Goal: Information Seeking & Learning: Learn about a topic

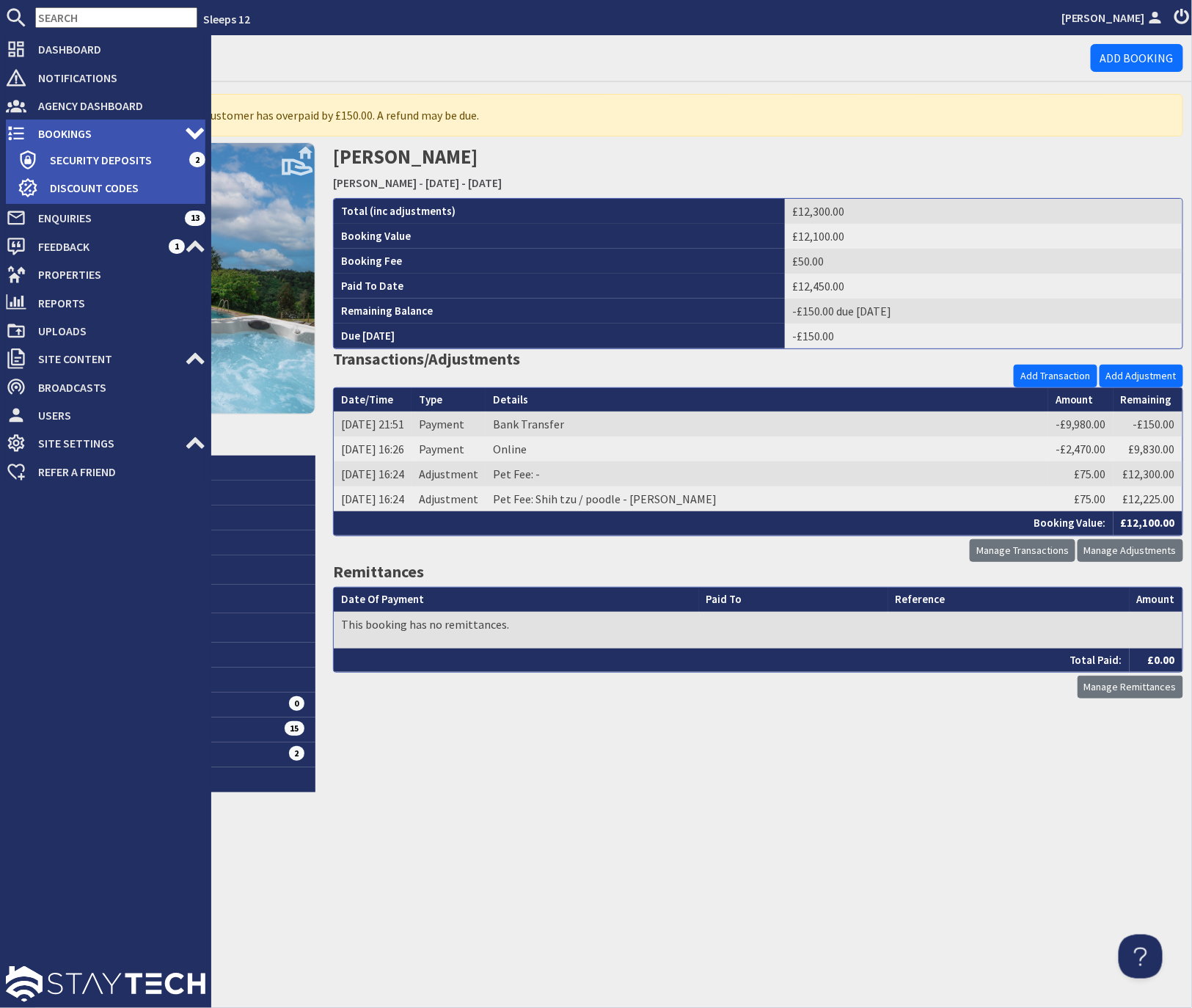
click at [59, 136] on span "Bookings" at bounding box center [106, 133] width 159 height 23
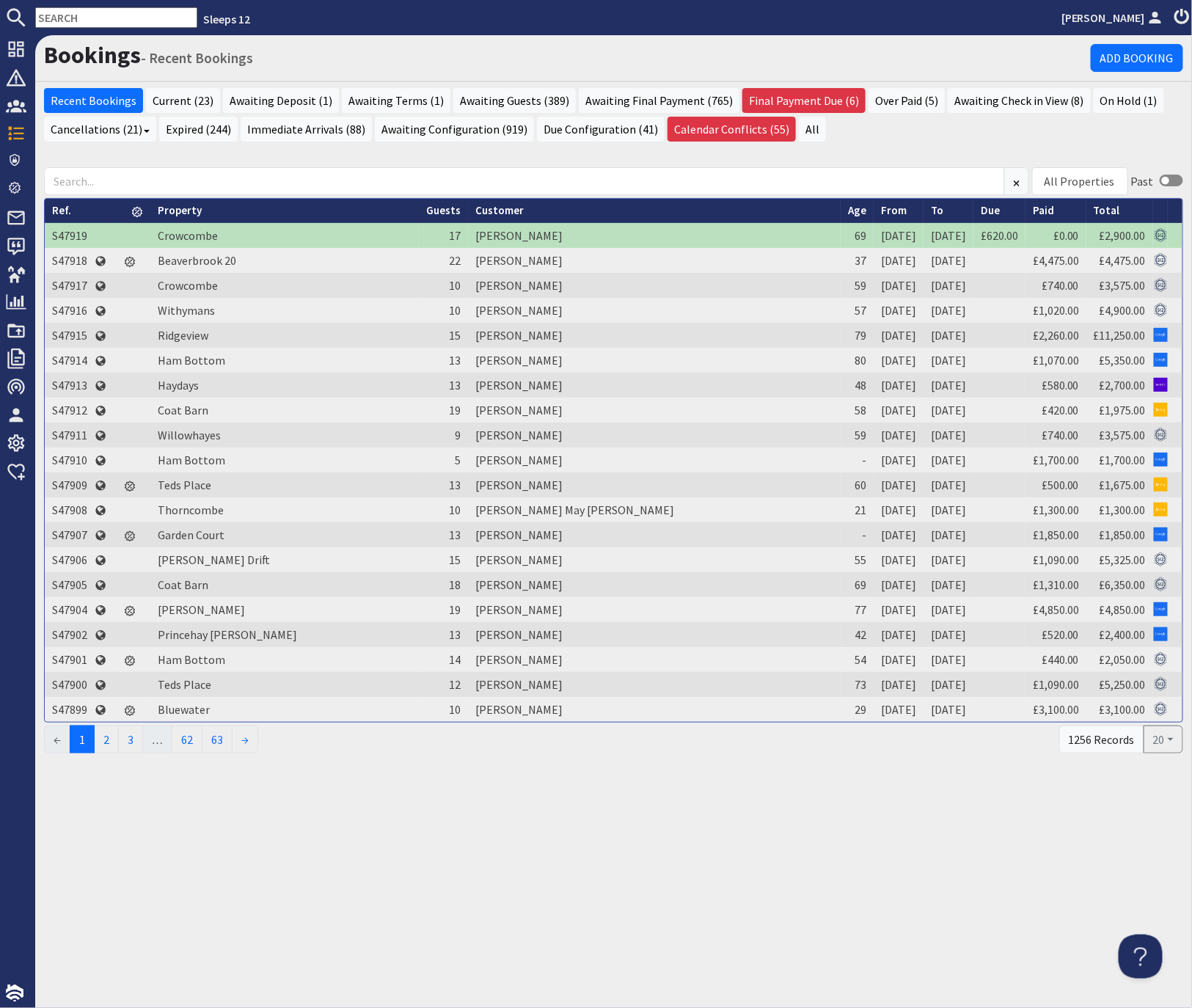
click at [115, 21] on input "text" at bounding box center [116, 18] width 163 height 21
click at [115, 22] on input "text" at bounding box center [116, 18] width 163 height 21
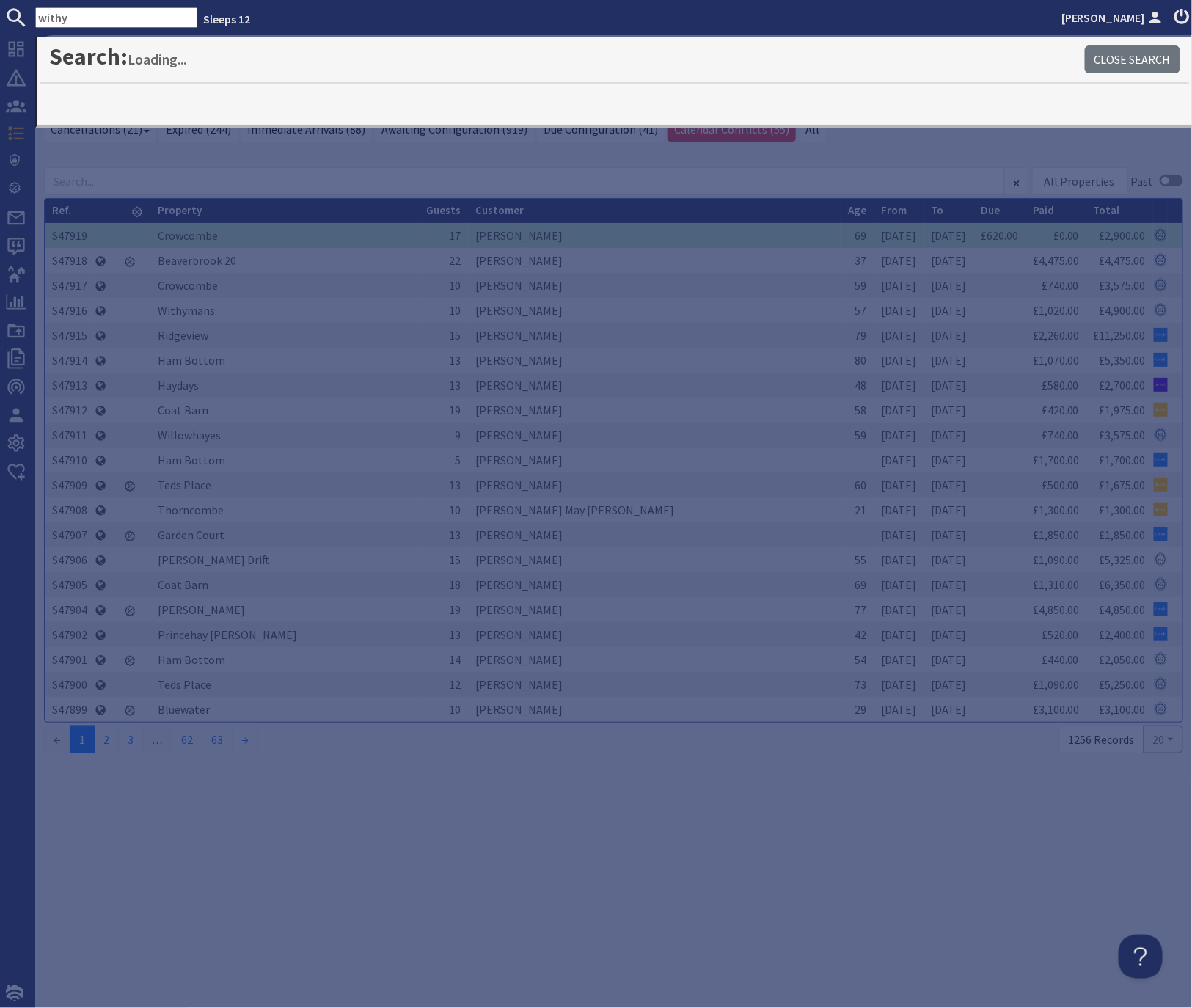
type input "withy"
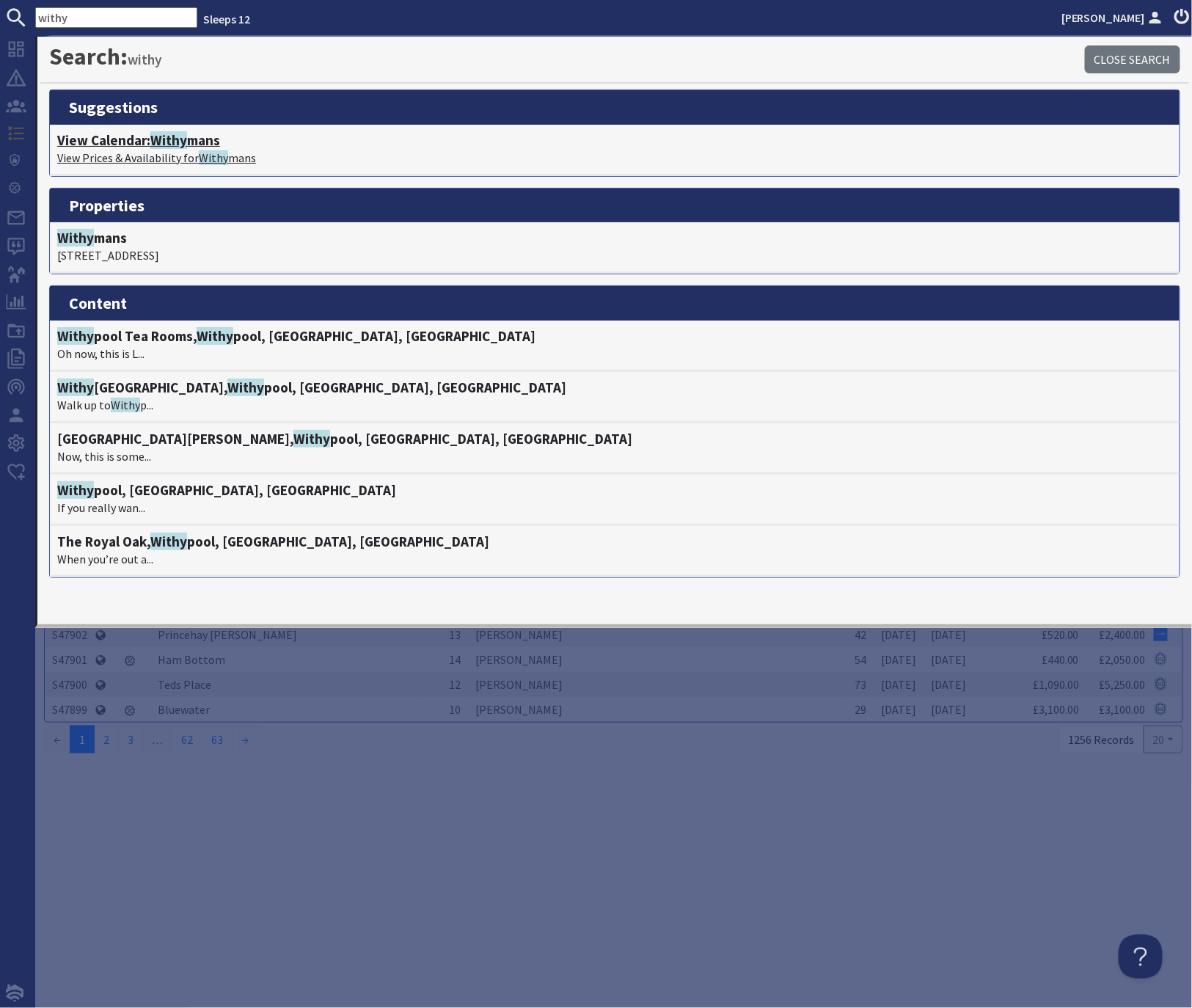
click at [187, 141] on span "Withy" at bounding box center [169, 140] width 37 height 18
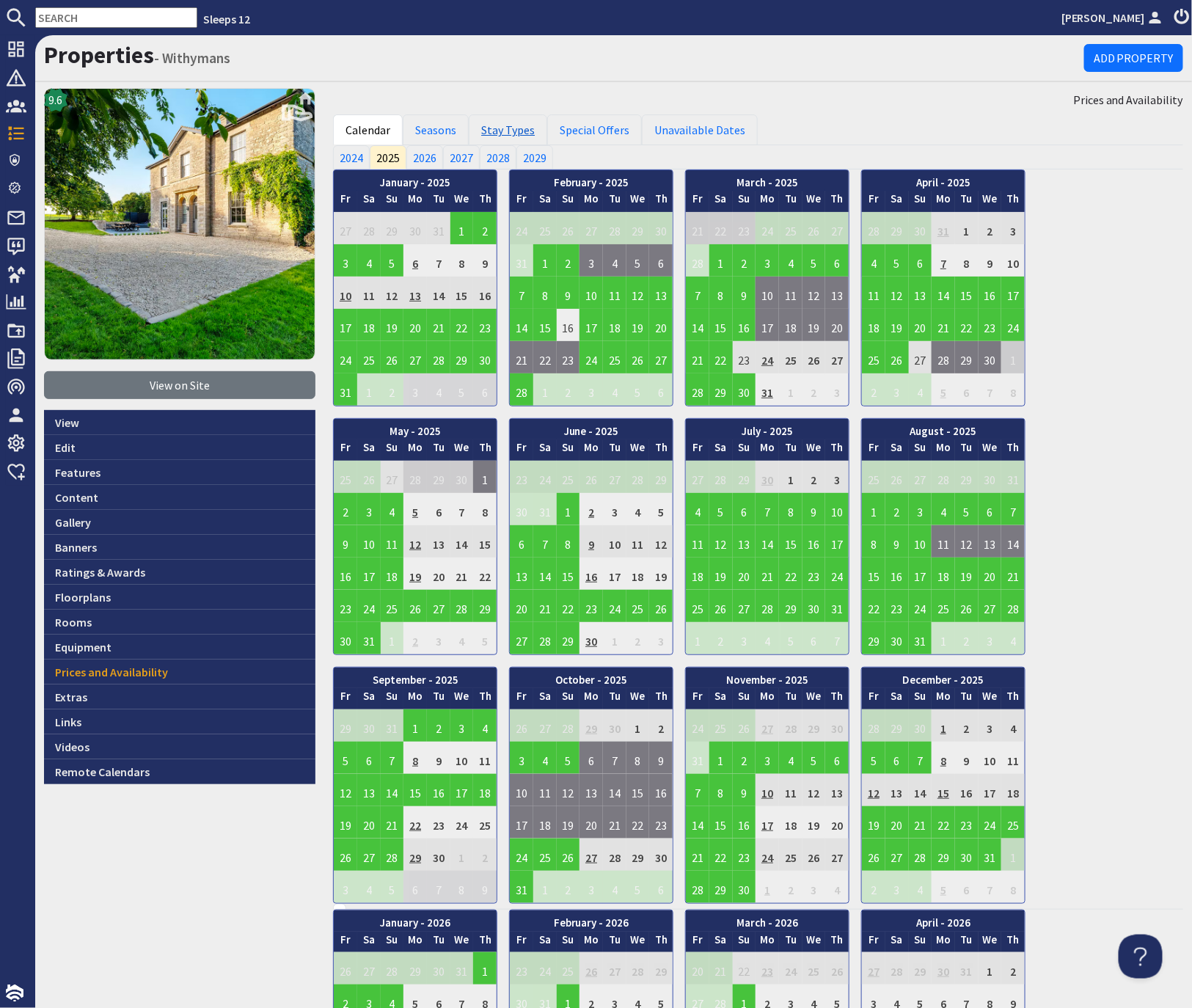
click at [514, 127] on link "Stay Types" at bounding box center [508, 130] width 78 height 30
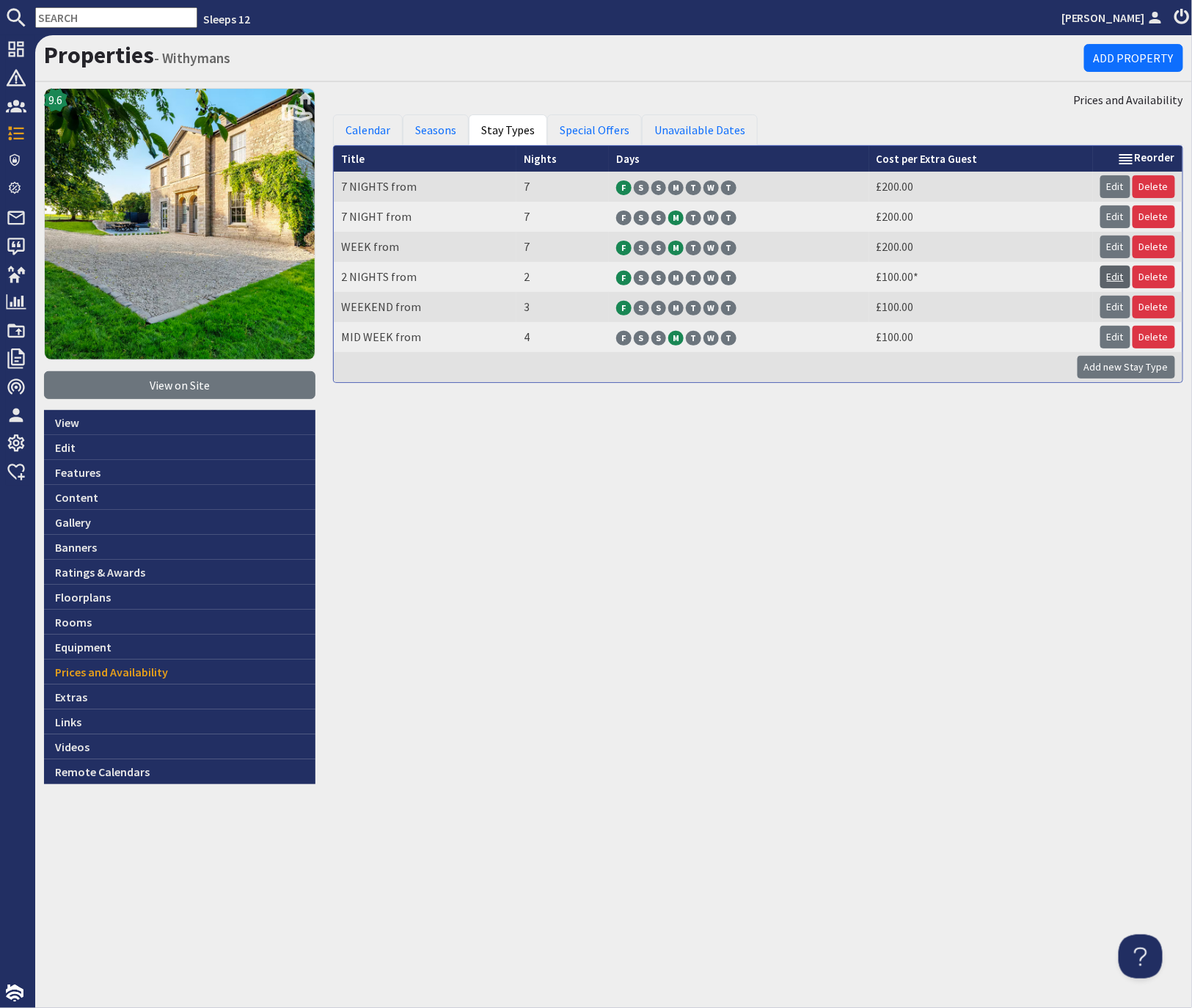
click at [1121, 275] on link "Edit" at bounding box center [1116, 277] width 30 height 22
click at [65, 445] on link "Edit" at bounding box center [179, 447] width 271 height 25
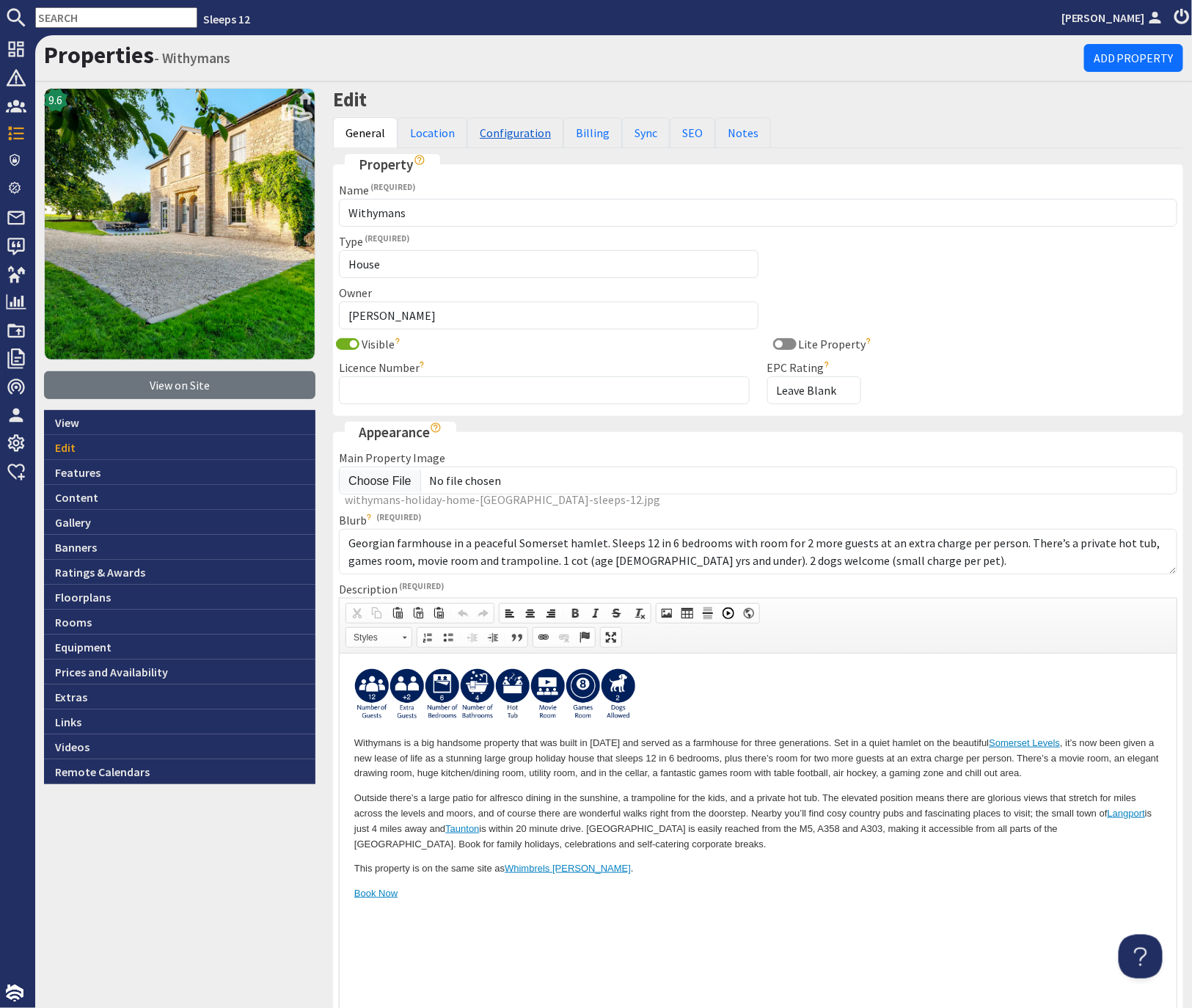
click at [485, 136] on link "Configuration" at bounding box center [516, 133] width 96 height 30
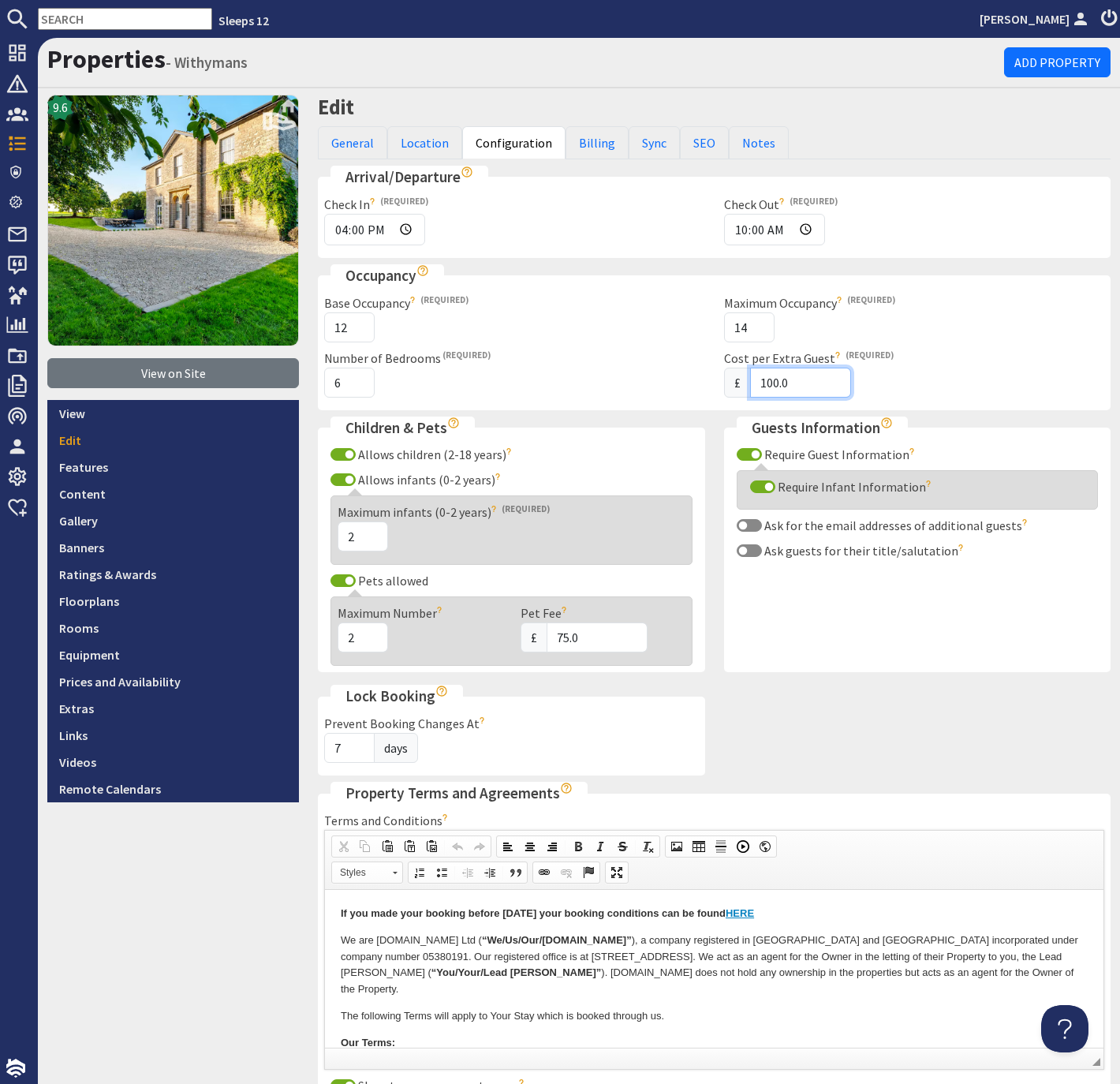
click at [771, 381] on input "100.0" at bounding box center [801, 382] width 101 height 30
type input "0.0"
click at [985, 375] on div "£ 0.0" at bounding box center [914, 382] width 381 height 30
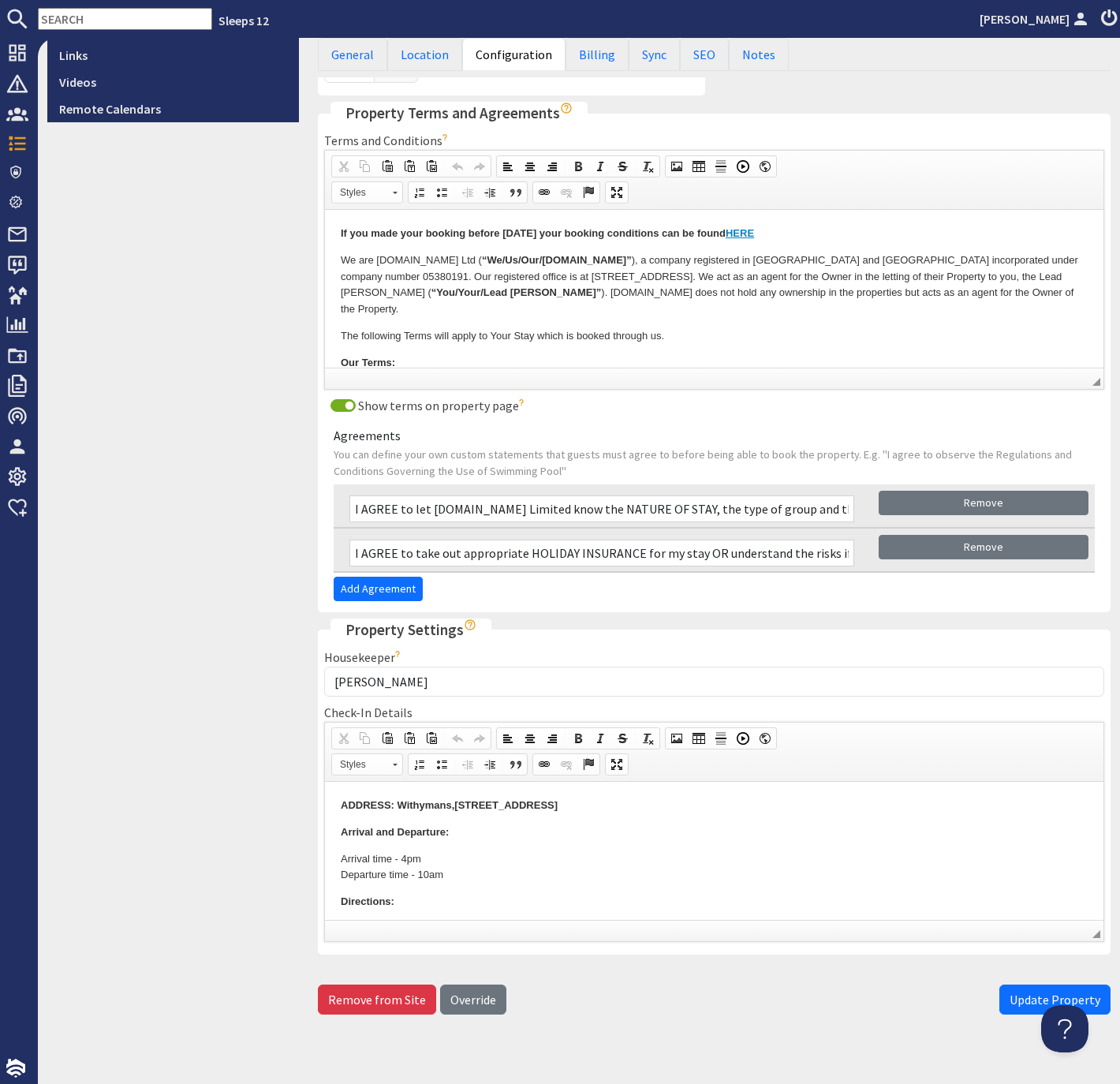
click at [1027, 992] on span "Update Property" at bounding box center [1055, 1000] width 90 height 15
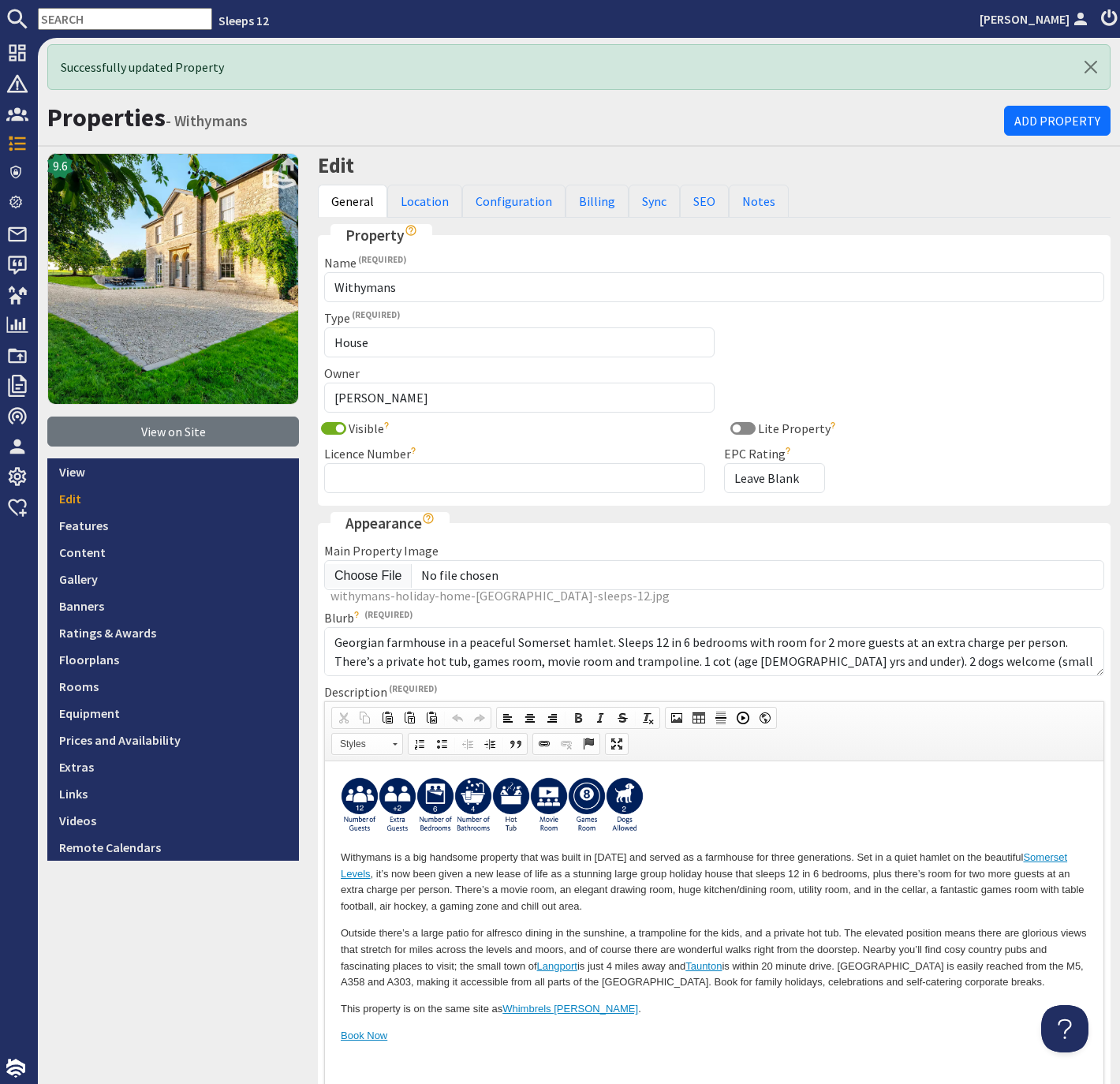
scroll to position [0, 0]
click at [515, 195] on link "Configuration" at bounding box center [514, 201] width 103 height 33
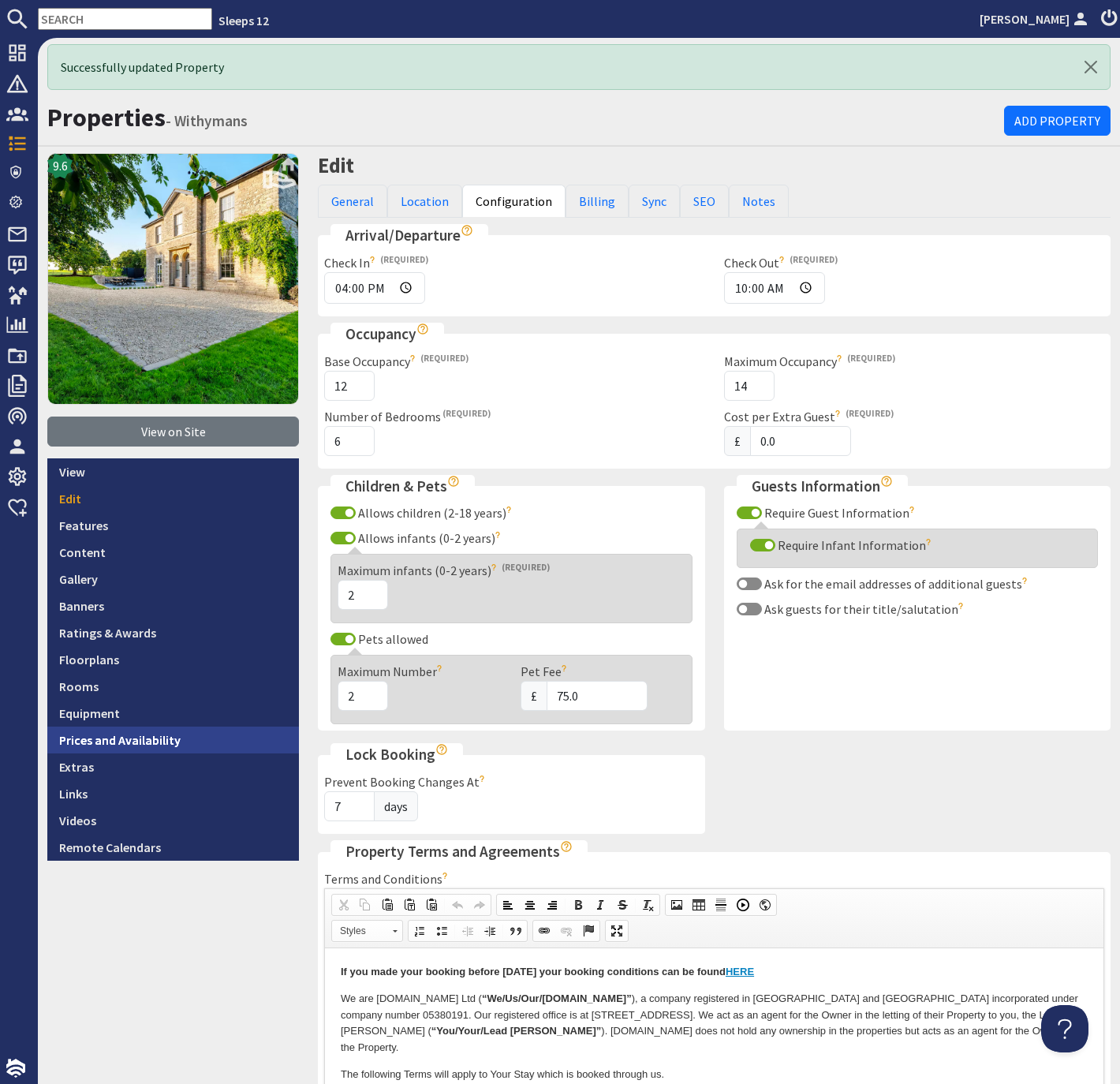
click at [166, 741] on link "Prices and Availability" at bounding box center [173, 740] width 251 height 27
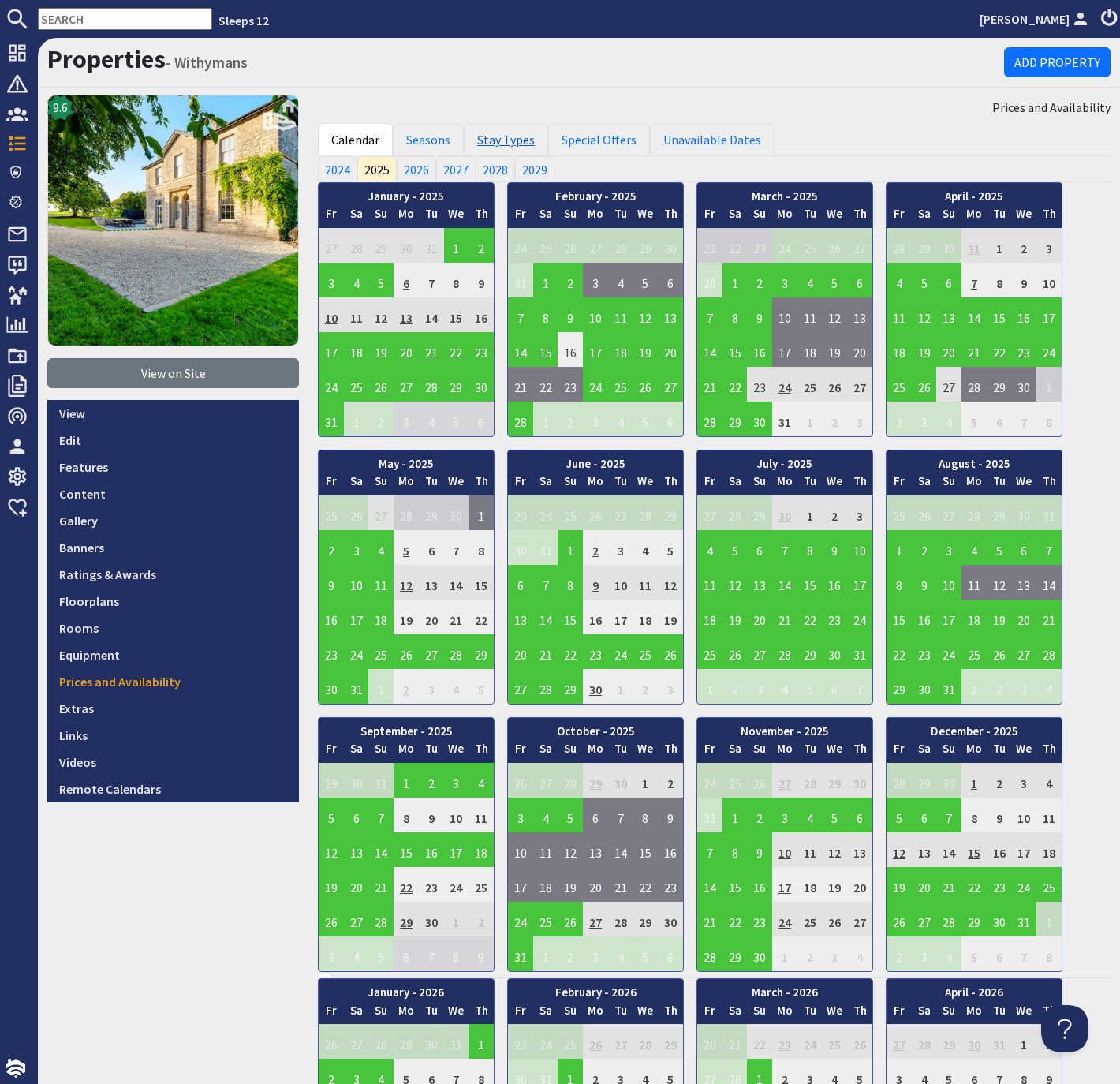
click at [510, 140] on link "Stay Types" at bounding box center [506, 139] width 84 height 33
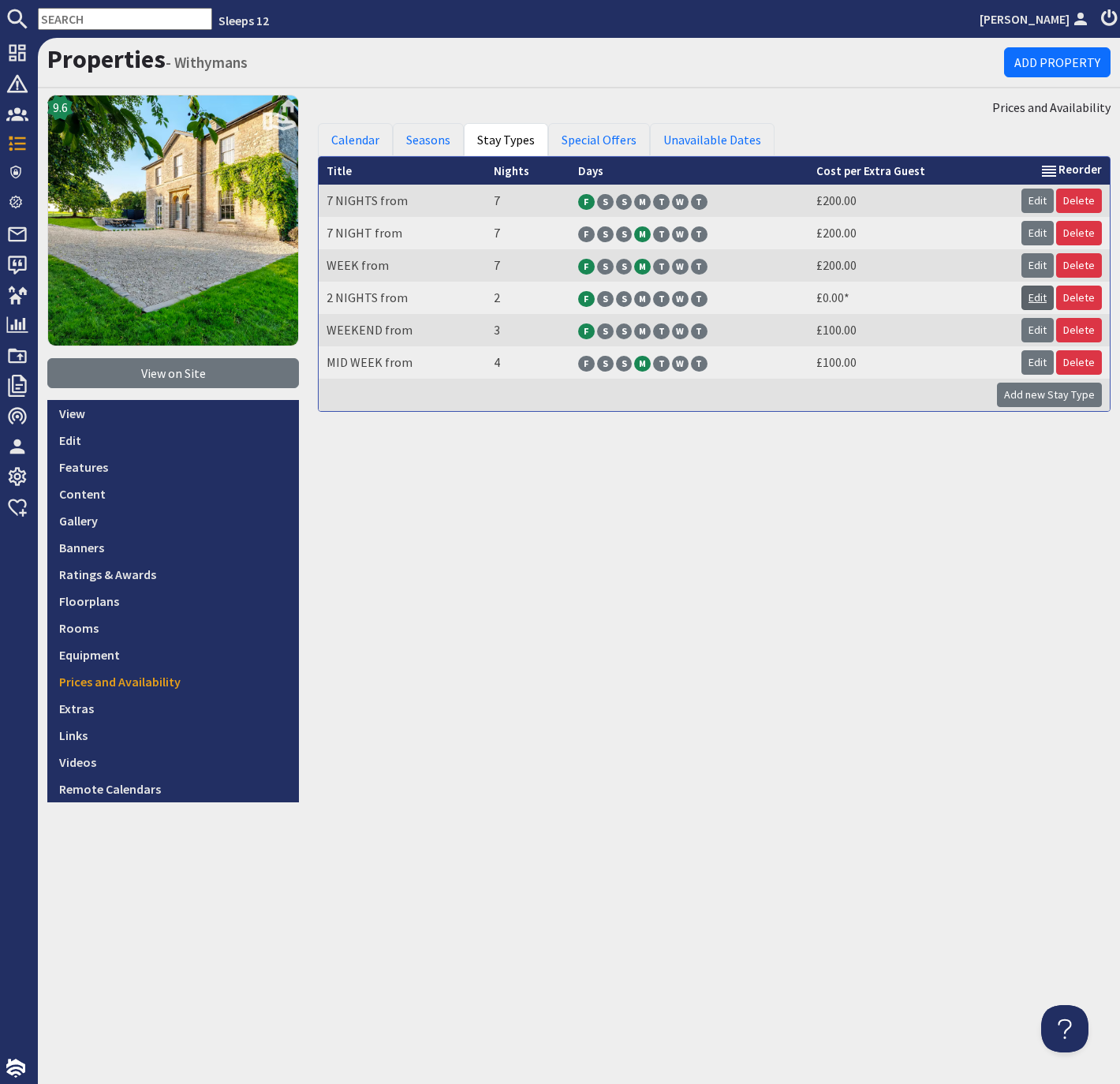
click at [1042, 297] on link "Edit" at bounding box center [1038, 298] width 33 height 24
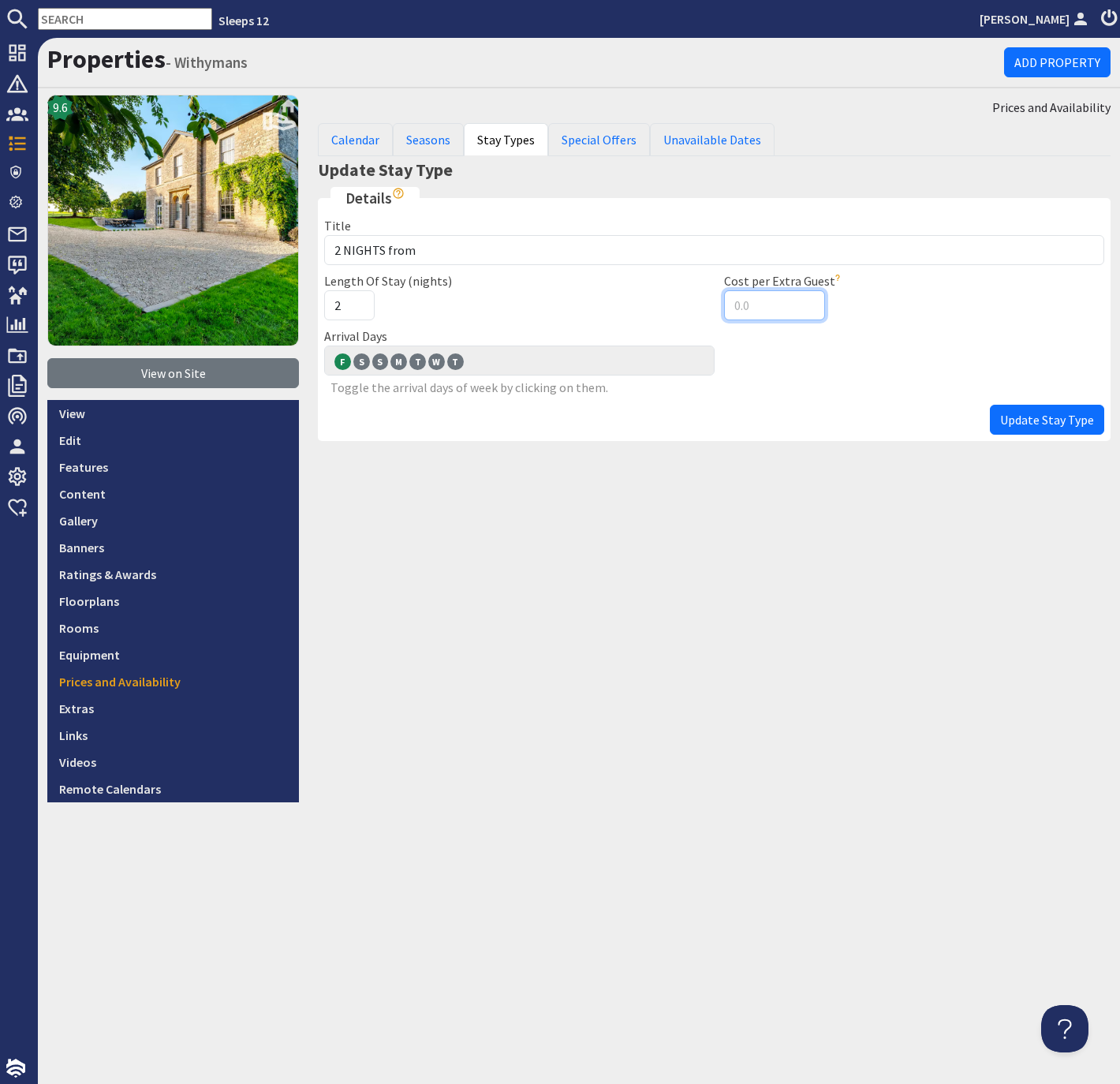
click at [732, 300] on input "Cost per Extra Guest" at bounding box center [774, 305] width 101 height 30
type input "100.00"
click at [1024, 414] on span "Update Stay Type" at bounding box center [1047, 419] width 94 height 15
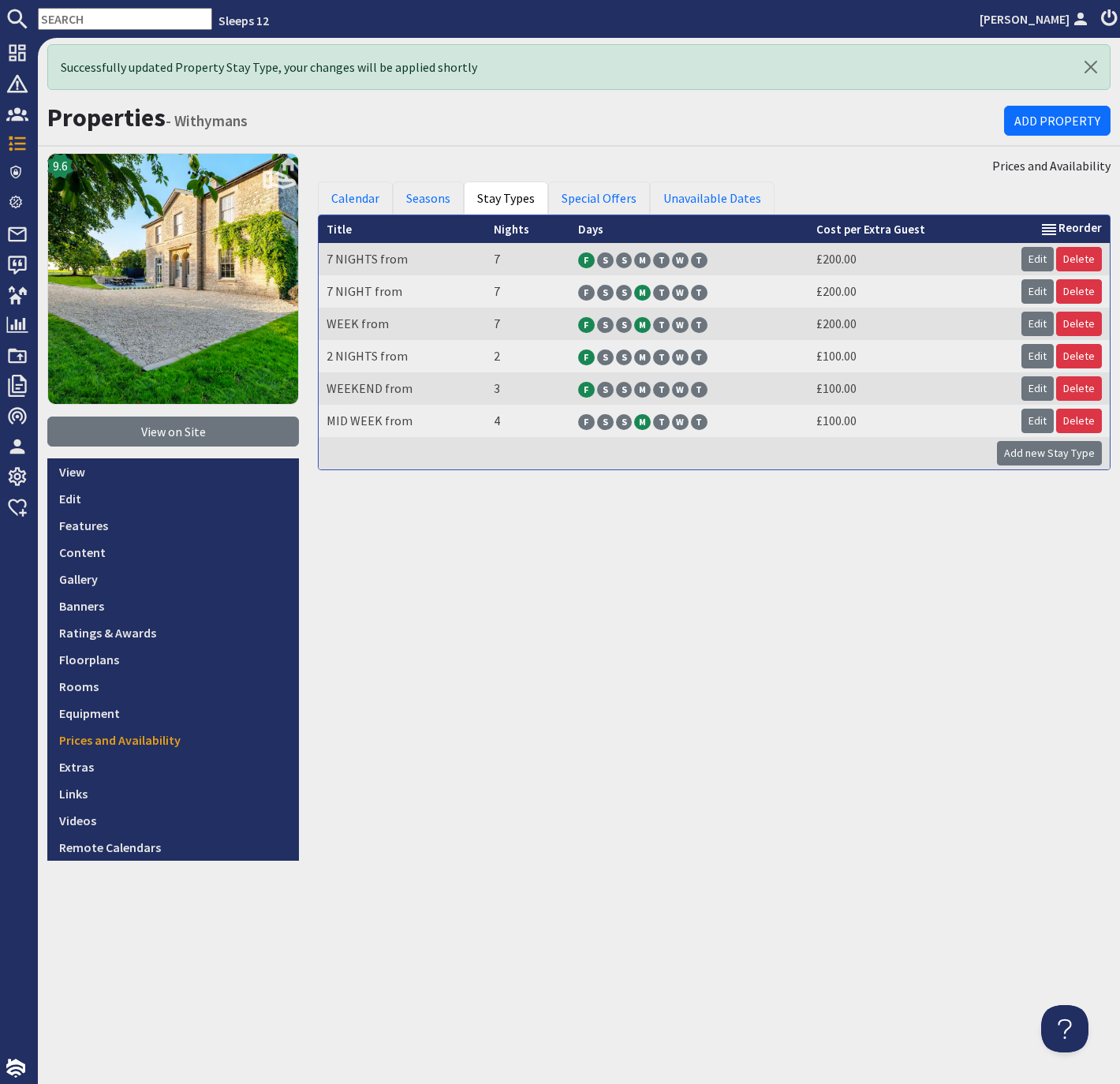
click at [555, 541] on div "Prices and Availability Calendar Seasons Stay Types Special Offers Unavailable …" at bounding box center [714, 507] width 812 height 708
click at [77, 496] on link "Edit" at bounding box center [173, 499] width 251 height 27
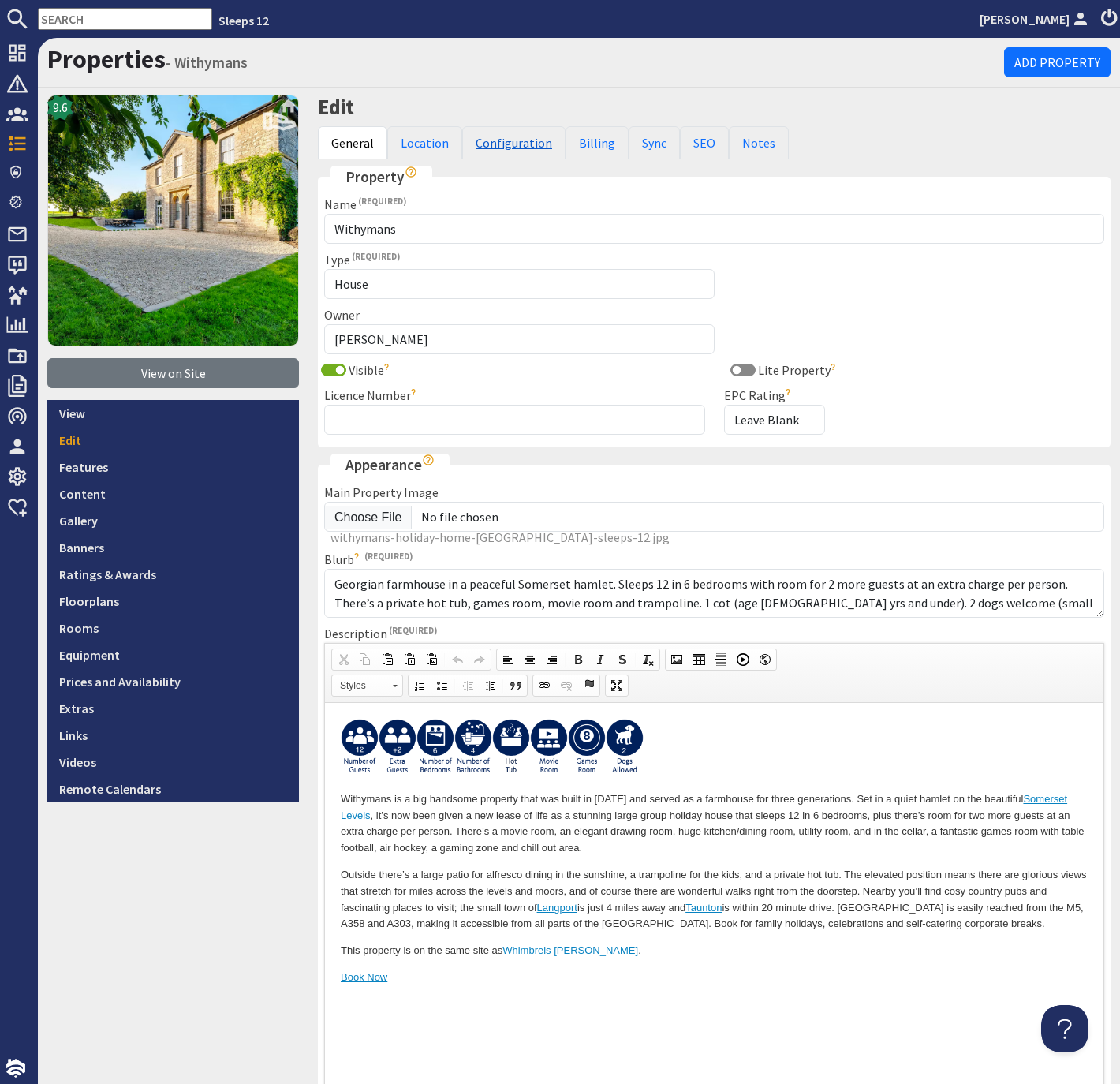
click at [517, 142] on link "Configuration" at bounding box center [514, 143] width 103 height 33
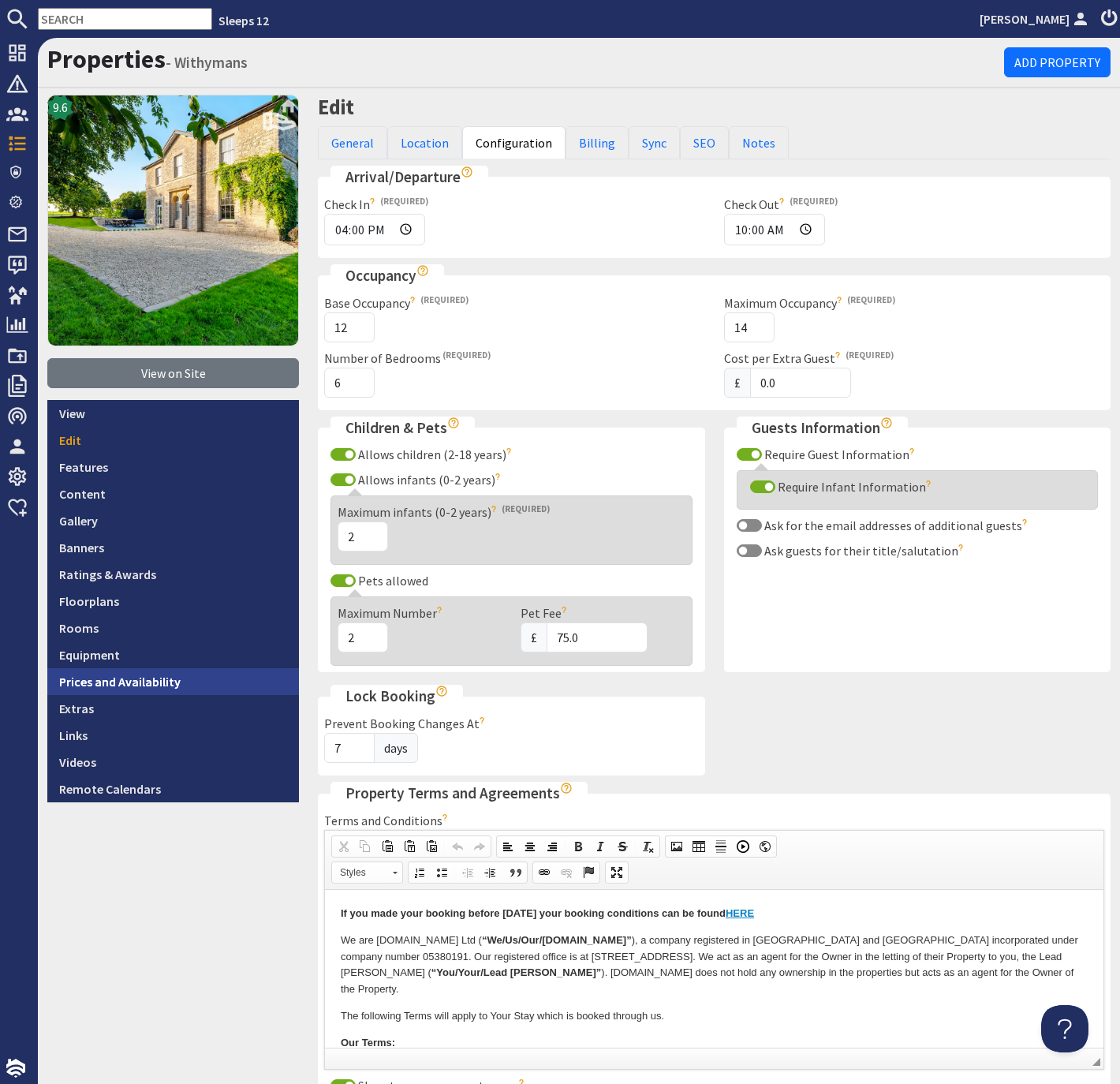
click at [175, 684] on link "Prices and Availability" at bounding box center [173, 681] width 251 height 27
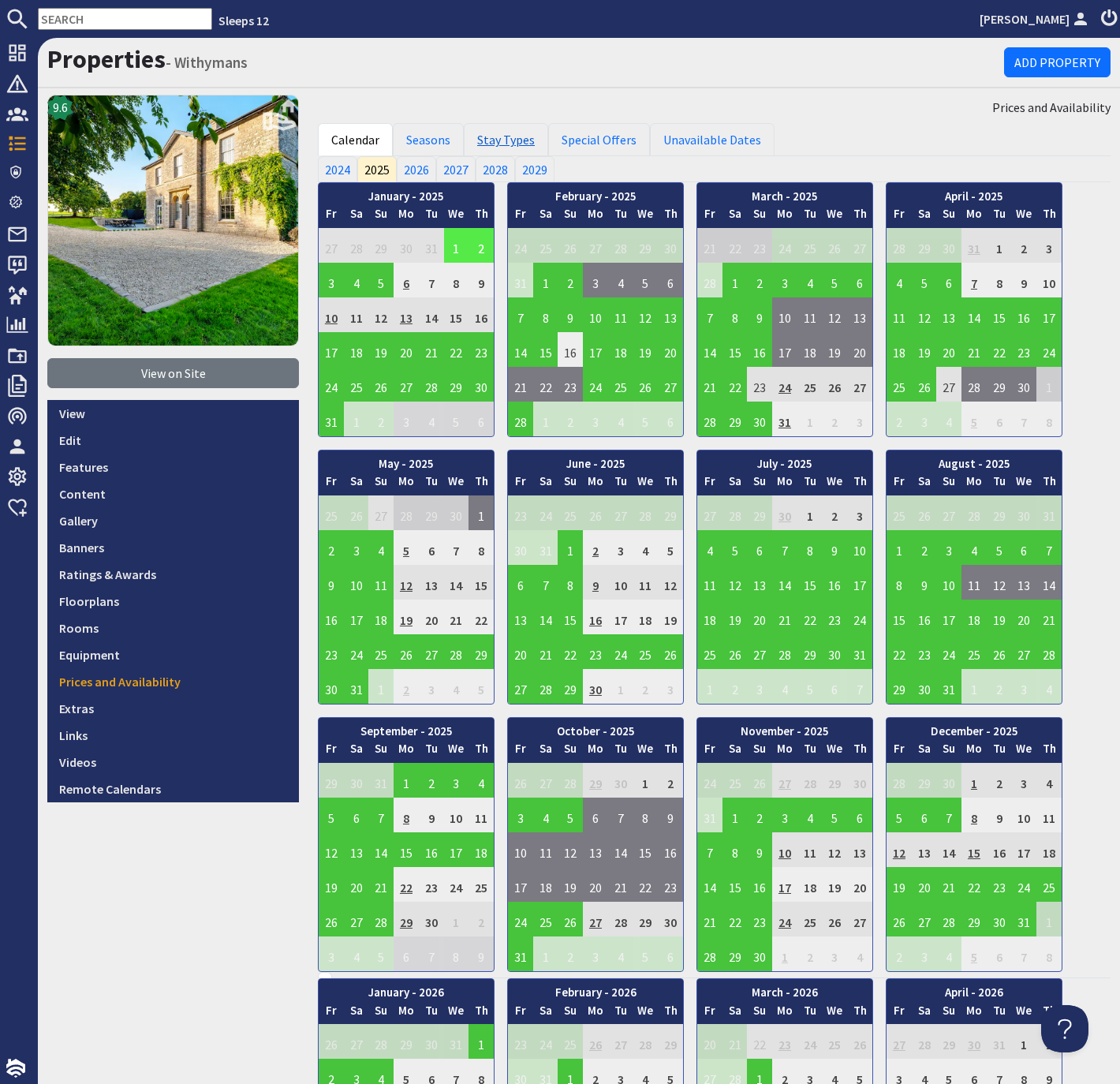
click at [515, 141] on link "Stay Types" at bounding box center [506, 139] width 84 height 33
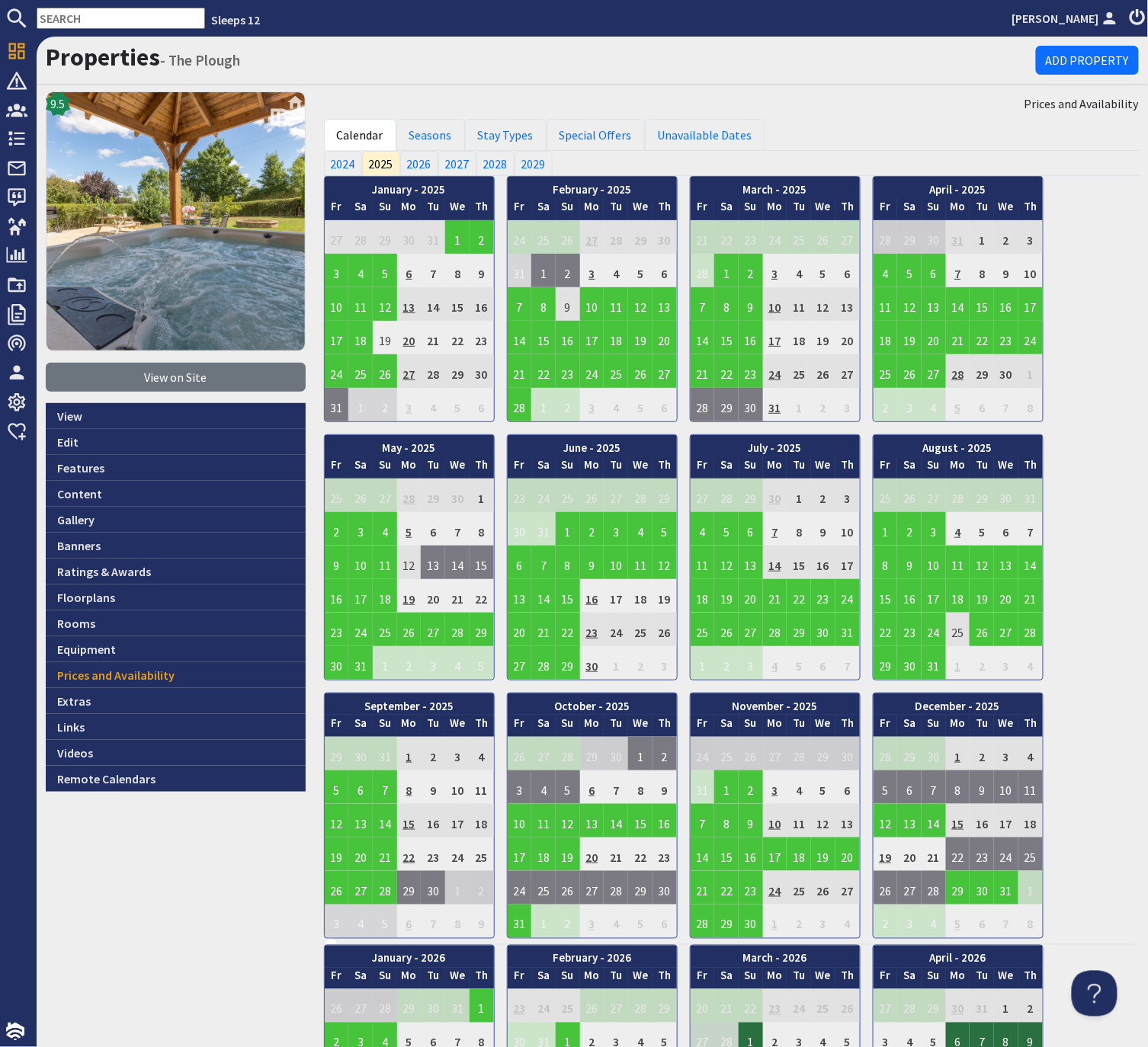
click at [98, 24] on input "text" at bounding box center [121, 18] width 169 height 22
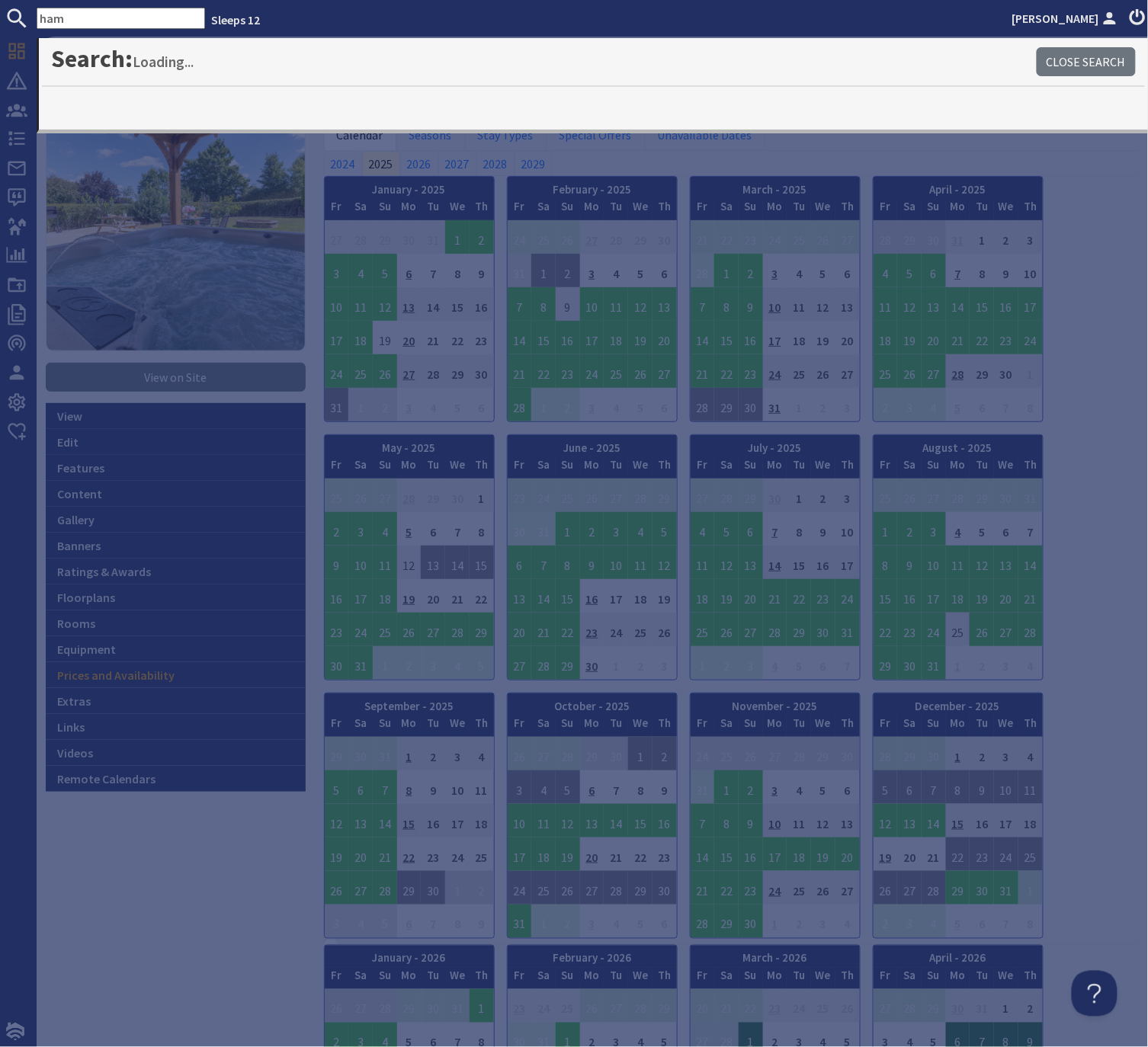
type input "ham"
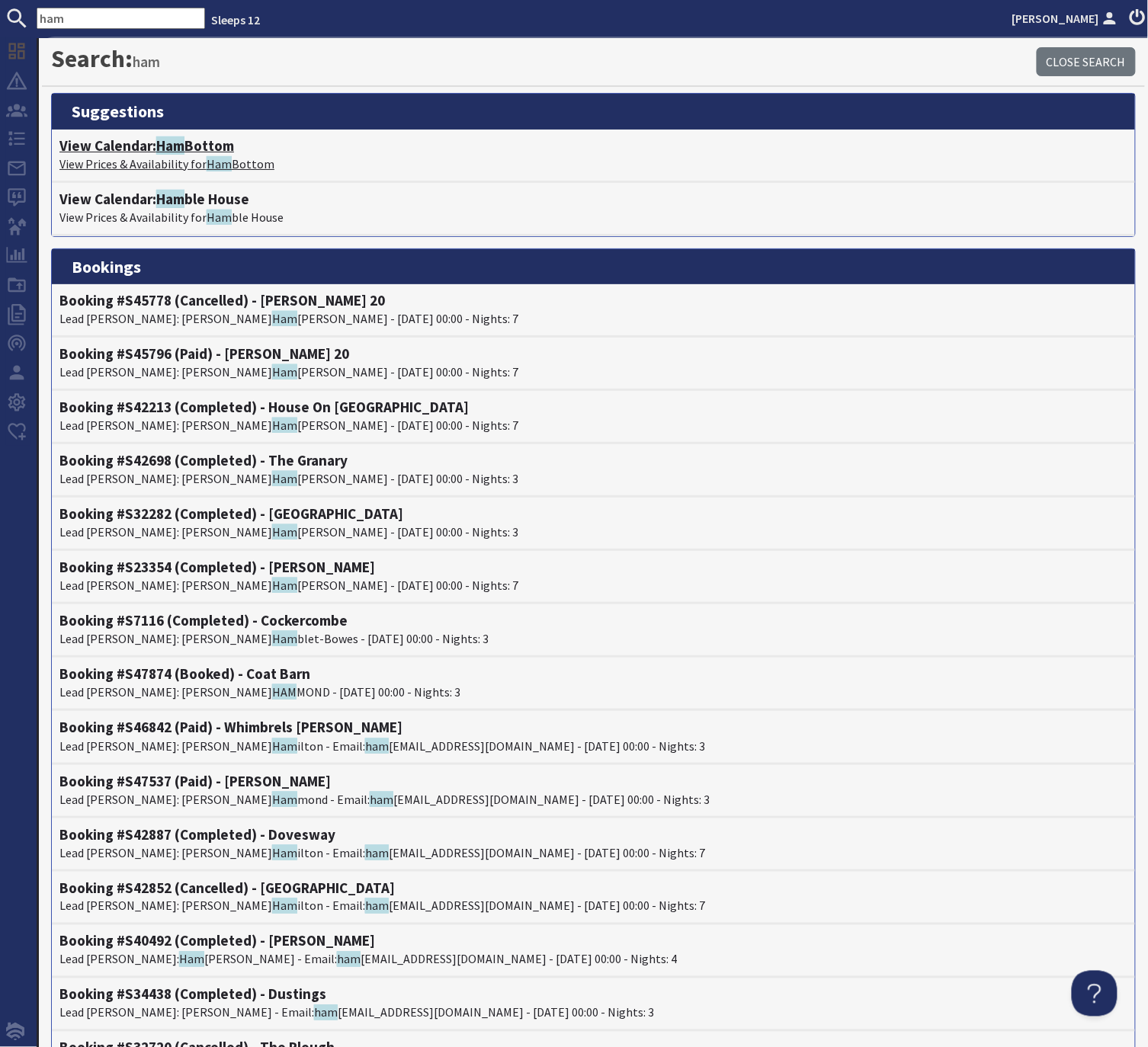
click at [225, 151] on h4 "View Calendar: Ham Bottom" at bounding box center [593, 146] width 1068 height 17
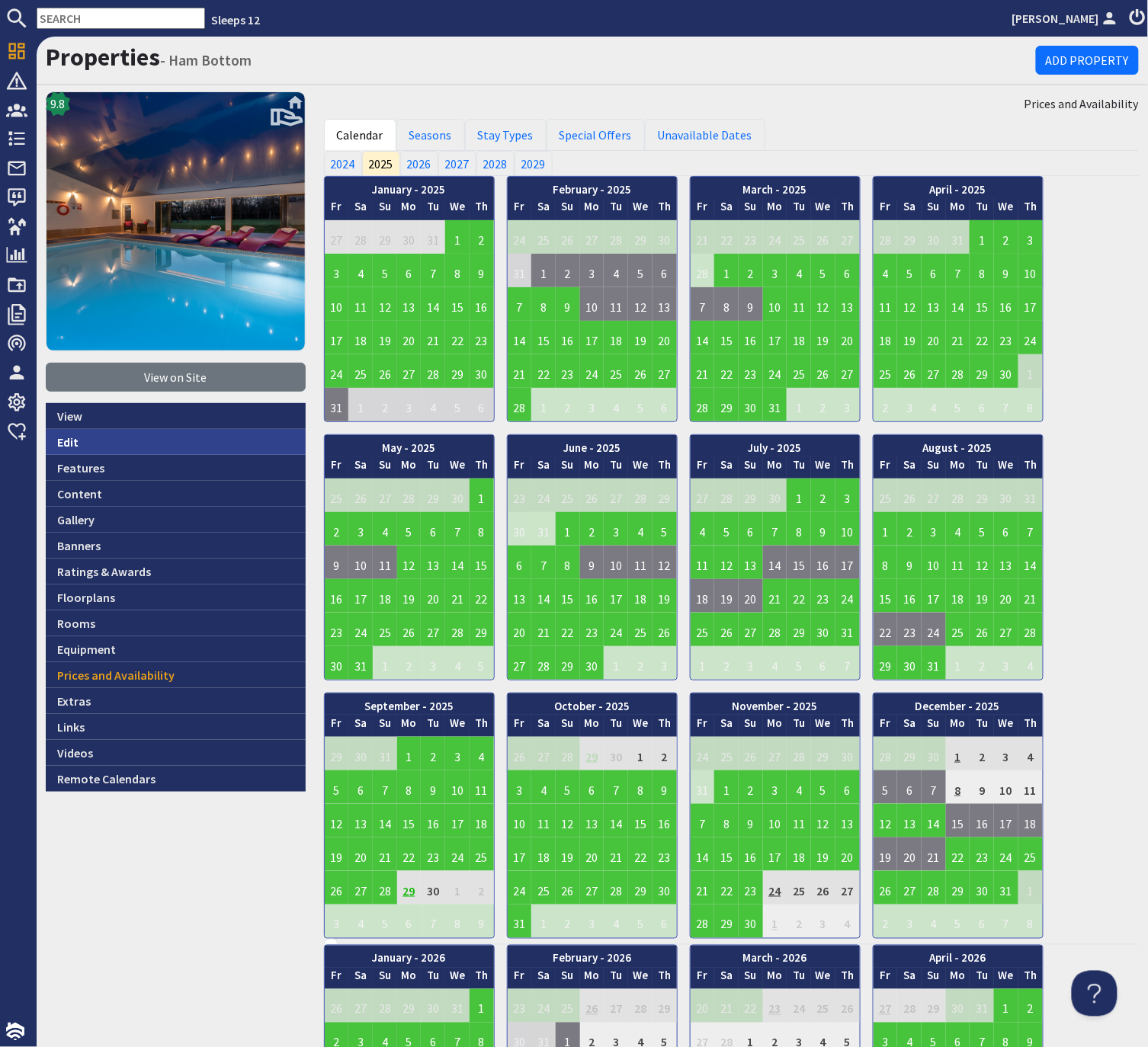
click at [70, 443] on link "Edit" at bounding box center [176, 442] width 260 height 26
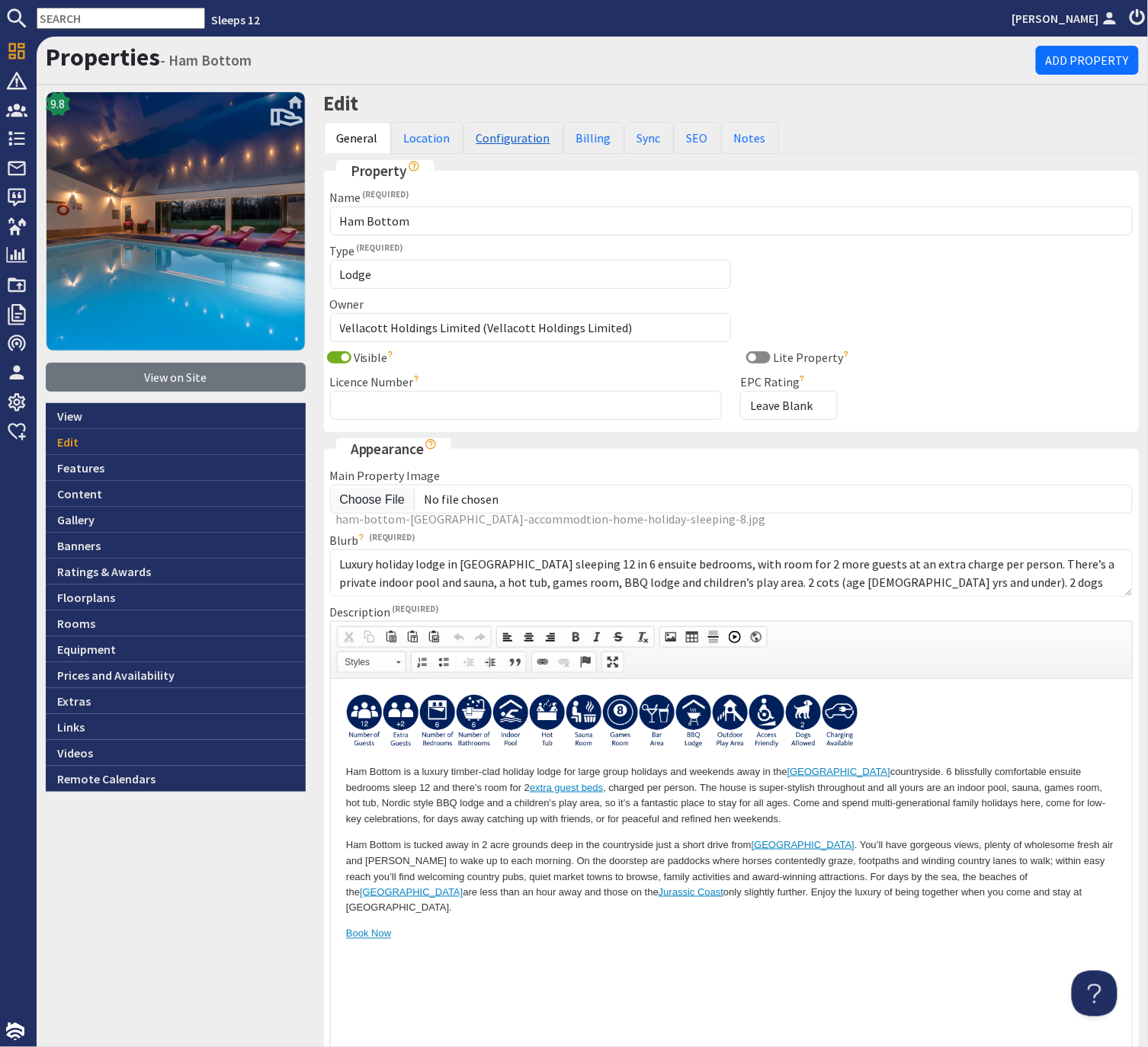
click at [512, 136] on link "Configuration" at bounding box center [513, 138] width 100 height 32
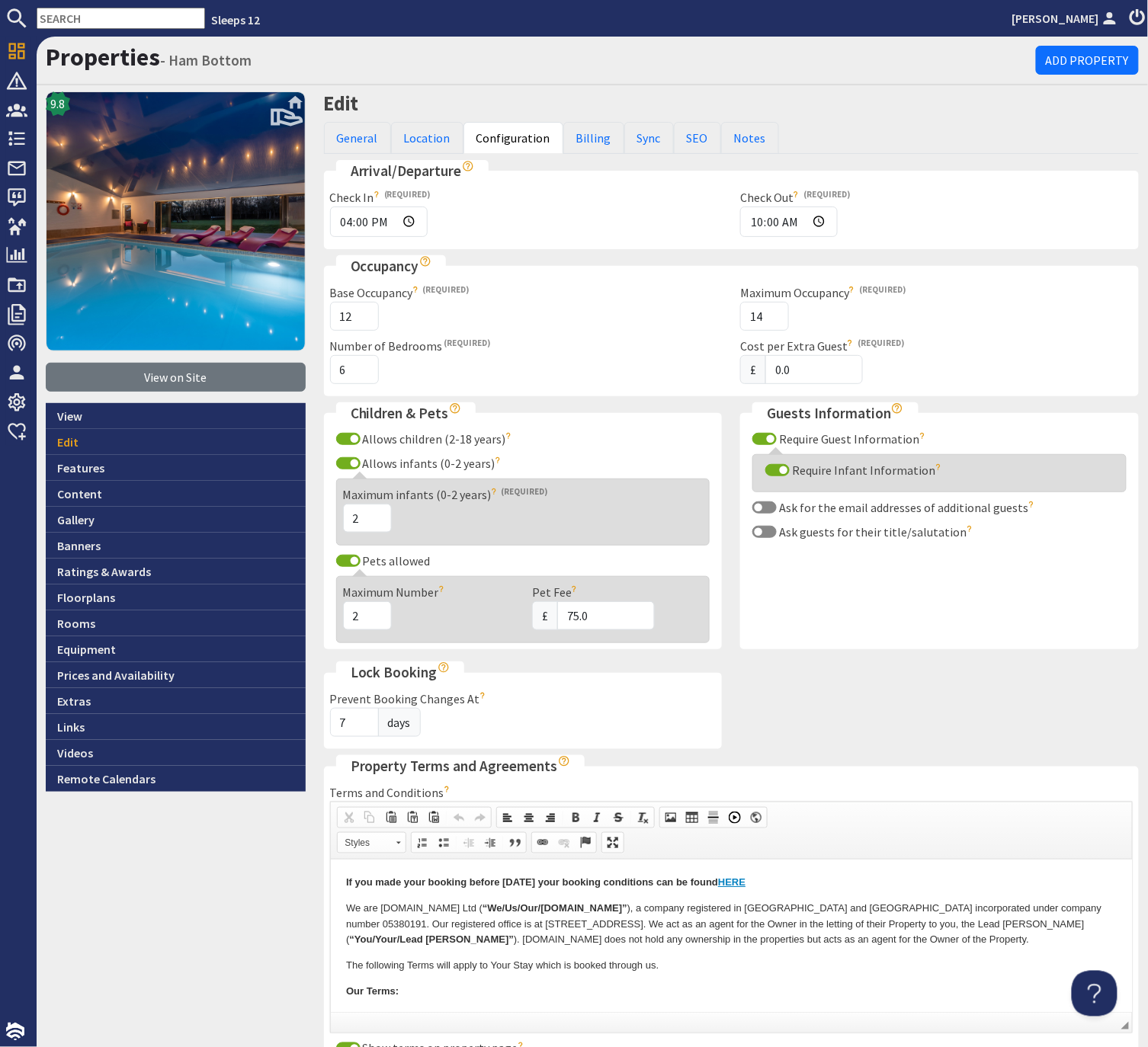
click at [106, 19] on input "text" at bounding box center [121, 18] width 169 height 22
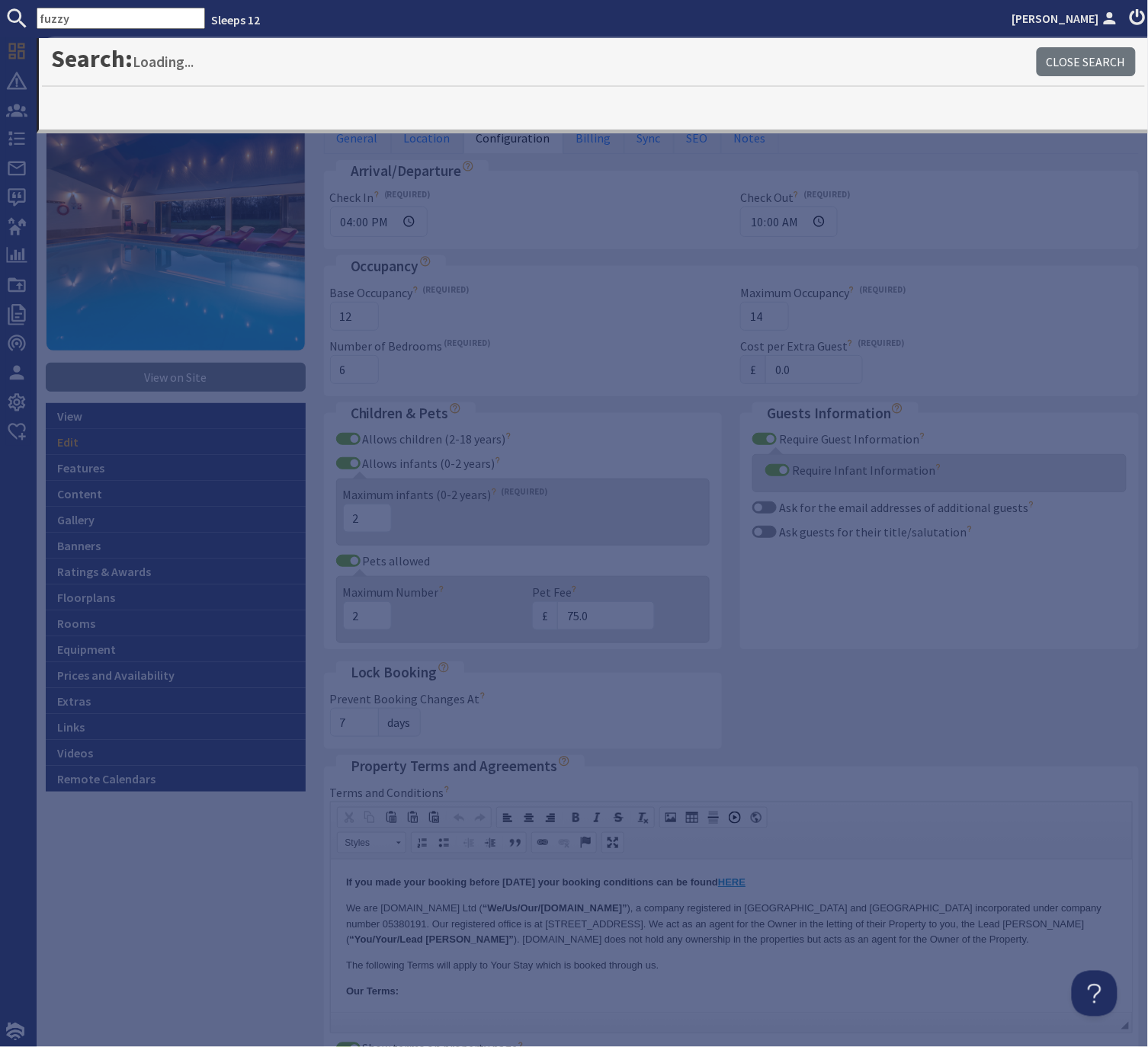
type input "fuzzy"
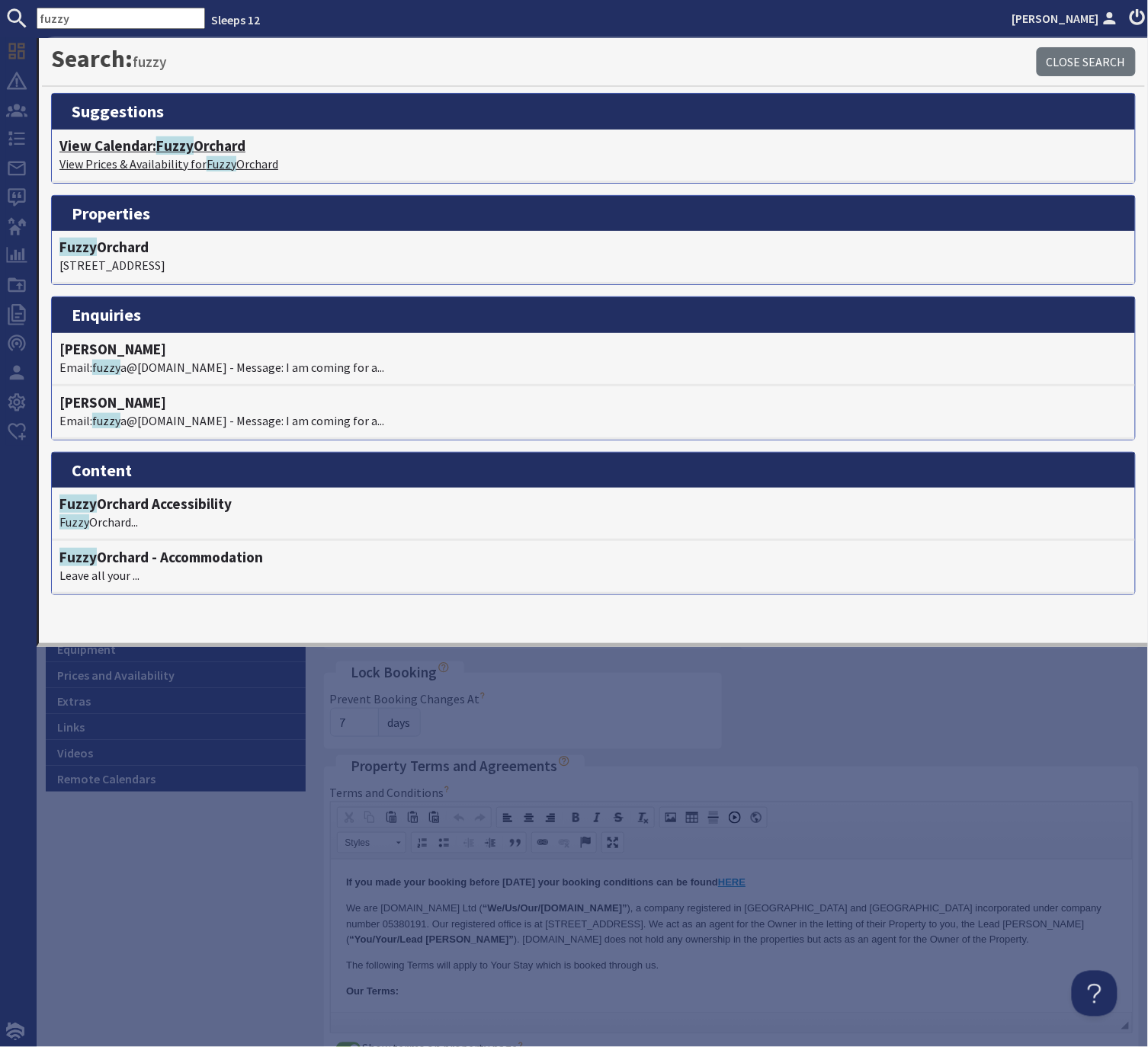
click at [185, 146] on span "Fuzzy" at bounding box center [175, 146] width 37 height 18
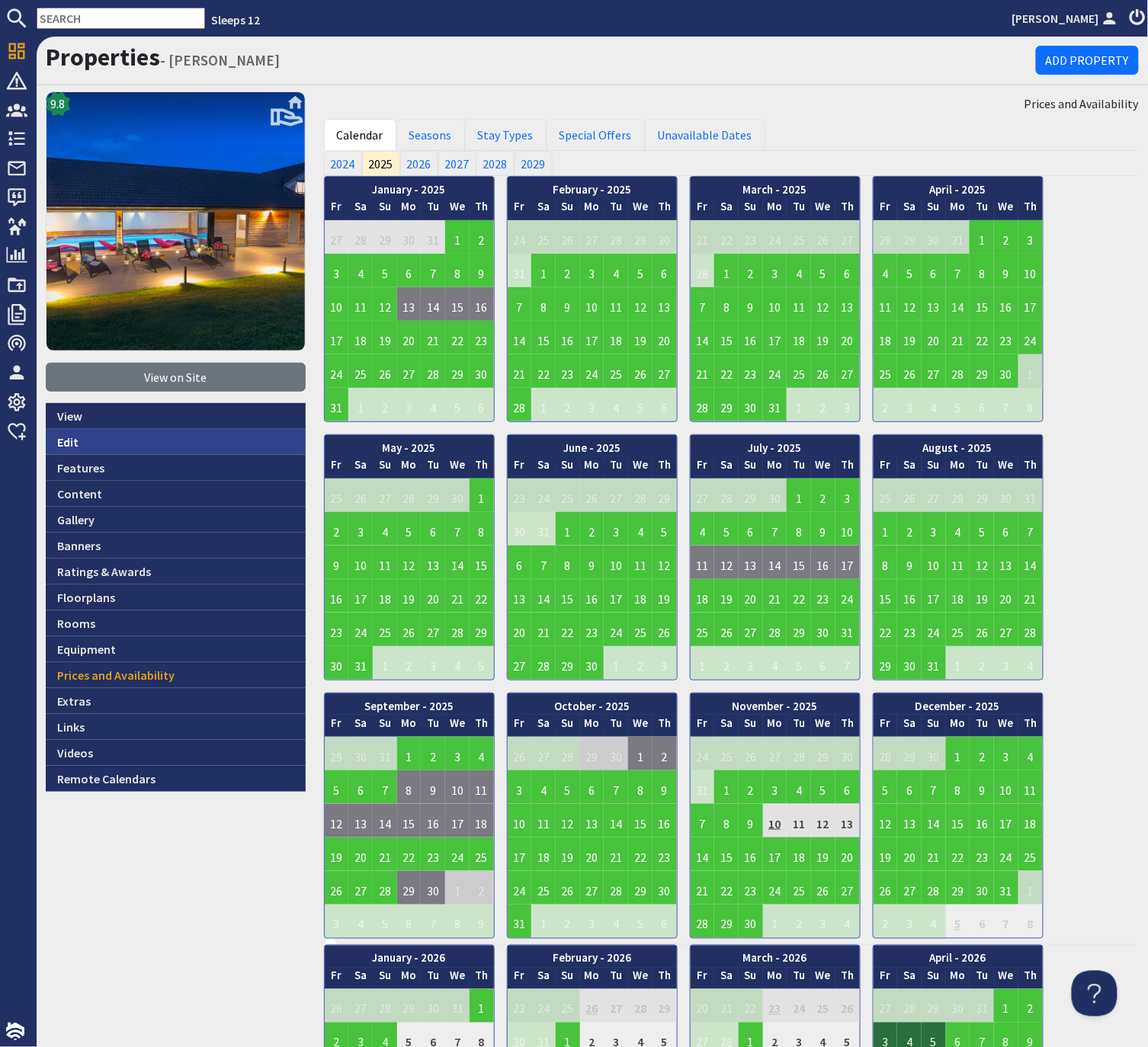
click at [62, 442] on link "Edit" at bounding box center [176, 442] width 260 height 26
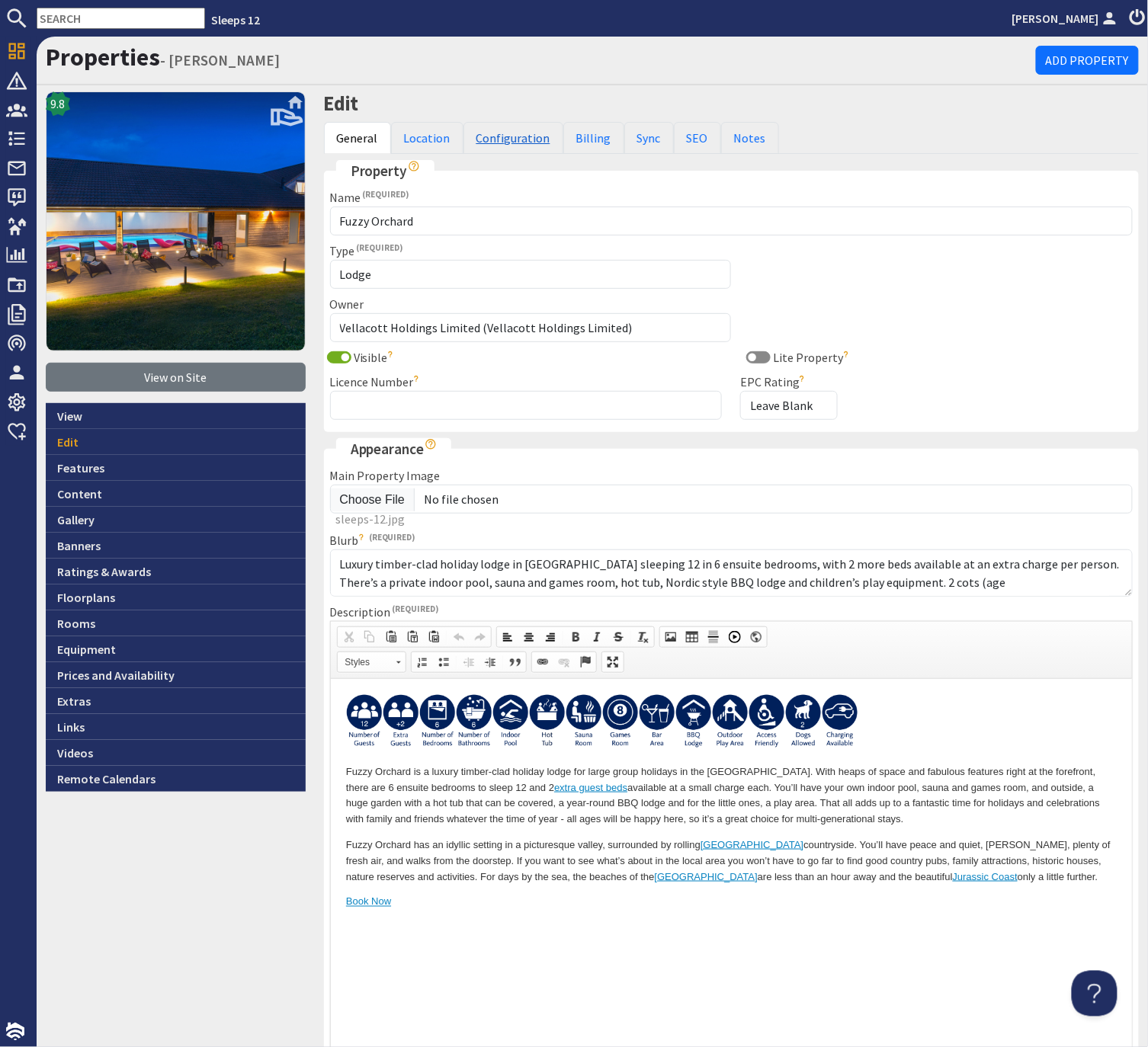
click at [525, 133] on link "Configuration" at bounding box center [513, 138] width 100 height 32
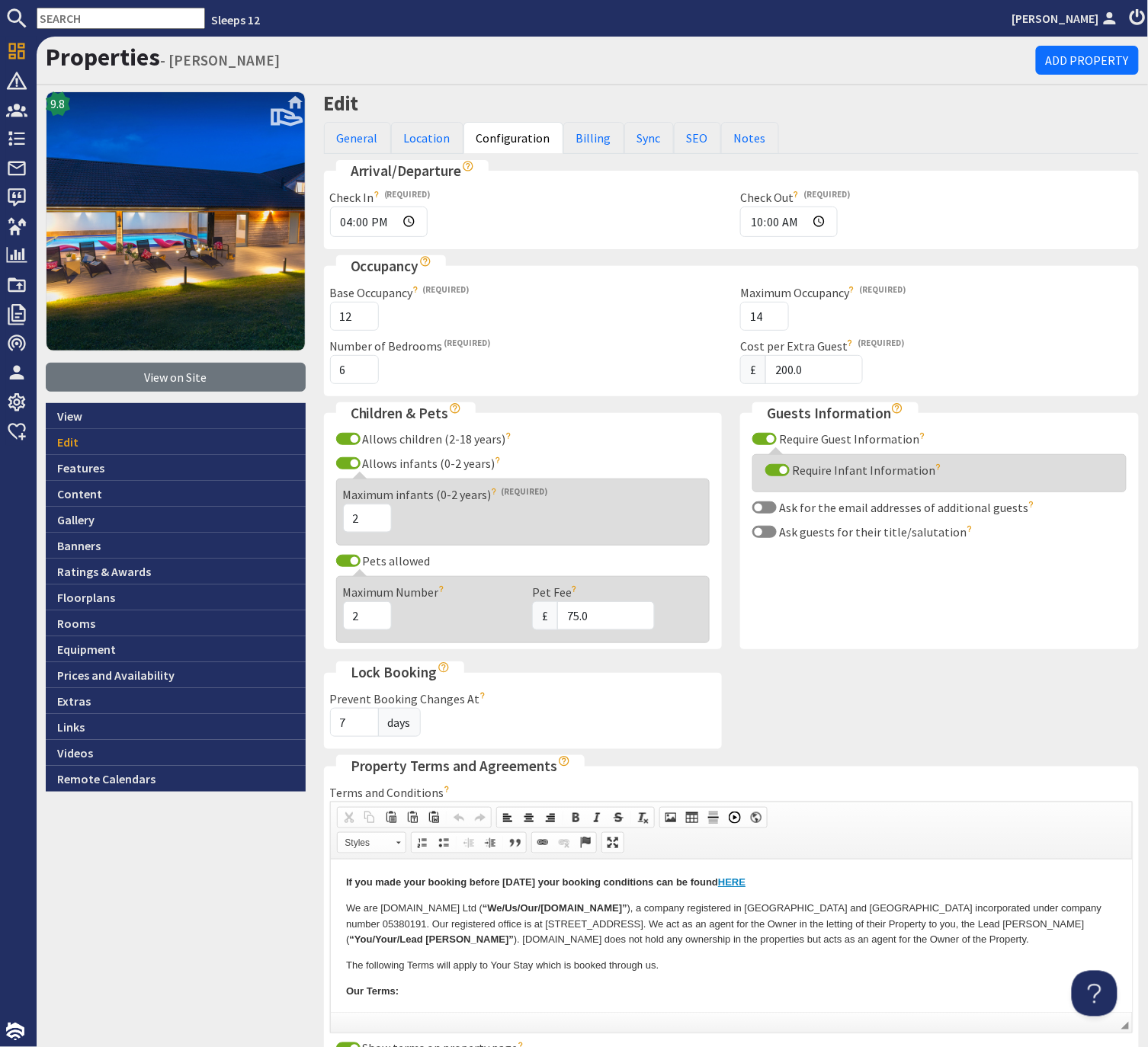
click at [125, 15] on input "text" at bounding box center [121, 18] width 169 height 22
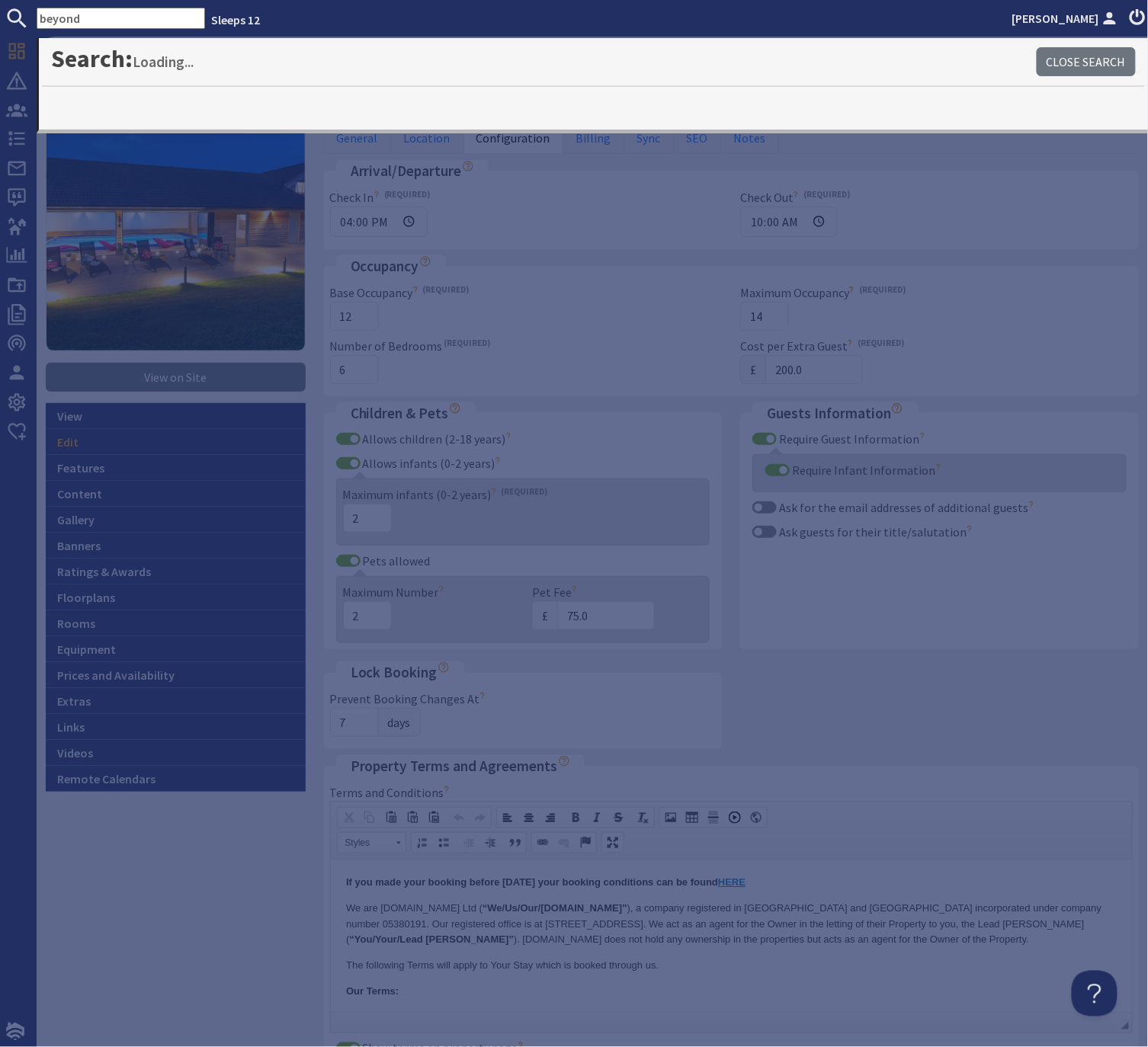
type input "beyond"
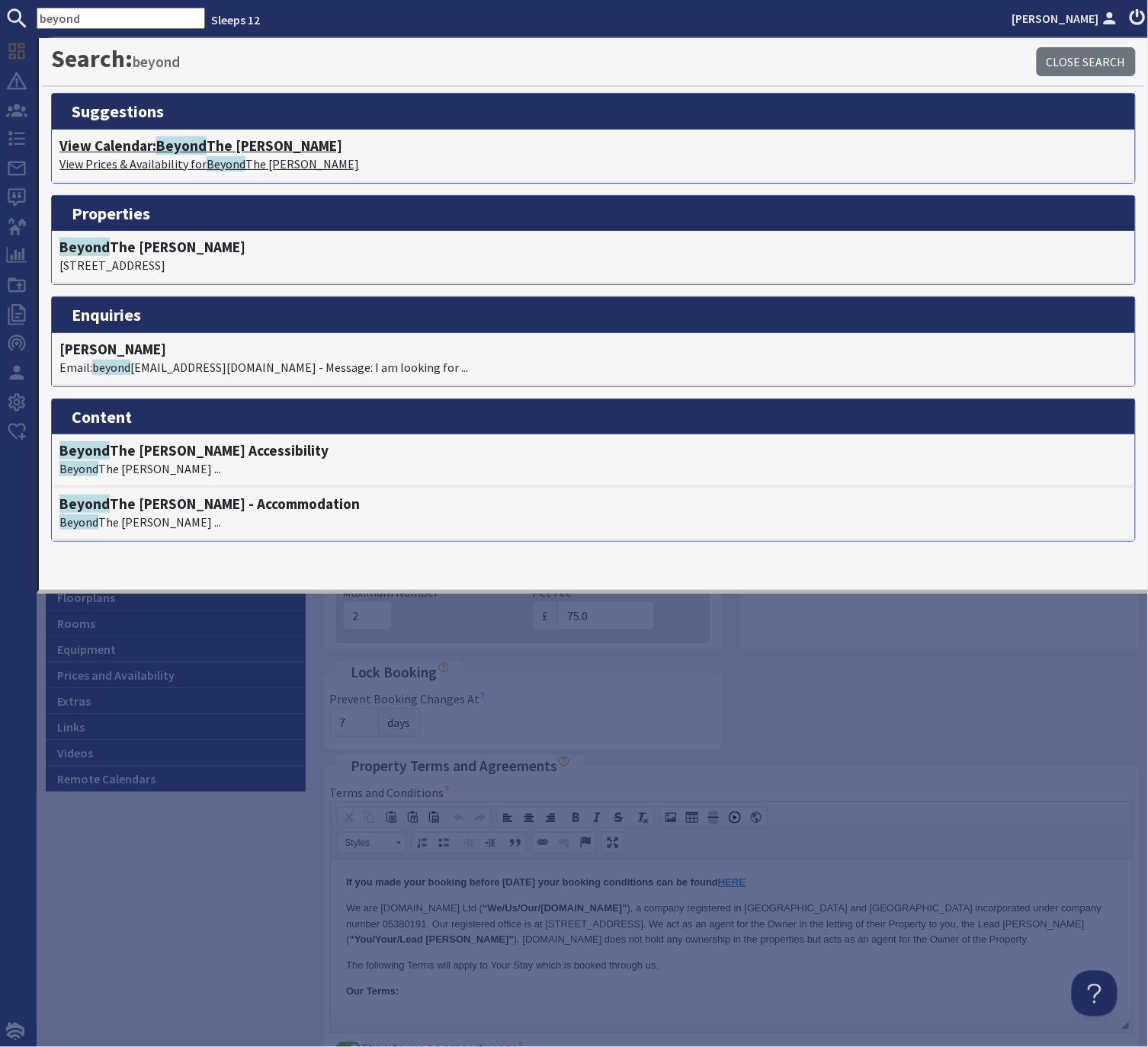
click at [188, 147] on span "Beyond" at bounding box center [181, 146] width 50 height 18
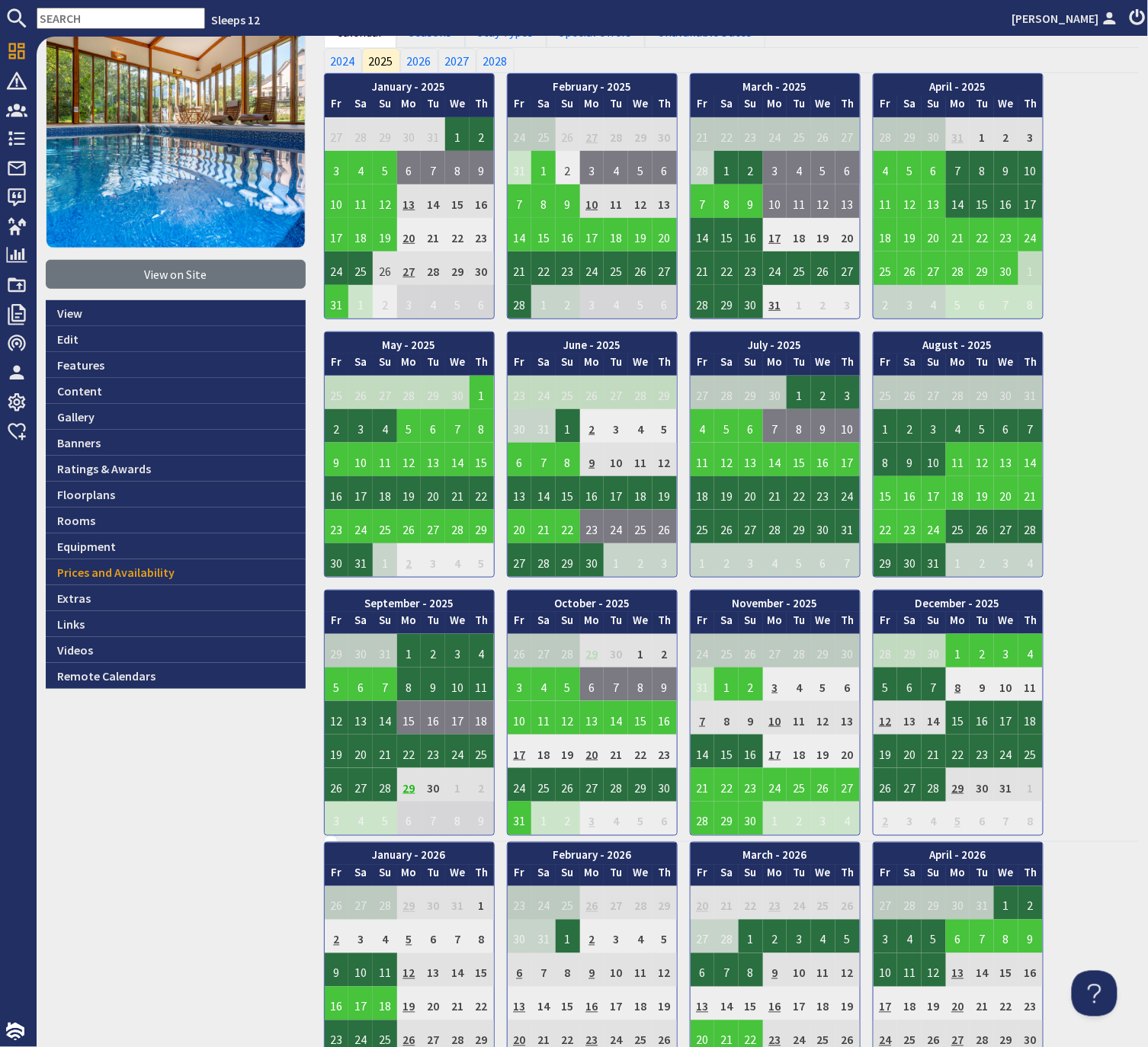
scroll to position [99, 0]
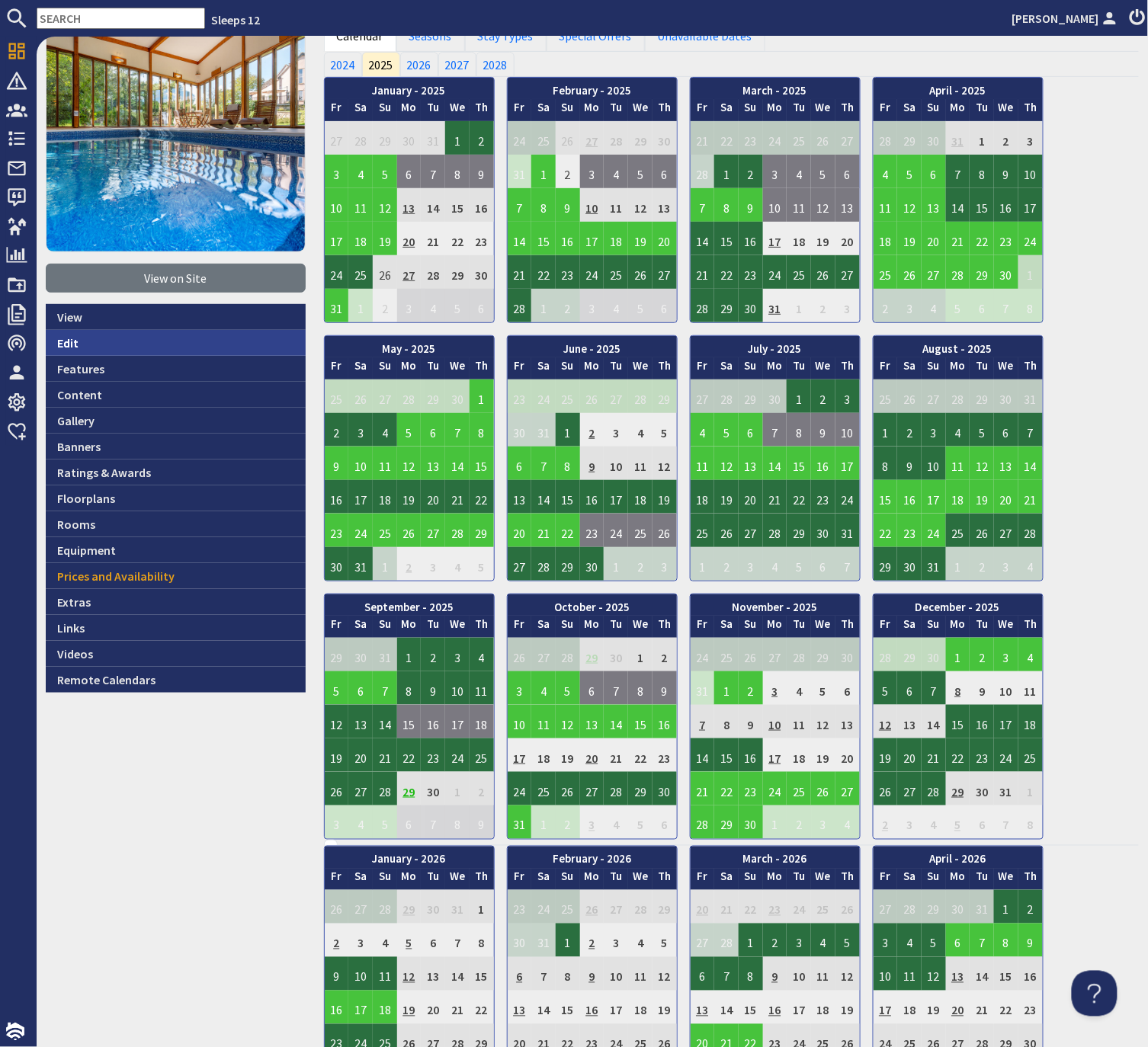
click at [72, 347] on link "Edit" at bounding box center [176, 343] width 260 height 26
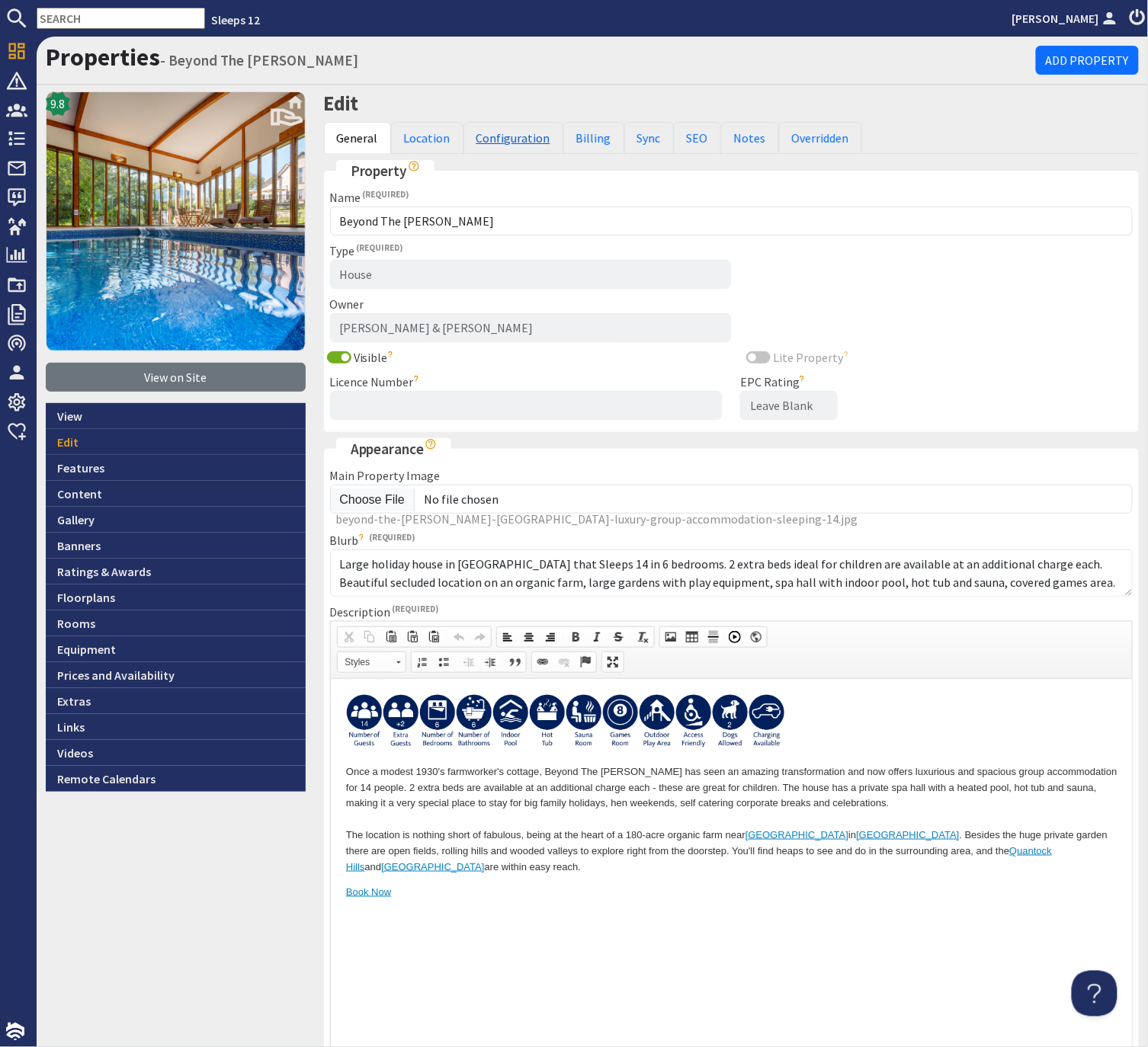
click at [516, 140] on link "Configuration" at bounding box center [513, 138] width 100 height 32
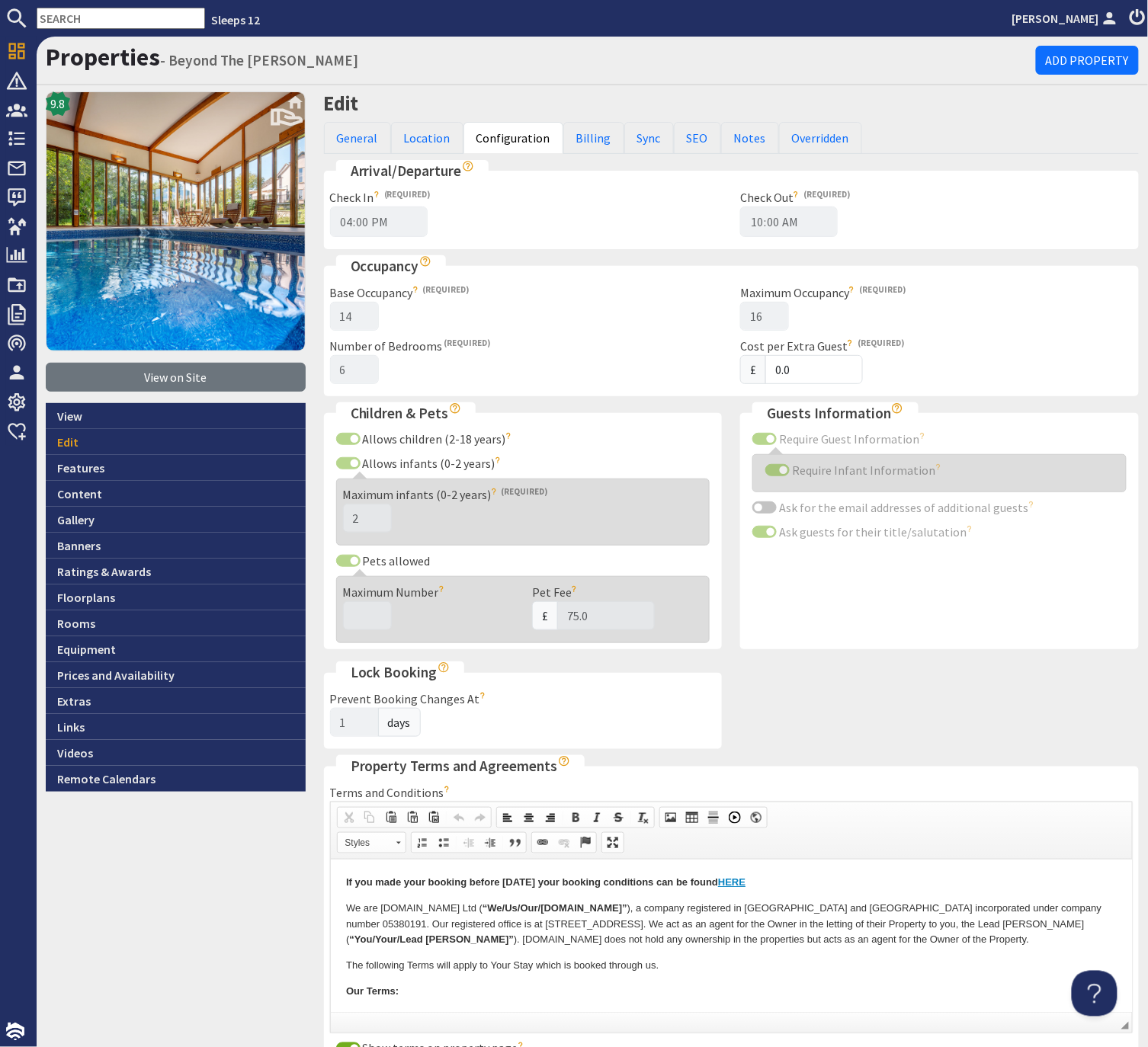
click at [114, 23] on input "text" at bounding box center [121, 18] width 169 height 22
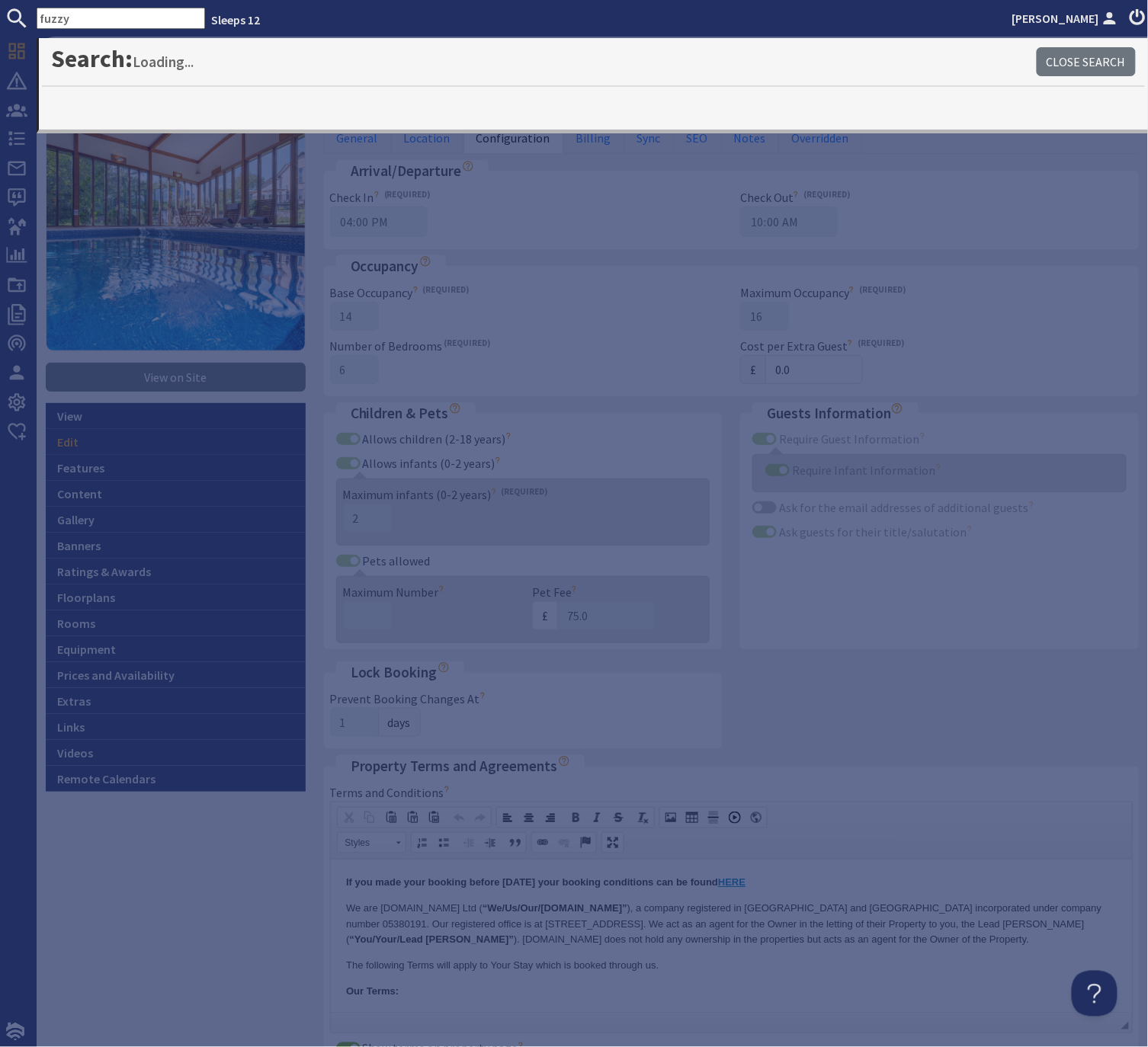
type input "fuzzy"
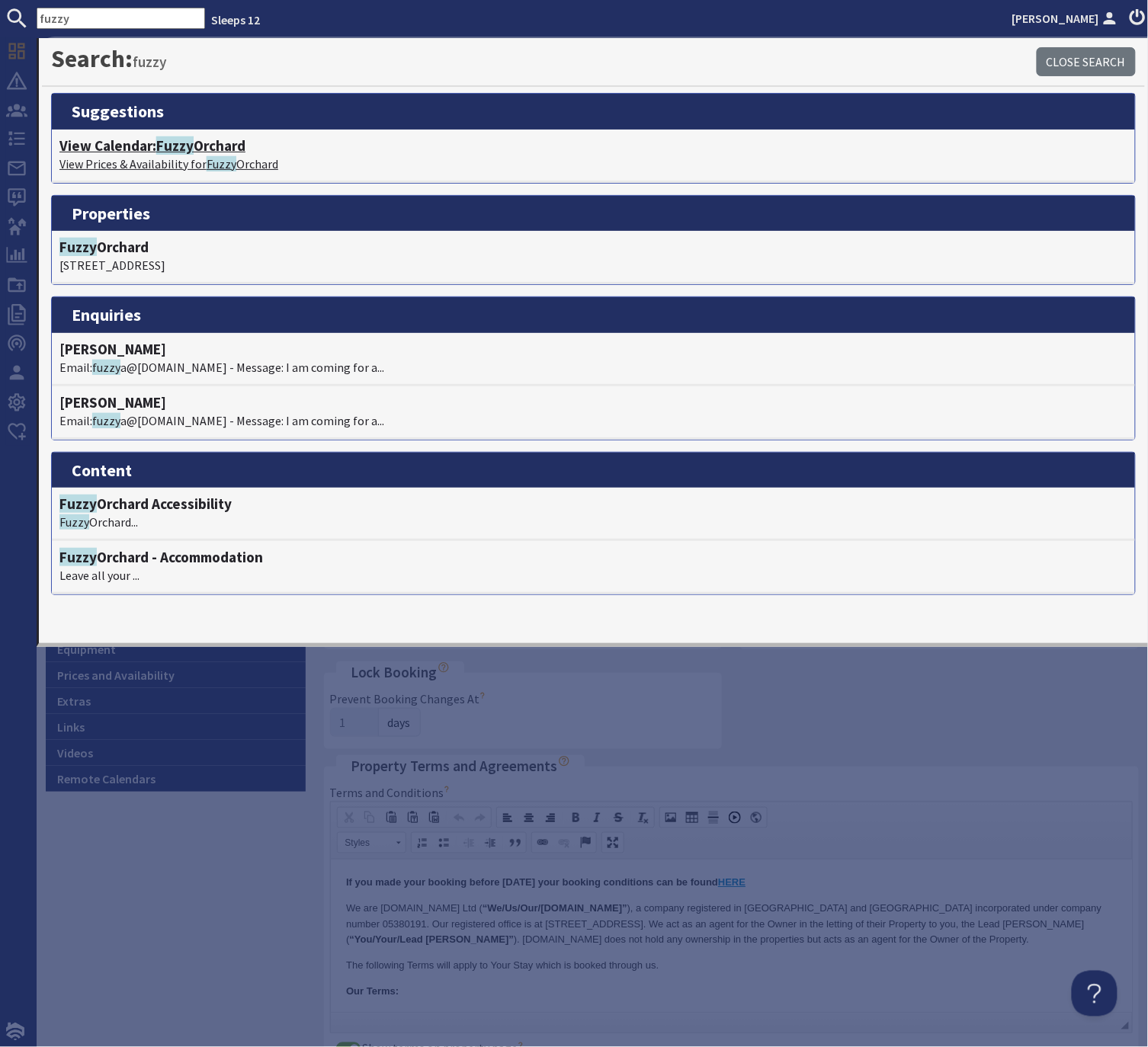
click at [210, 153] on h4 "View Calendar: Fuzzy Orchard" at bounding box center [593, 146] width 1068 height 17
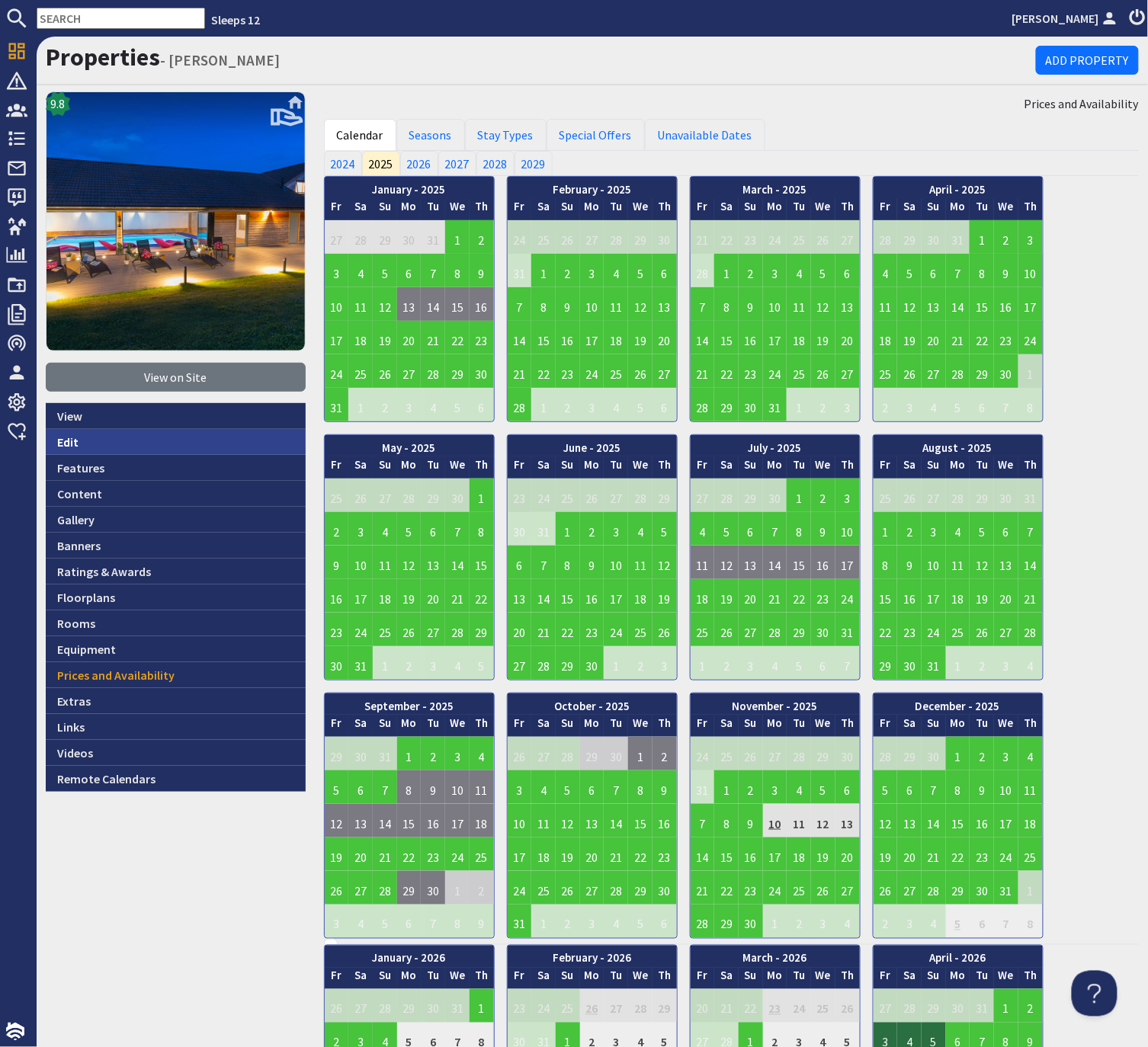
click at [64, 447] on link "Edit" at bounding box center [176, 442] width 260 height 26
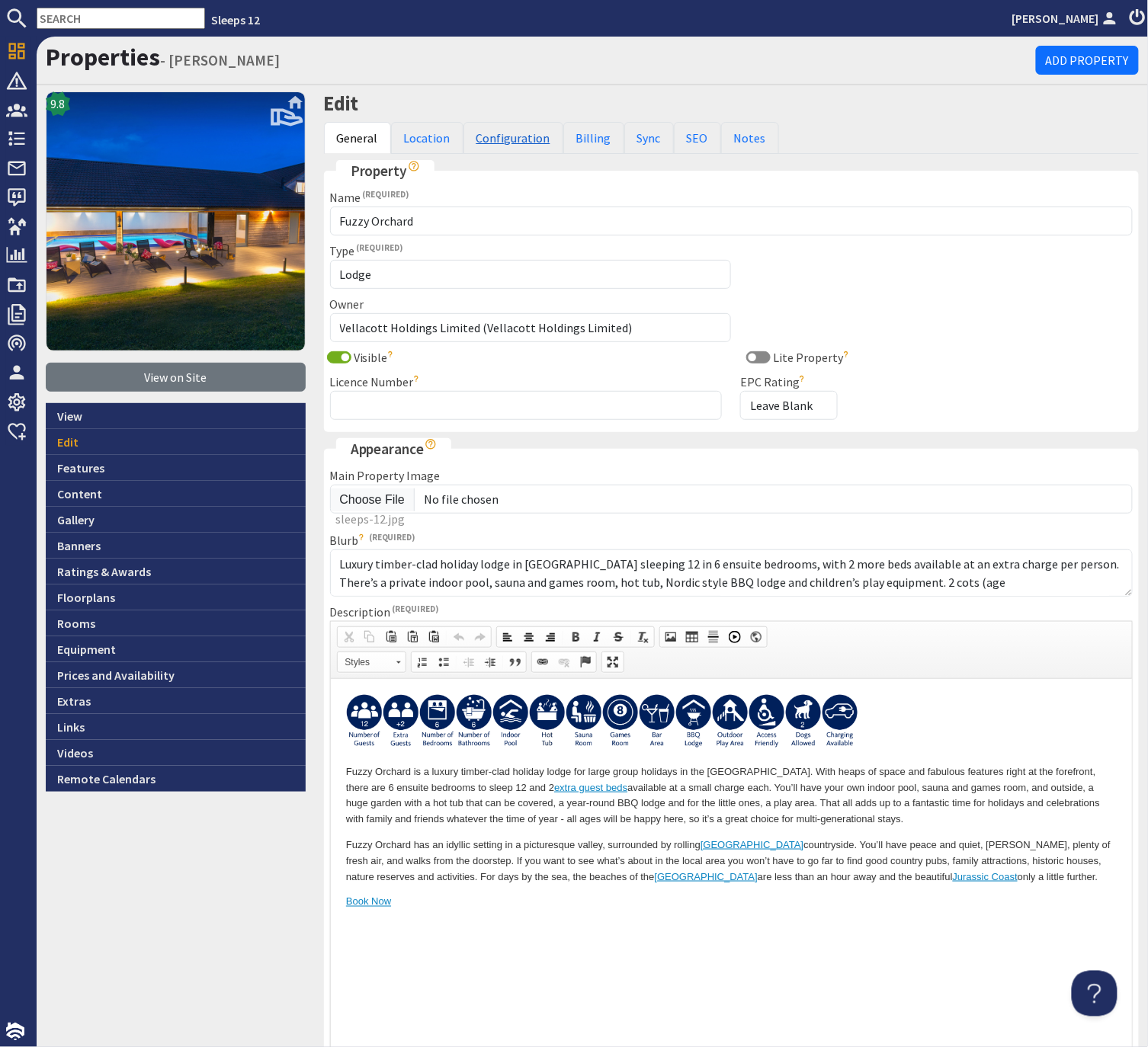
click at [527, 143] on link "Configuration" at bounding box center [513, 138] width 100 height 32
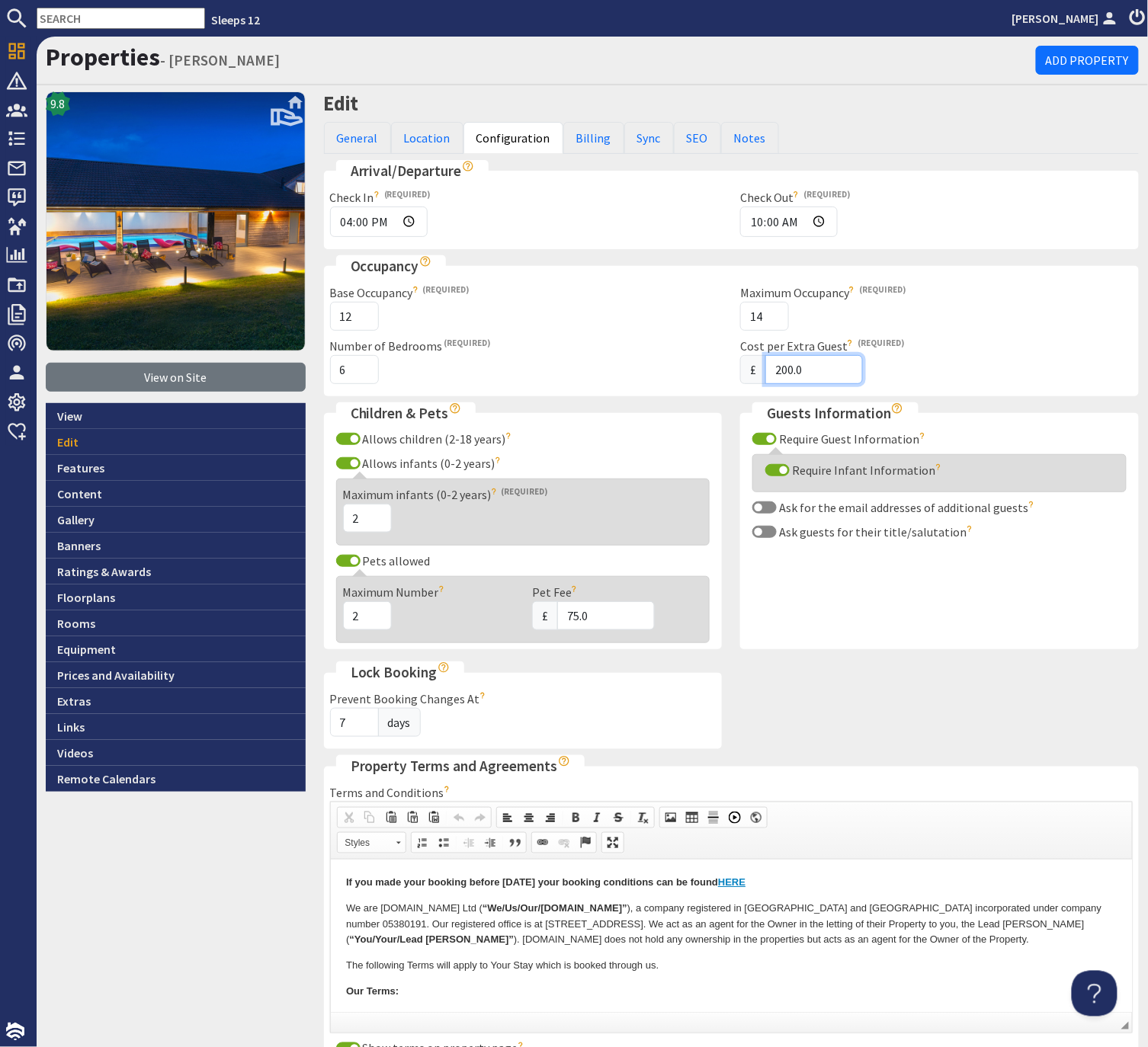
click at [785, 367] on input "200.0" at bounding box center [814, 369] width 97 height 29
type input "0.0"
click at [943, 351] on div "Cost per Extra Guest £ 0.0" at bounding box center [937, 360] width 393 height 47
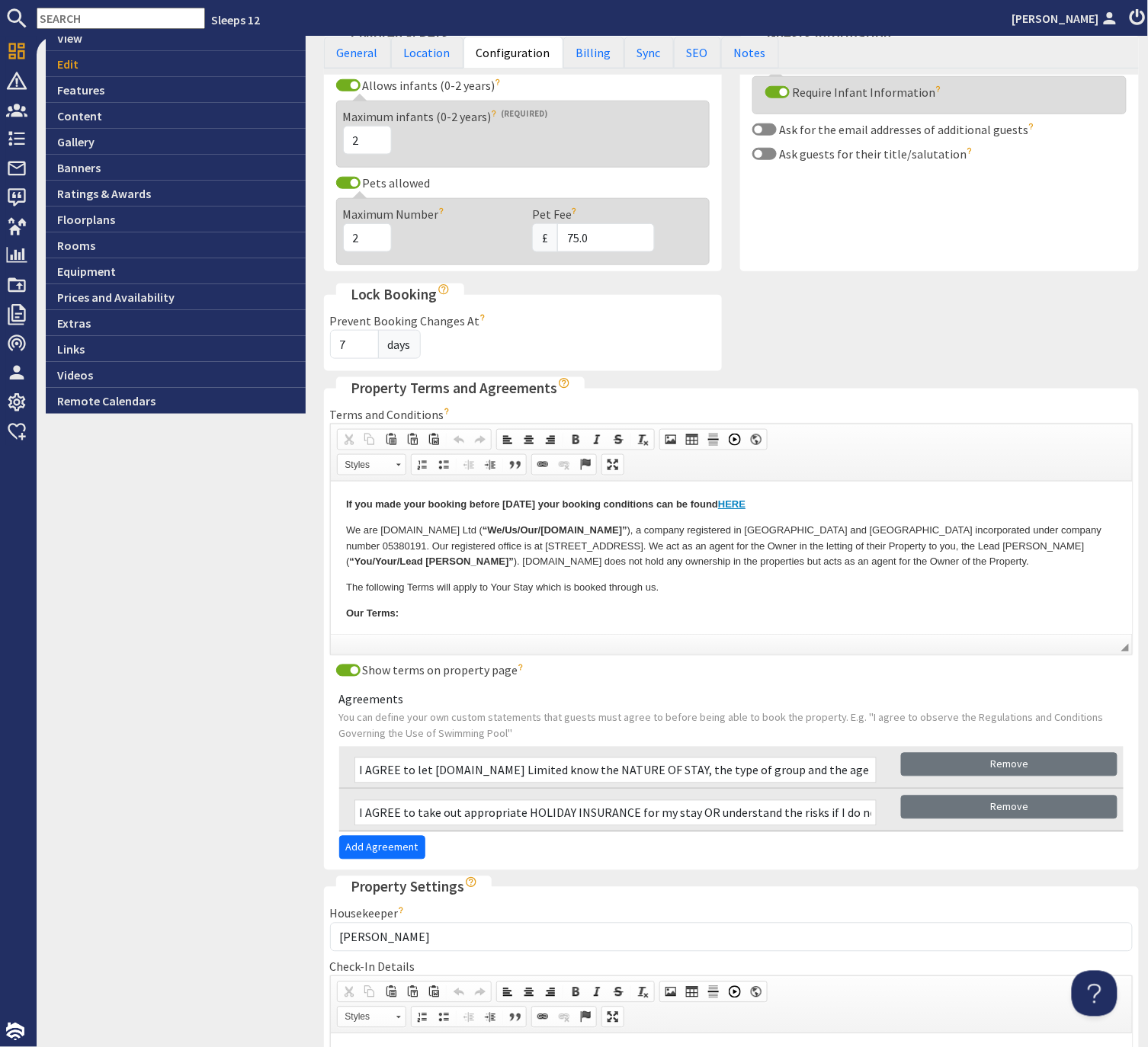
scroll to position [657, 0]
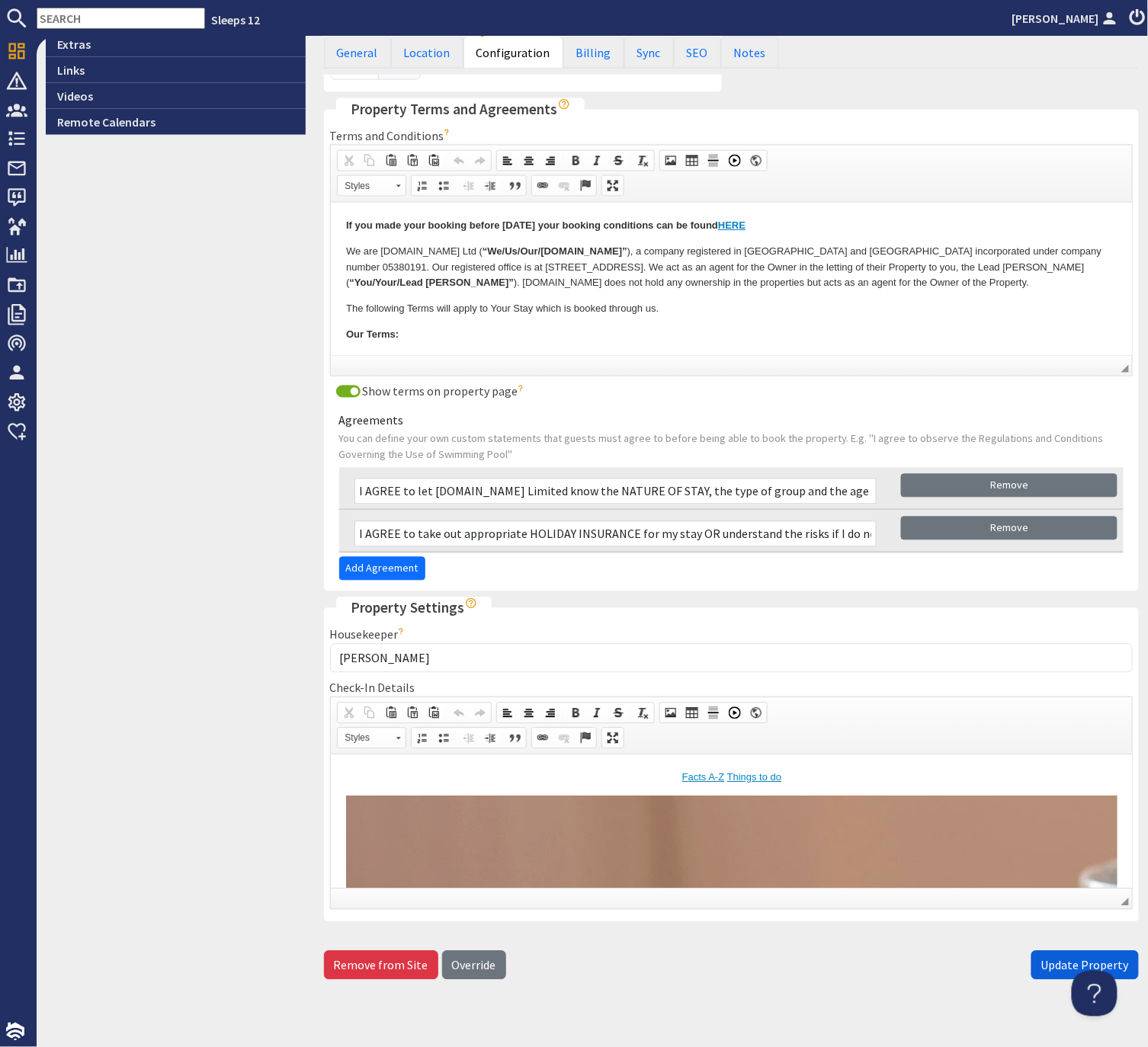
click at [1063, 958] on span "Update Property" at bounding box center [1085, 966] width 87 height 15
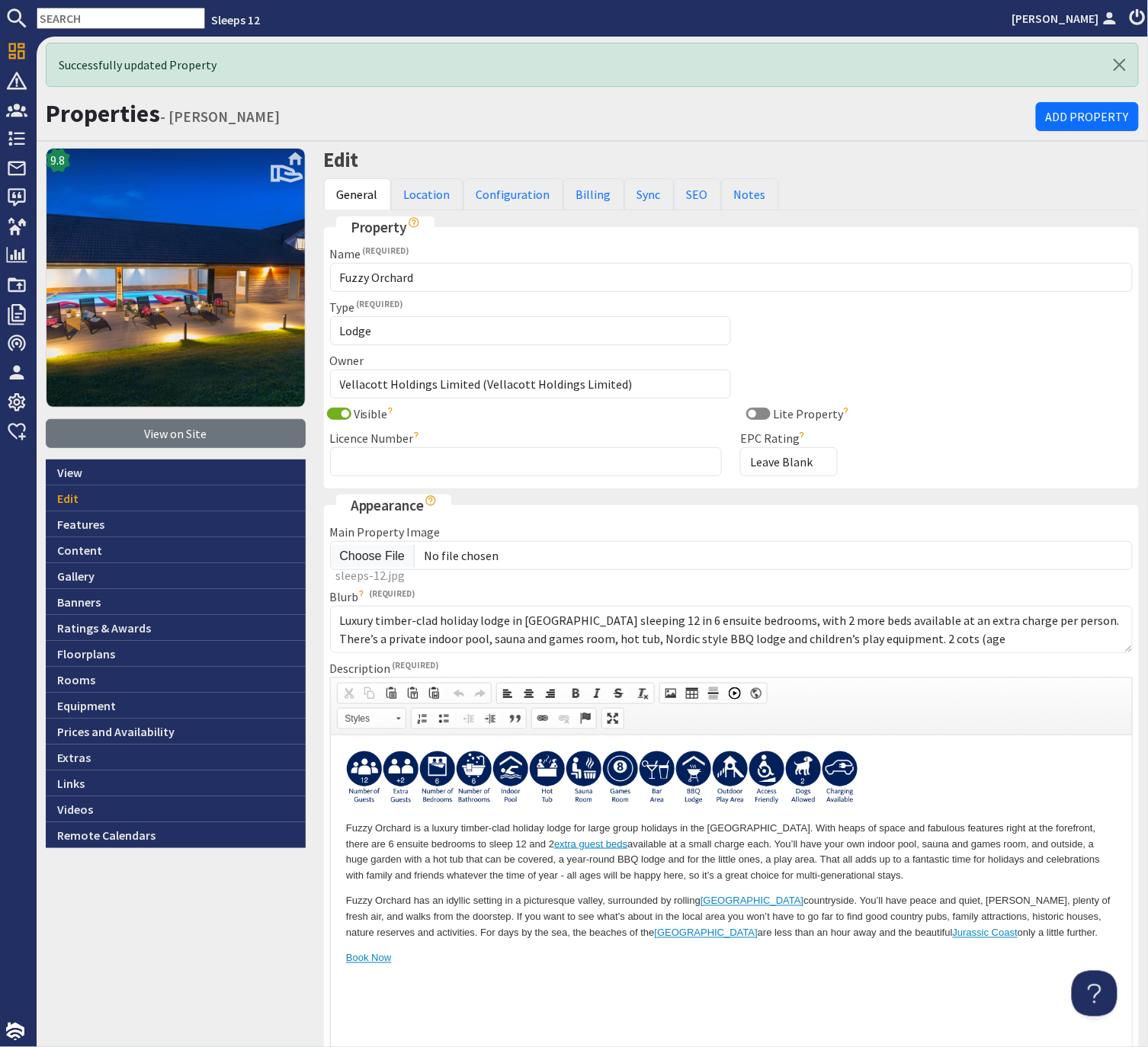
scroll to position [0, 0]
drag, startPoint x: 518, startPoint y: 194, endPoint x: 507, endPoint y: 225, distance: 32.9
click at [517, 194] on link "Configuration" at bounding box center [513, 194] width 100 height 32
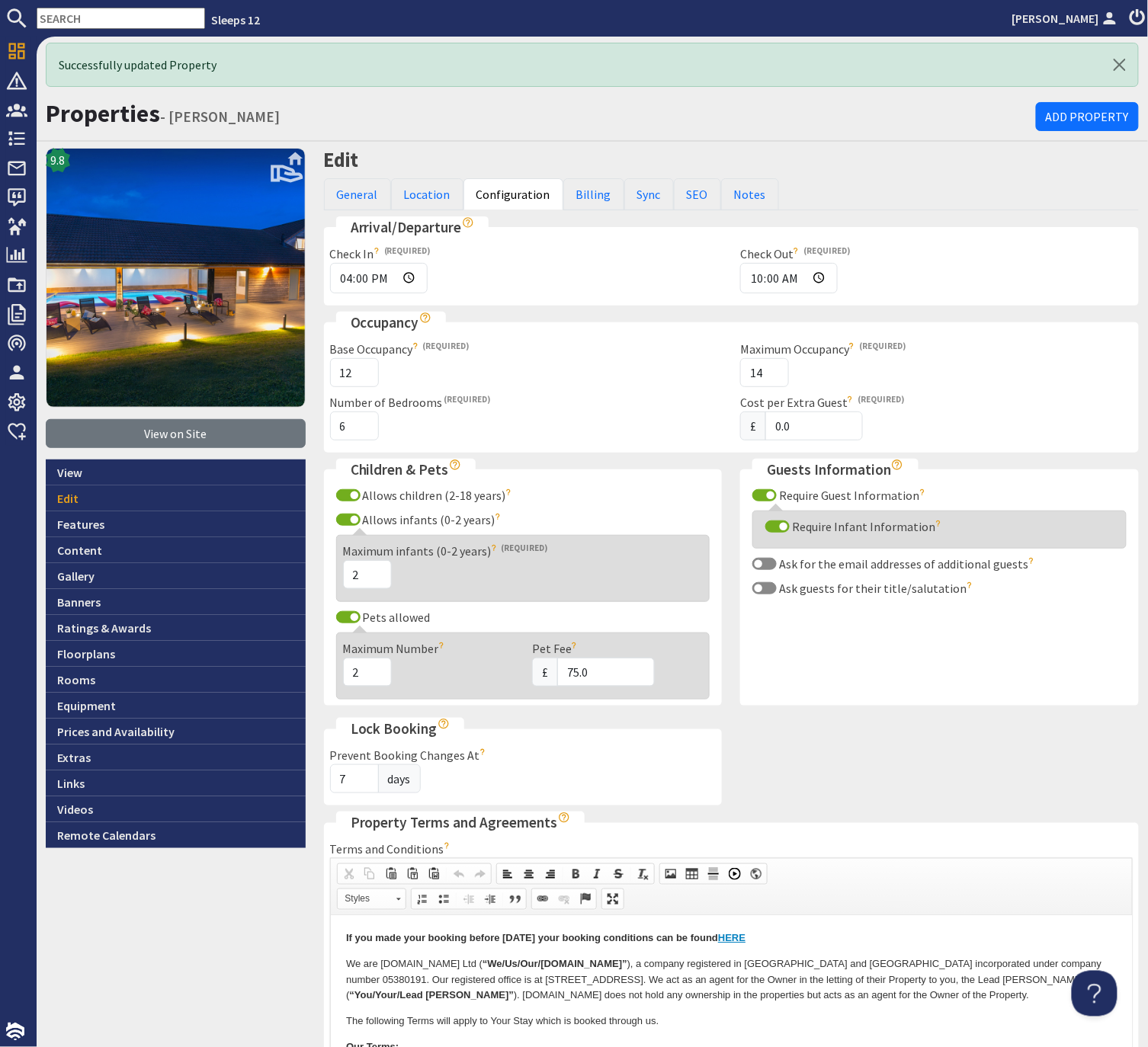
click at [315, 549] on div "Children & Pets Allows children (2-18 years) If your property accepts children …" at bounding box center [522, 589] width 417 height 260
click at [588, 197] on link "Billing" at bounding box center [593, 194] width 61 height 32
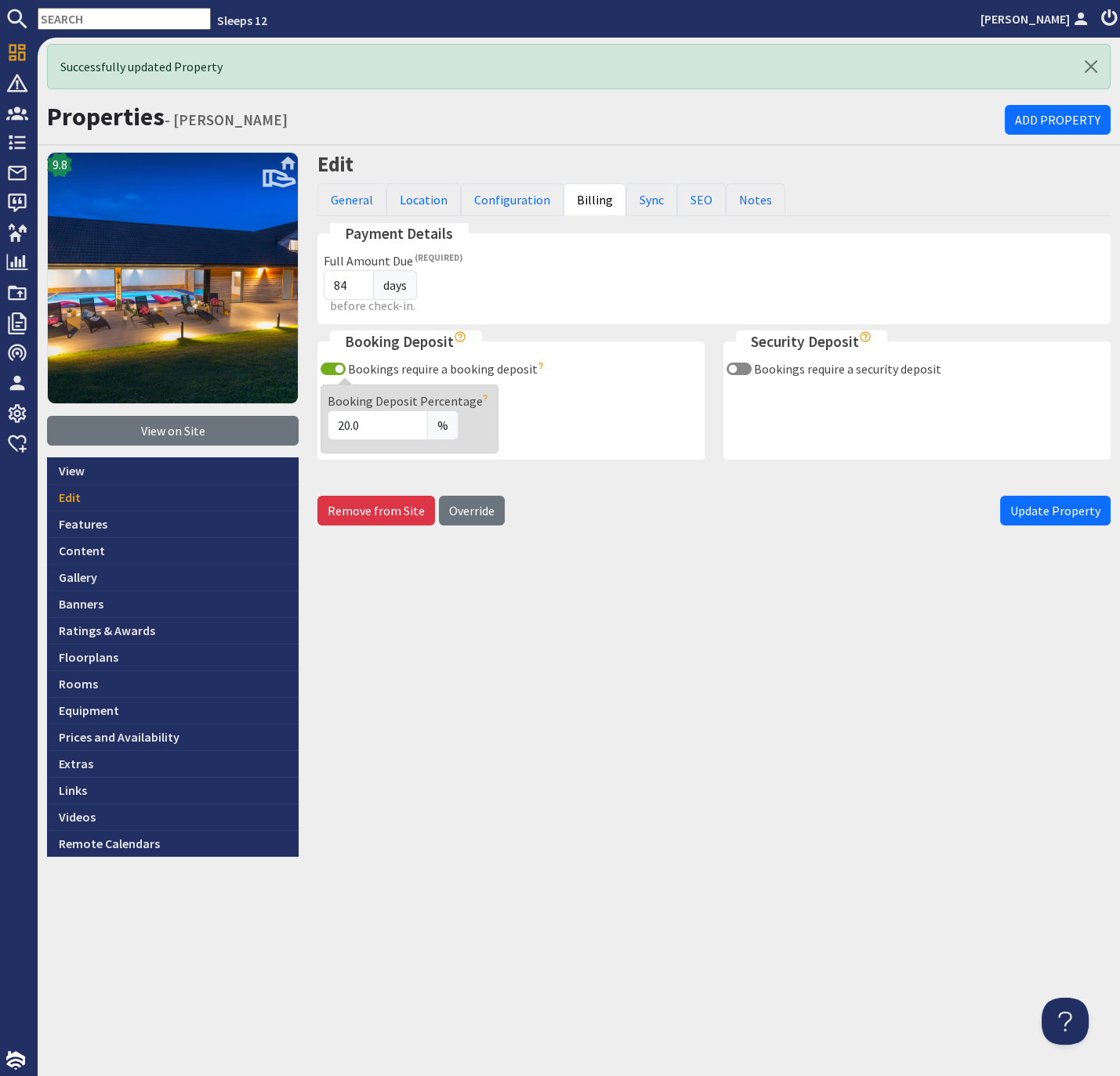
click at [716, 589] on div "Edit General Location Configuration Billing Sync SEO Notes Property Name Fuzzy …" at bounding box center [713, 504] width 811 height 704
click at [499, 203] on link "Configuration" at bounding box center [512, 199] width 103 height 32
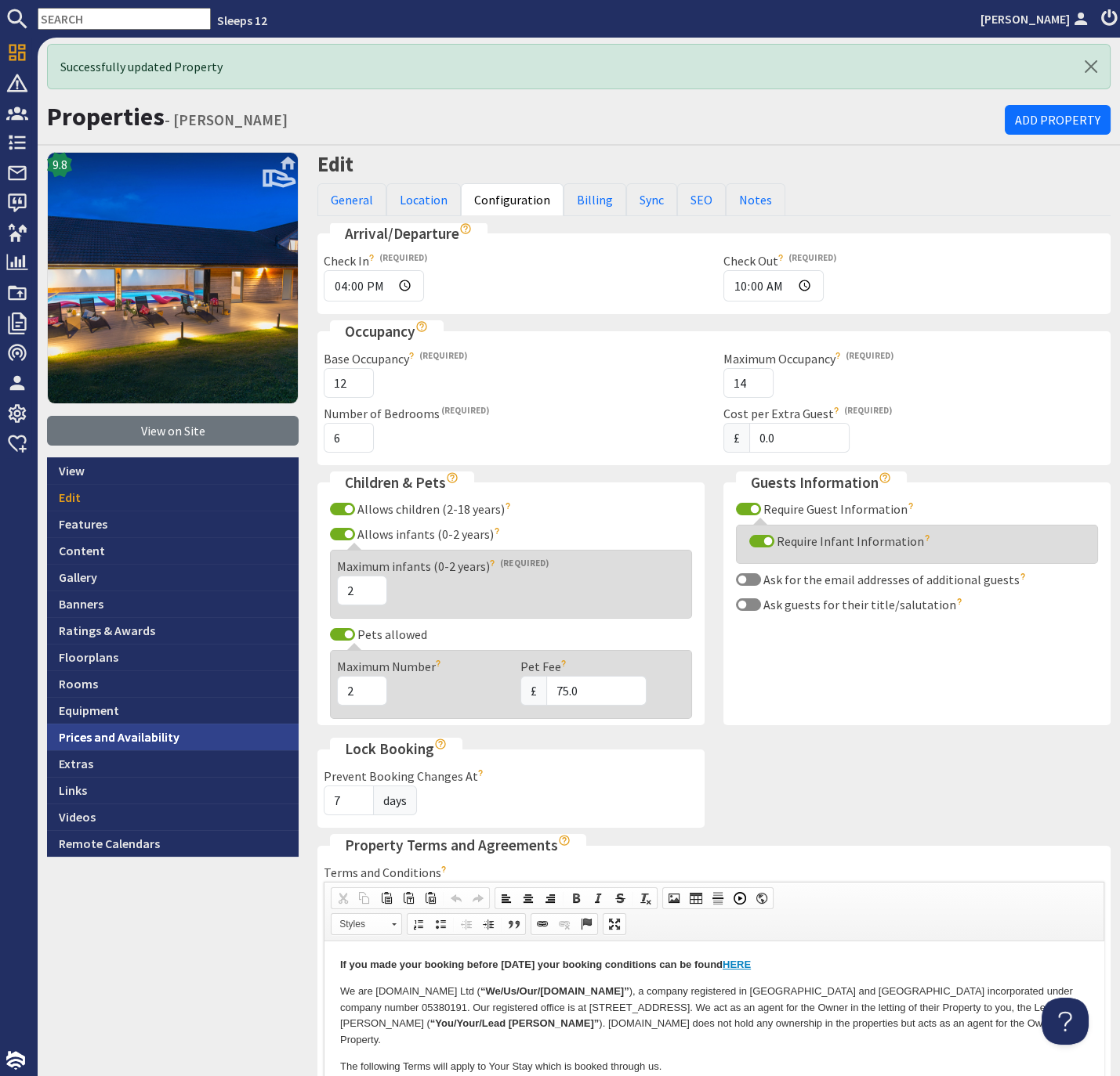
click at [157, 738] on link "Prices and Availability" at bounding box center [173, 737] width 251 height 26
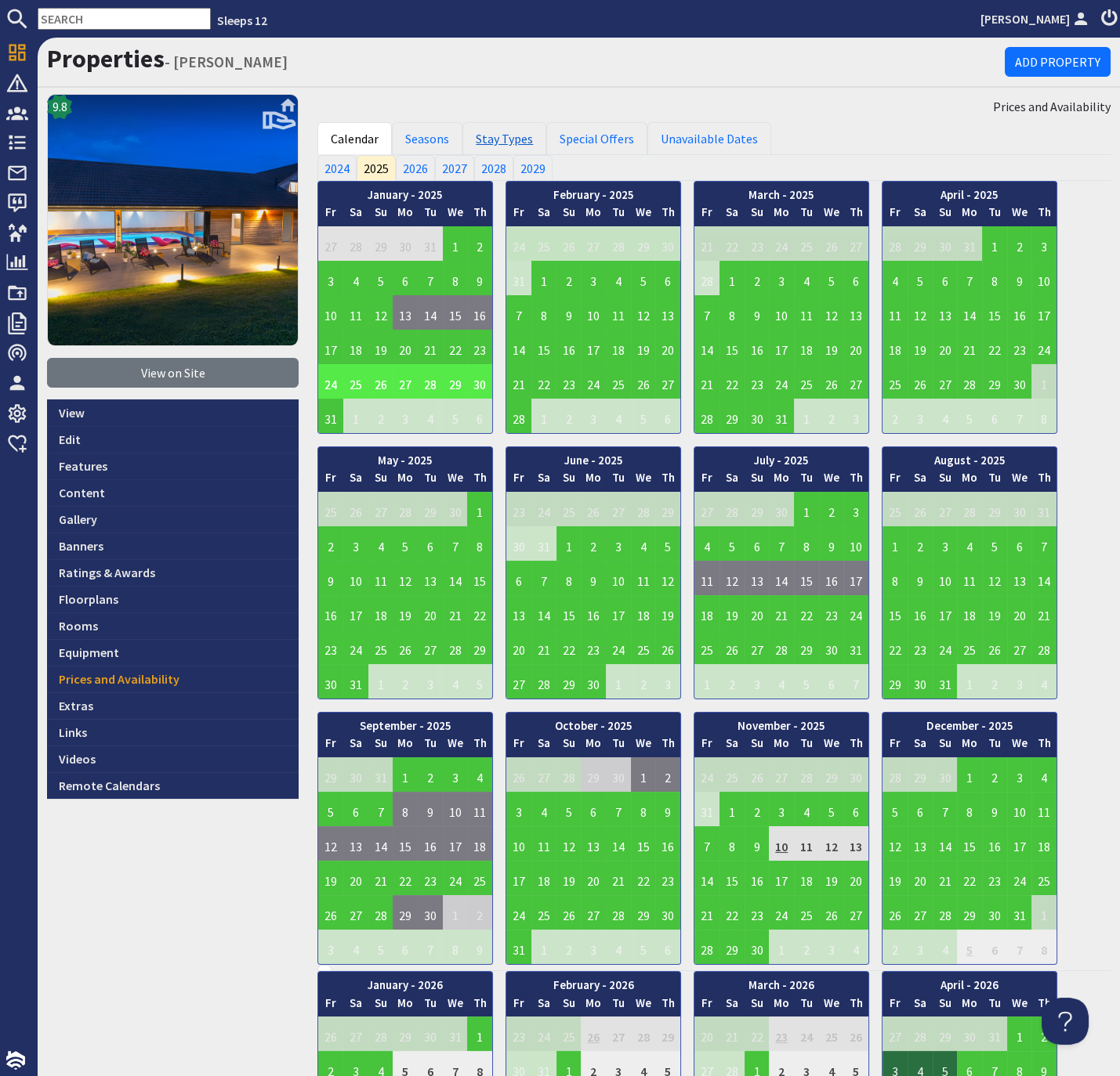
click at [510, 140] on link "Stay Types" at bounding box center [504, 138] width 84 height 32
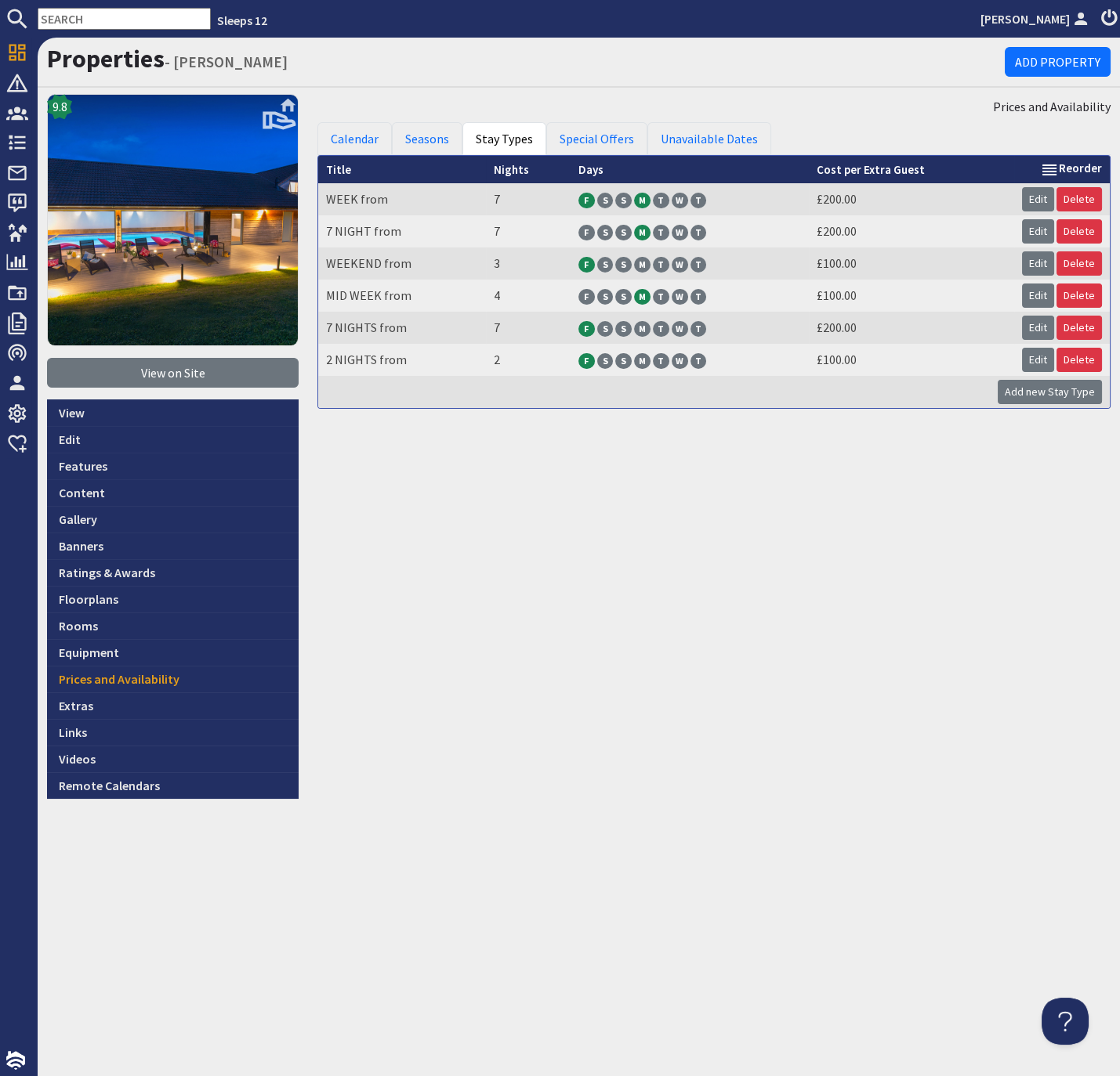
click at [135, 22] on input "text" at bounding box center [124, 19] width 174 height 22
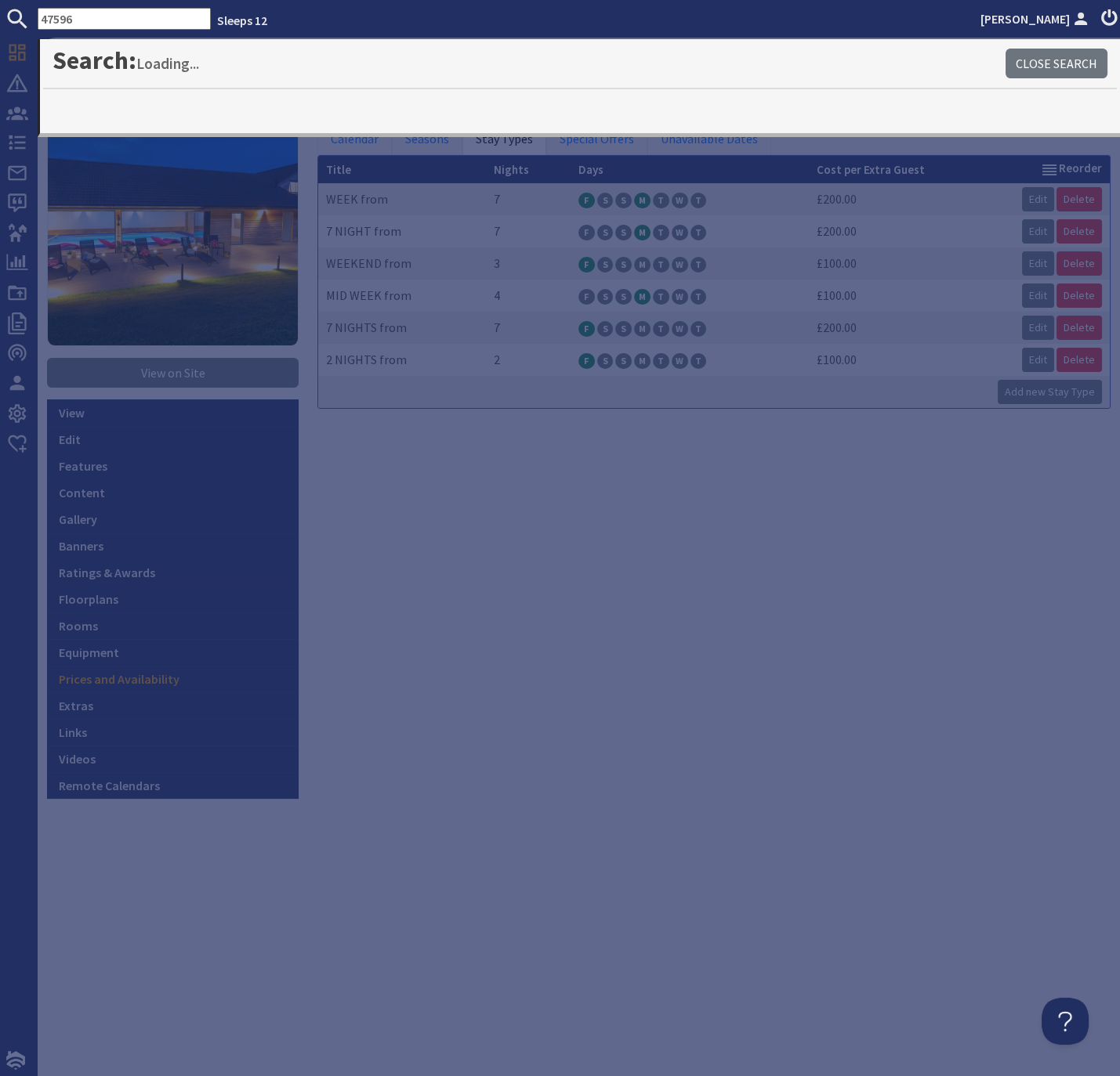
type input "47596"
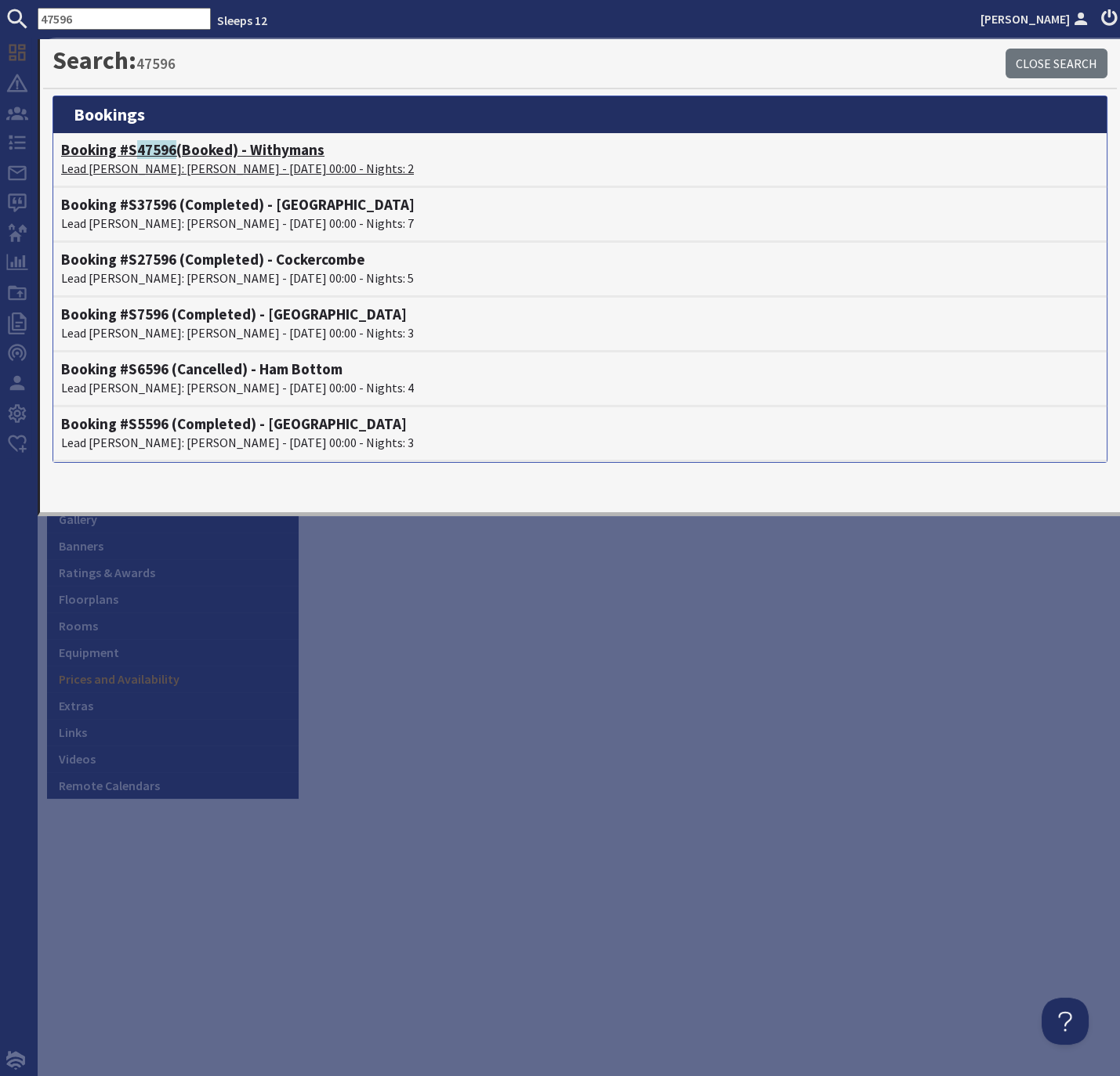
click at [161, 145] on span "47596" at bounding box center [156, 150] width 39 height 19
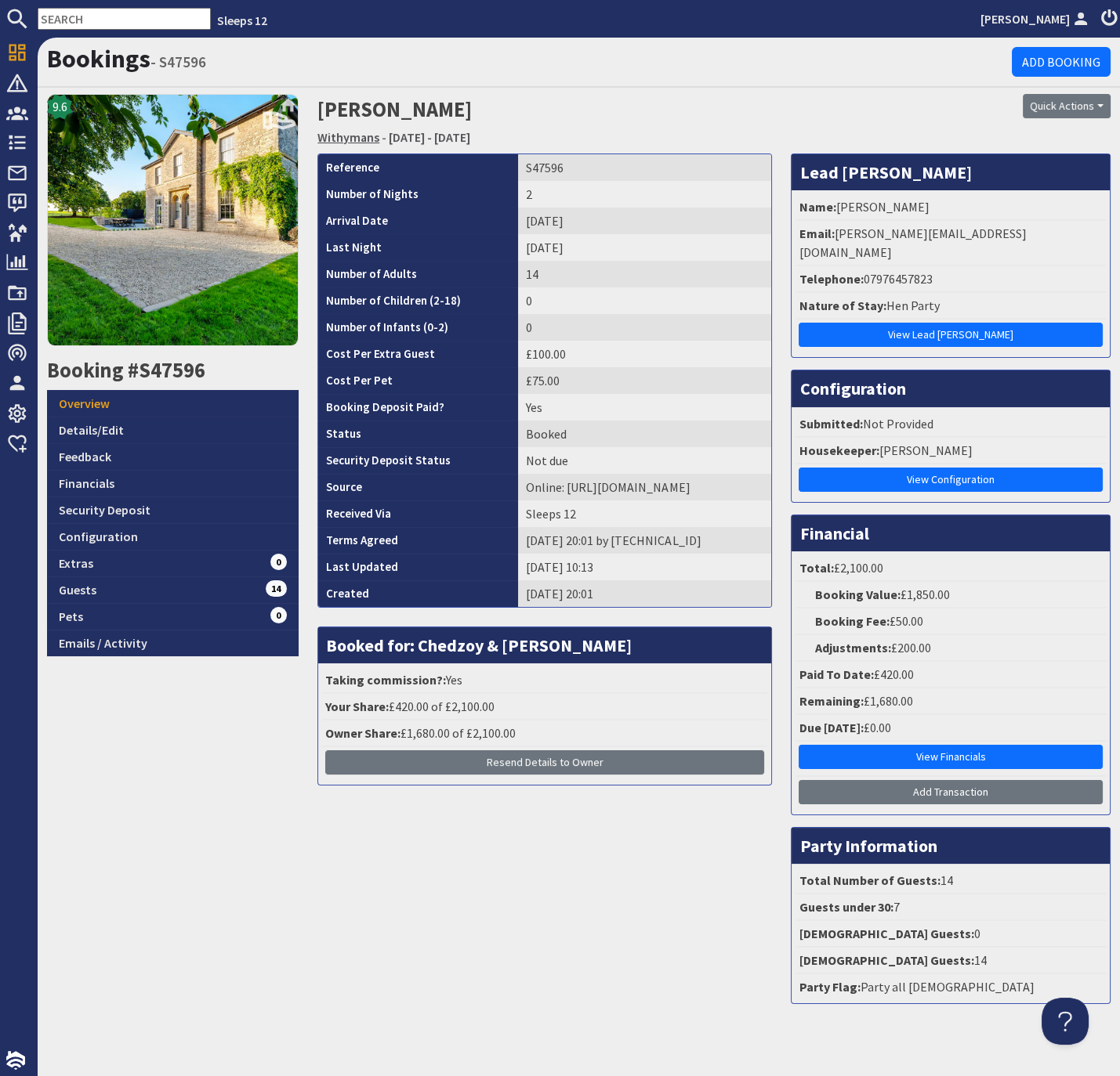
click at [334, 135] on link "Withymans" at bounding box center [348, 137] width 62 height 15
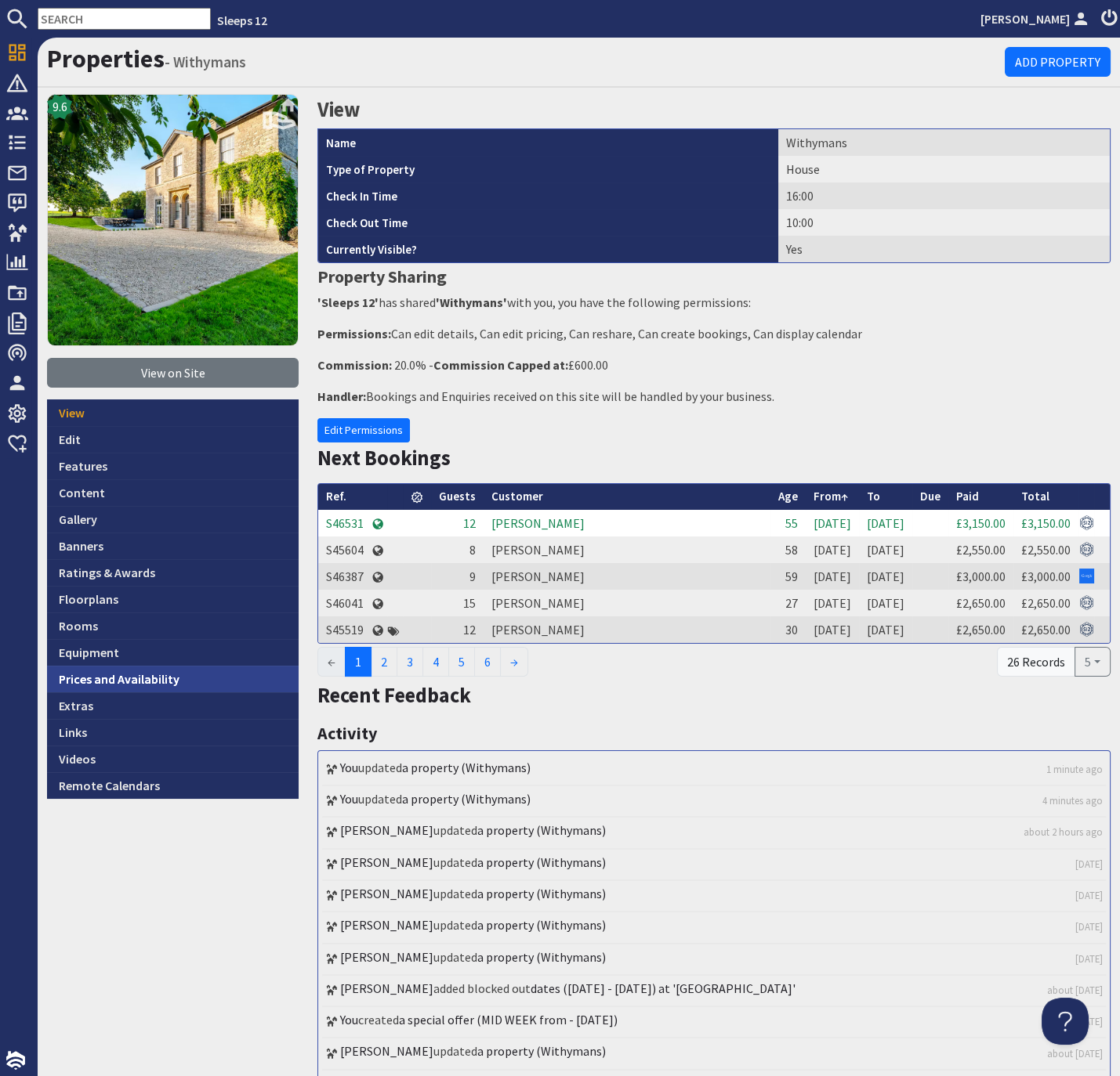
click at [152, 679] on link "Prices and Availability" at bounding box center [173, 679] width 251 height 26
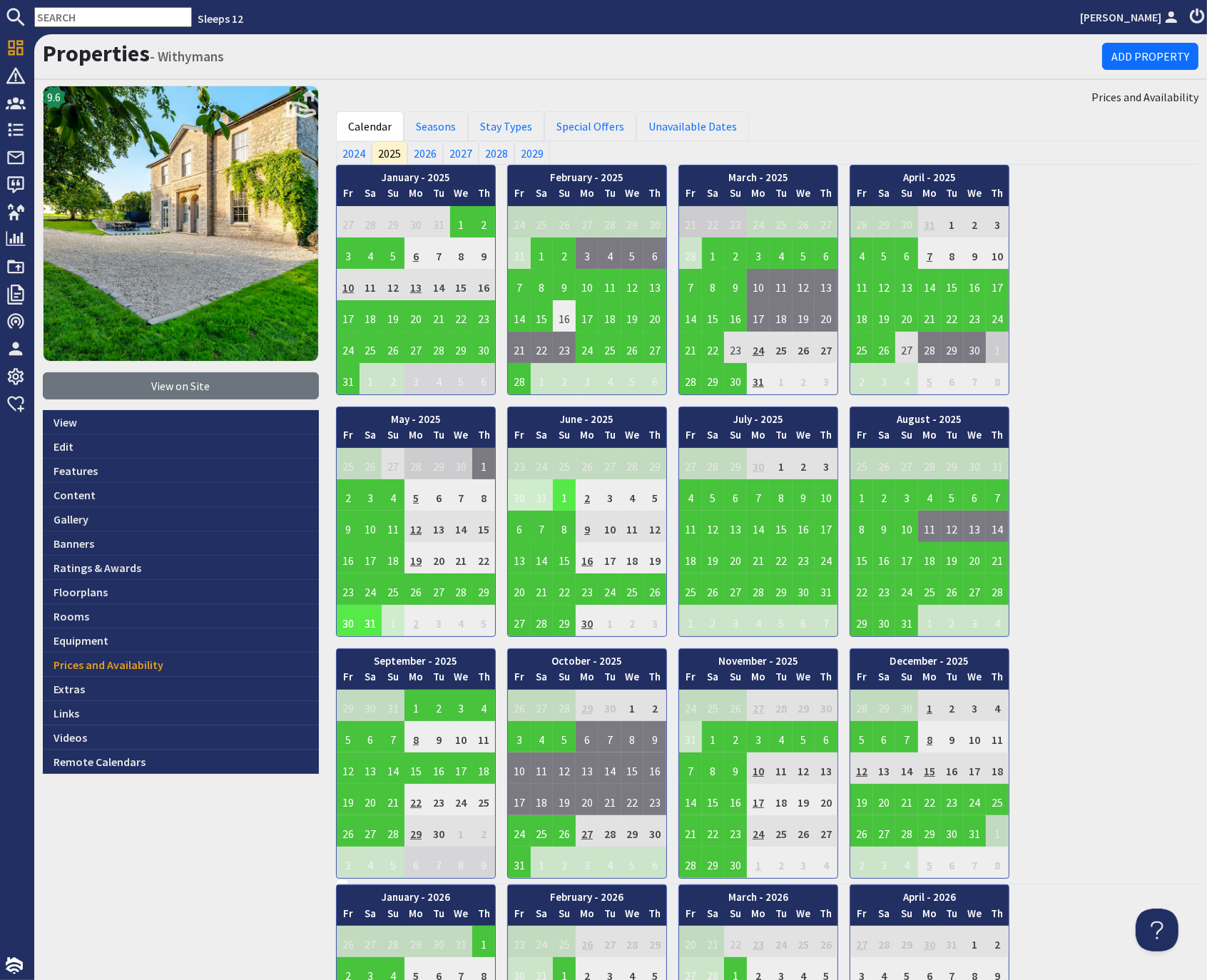
click at [324, 656] on div "9.6 View on Site View Edit Features Content Gallery Banners Ratings & Awards Fl…" at bounding box center [181, 938] width 293 height 1705
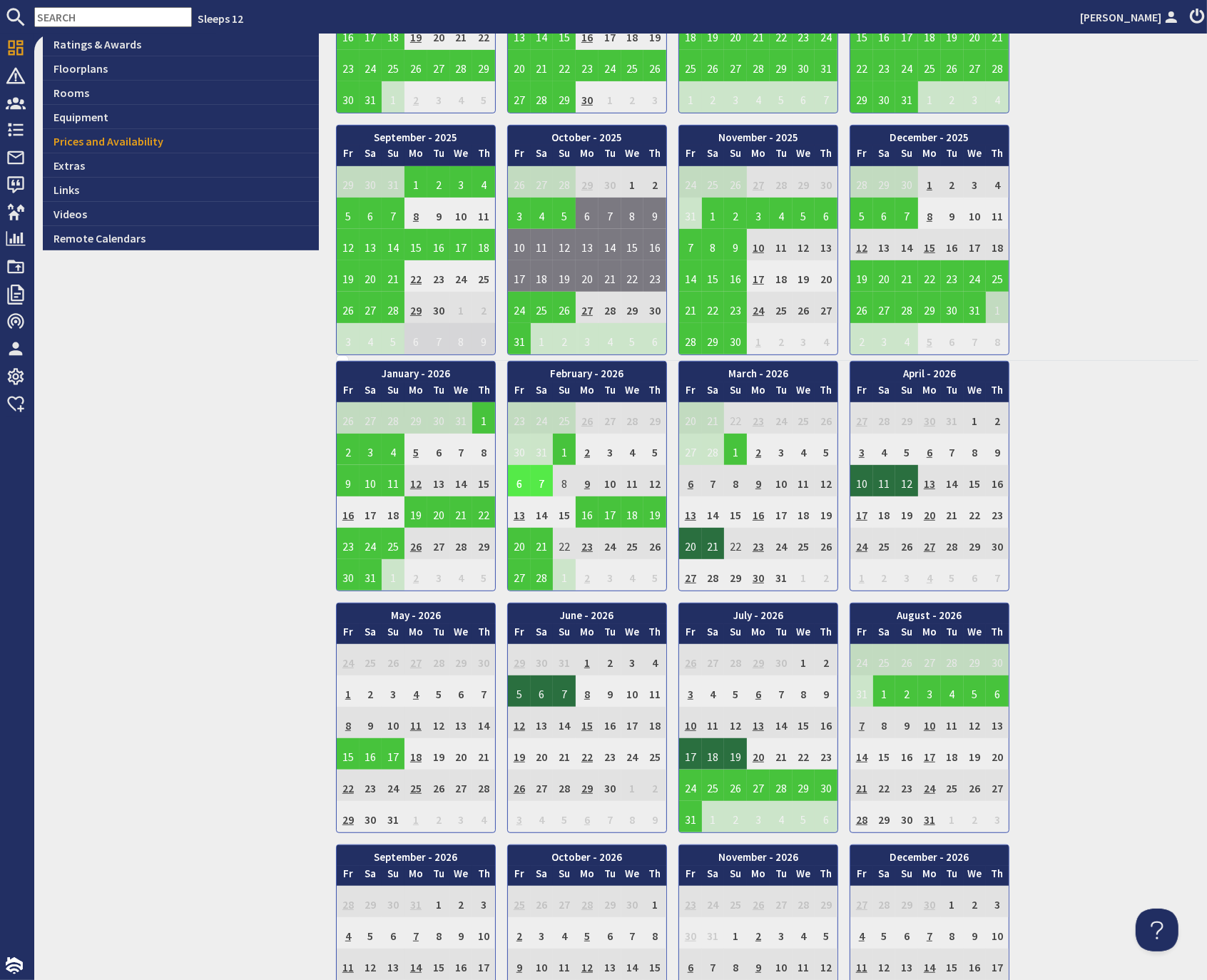
scroll to position [525, 0]
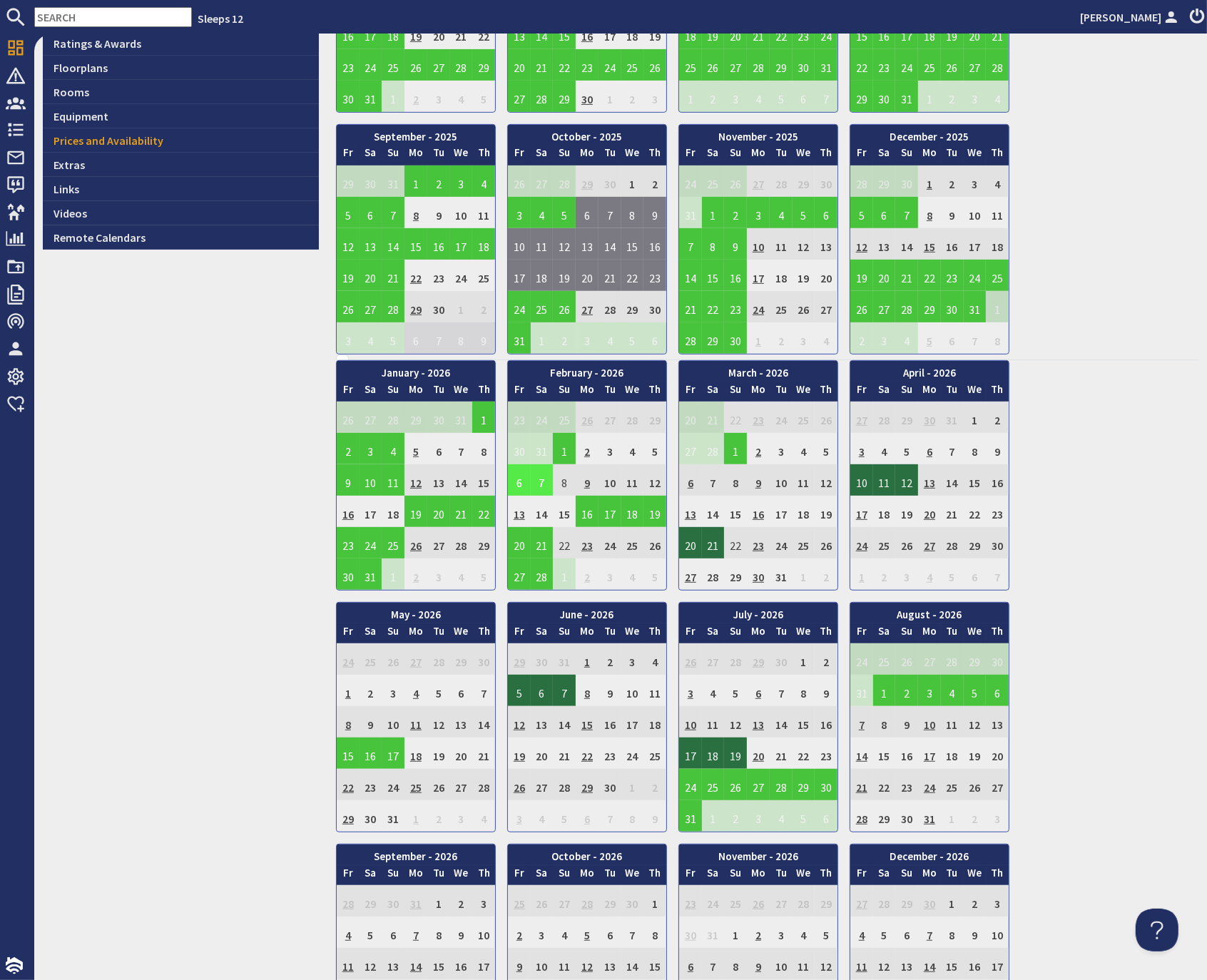
click at [539, 478] on td "7" at bounding box center [542, 480] width 23 height 31
click at [538, 538] on link "View booking" at bounding box center [532, 536] width 75 height 15
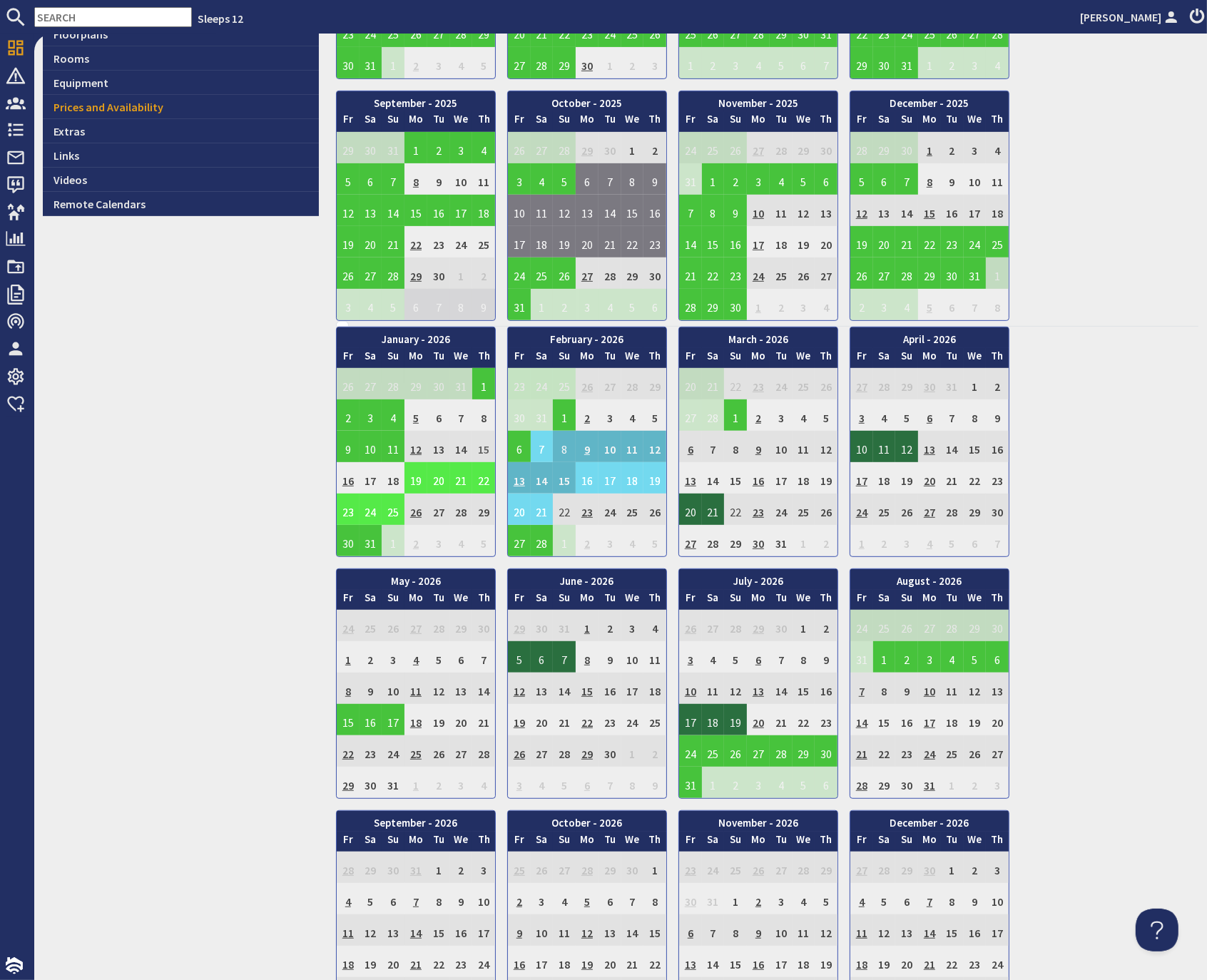
scroll to position [560, 0]
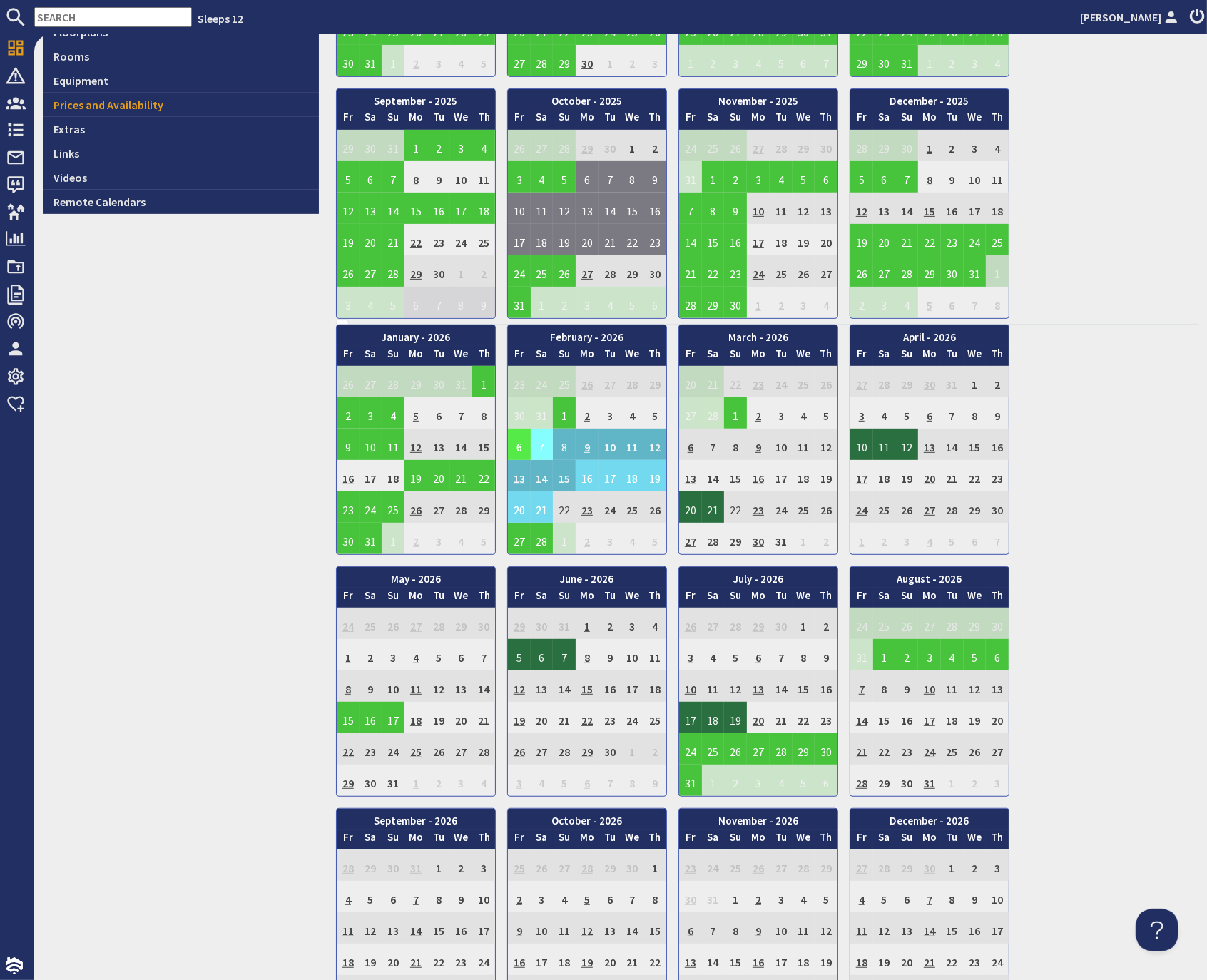
click at [531, 436] on td "7" at bounding box center [542, 444] width 23 height 31
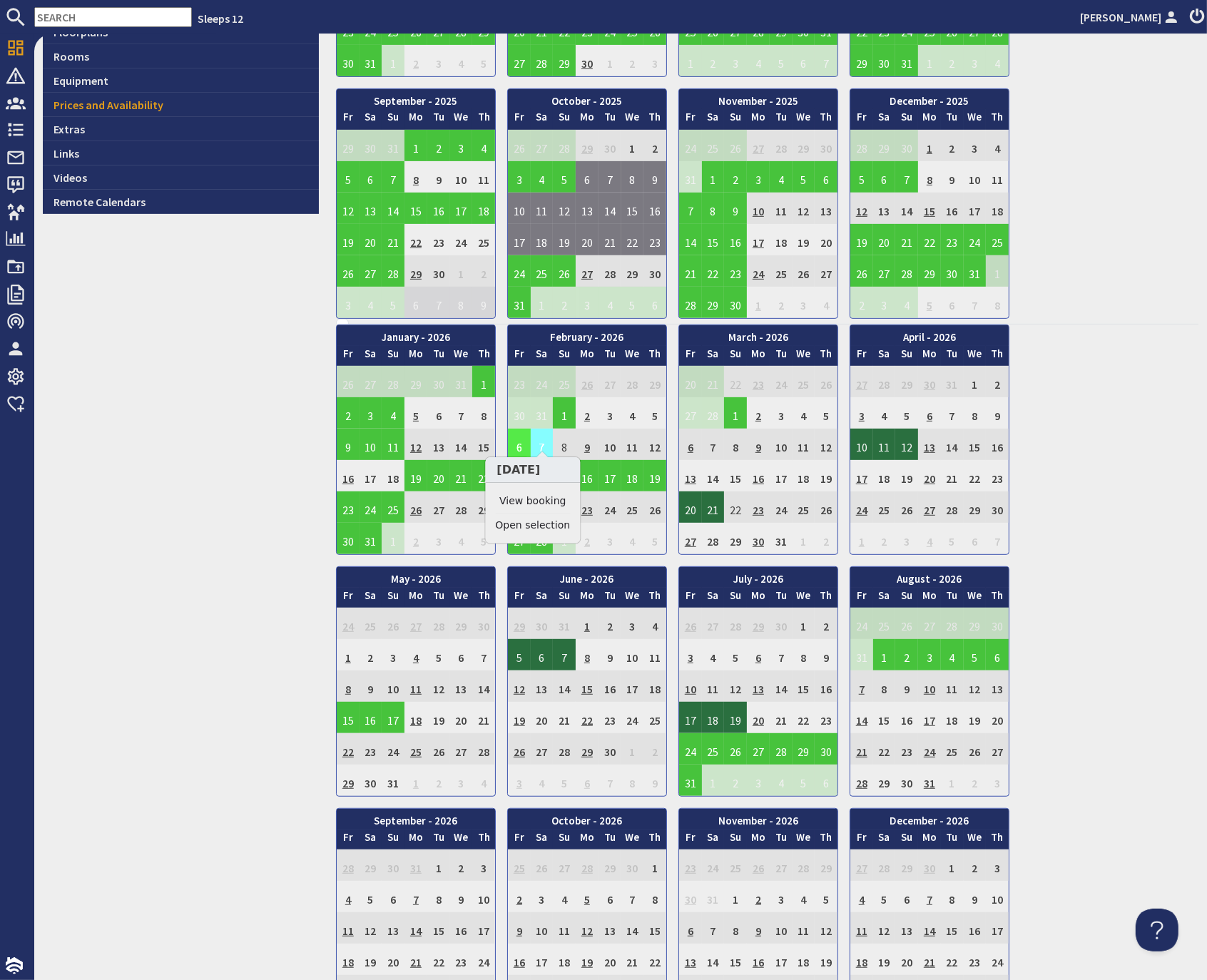
click at [531, 436] on td "7" at bounding box center [542, 444] width 23 height 31
click at [542, 522] on link "Clear selection" at bounding box center [532, 525] width 74 height 15
click at [531, 507] on td "21" at bounding box center [542, 507] width 23 height 31
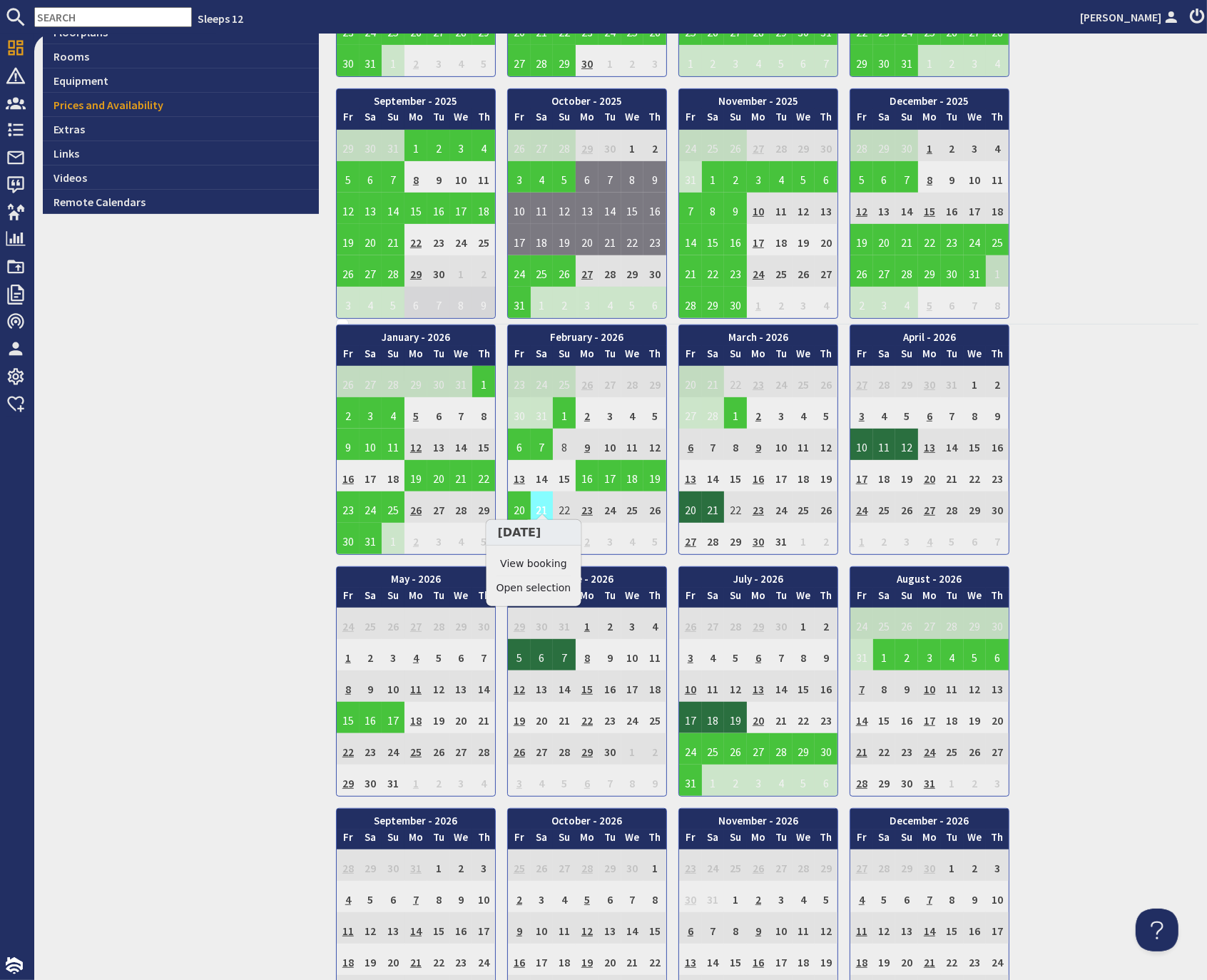
click at [534, 497] on td "21" at bounding box center [542, 507] width 23 height 31
click at [540, 500] on td "21" at bounding box center [542, 507] width 23 height 31
click at [539, 504] on td "21" at bounding box center [542, 507] width 23 height 31
click at [546, 561] on link "View booking" at bounding box center [534, 564] width 75 height 15
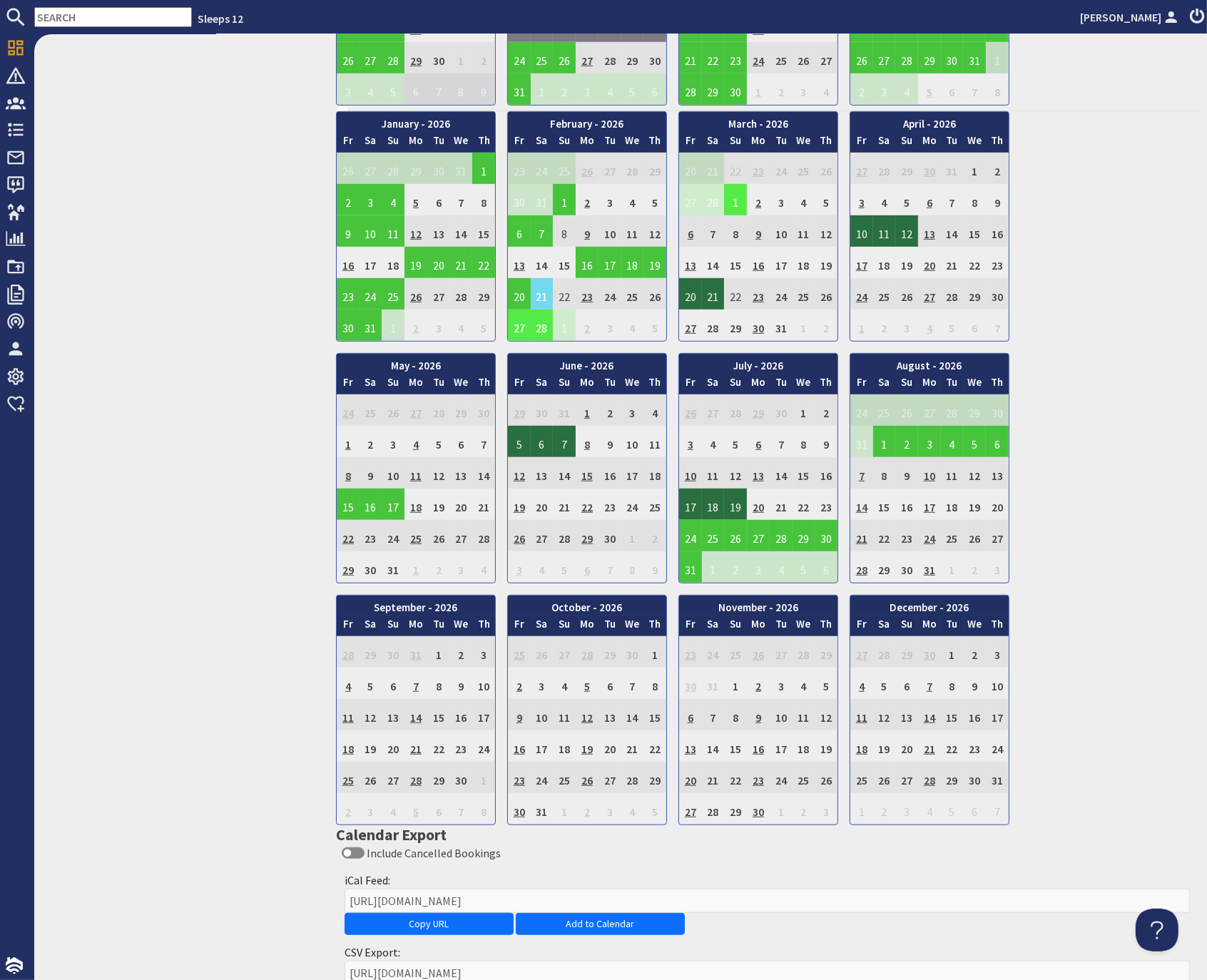
scroll to position [781, 0]
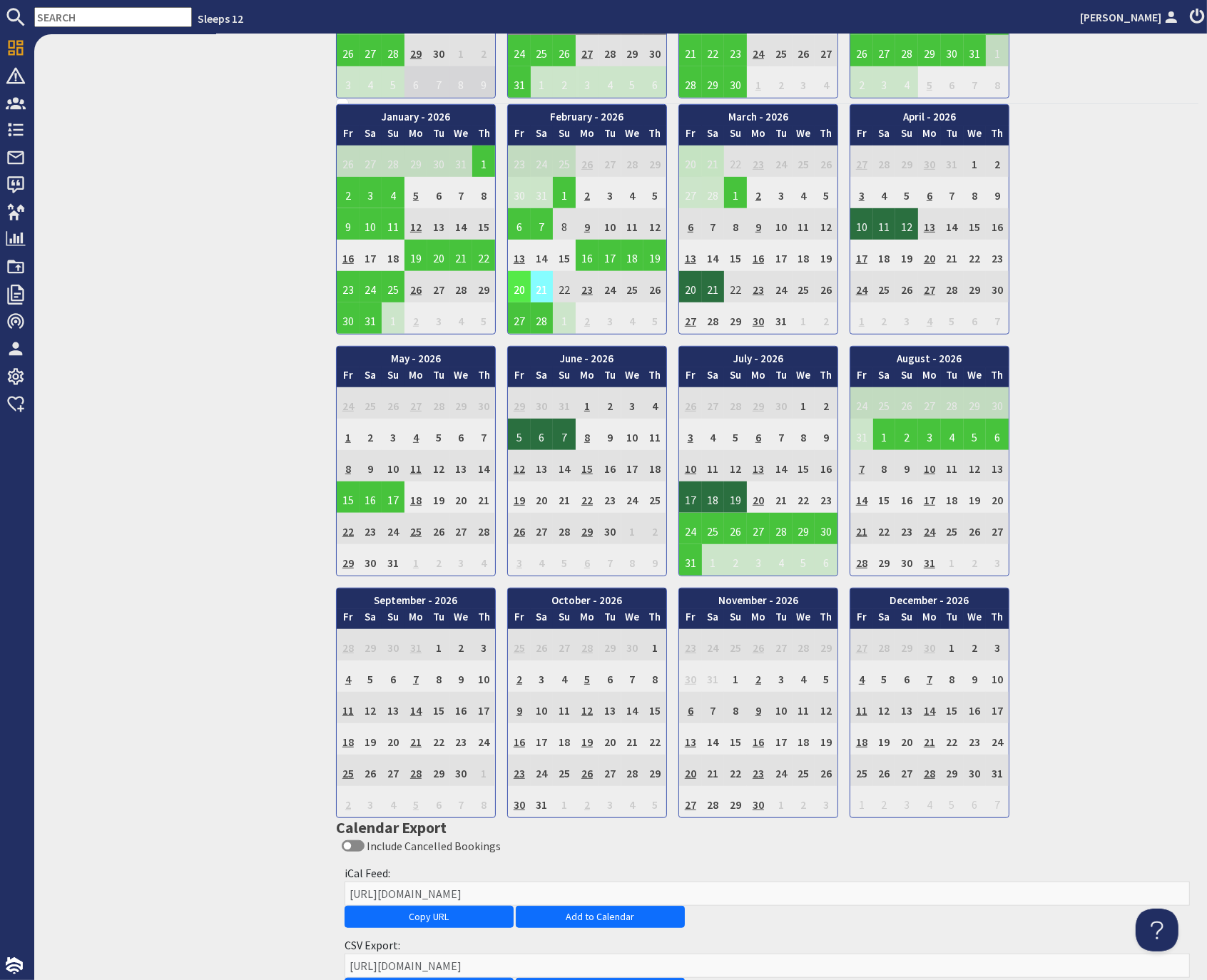
click at [542, 278] on td "21" at bounding box center [542, 286] width 23 height 31
click at [551, 364] on link "Clear selection" at bounding box center [533, 367] width 74 height 15
click at [544, 313] on td "28" at bounding box center [542, 318] width 23 height 31
click at [553, 380] on link "View booking" at bounding box center [532, 374] width 75 height 15
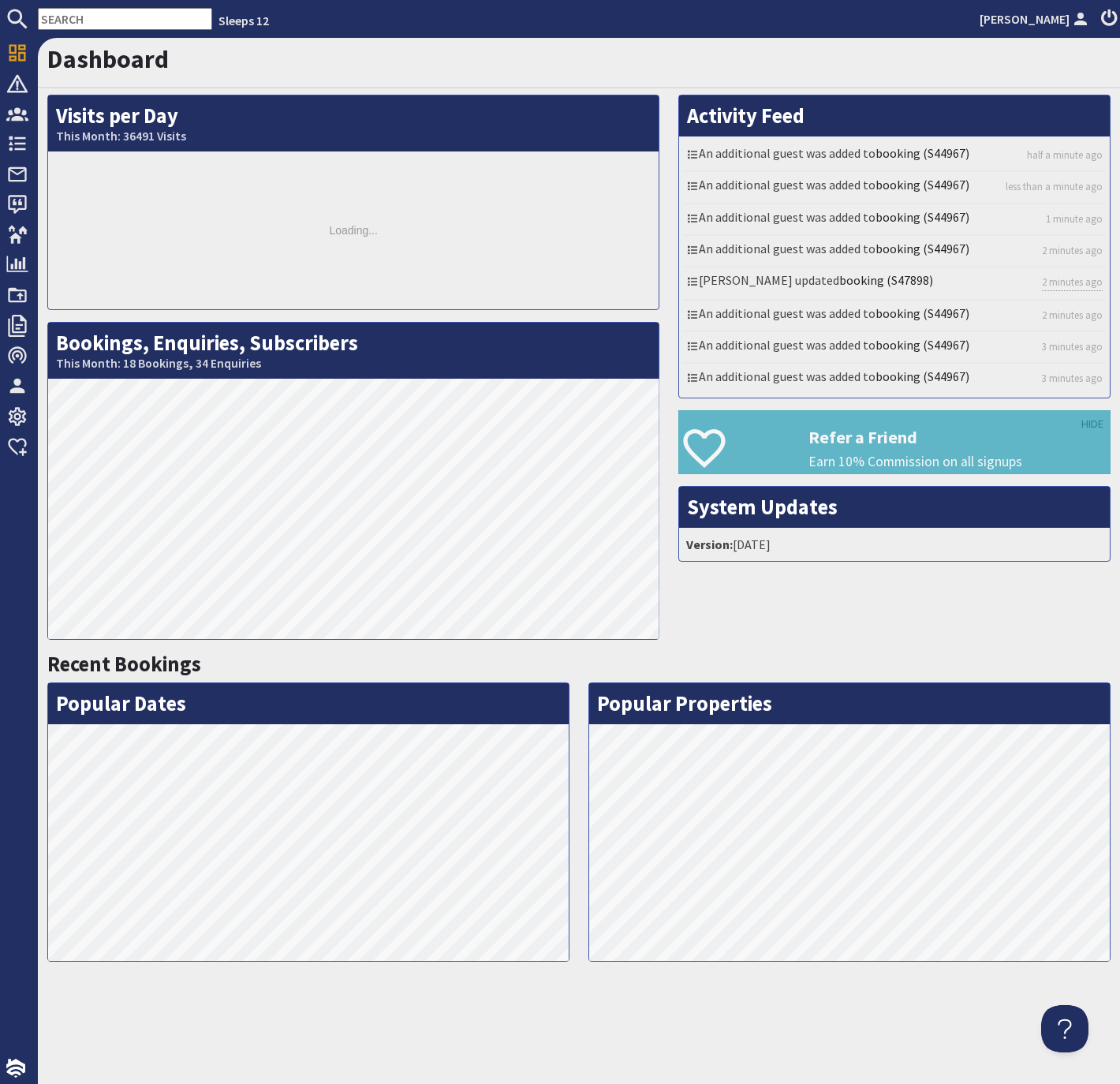
click at [88, 17] on input "text" at bounding box center [125, 19] width 175 height 22
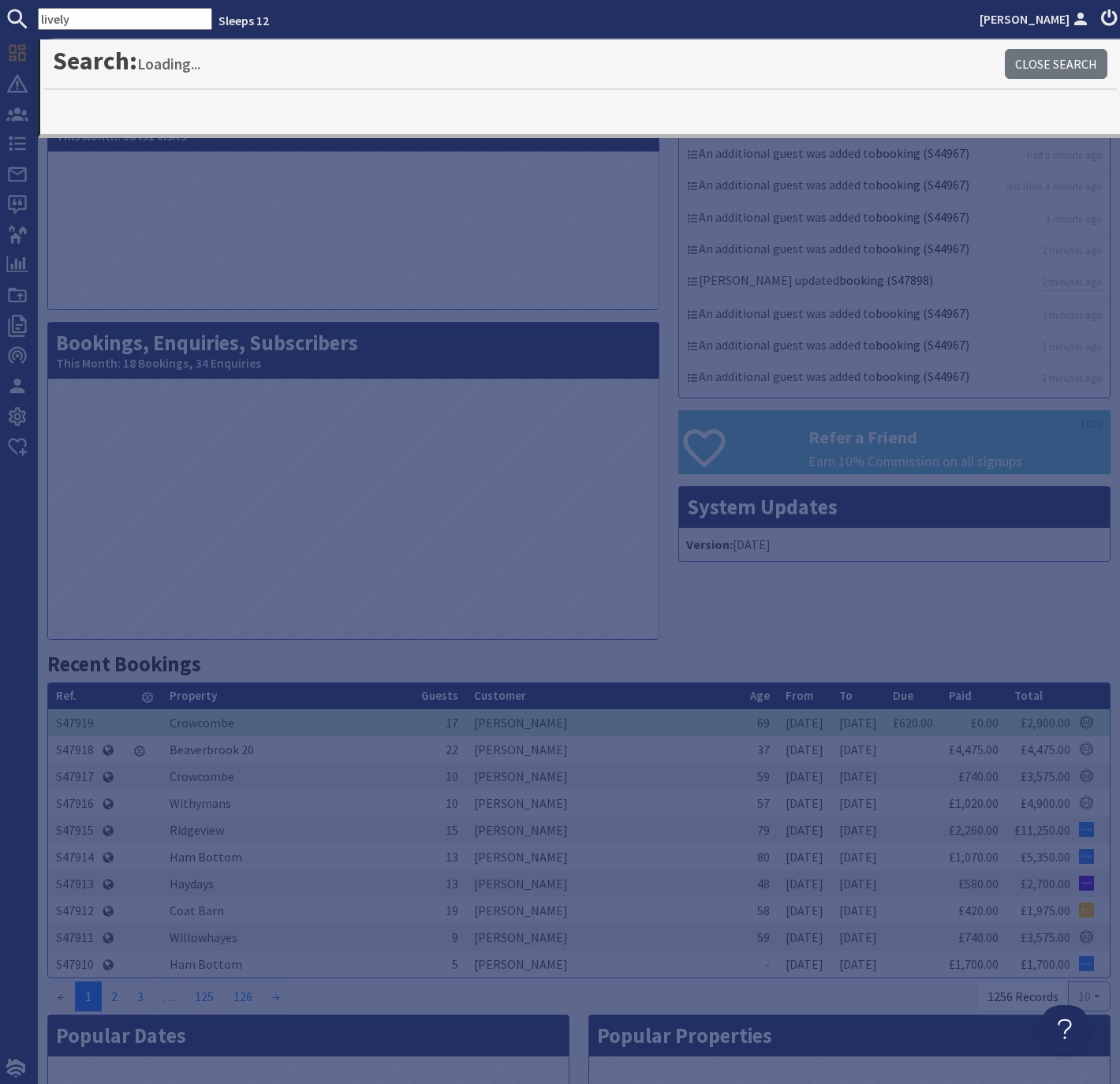
type input "lively"
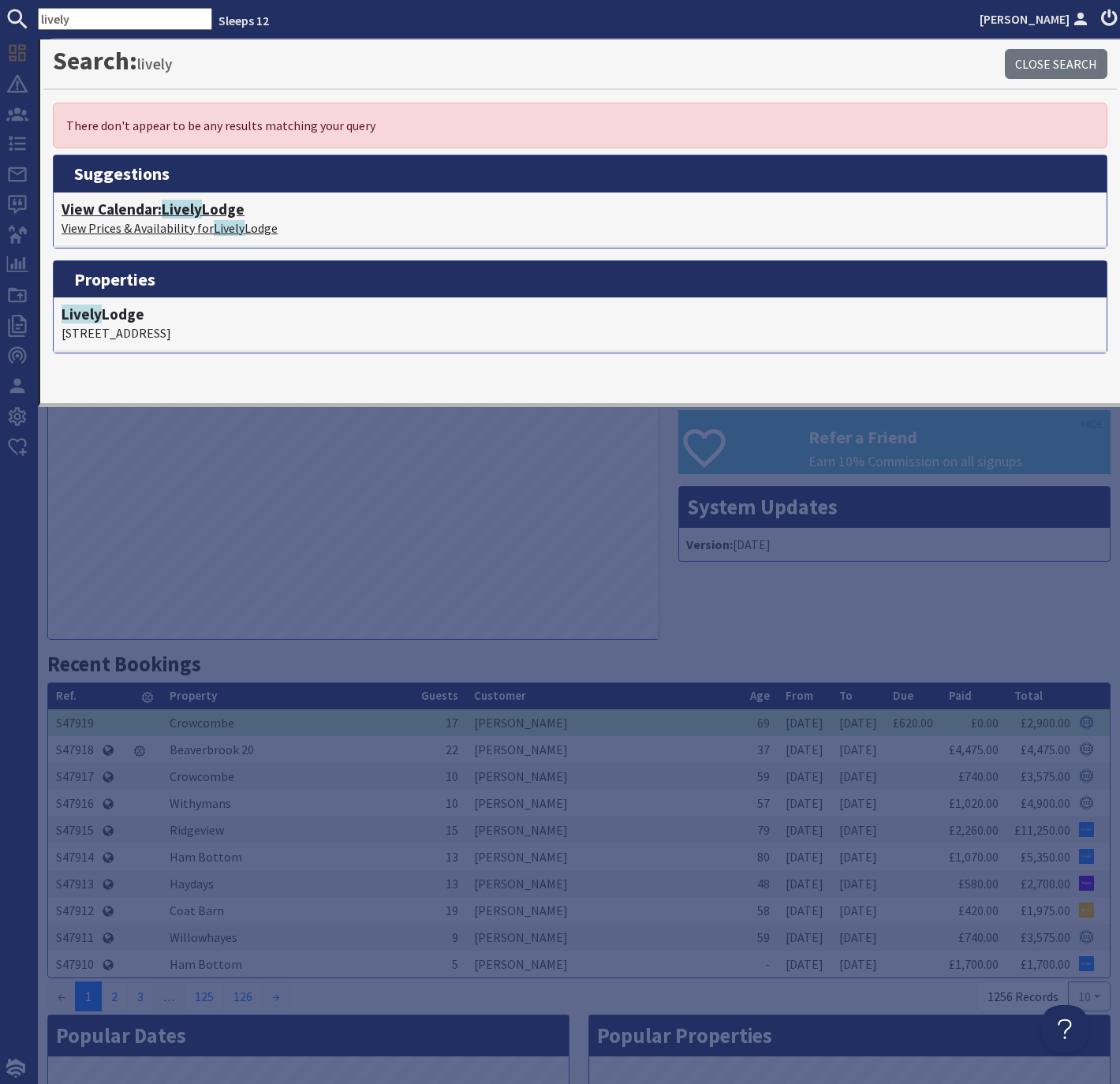
click at [194, 219] on p "View Prices & Availability for Lively Lodge" at bounding box center [579, 228] width 1037 height 19
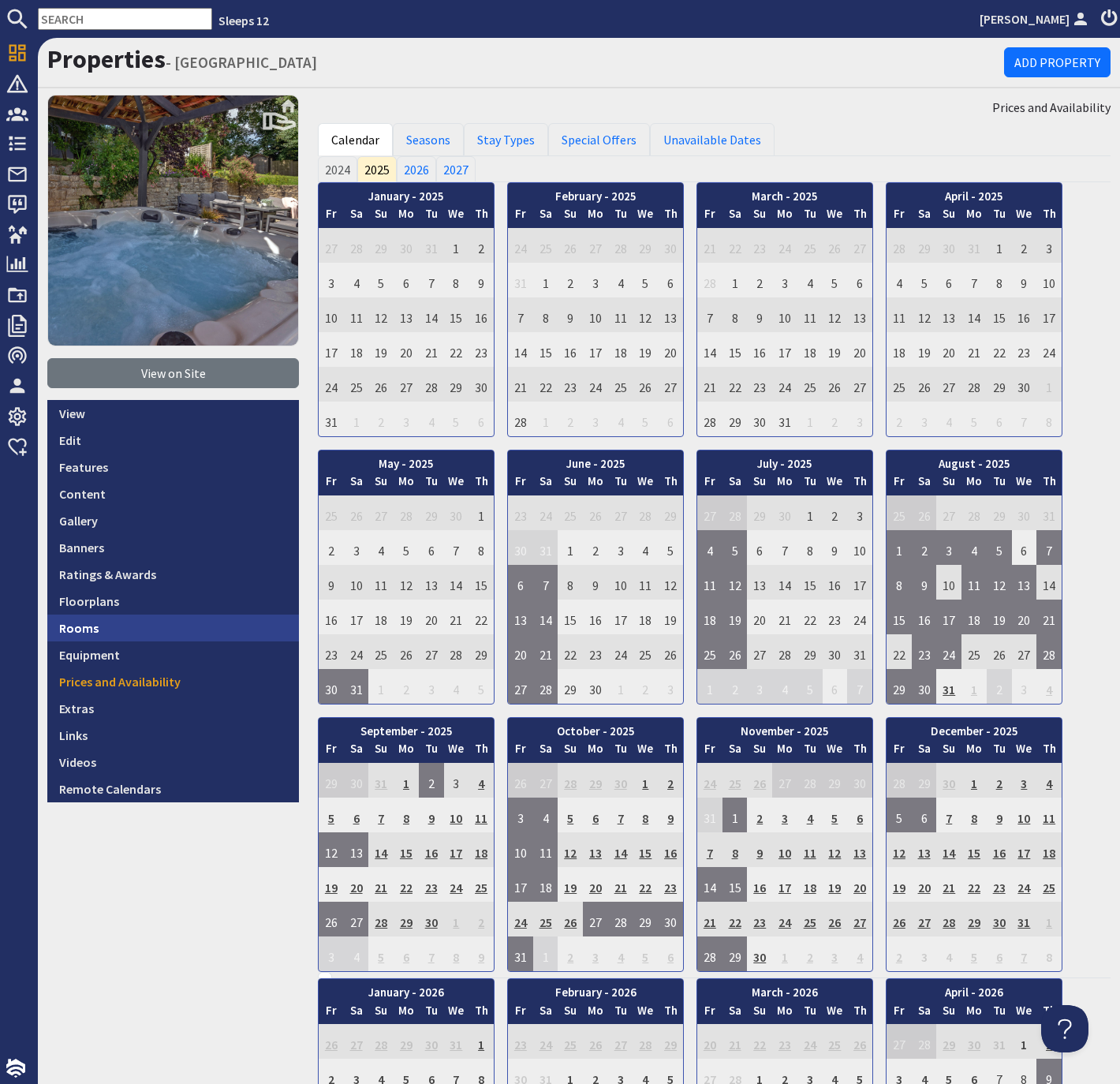
click at [82, 629] on link "Rooms" at bounding box center [173, 628] width 251 height 27
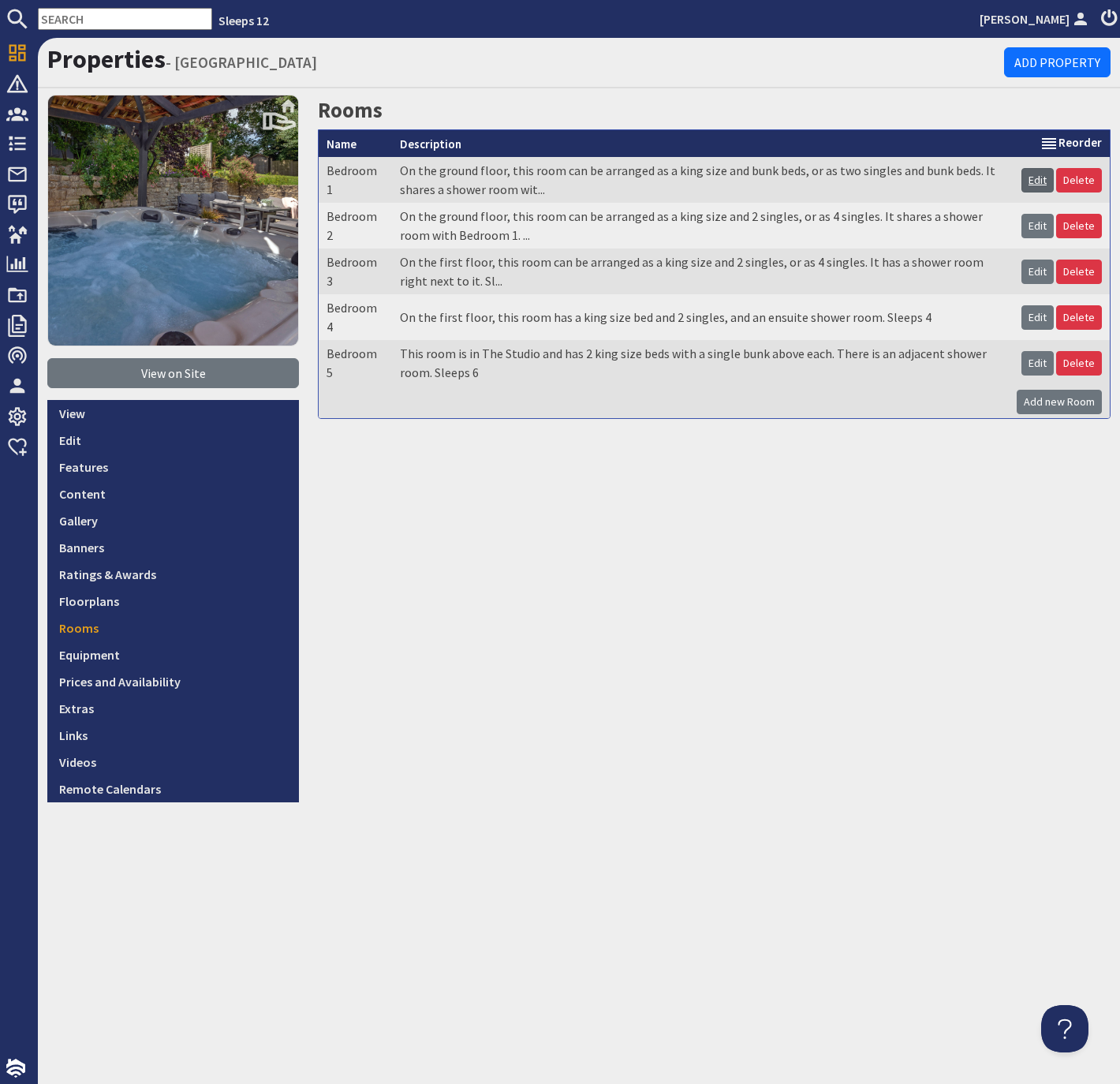
click at [1041, 176] on link "Edit" at bounding box center [1038, 180] width 33 height 24
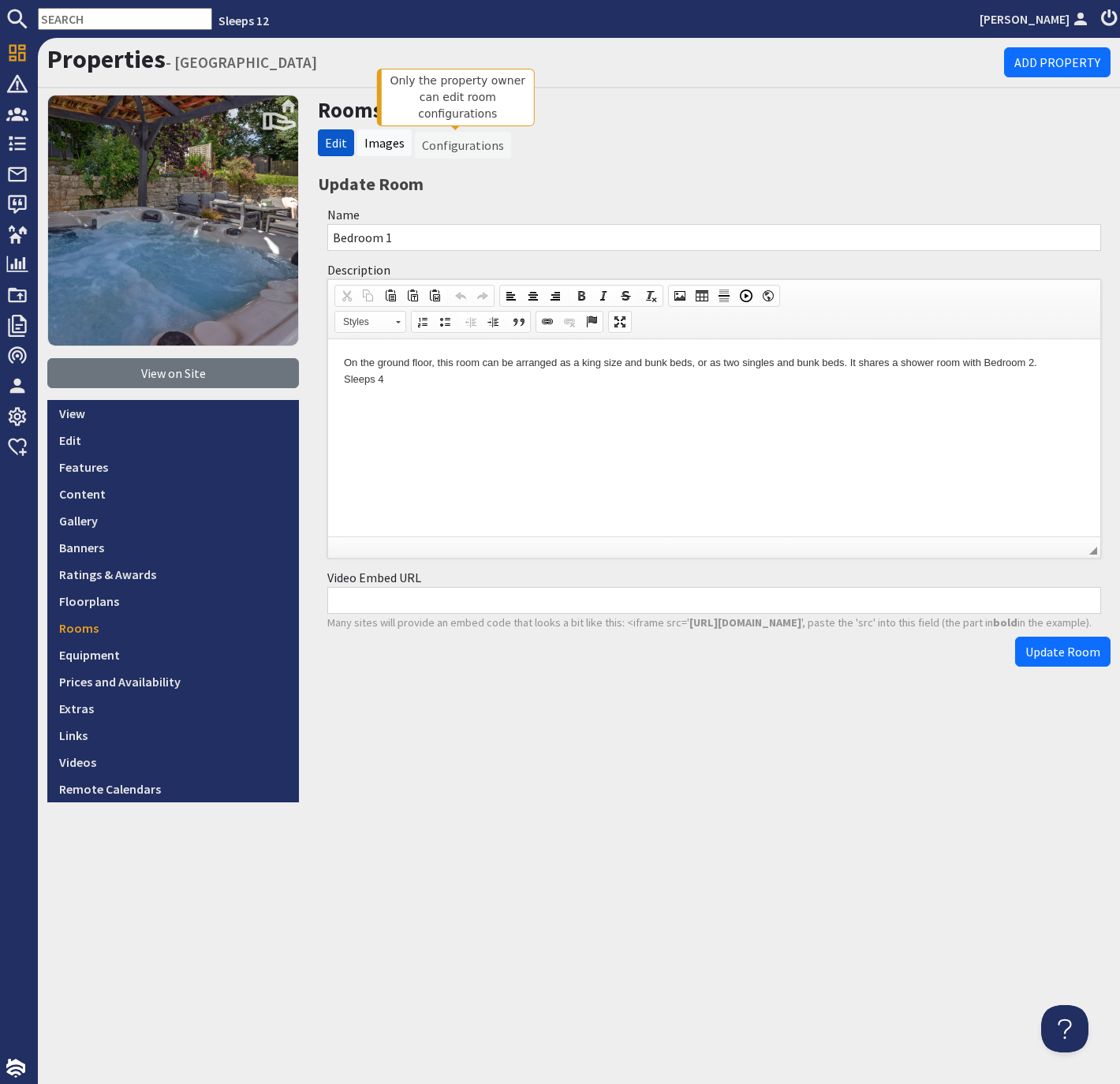
click at [463, 146] on li "Configurations" at bounding box center [463, 145] width 96 height 27
click at [653, 823] on div "Properties - Lively Lodge Add Property View on Site View Edit Features Content …" at bounding box center [579, 561] width 1082 height 1046
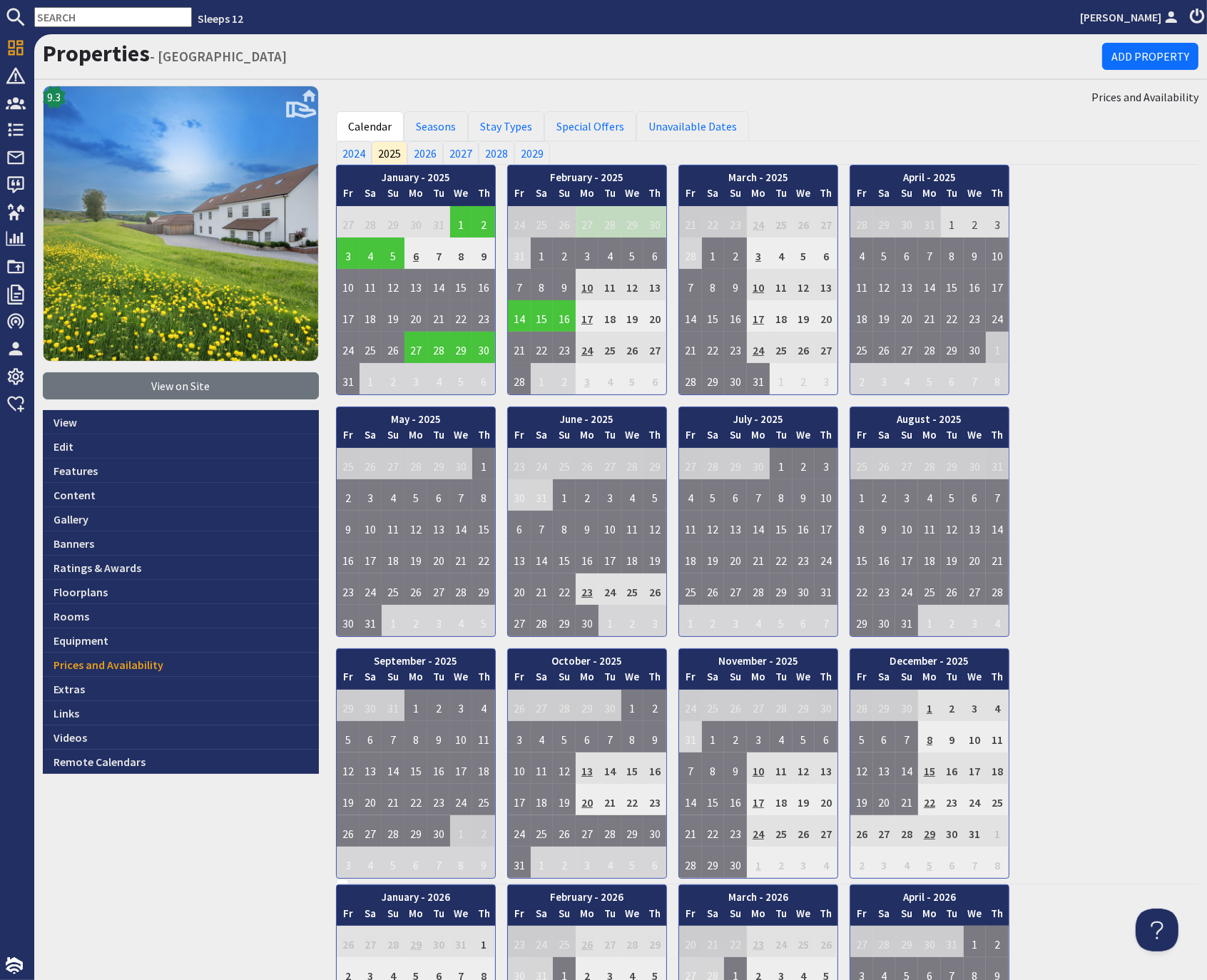
click at [89, 17] on input "text" at bounding box center [113, 17] width 158 height 20
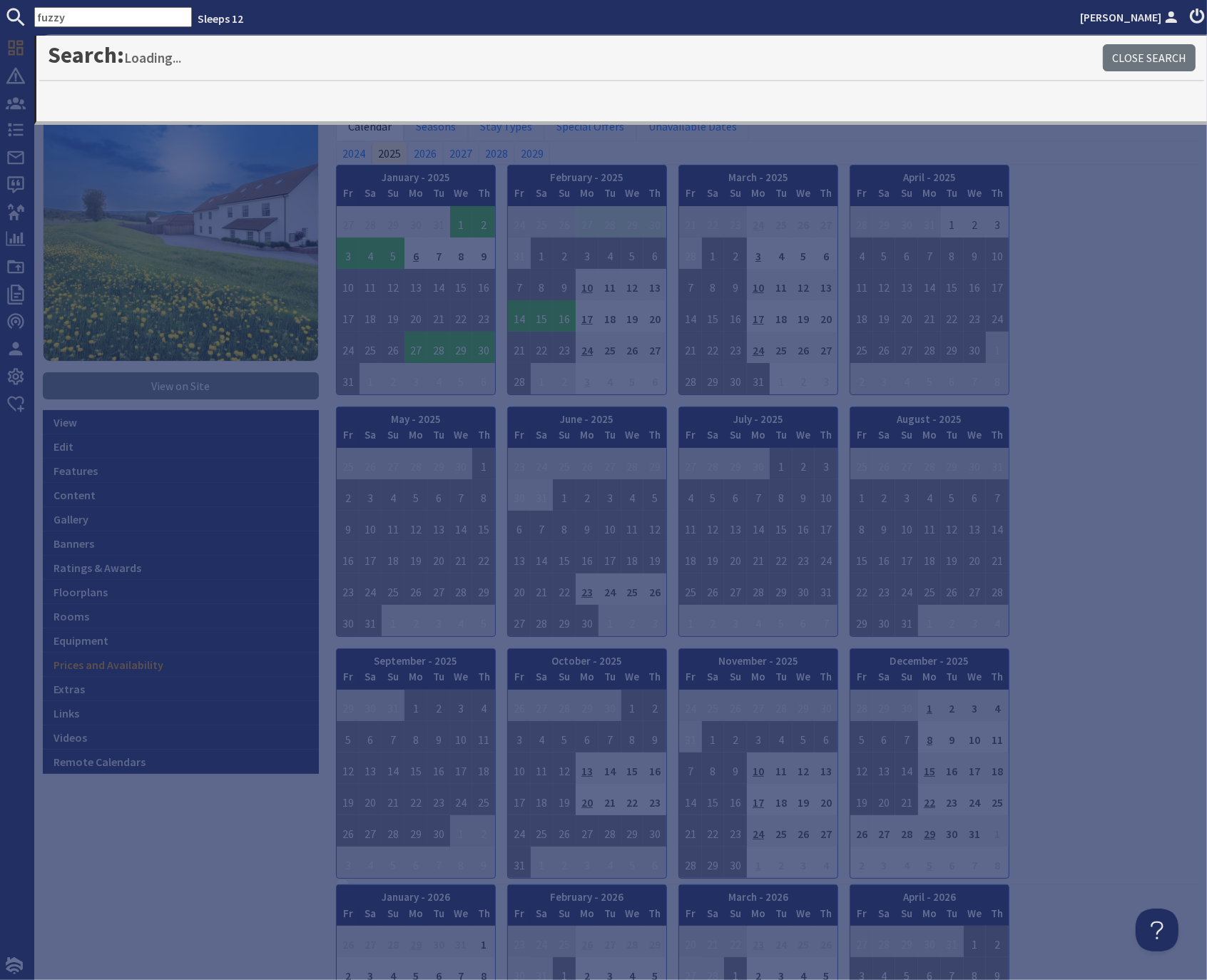
type input "fuzzy"
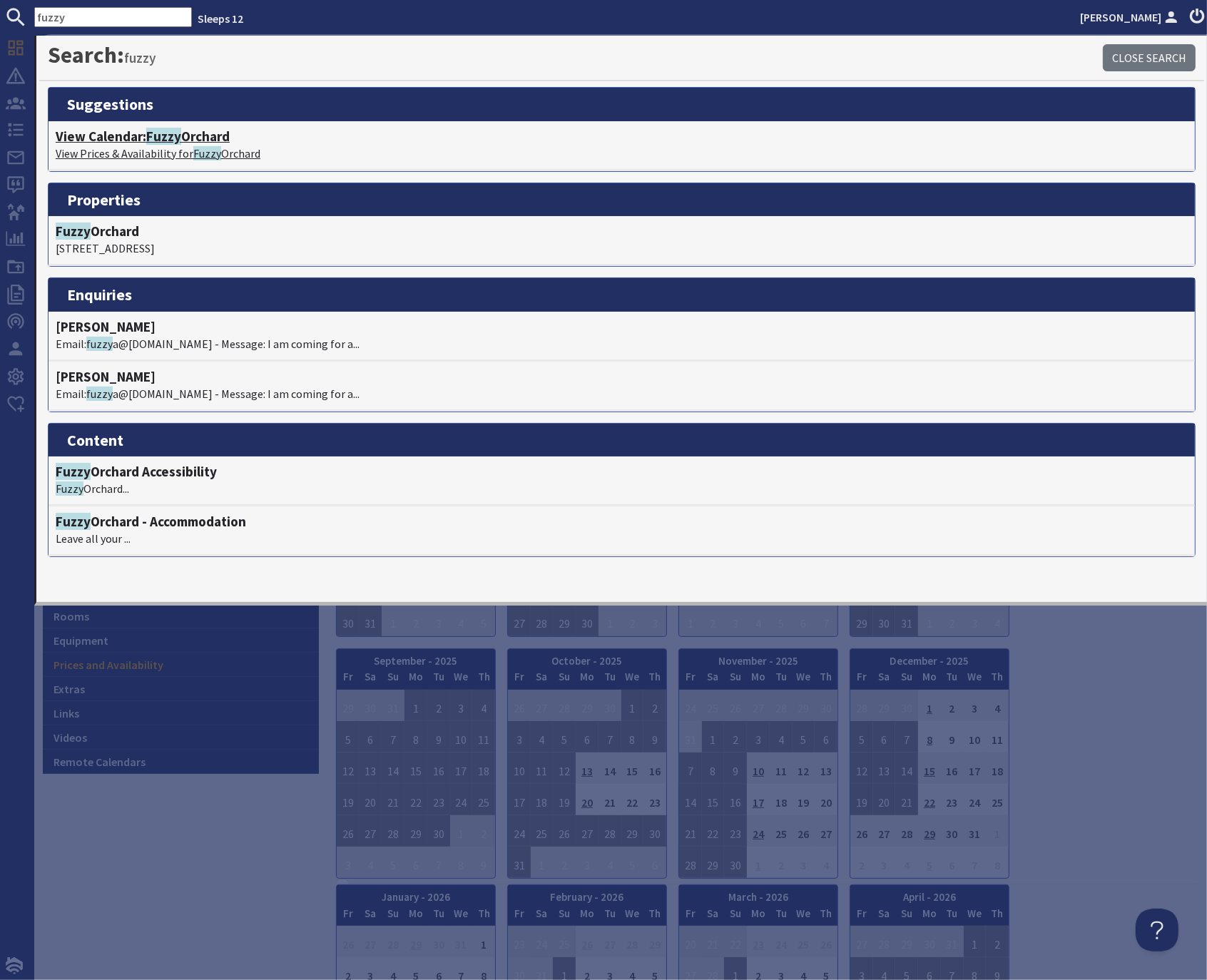
click at [208, 140] on h4 "View Calendar: [PERSON_NAME]" at bounding box center [621, 136] width 1132 height 16
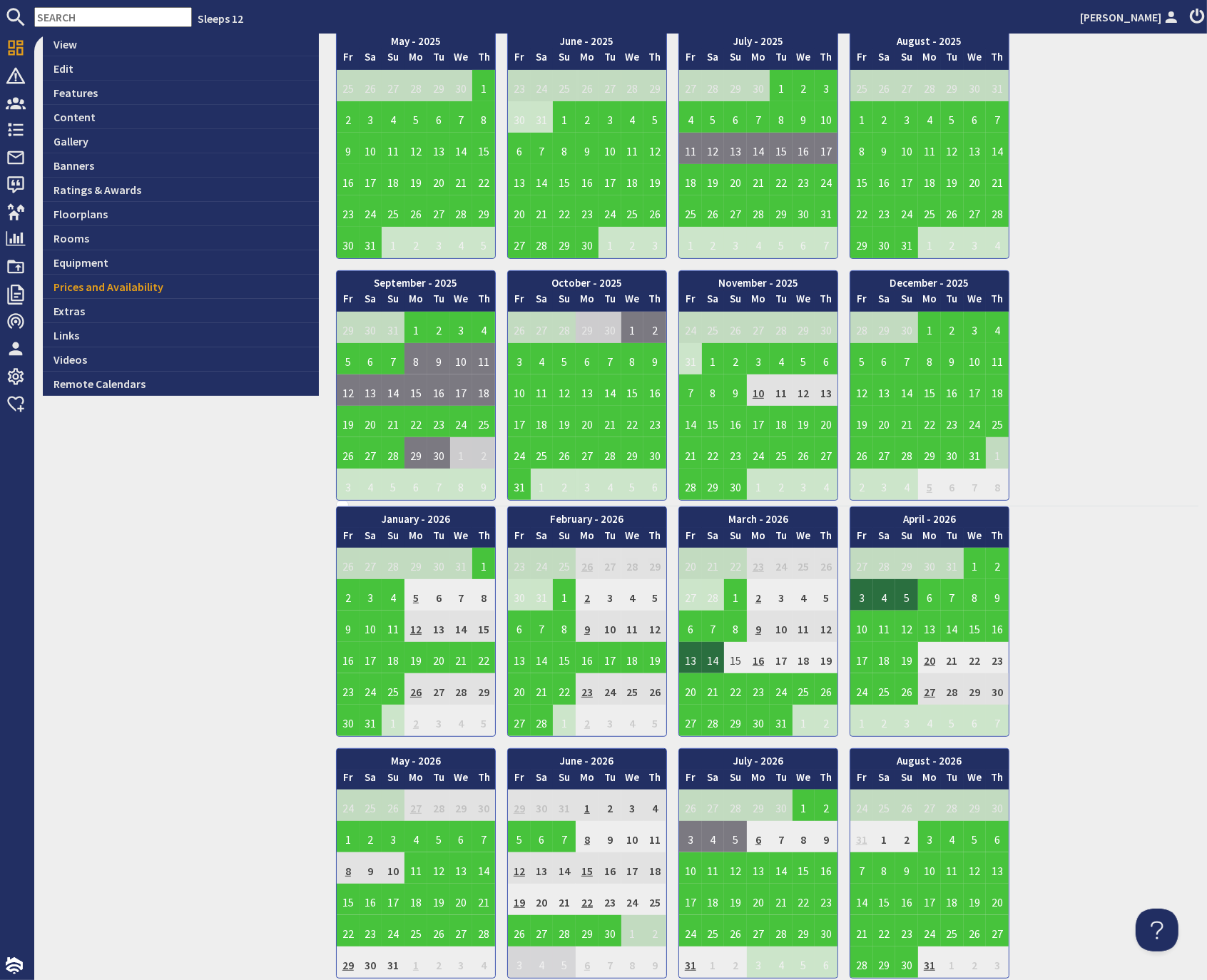
scroll to position [380, 0]
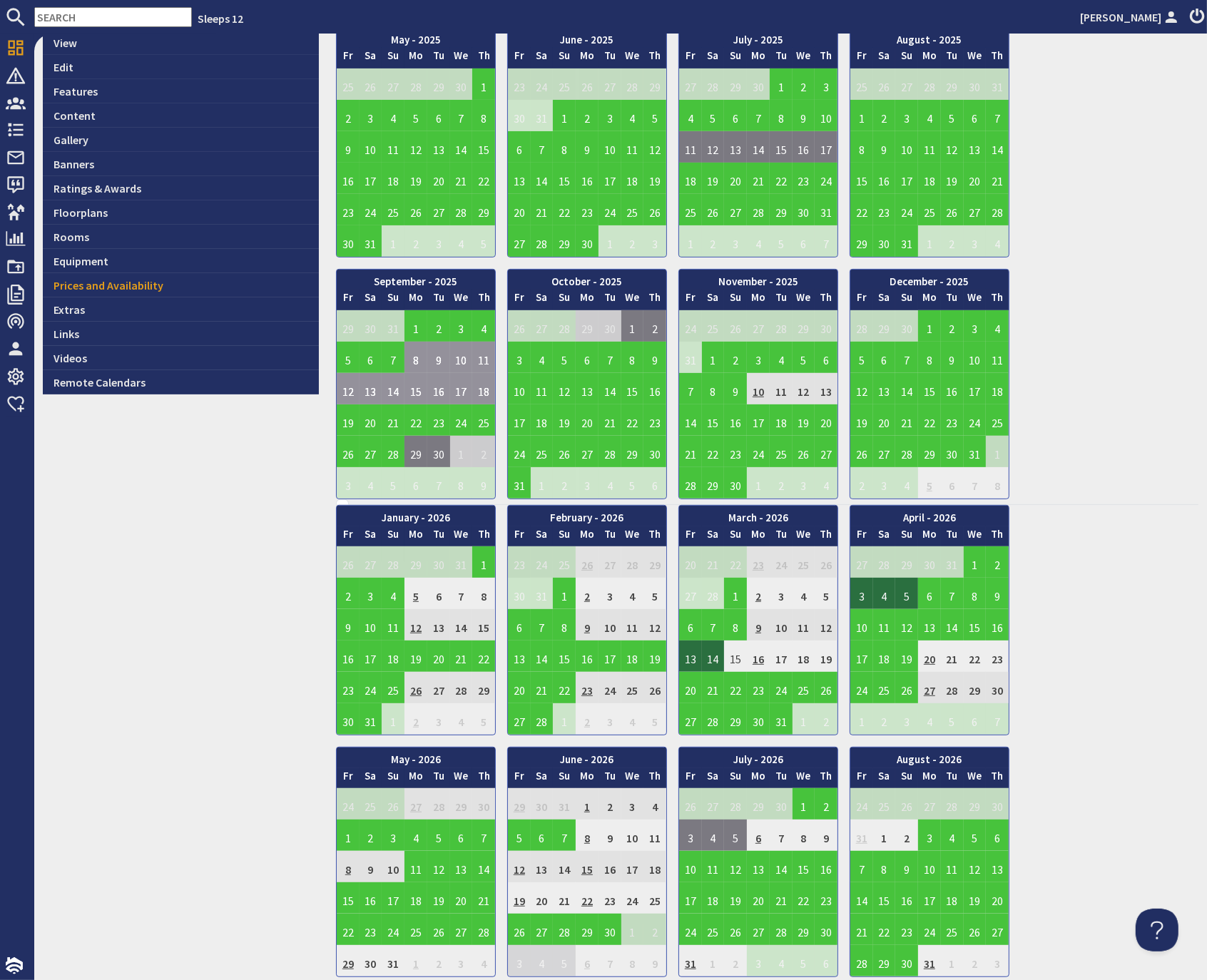
click at [440, 351] on td "9" at bounding box center [438, 357] width 23 height 31
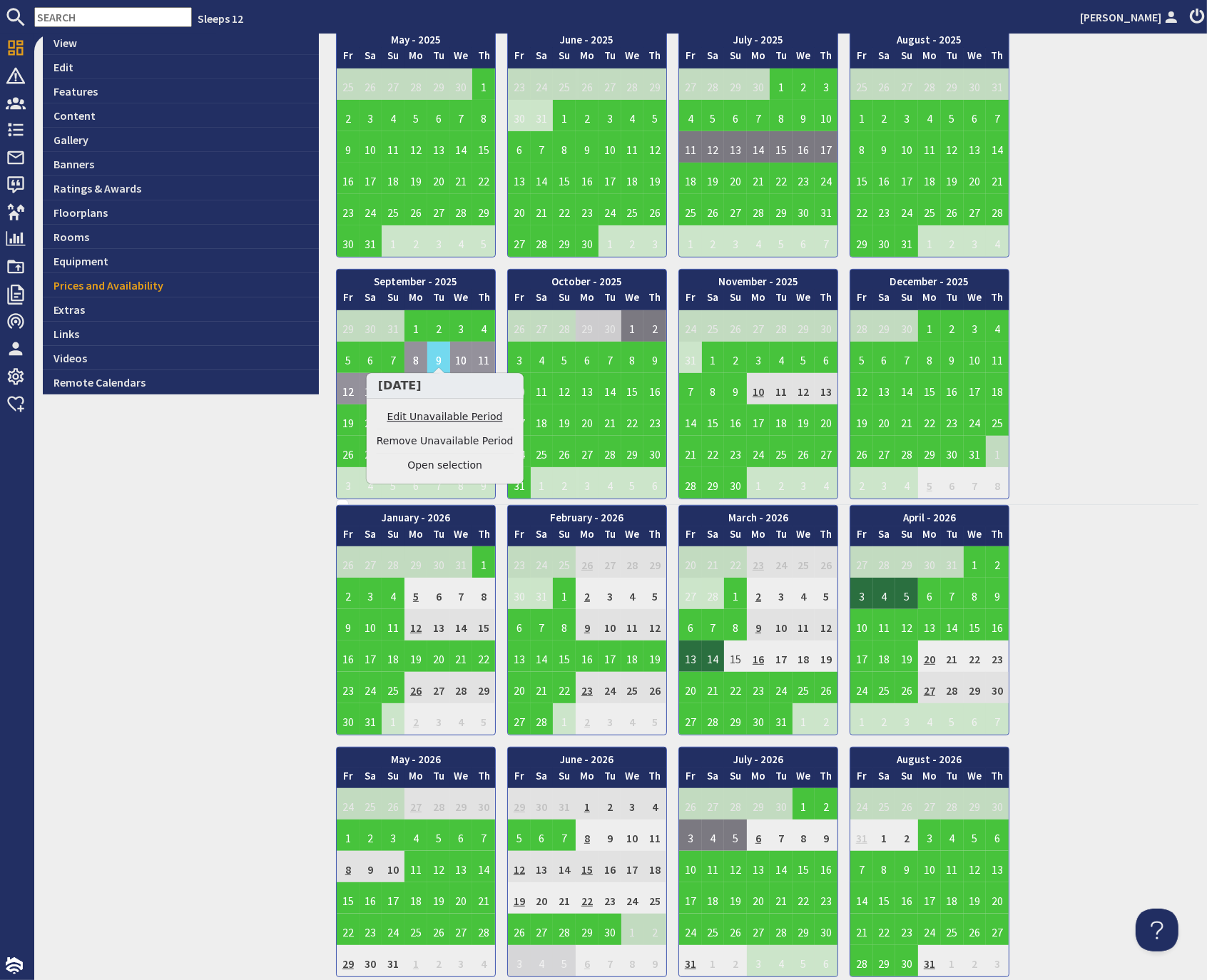
click at [442, 418] on link "Edit Unavailable Period" at bounding box center [445, 416] width 137 height 15
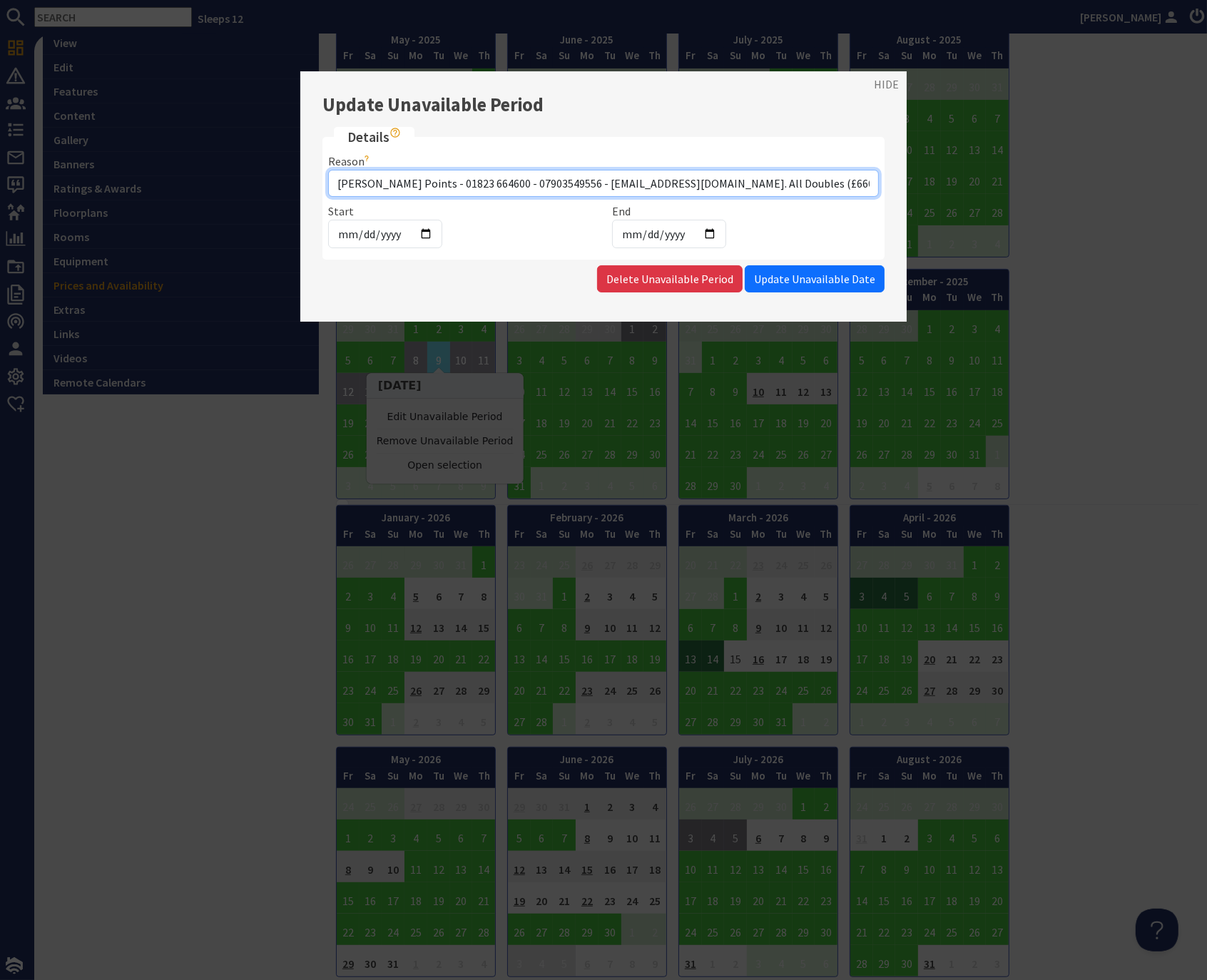
click at [740, 185] on input "Lucy Points - 01823 664600 - 07903549556 - lucypoints@adlconsultancy.com. All D…" at bounding box center [604, 183] width 551 height 27
click at [886, 86] on link "HIDE" at bounding box center [886, 84] width 25 height 17
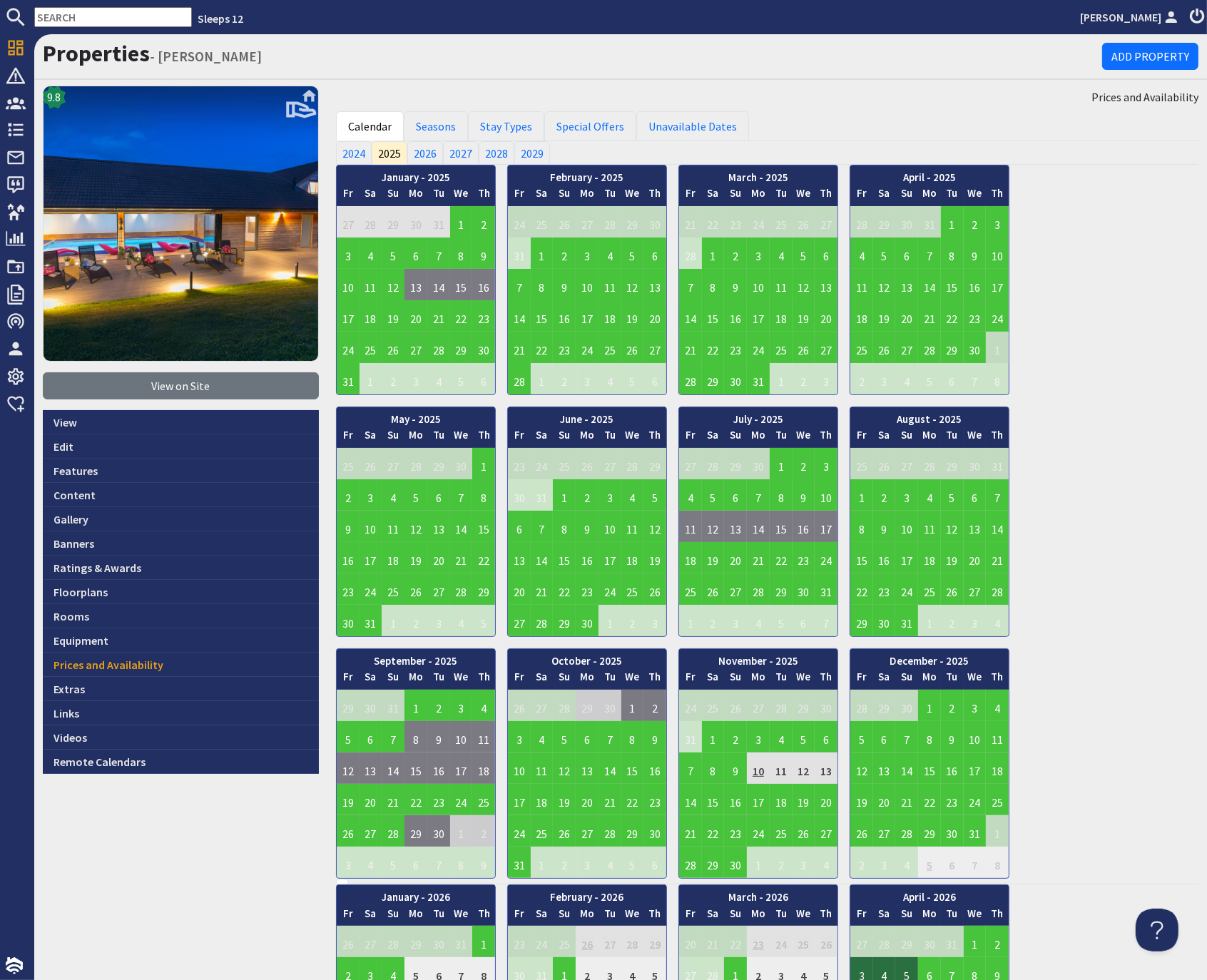
click at [115, 15] on input "text" at bounding box center [113, 17] width 158 height 20
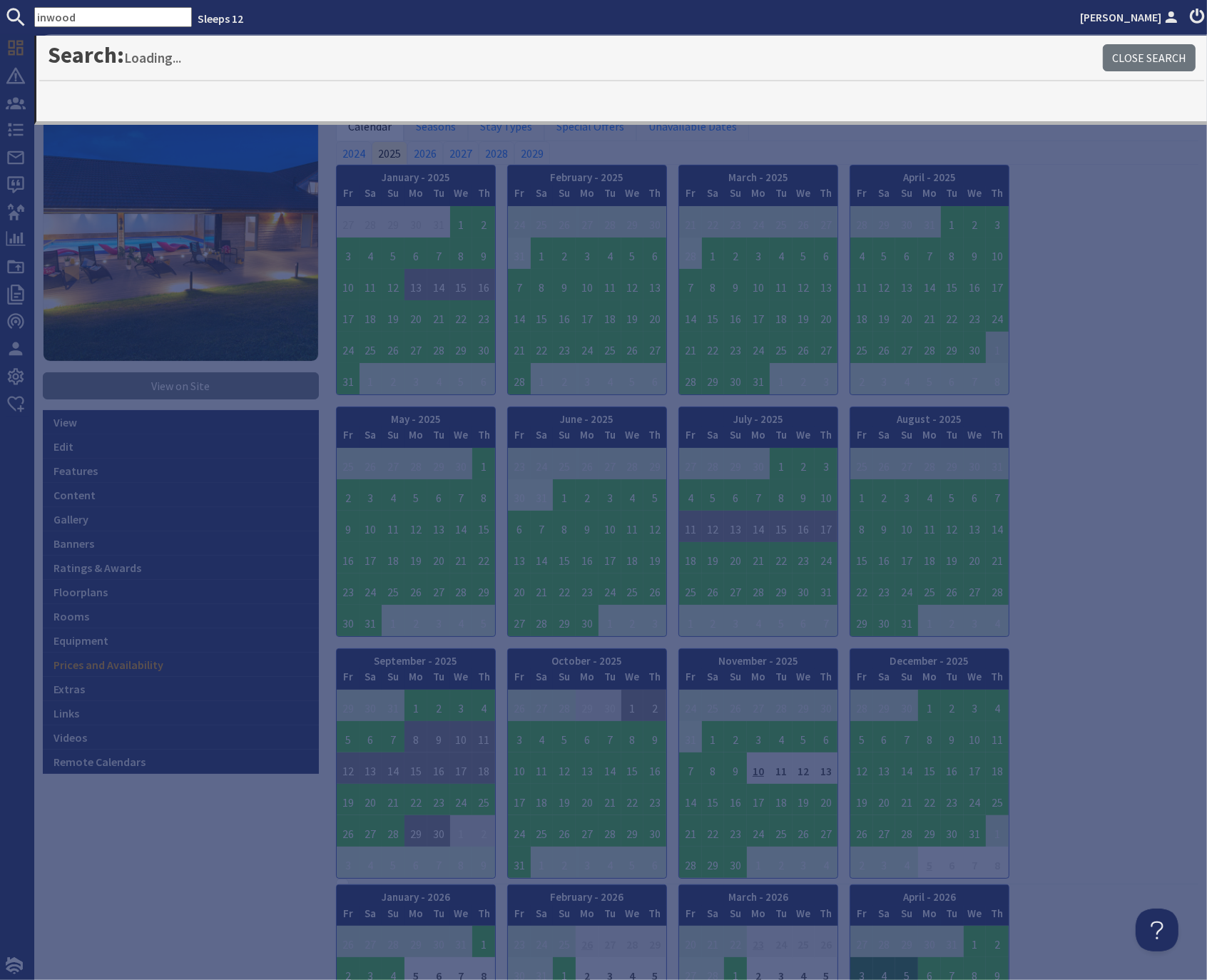
type input "inwood"
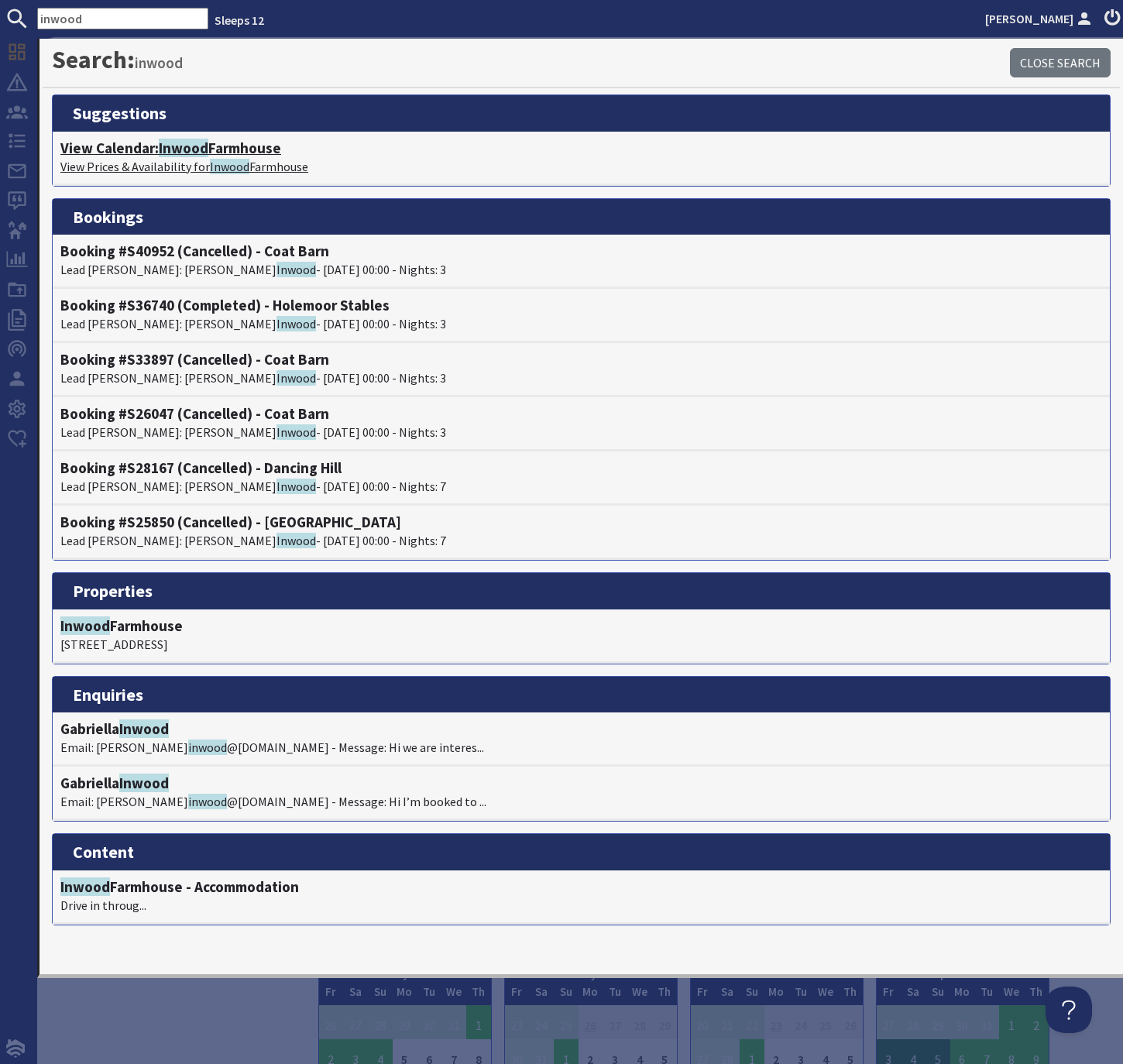
click at [187, 153] on span "Inwood" at bounding box center [183, 148] width 50 height 19
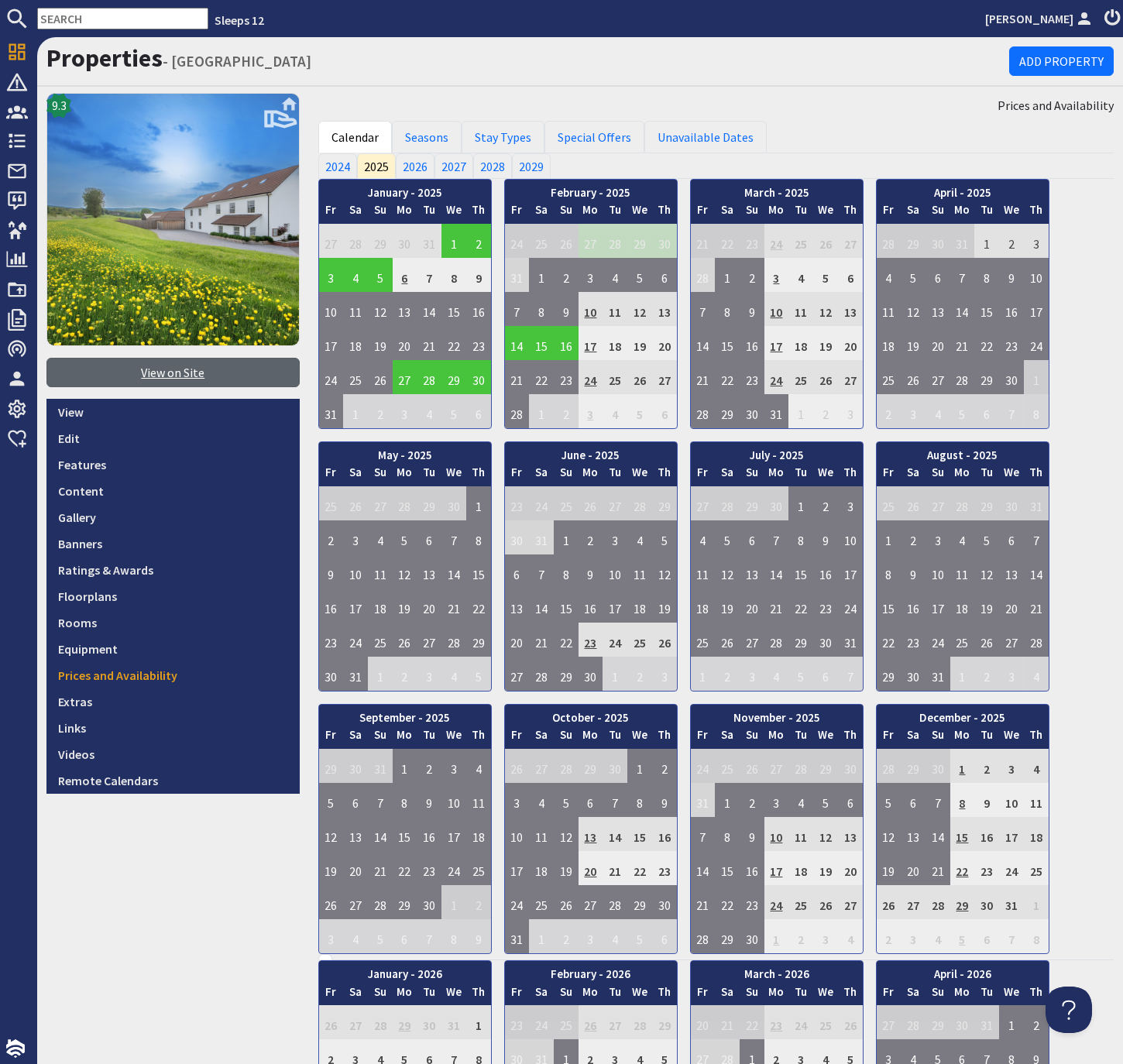
click at [183, 370] on link "View on Site" at bounding box center [173, 372] width 253 height 30
click at [119, 21] on input "text" at bounding box center [123, 19] width 172 height 22
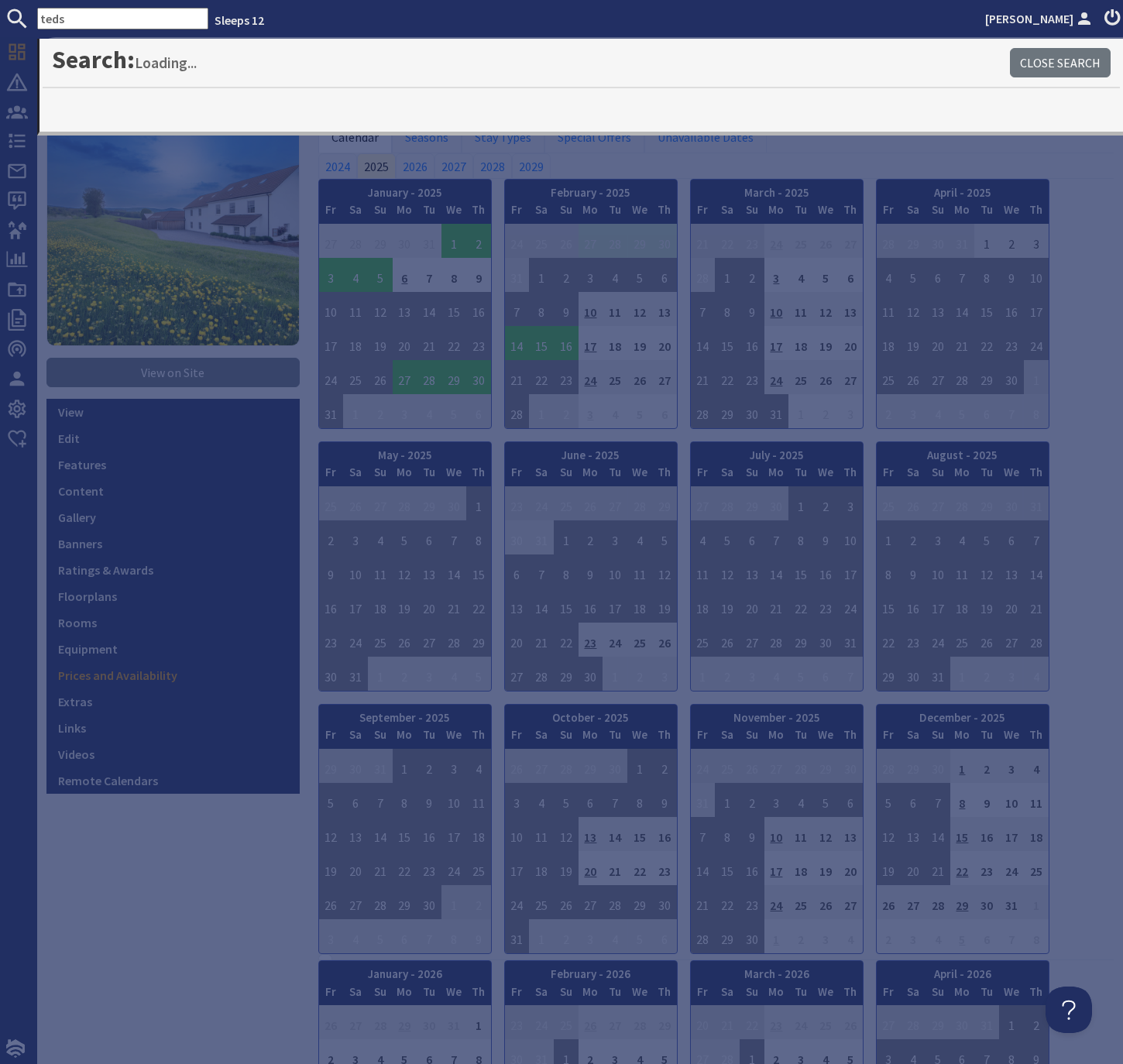
type input "teds"
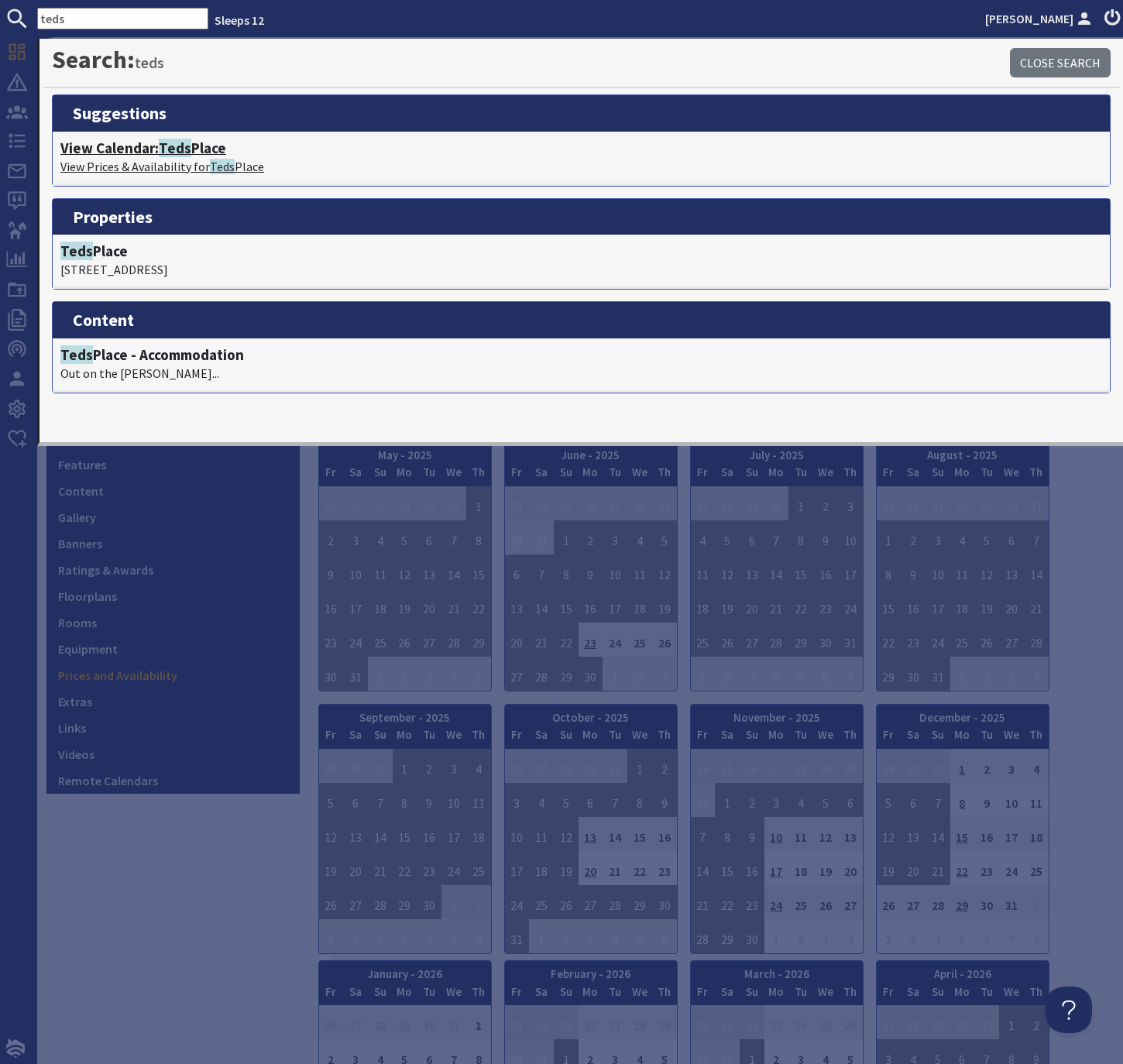
click at [195, 152] on h4 "View Calendar: Teds Place" at bounding box center [581, 148] width 1042 height 18
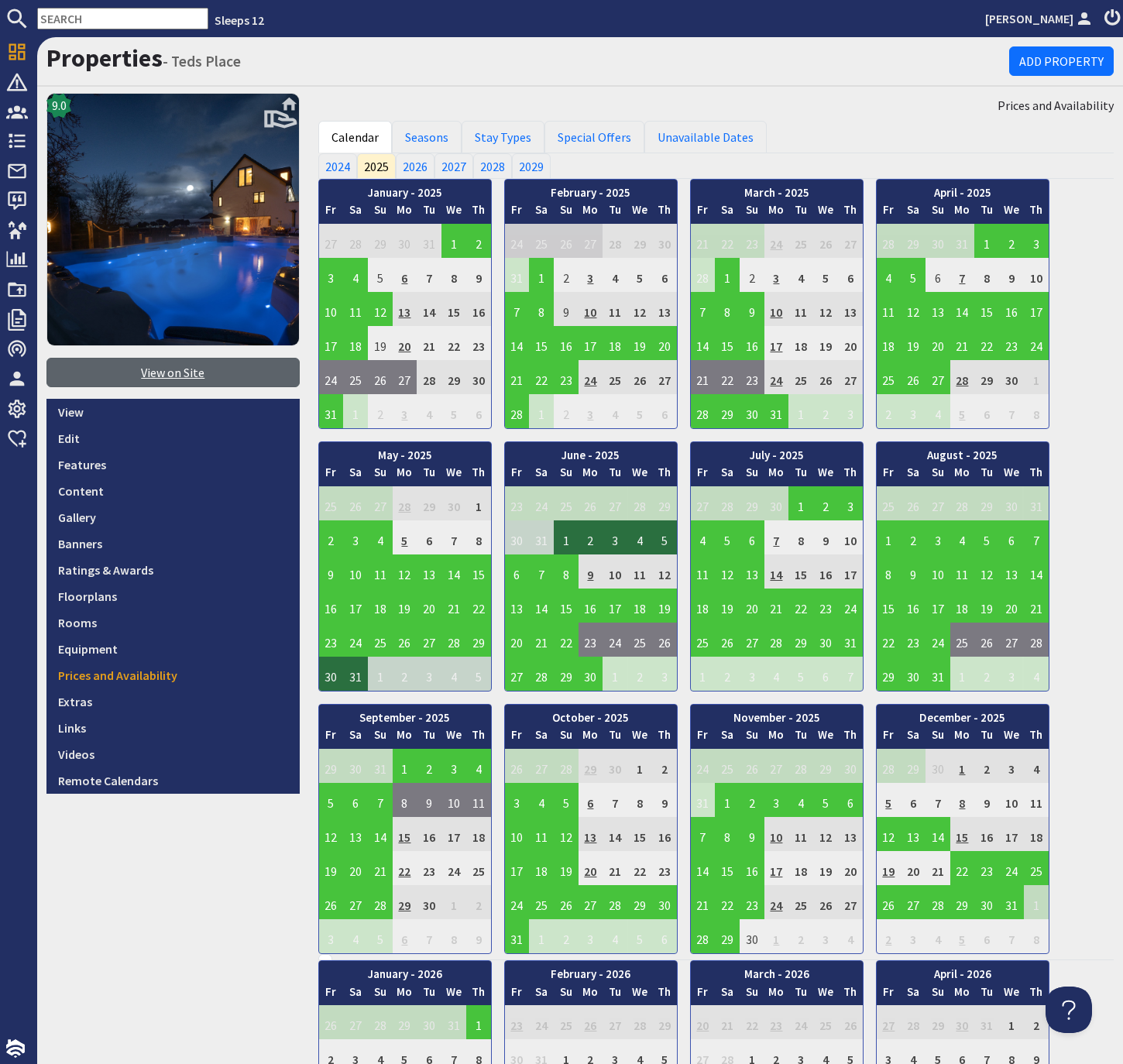
click at [199, 374] on link "View on Site" at bounding box center [173, 372] width 253 height 30
click at [153, 28] on input "text" at bounding box center [123, 19] width 172 height 22
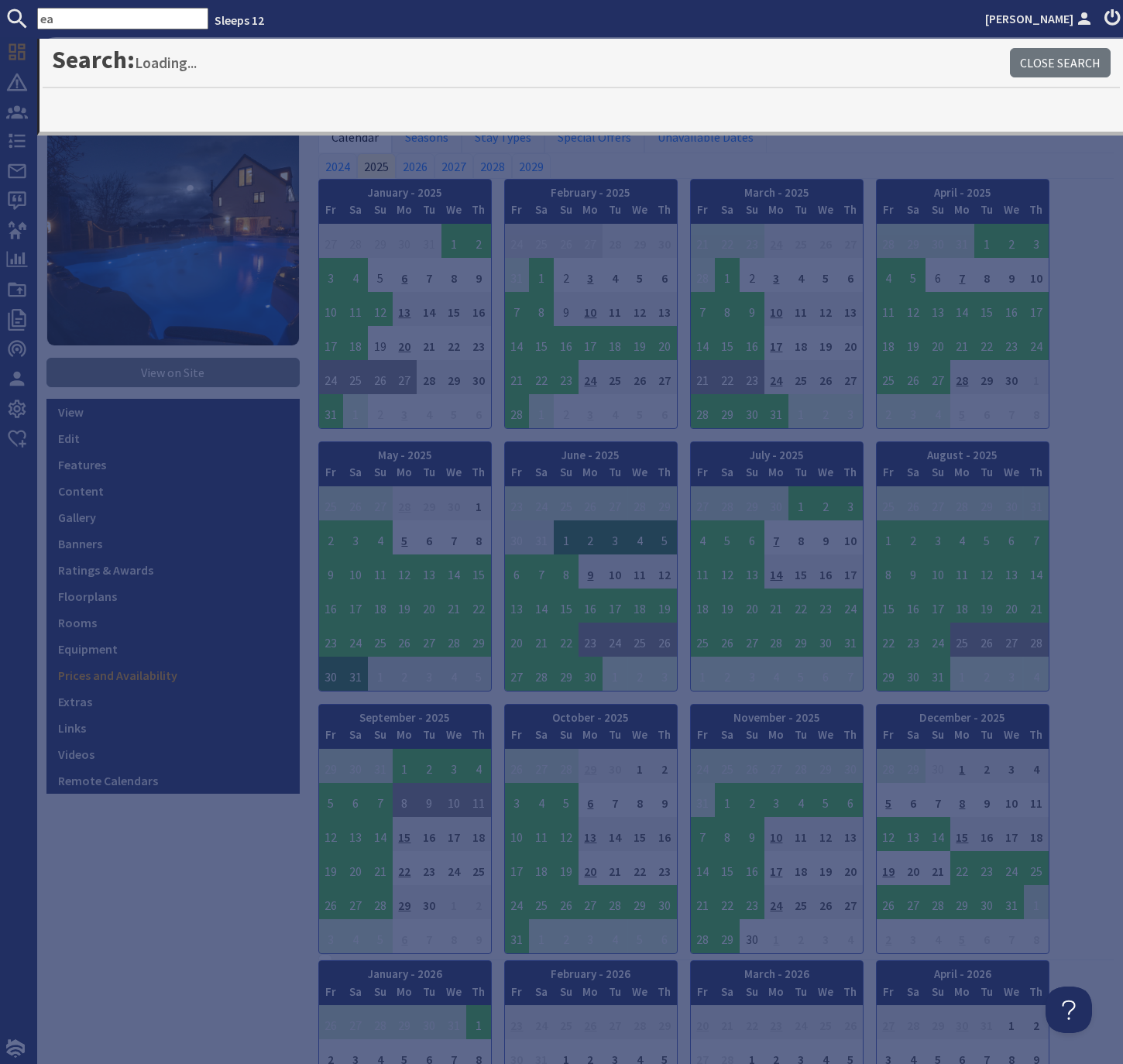
type input "e"
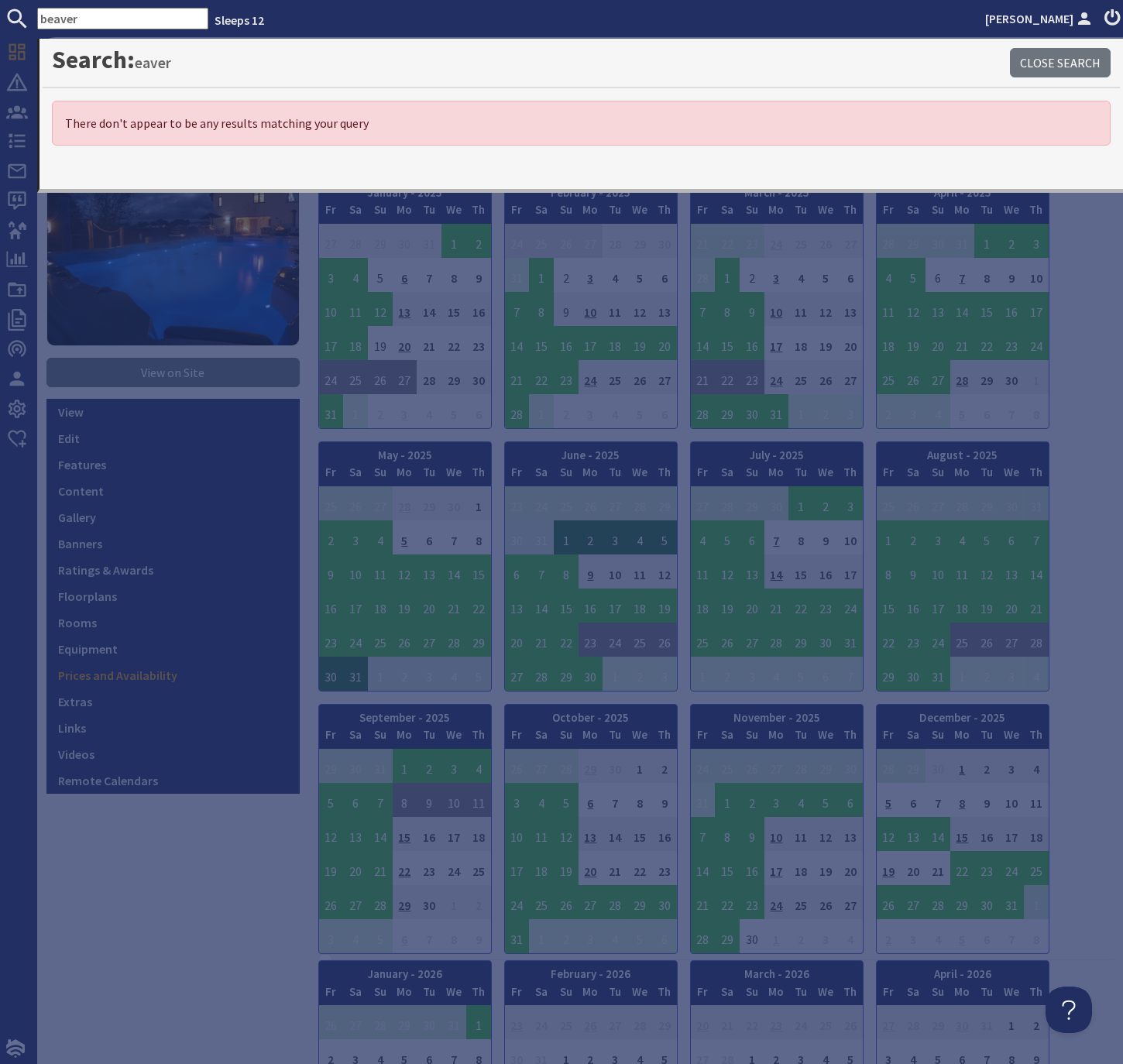
type input "beaver"
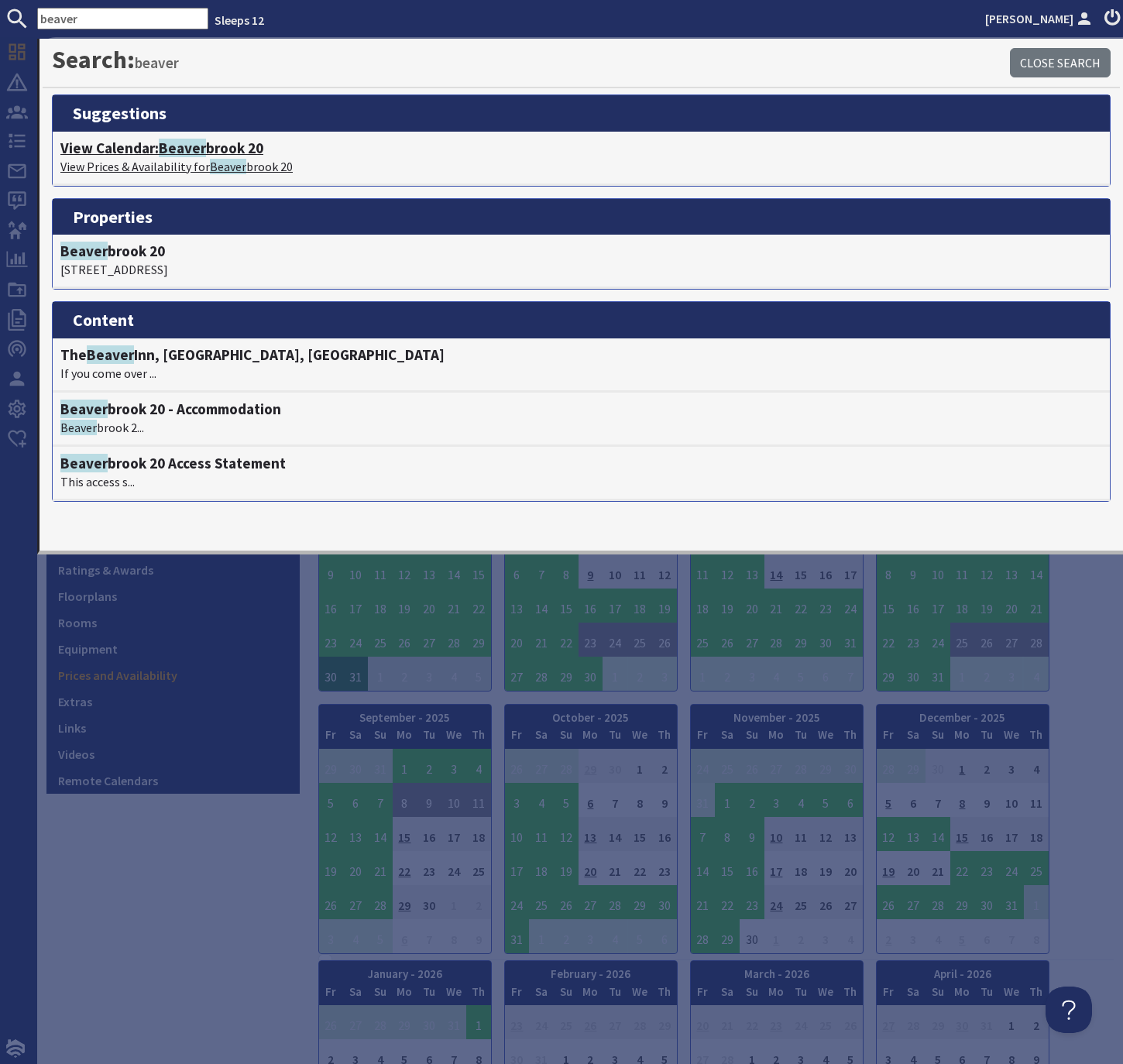
click at [213, 144] on h4 "View Calendar: Beaver brook 20" at bounding box center [581, 148] width 1042 height 18
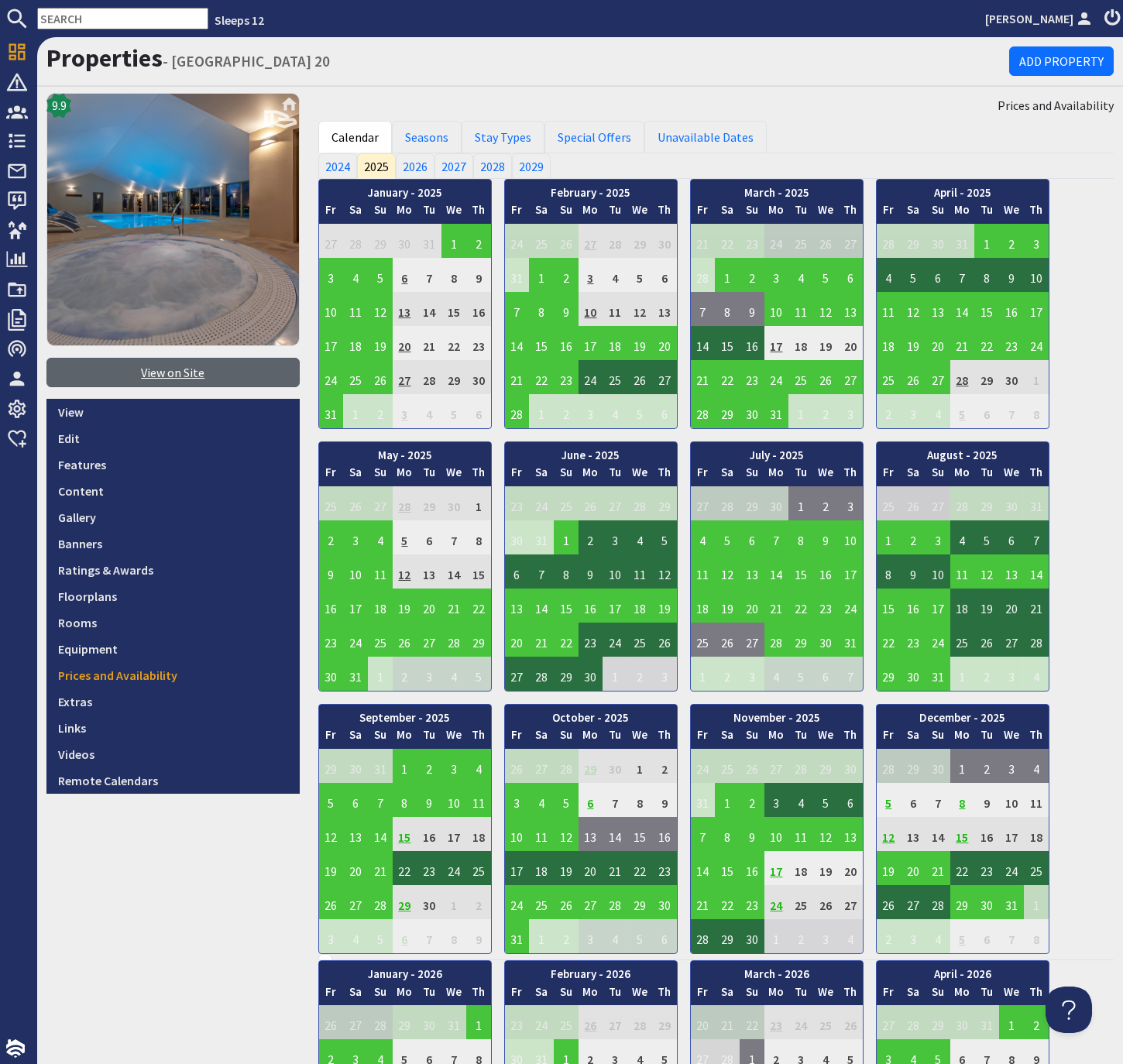
click at [182, 370] on link "View on Site" at bounding box center [173, 372] width 253 height 30
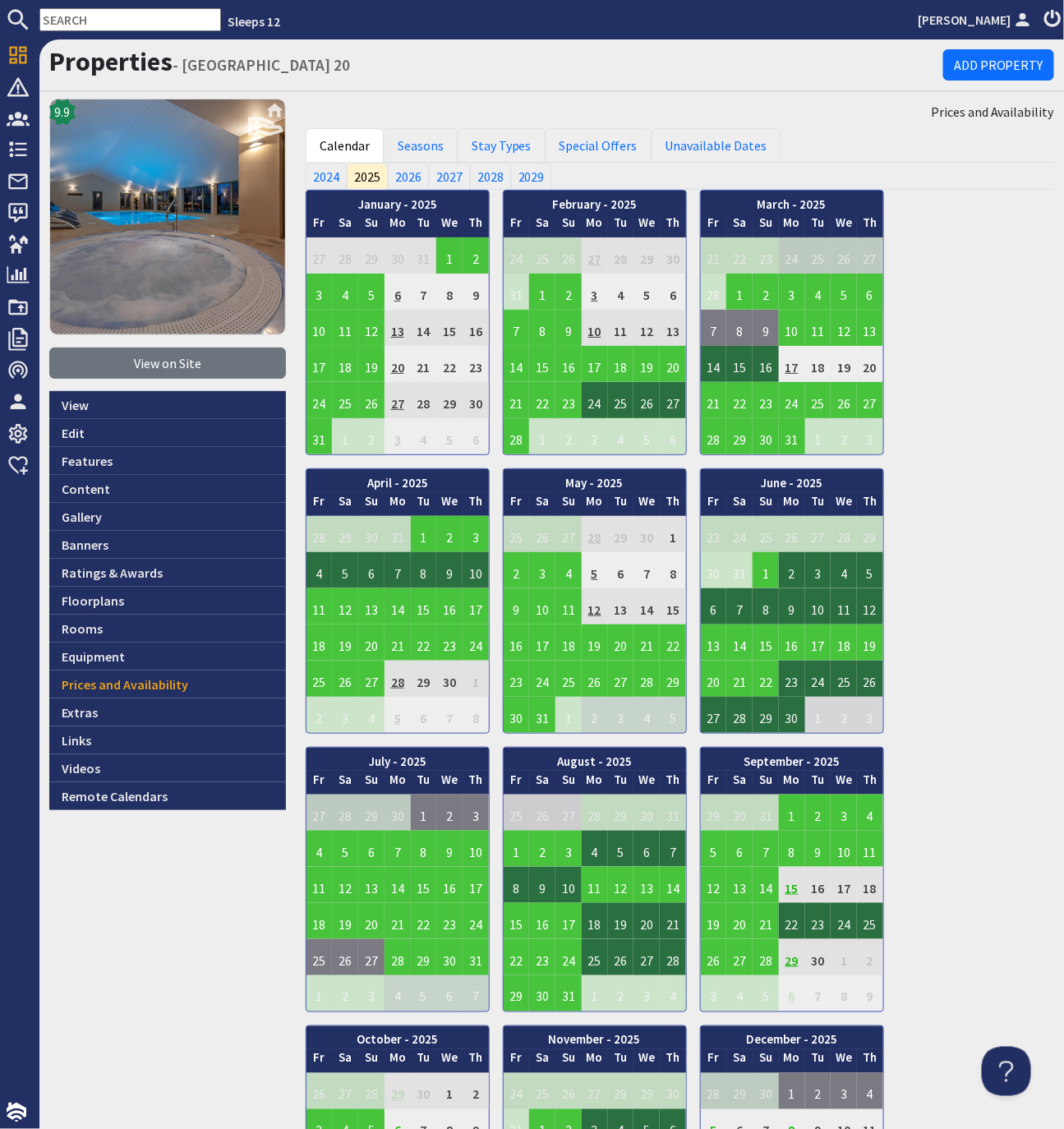
click at [123, 16] on input "text" at bounding box center [130, 20] width 182 height 23
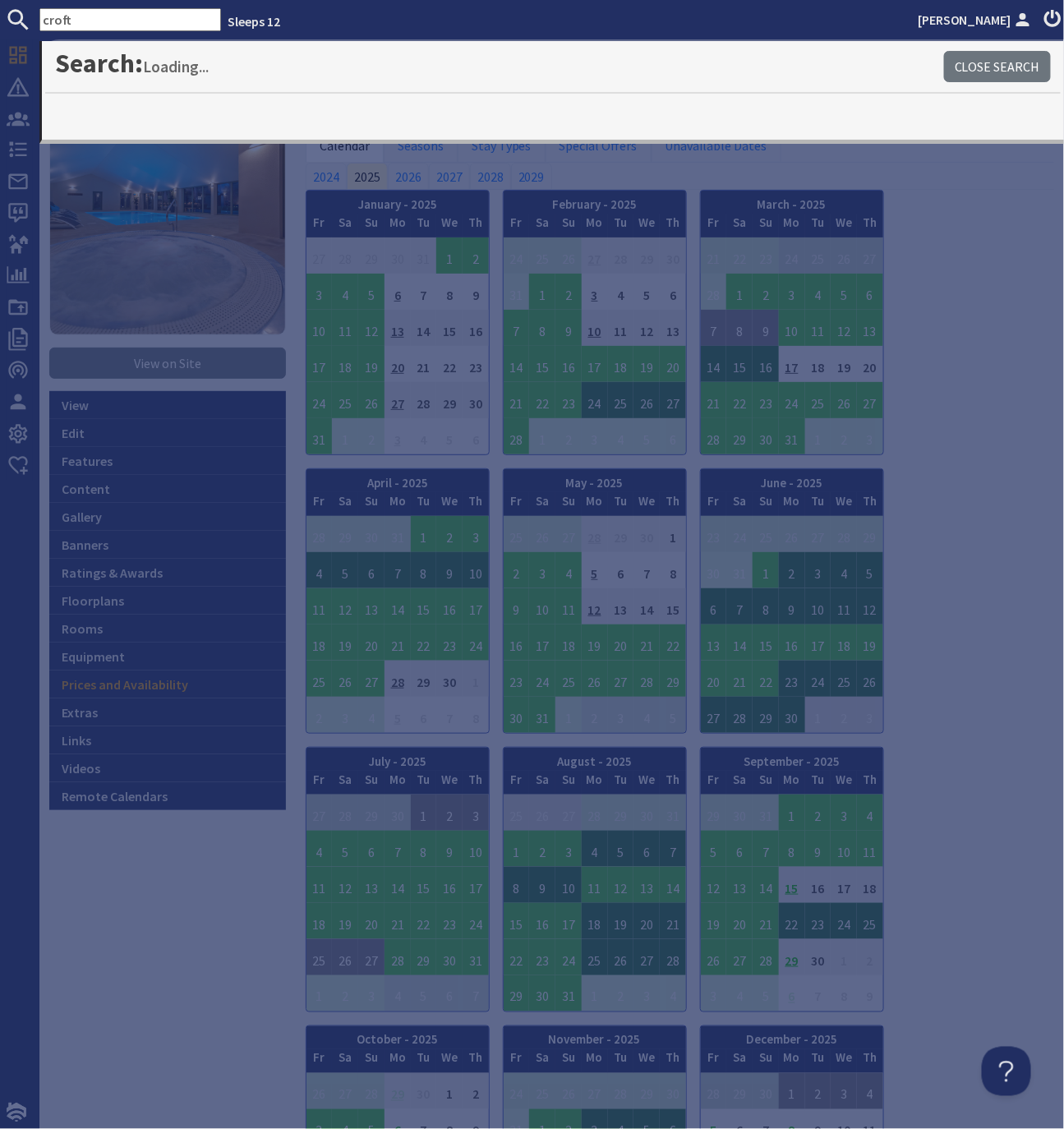
type input "croft"
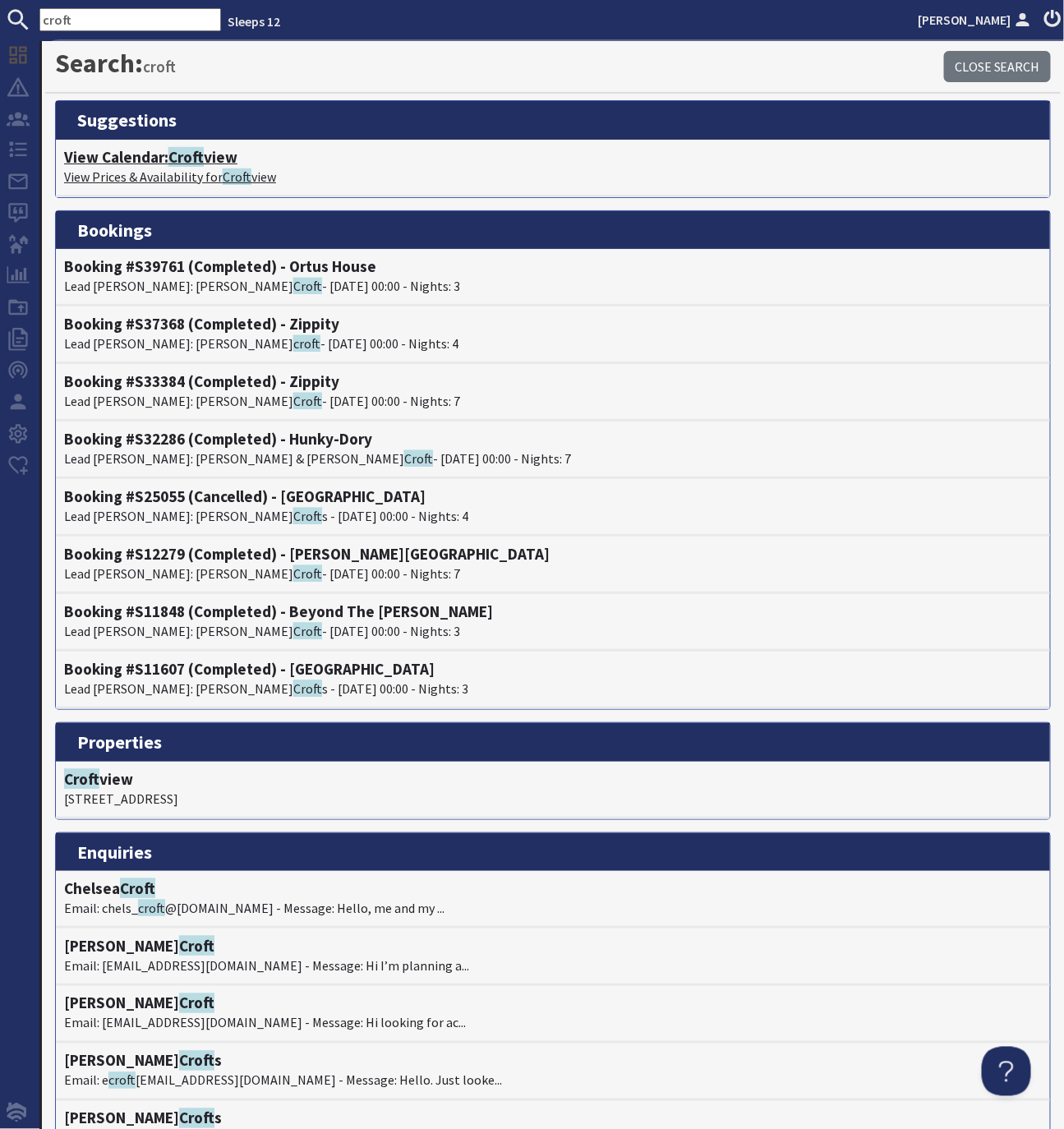
click at [203, 161] on span "Croft" at bounding box center [186, 157] width 35 height 20
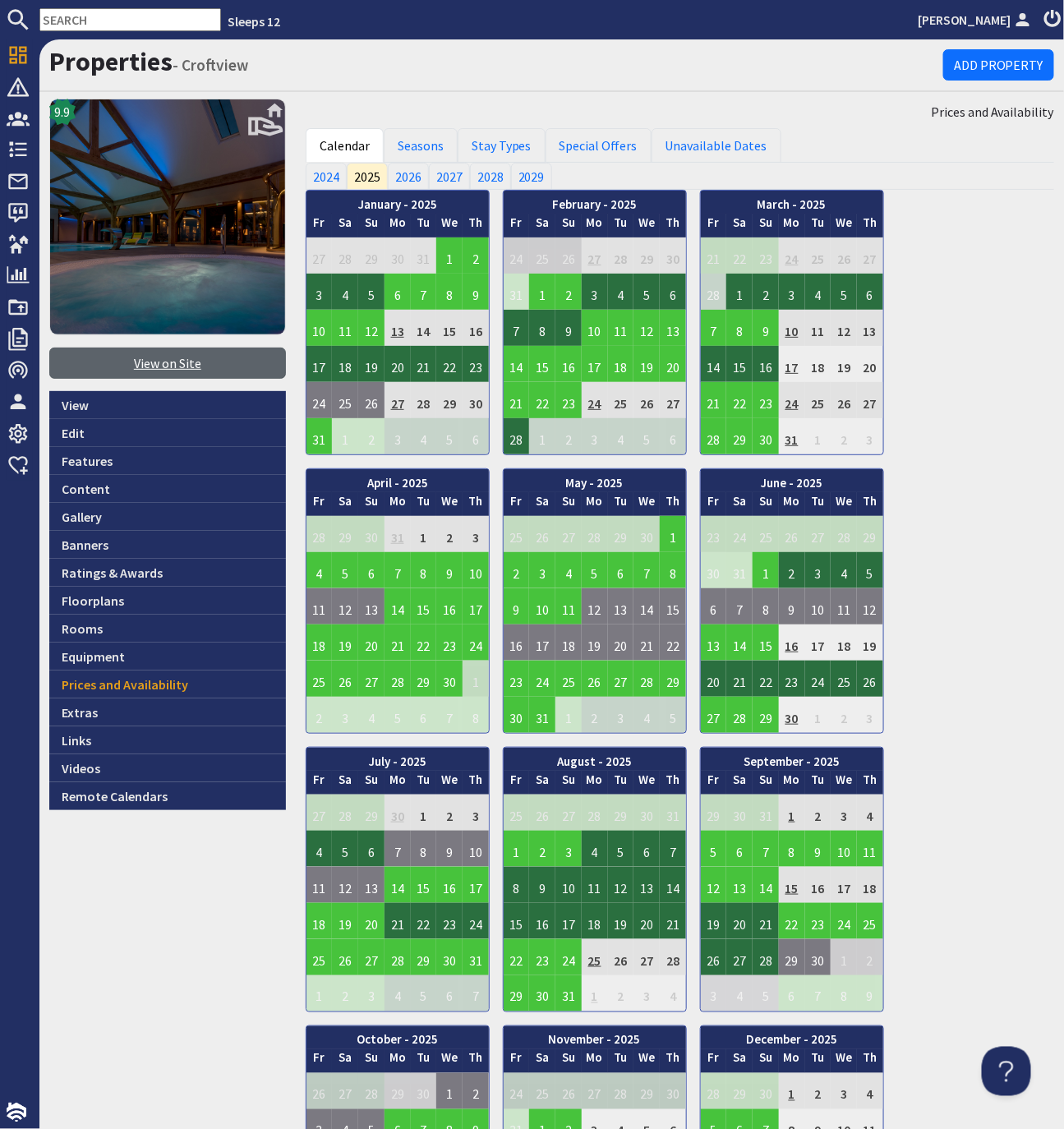
click at [172, 352] on link "View on Site" at bounding box center [168, 363] width 237 height 31
click at [110, 24] on input "text" at bounding box center [130, 20] width 182 height 23
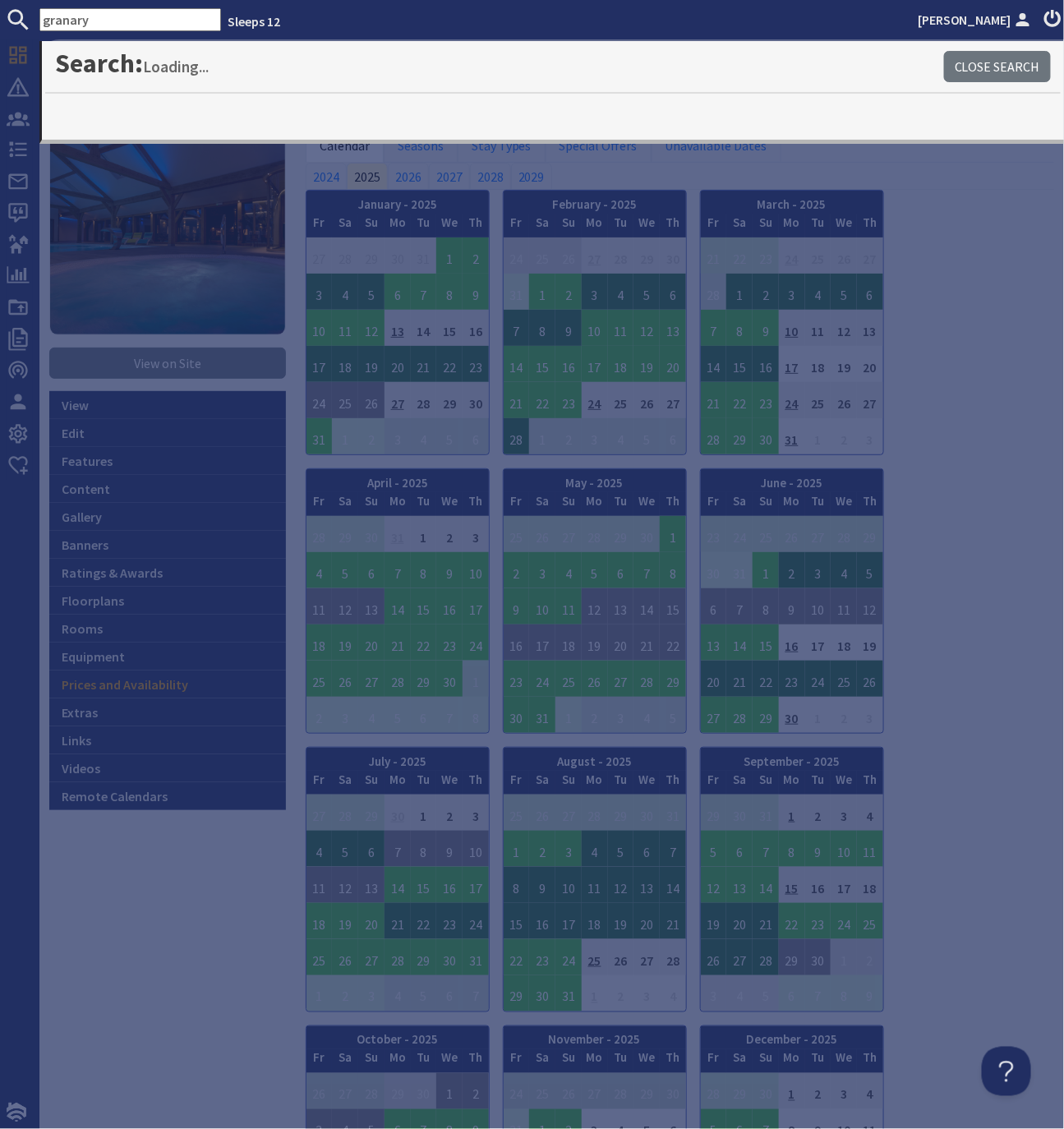
type input "granary"
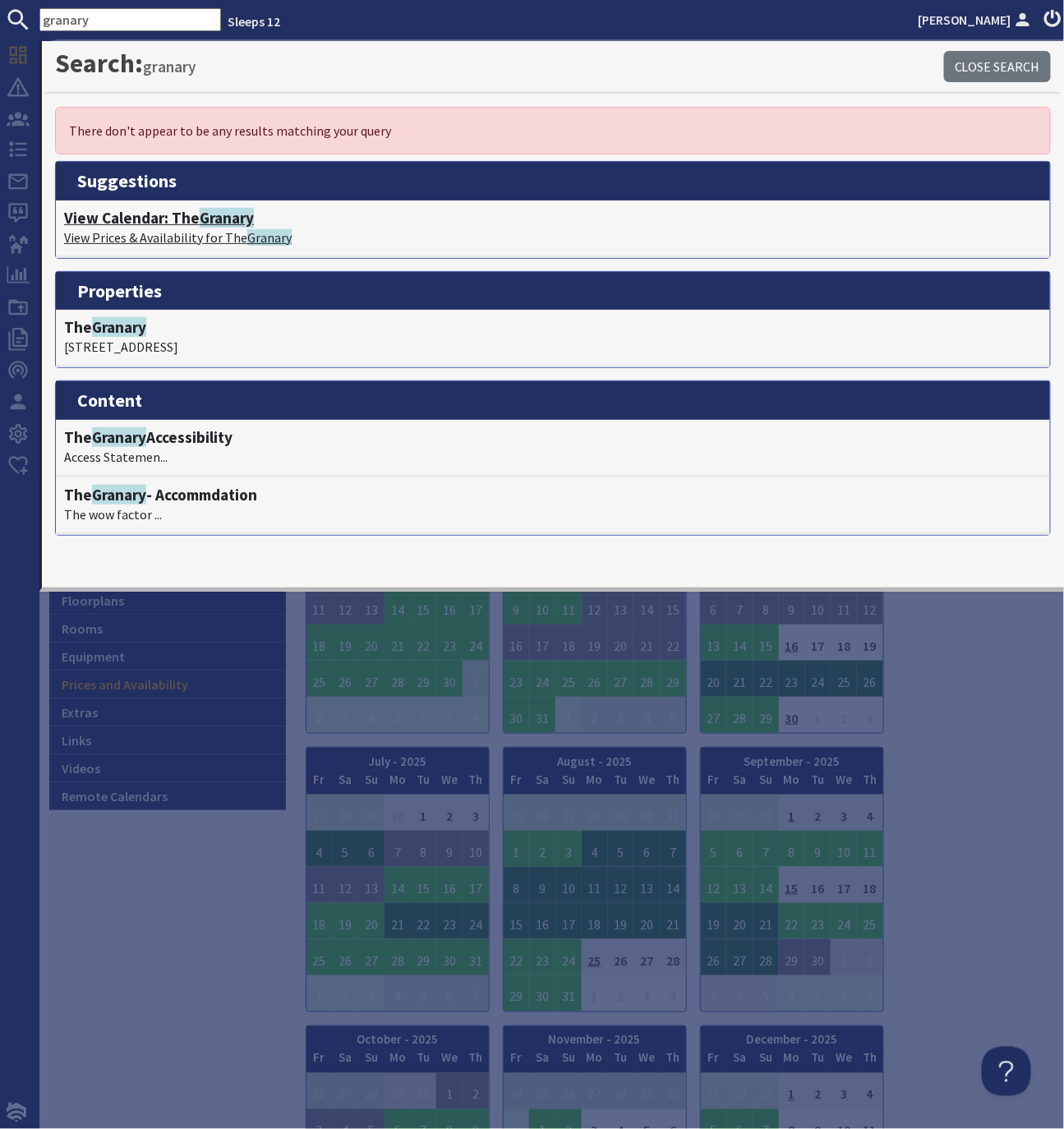
click at [191, 221] on h4 "View Calendar: The Granary" at bounding box center [552, 218] width 978 height 19
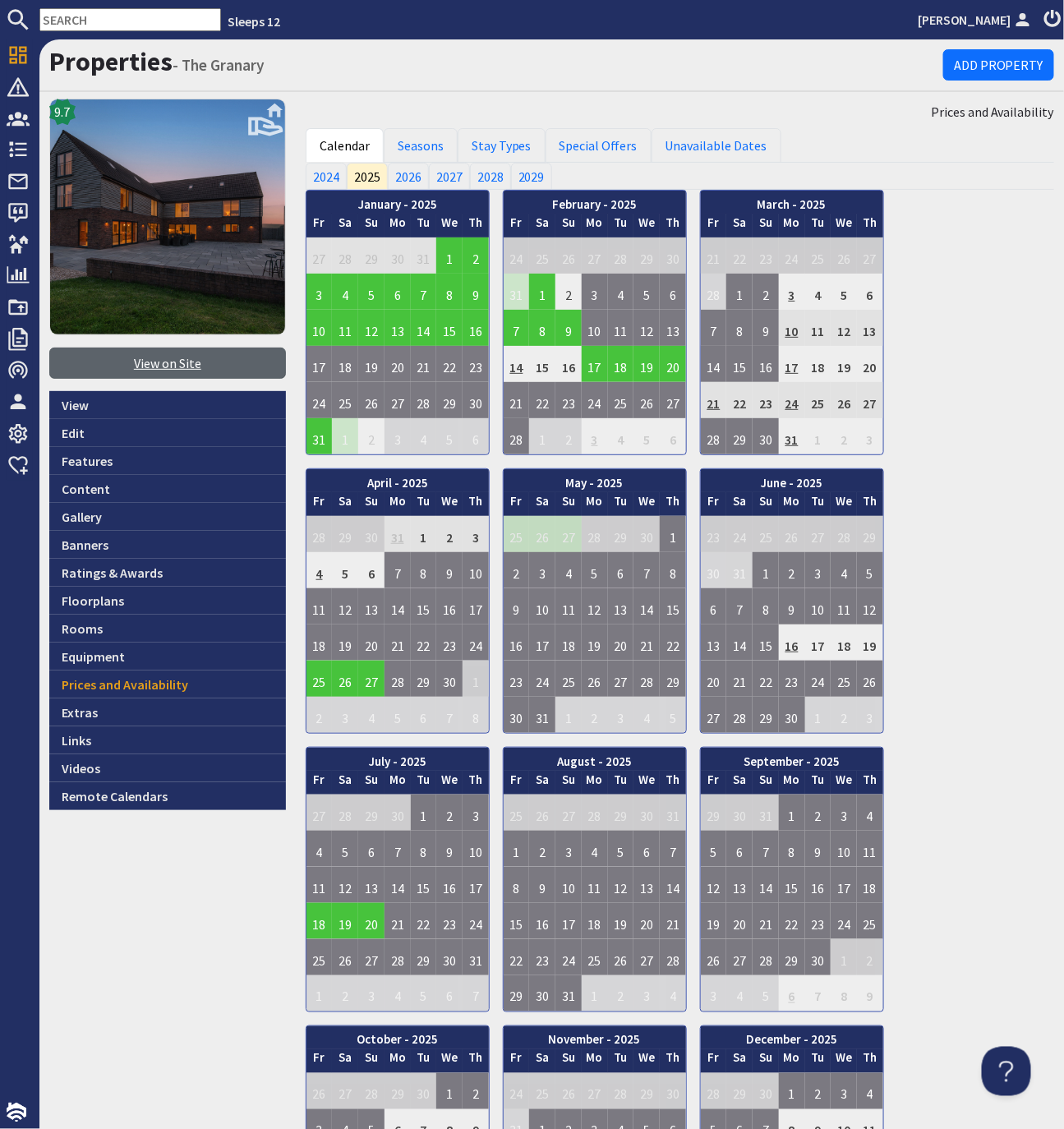
click at [164, 369] on link "View on Site" at bounding box center [168, 363] width 237 height 31
click at [135, 26] on input "text" at bounding box center [130, 20] width 182 height 23
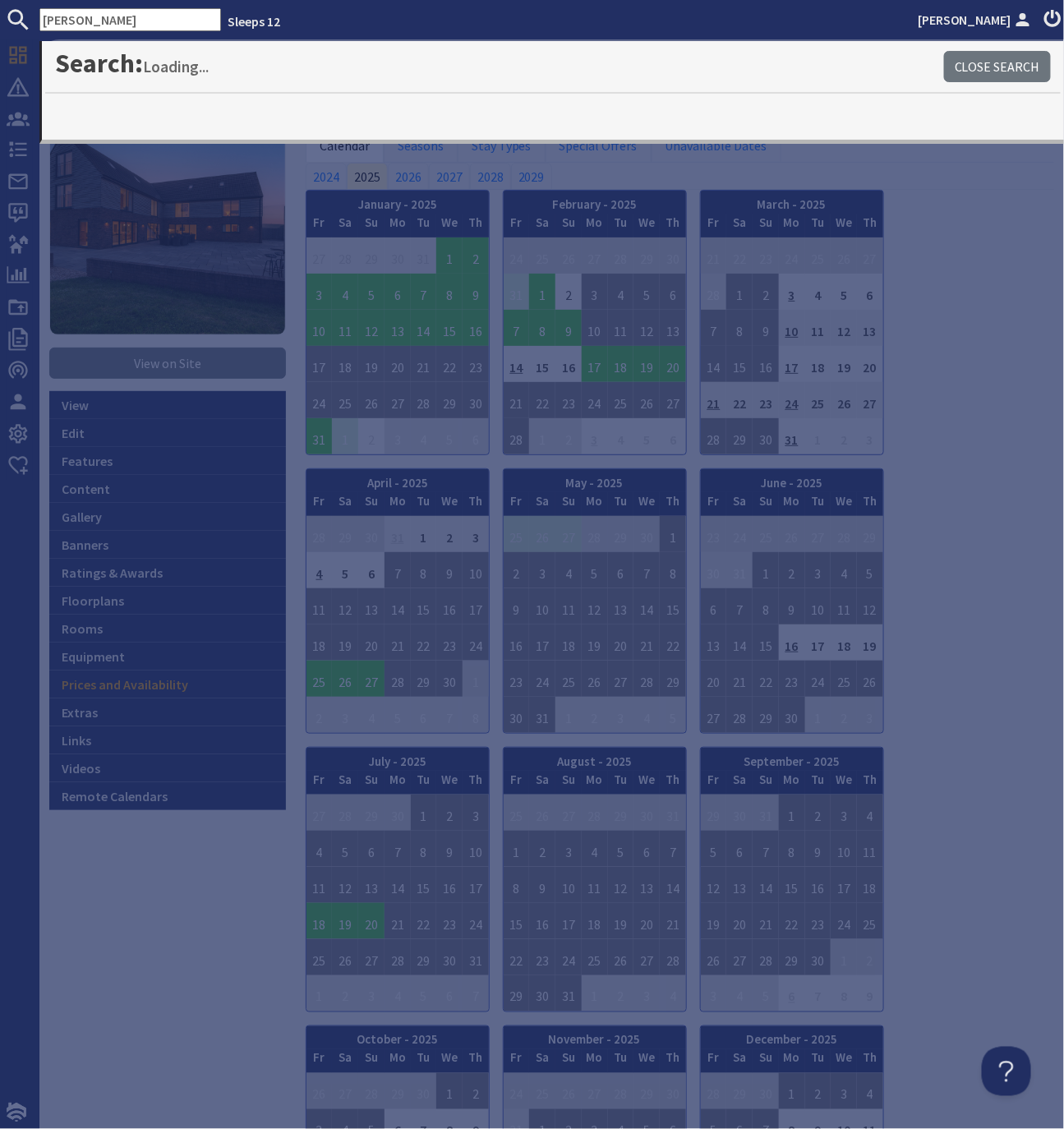
type input "viney"
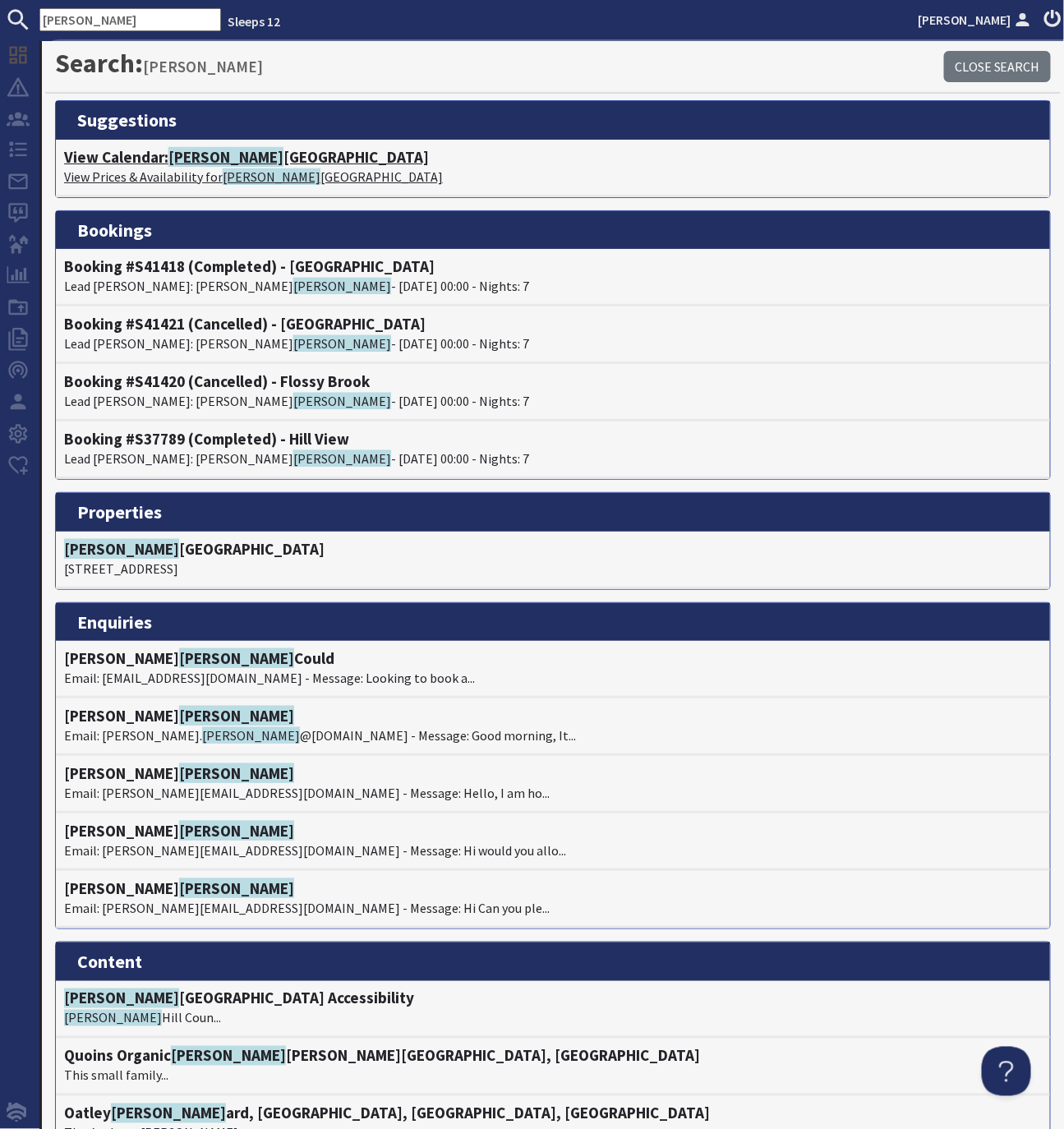
click at [222, 160] on h4 "View Calendar: Viney Hill Country House" at bounding box center [552, 157] width 978 height 19
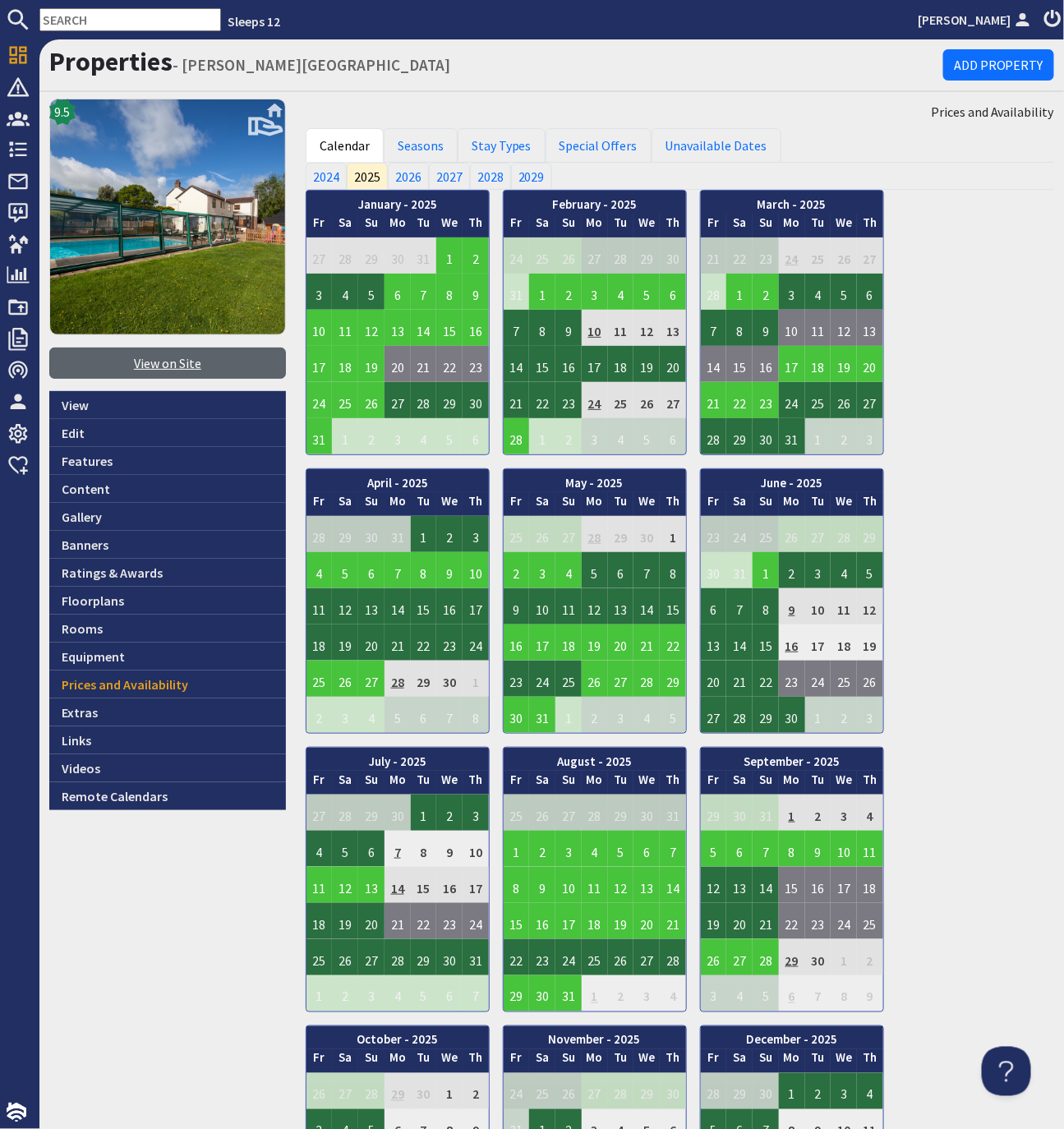
click at [195, 363] on link "View on Site" at bounding box center [168, 363] width 237 height 31
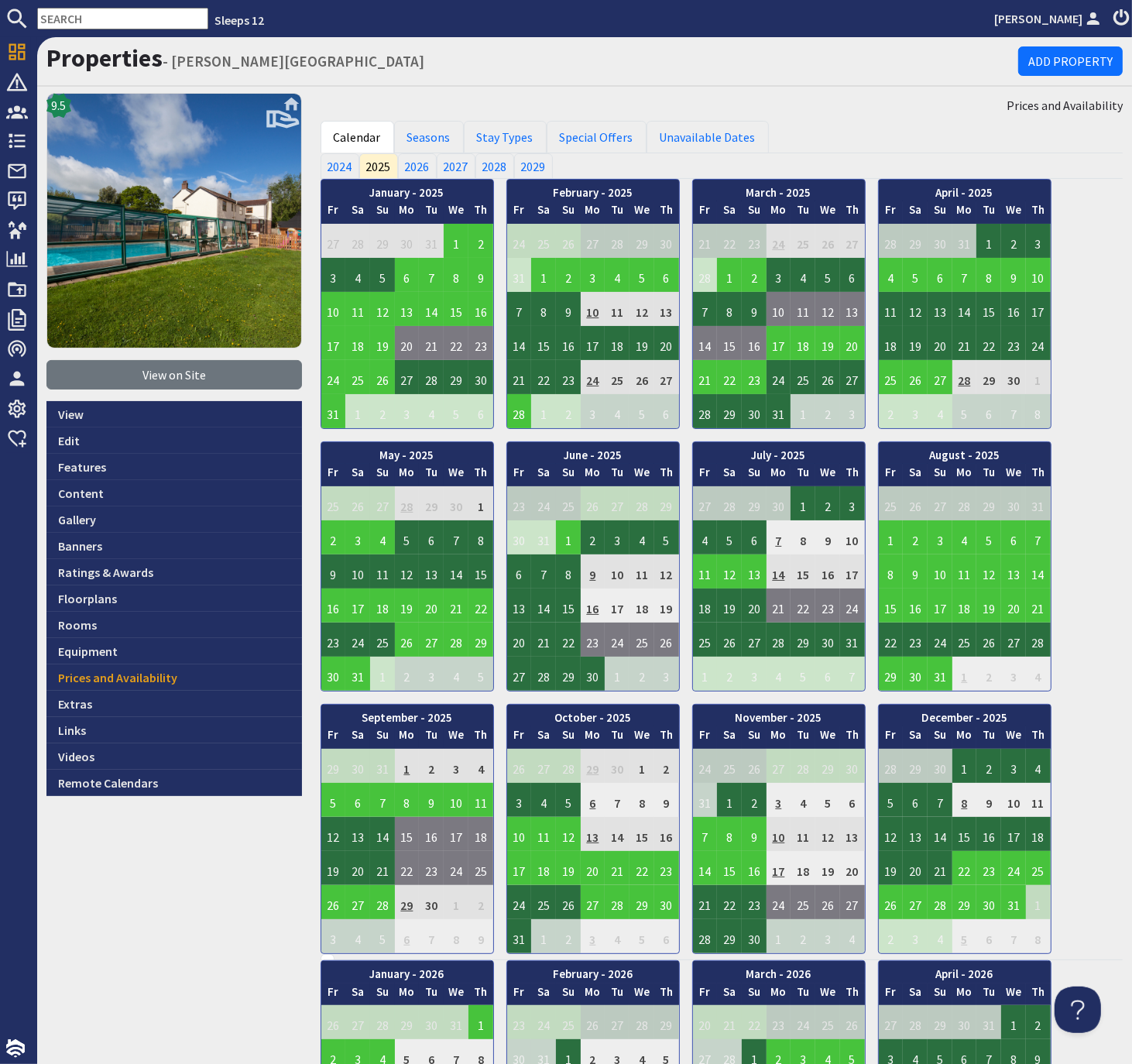
click at [125, 18] on input "text" at bounding box center [122, 19] width 171 height 22
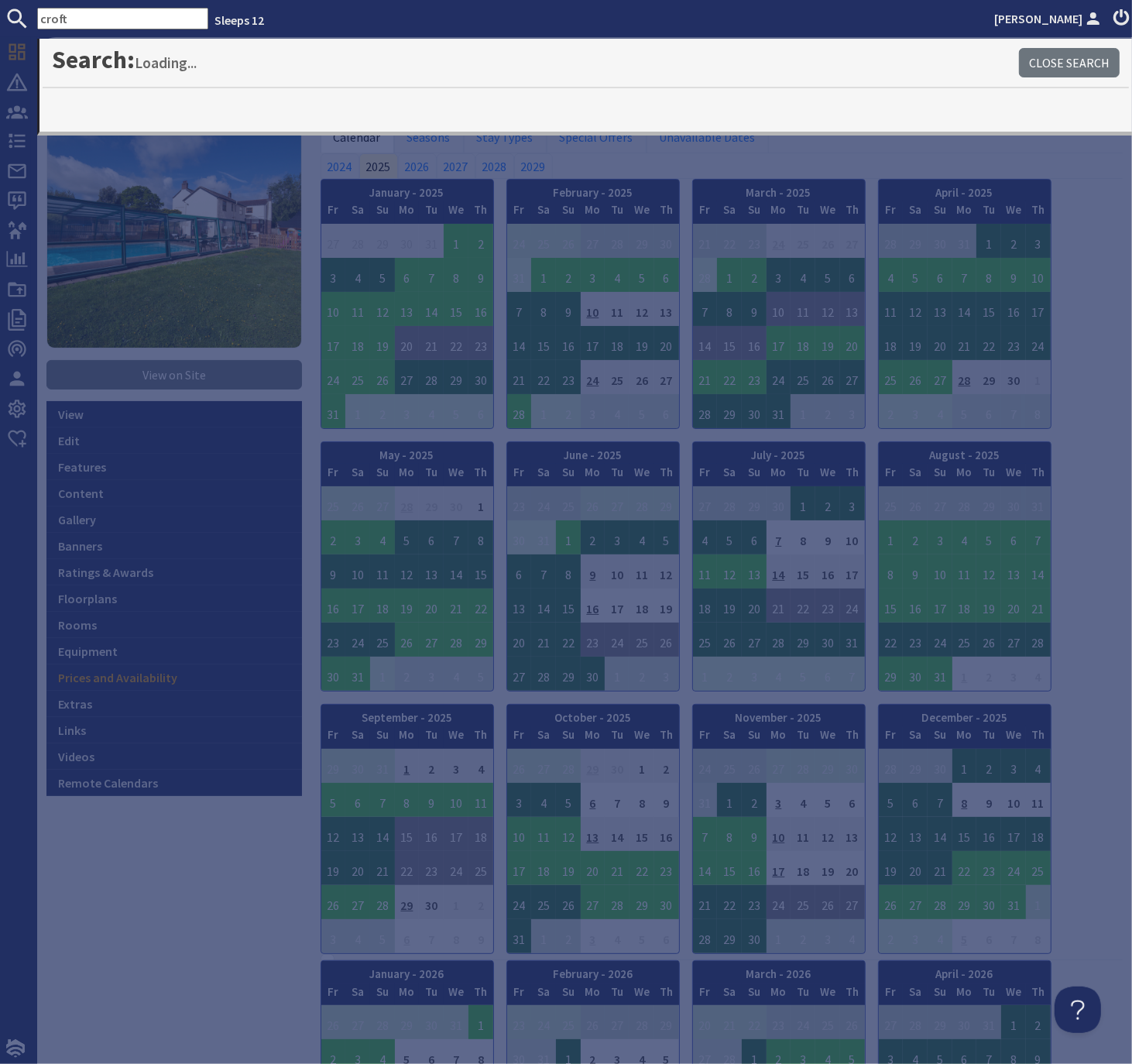
type input "croft"
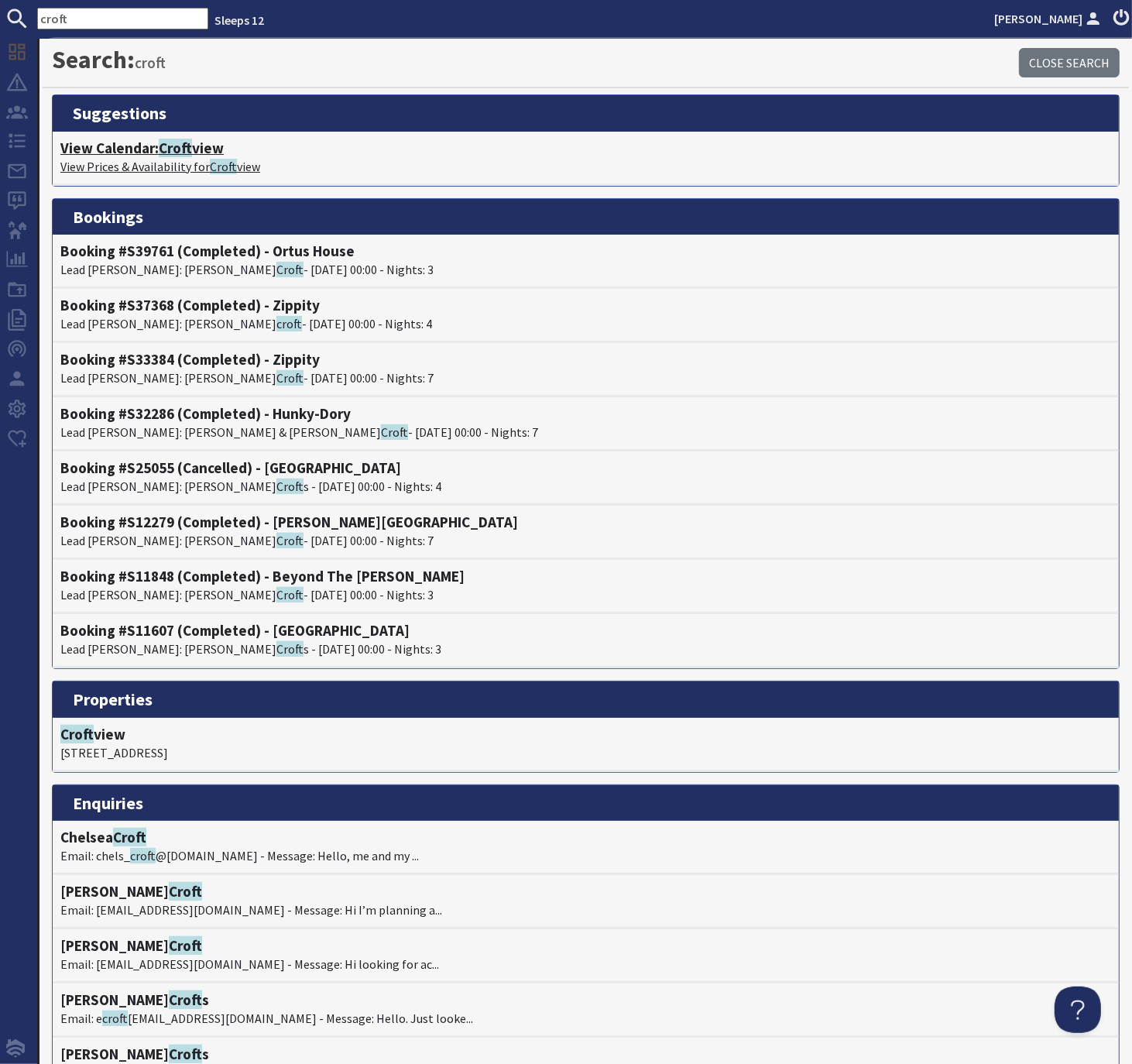
click at [176, 149] on span "Croft" at bounding box center [175, 148] width 33 height 19
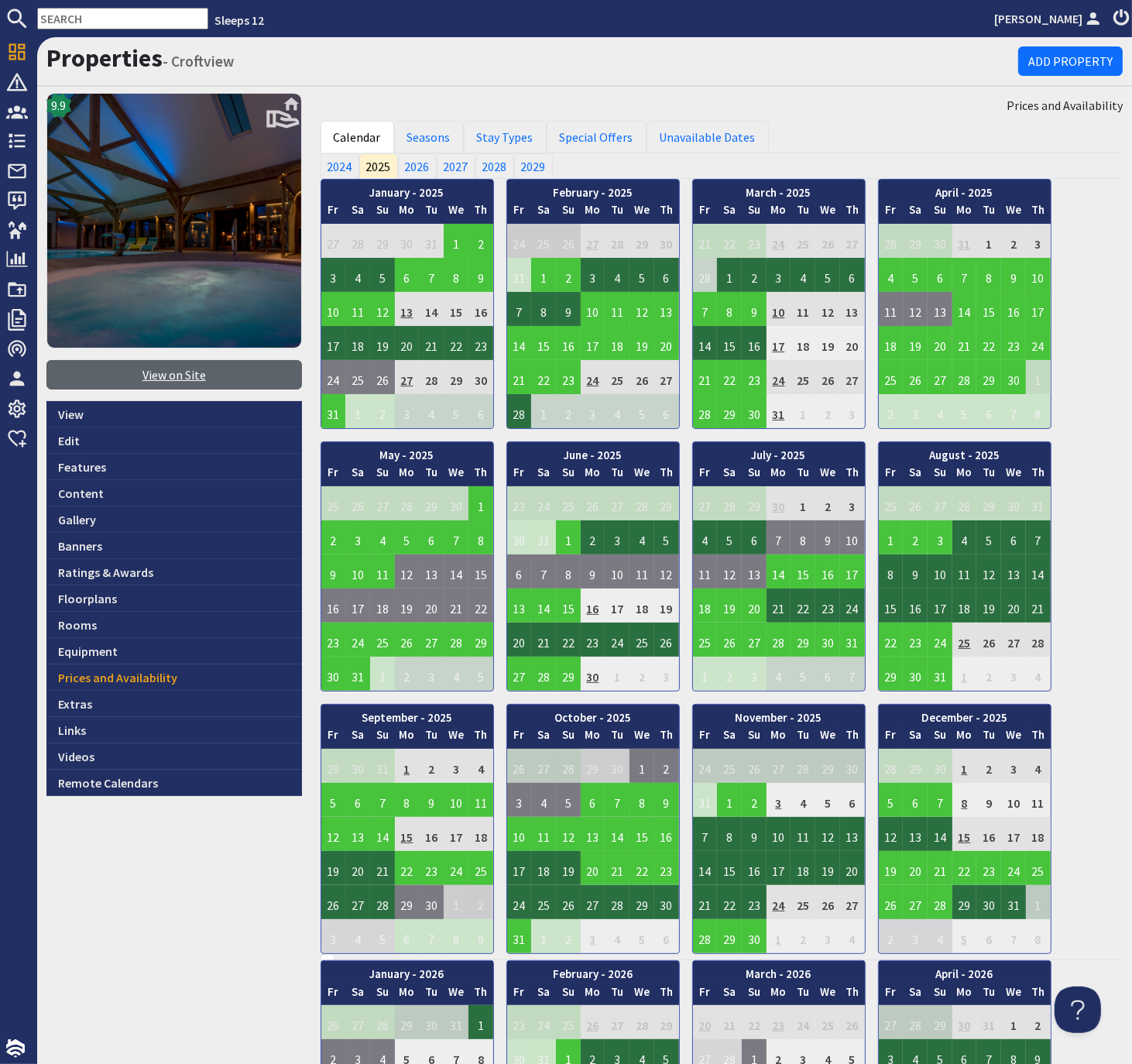
click at [189, 370] on link "View on Site" at bounding box center [174, 374] width 255 height 30
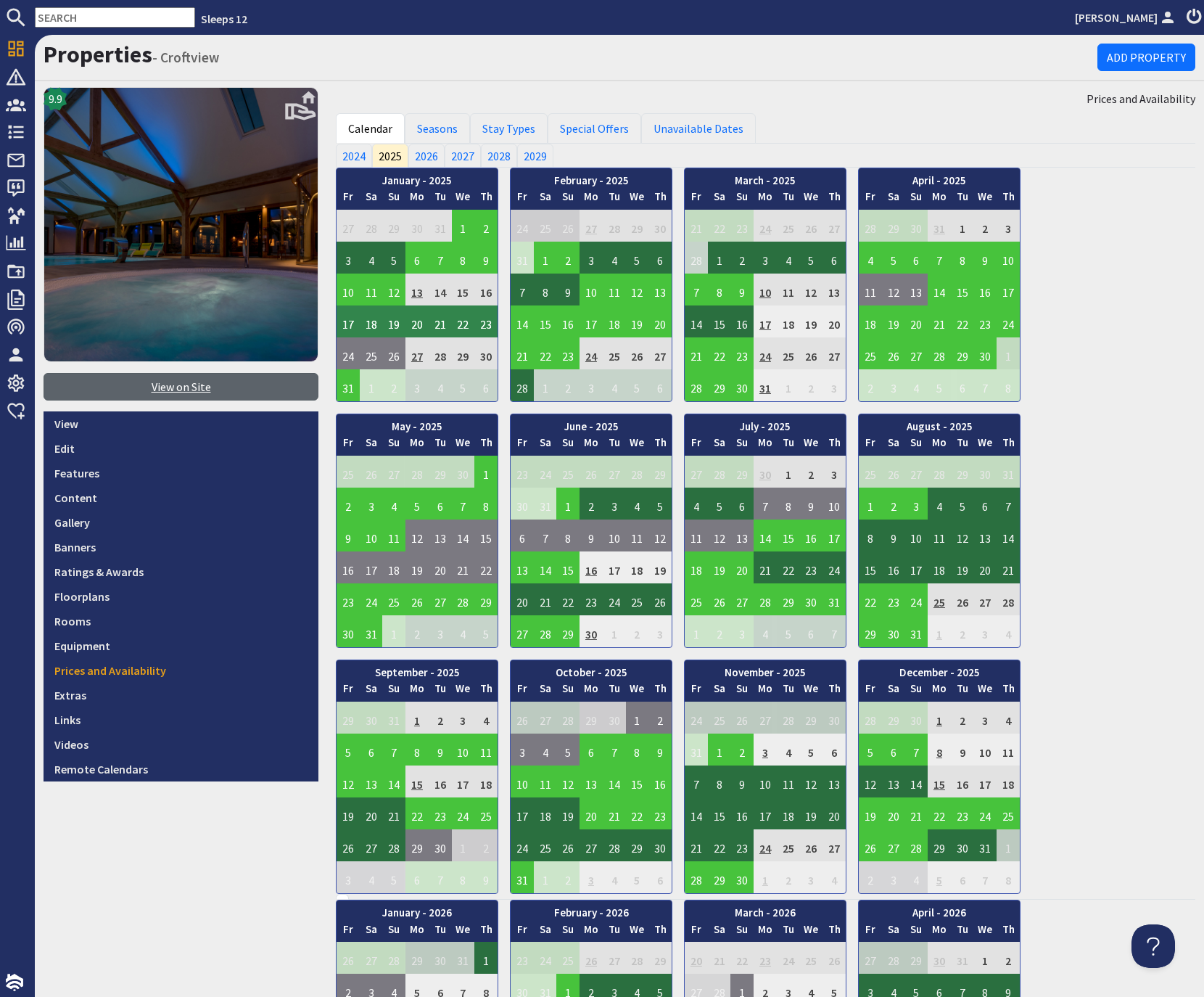
click at [197, 390] on link "View on Site" at bounding box center [180, 386] width 275 height 28
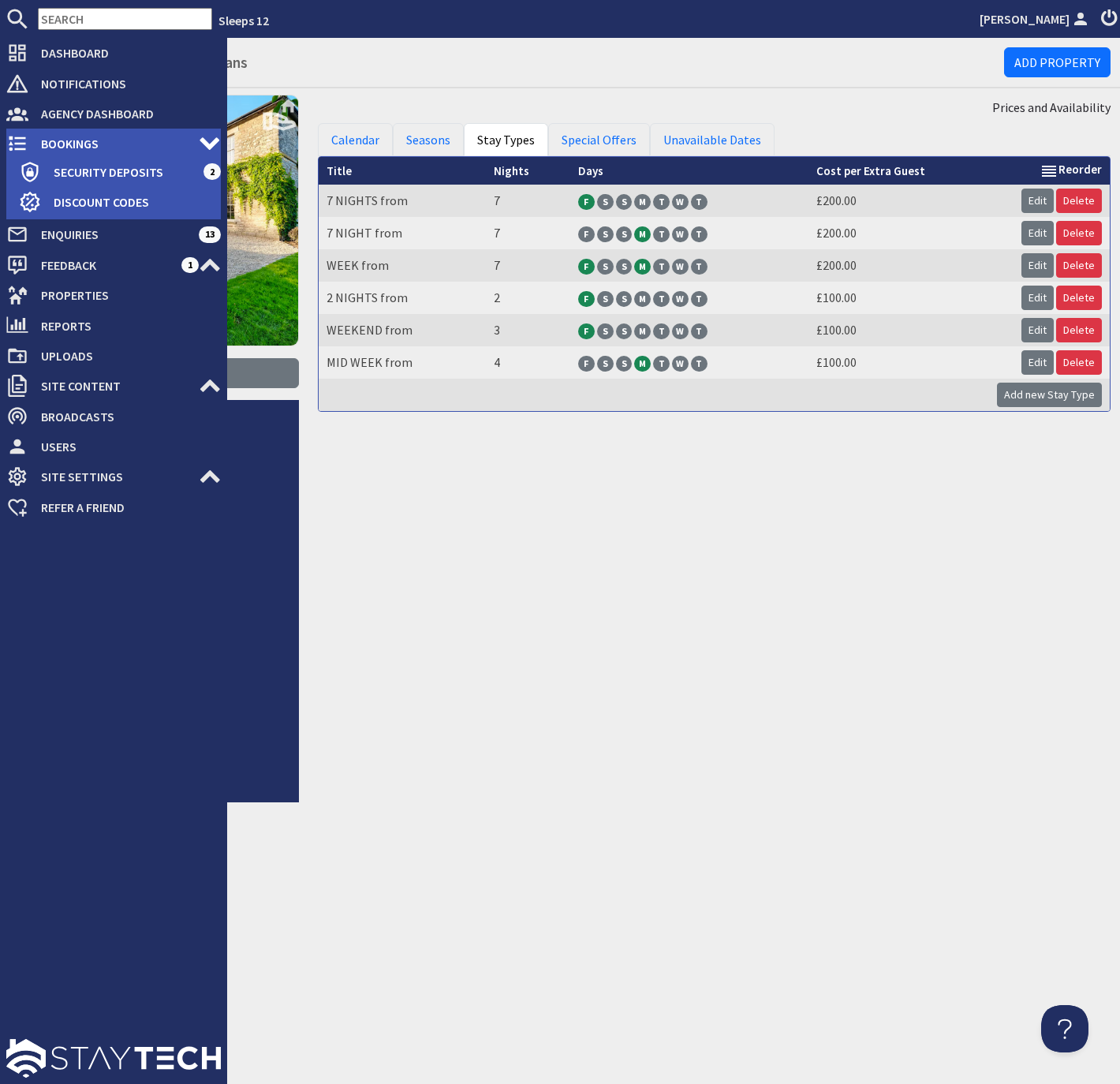
click at [56, 141] on span "Bookings" at bounding box center [114, 143] width 170 height 25
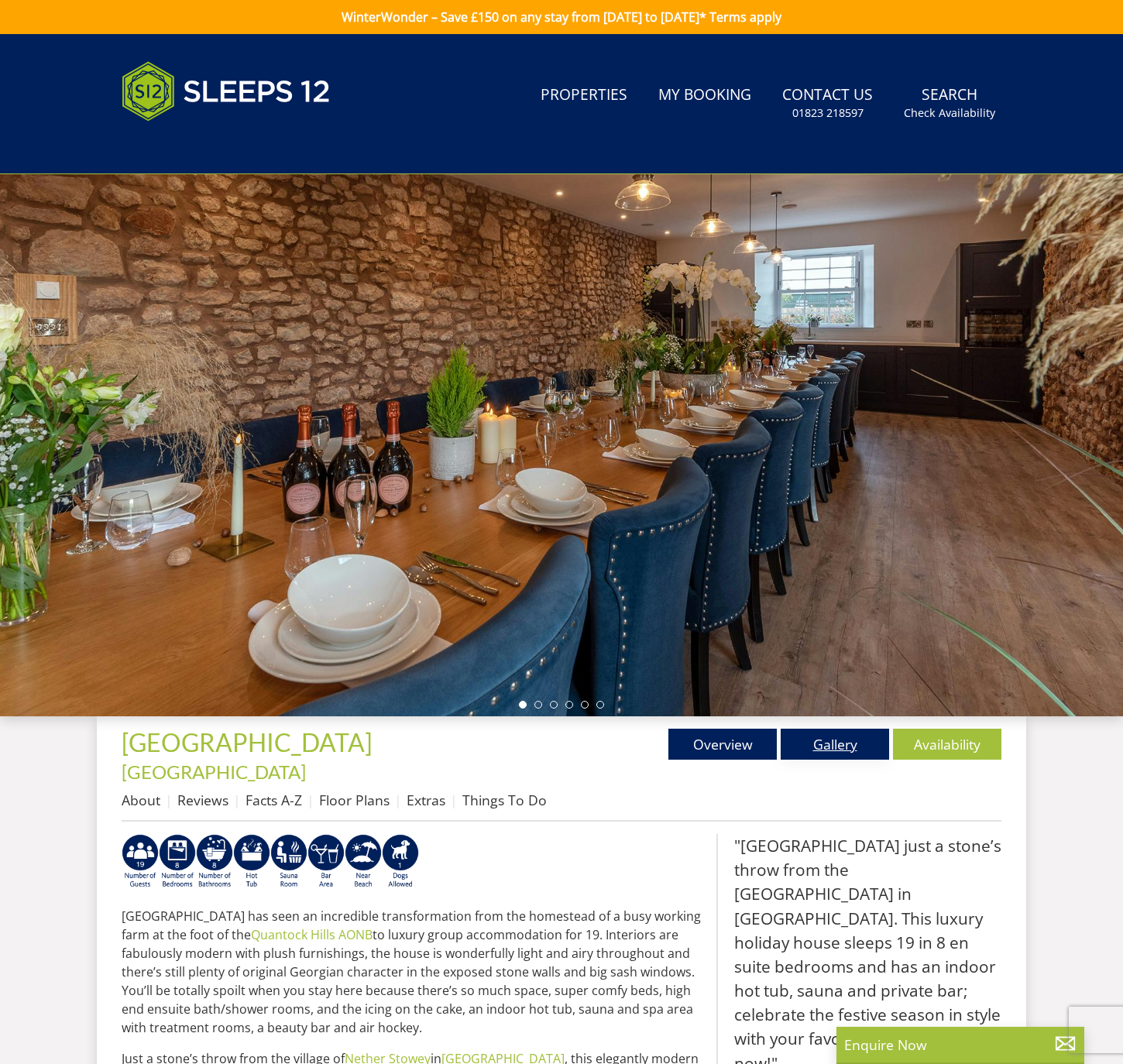
click at [834, 741] on link "Gallery" at bounding box center [835, 744] width 108 height 31
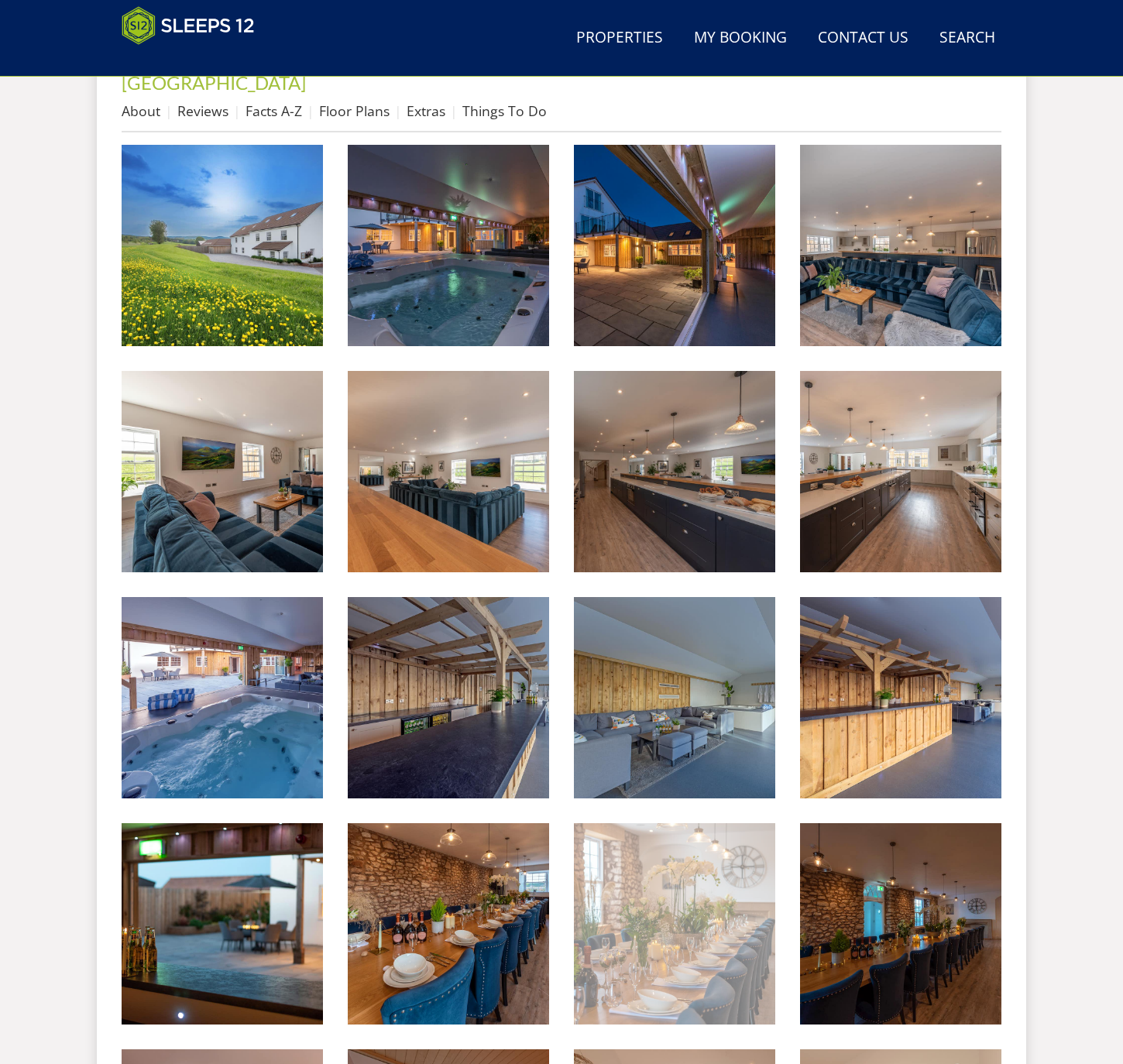
scroll to position [665, 0]
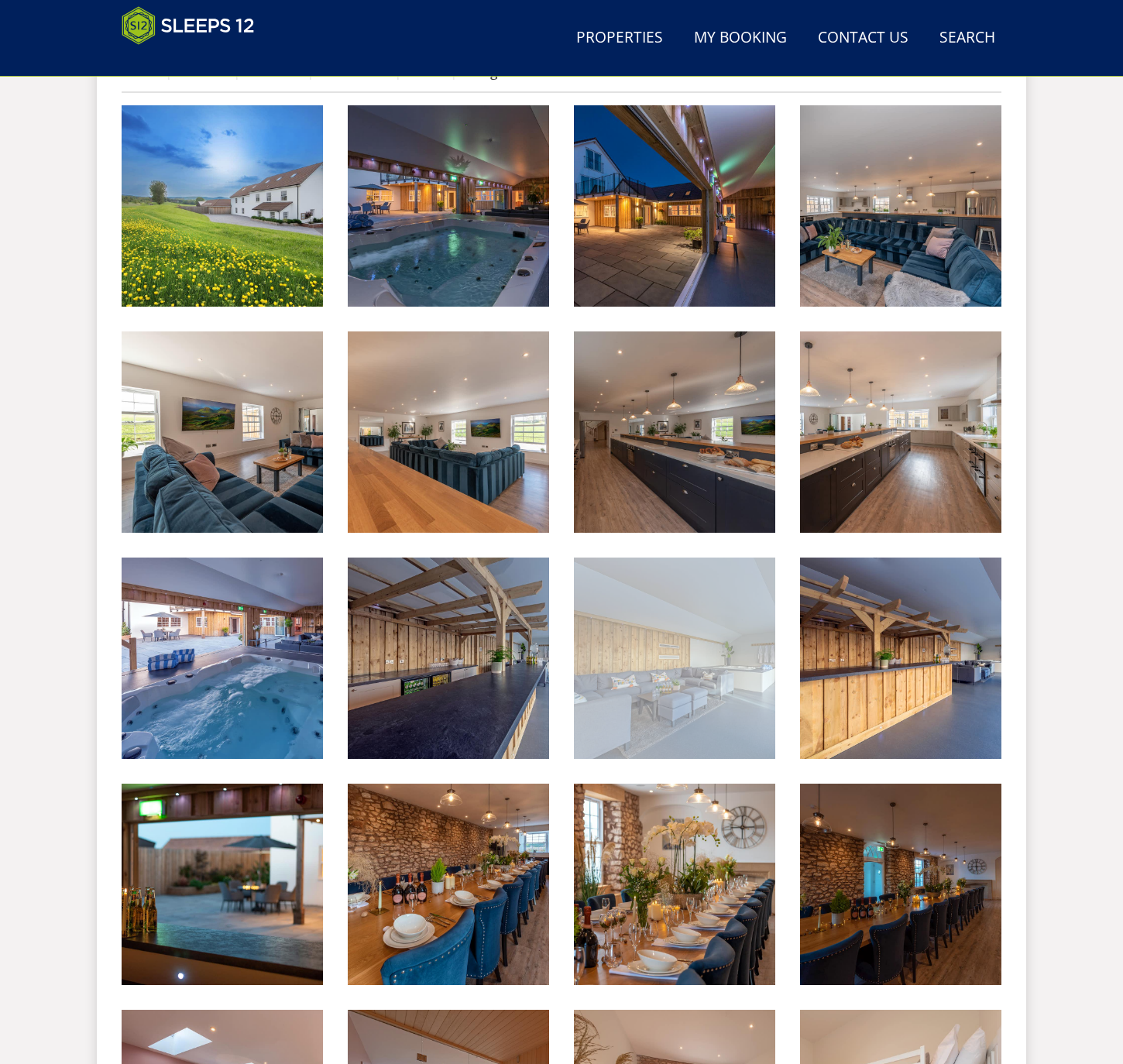
click at [648, 679] on img at bounding box center [674, 658] width 201 height 201
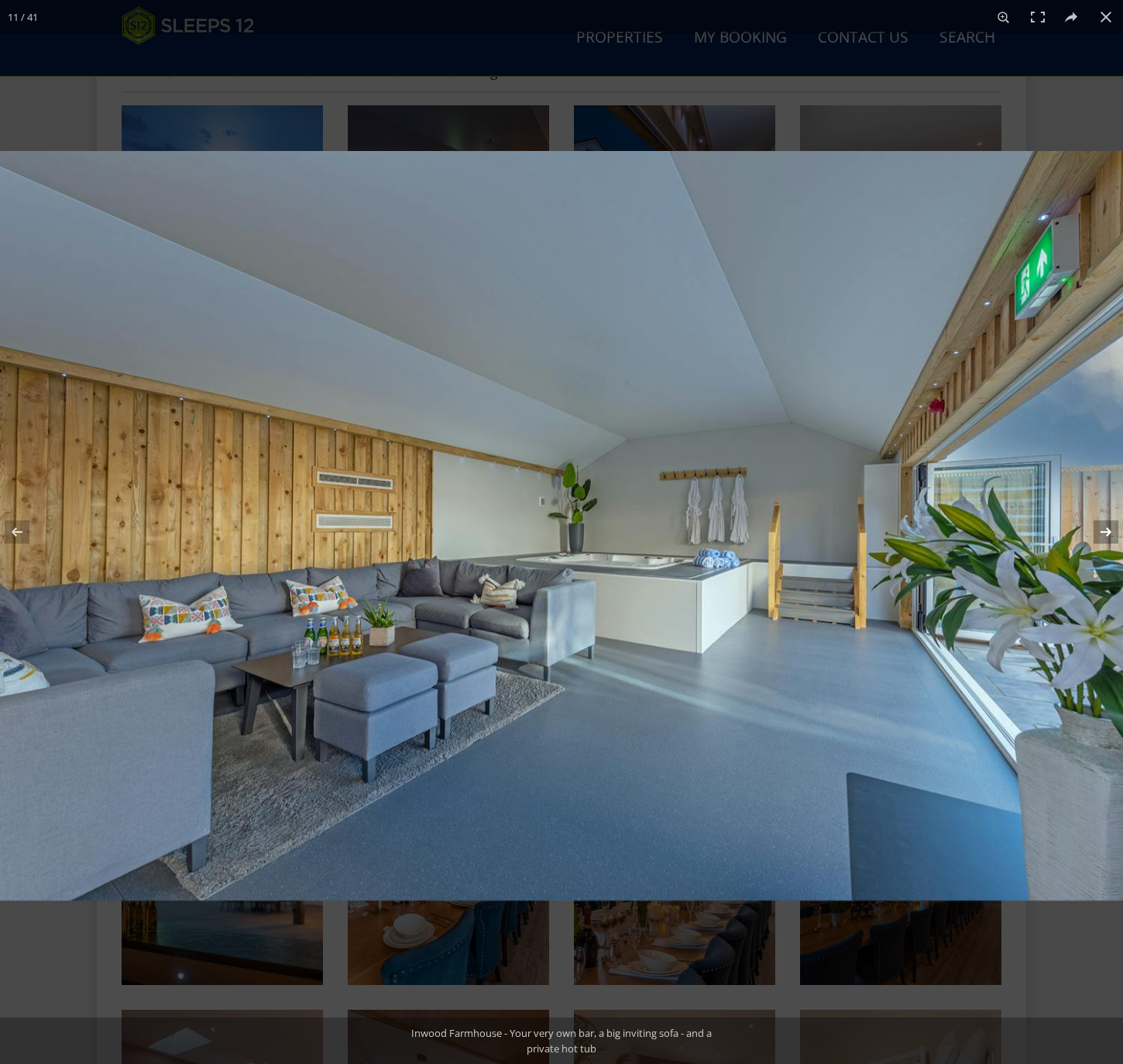
click at [1109, 528] on button at bounding box center [1096, 532] width 54 height 78
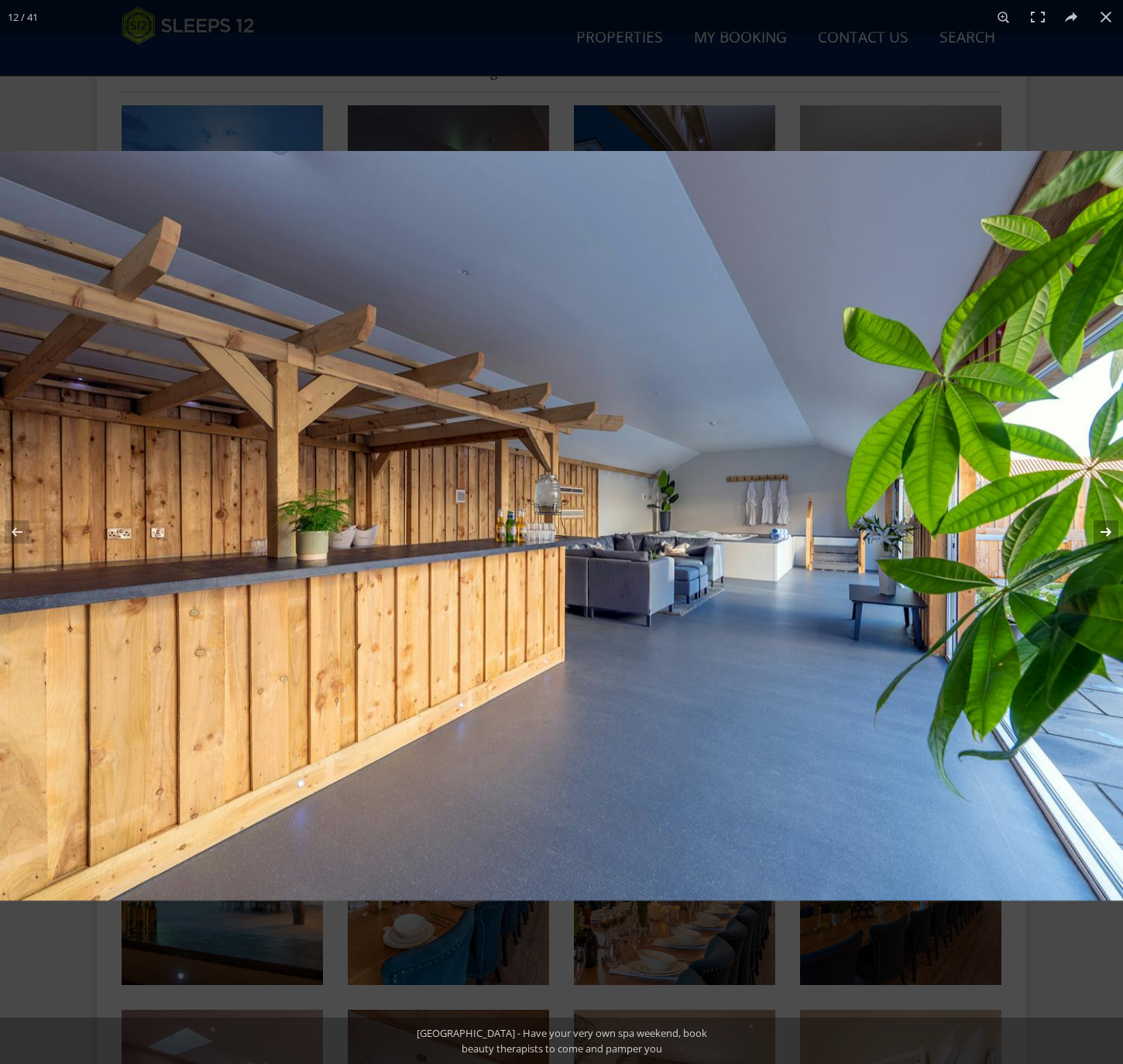
click at [1108, 537] on button at bounding box center [1096, 532] width 54 height 78
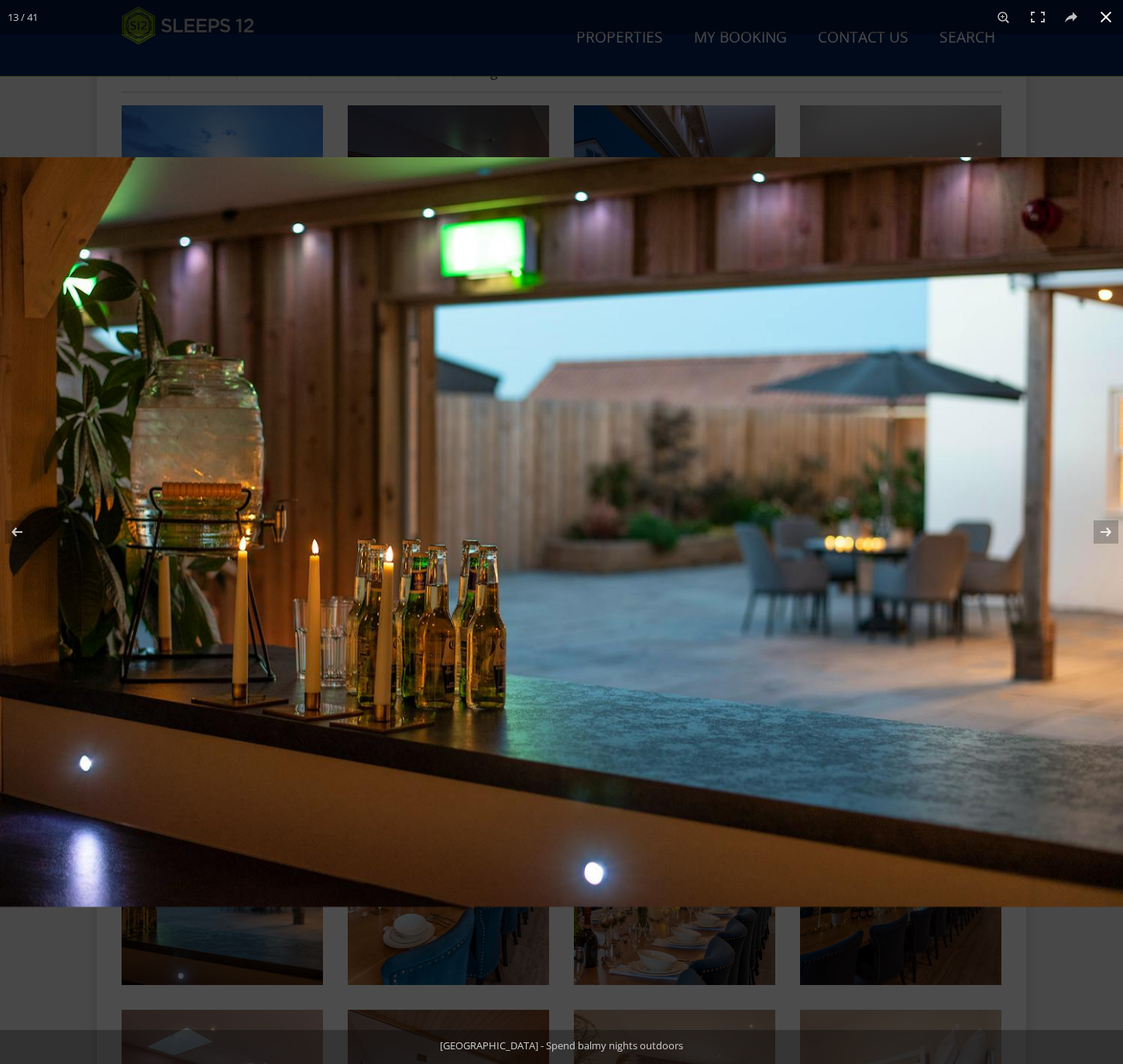
click at [1114, 16] on button at bounding box center [1106, 17] width 34 height 34
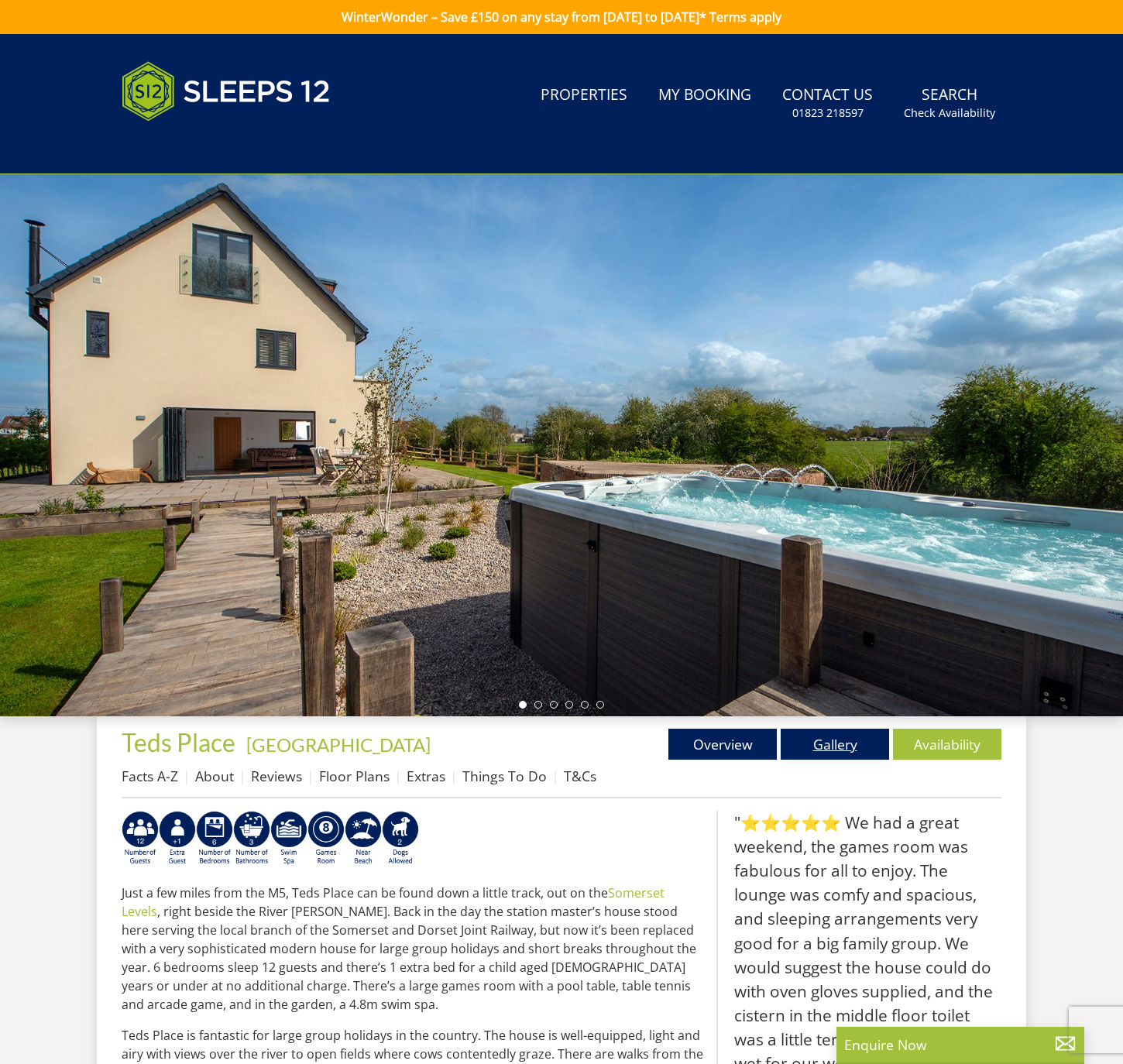
click at [843, 747] on link "Gallery" at bounding box center [835, 744] width 108 height 31
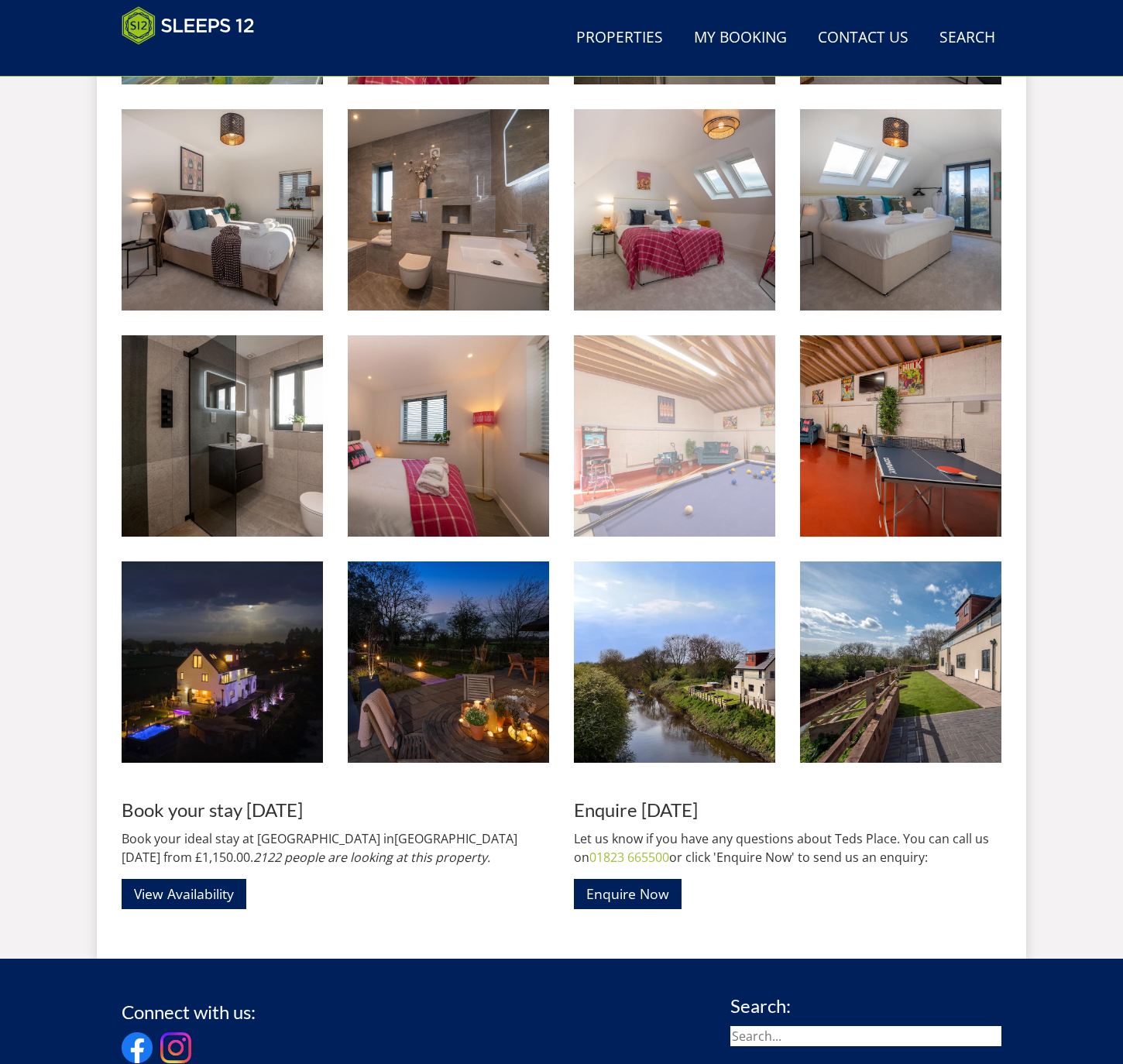
scroll to position [1996, 0]
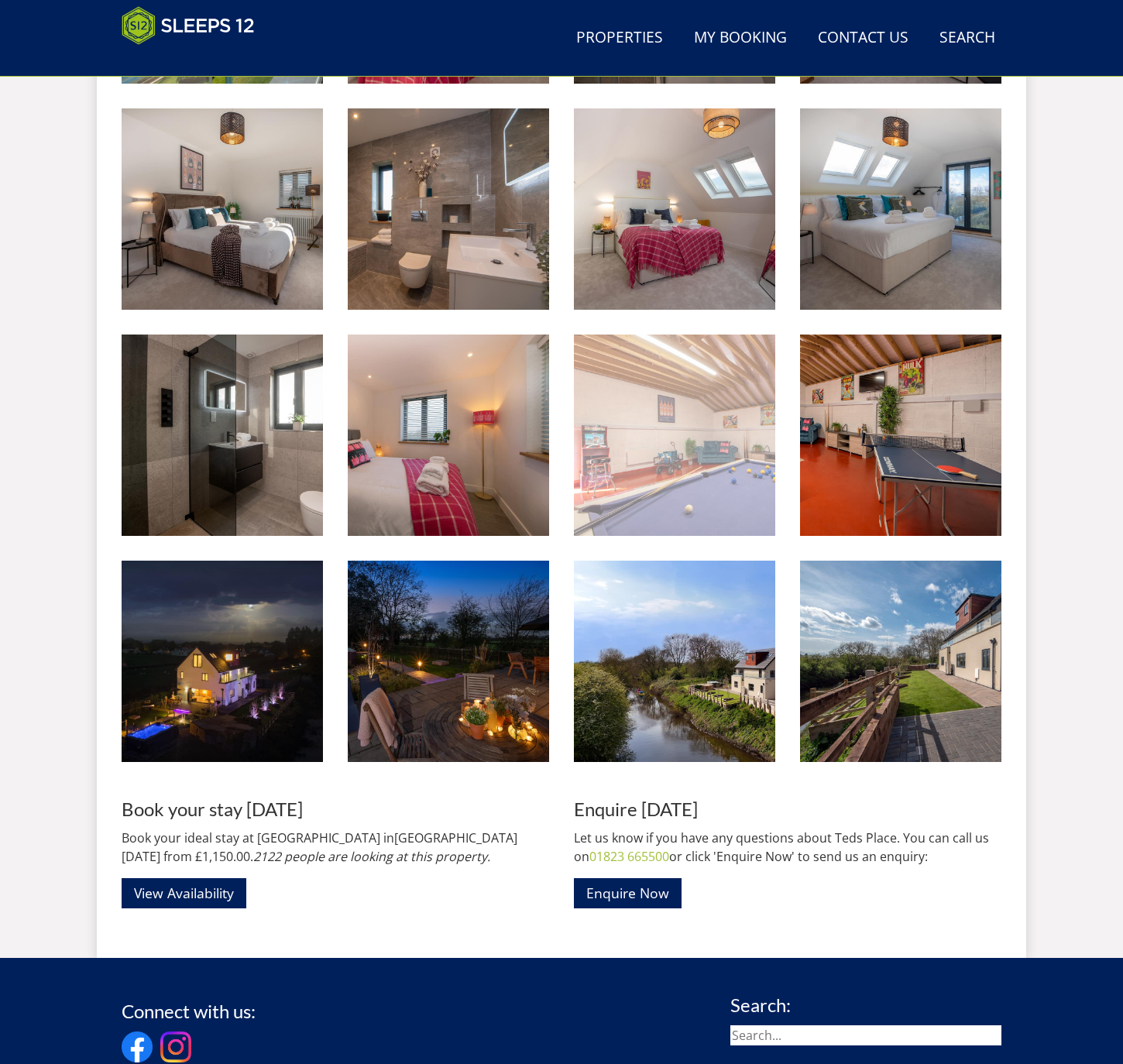
click at [667, 436] on img at bounding box center [674, 435] width 201 height 201
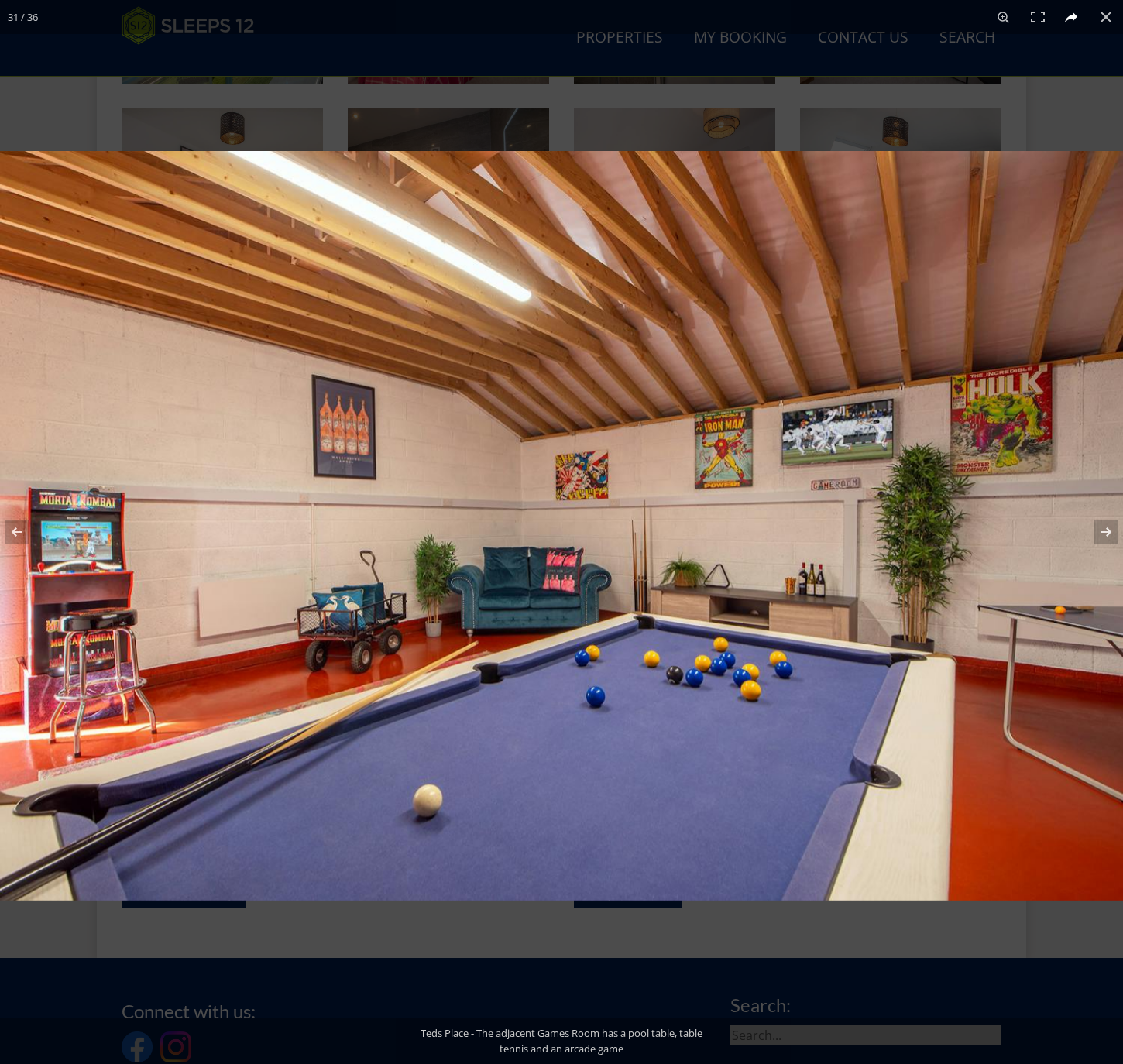
click at [1099, 14] on button at bounding box center [1106, 17] width 34 height 34
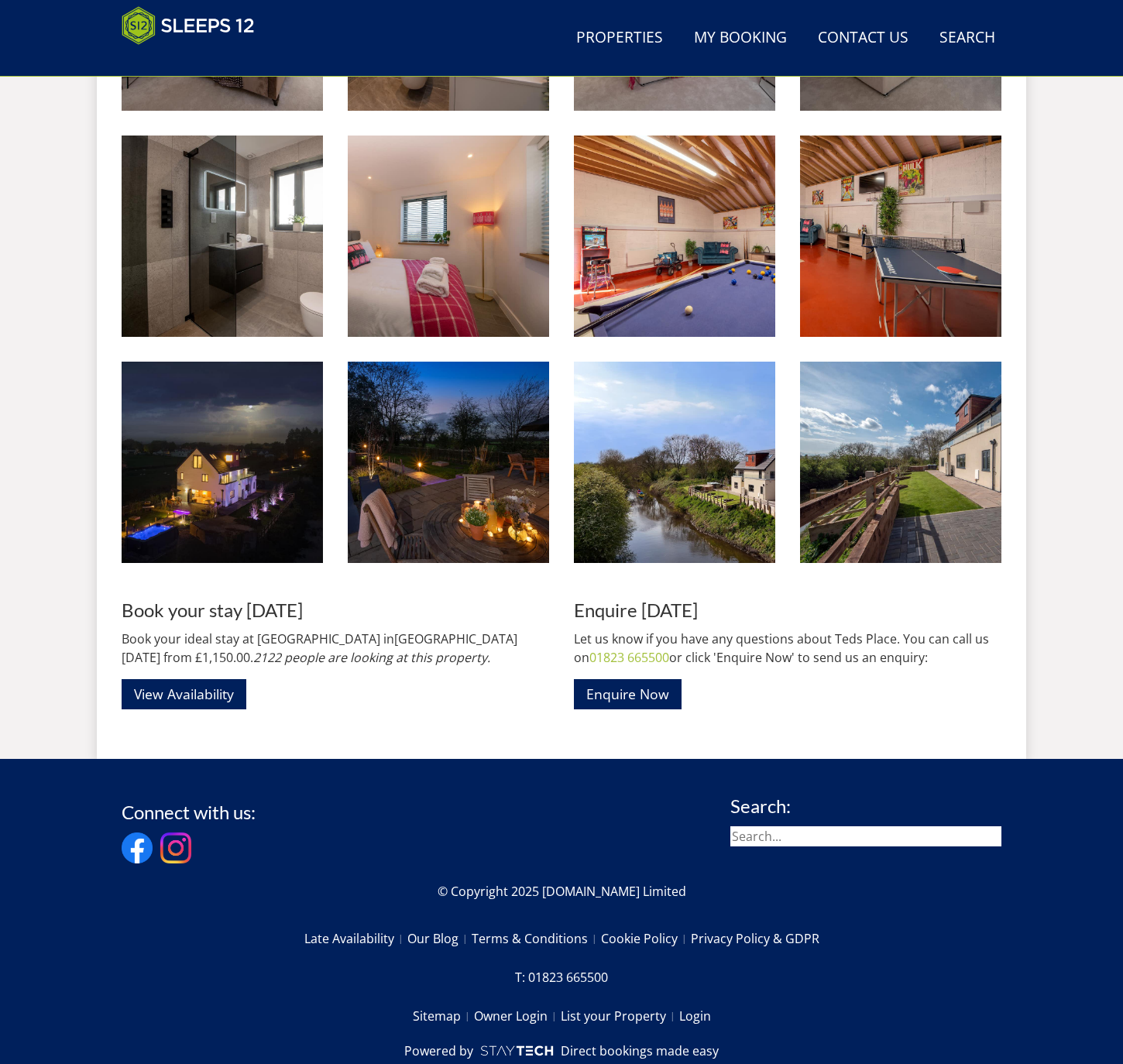
scroll to position [2239, 0]
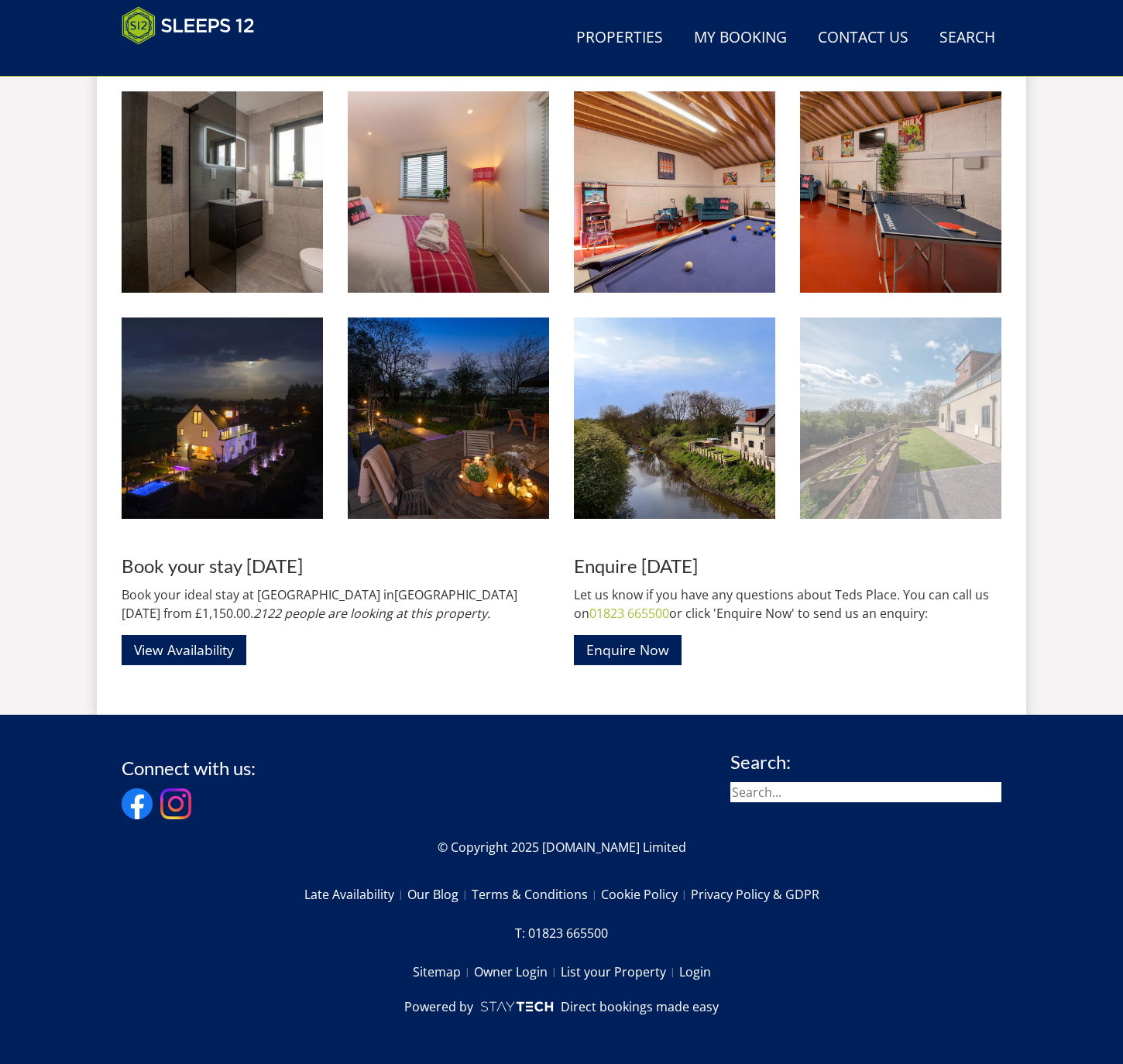
click at [871, 399] on img at bounding box center [901, 418] width 201 height 201
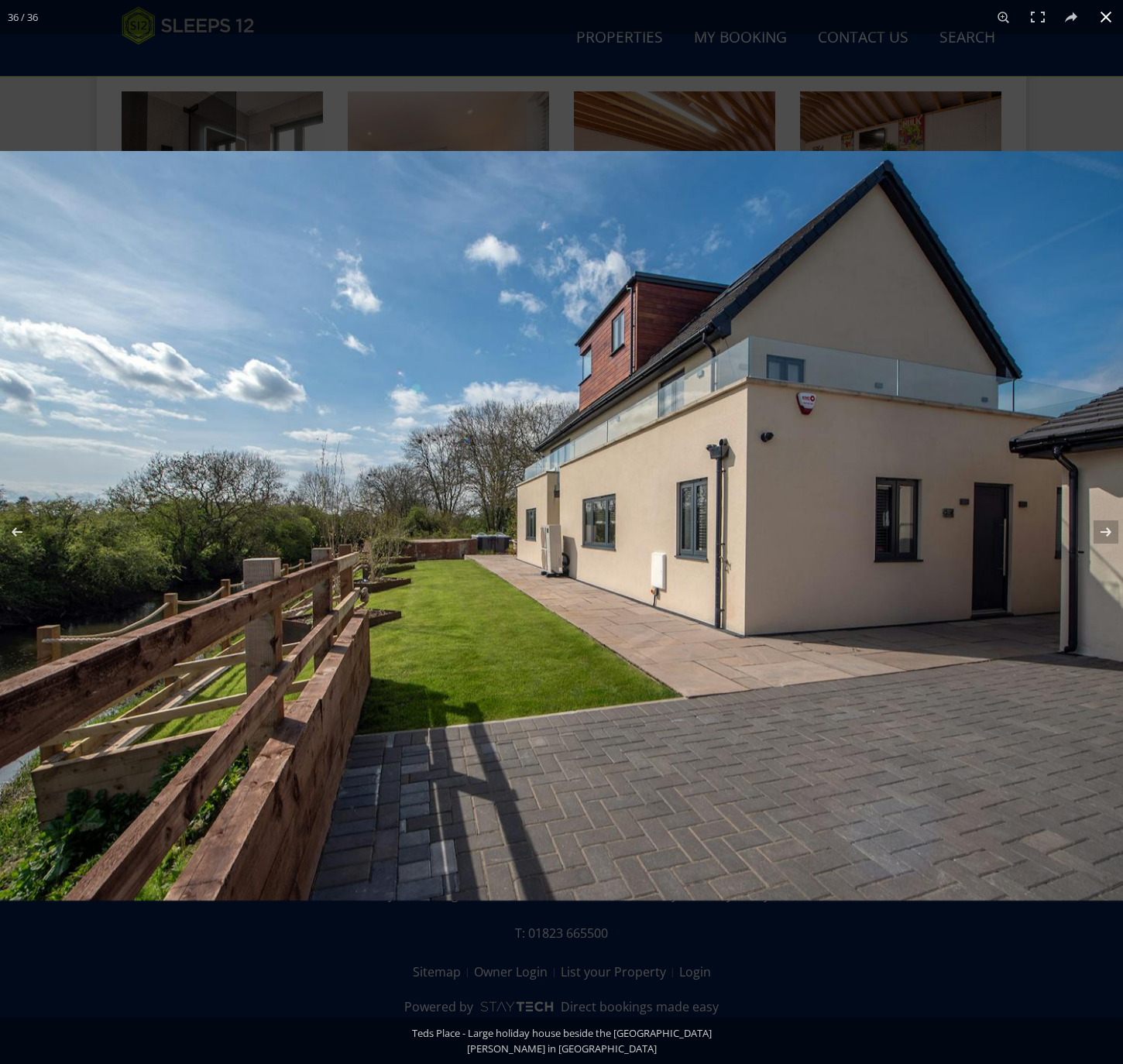
click at [1104, 17] on button at bounding box center [1106, 17] width 34 height 34
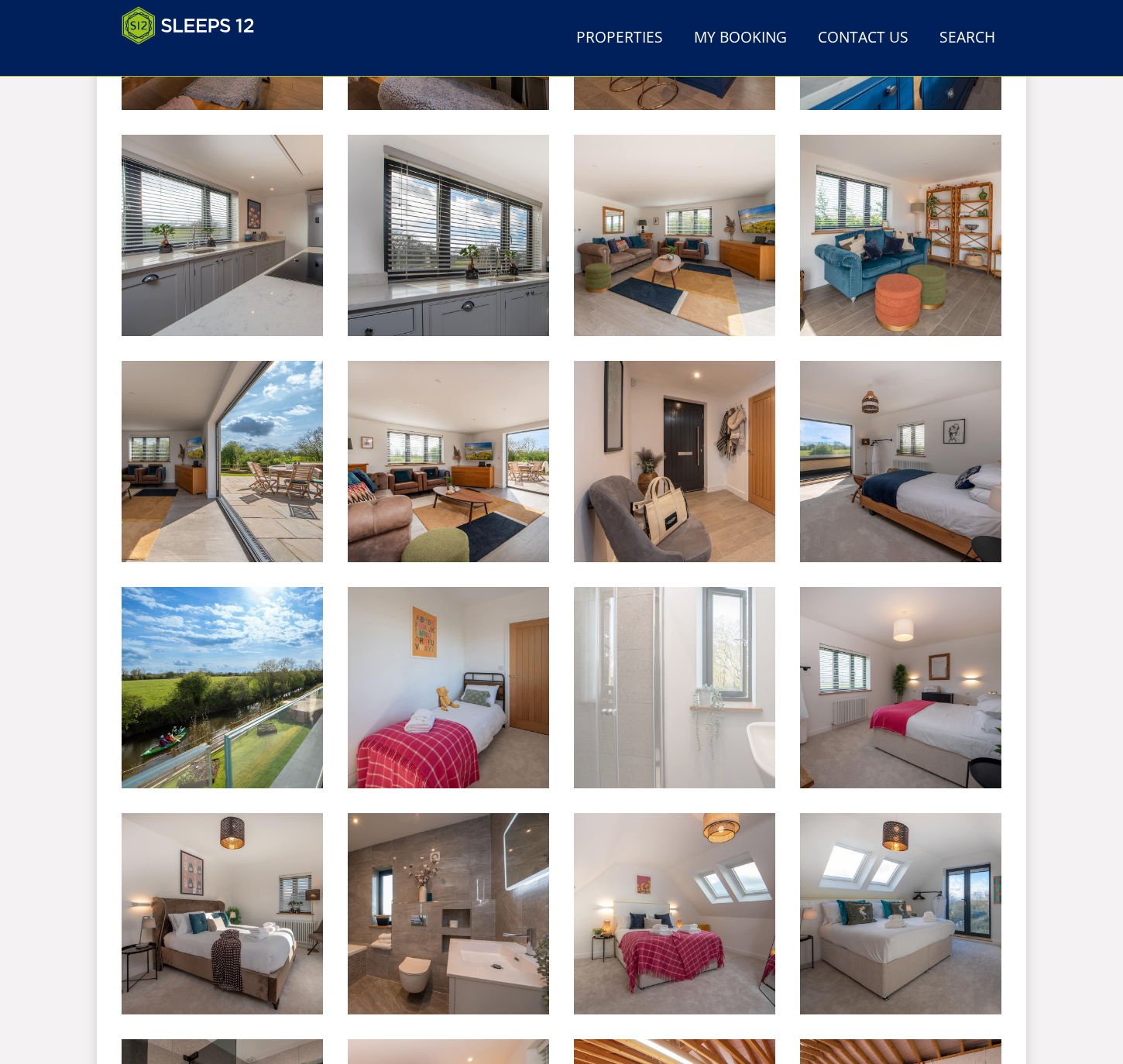
scroll to position [1275, 0]
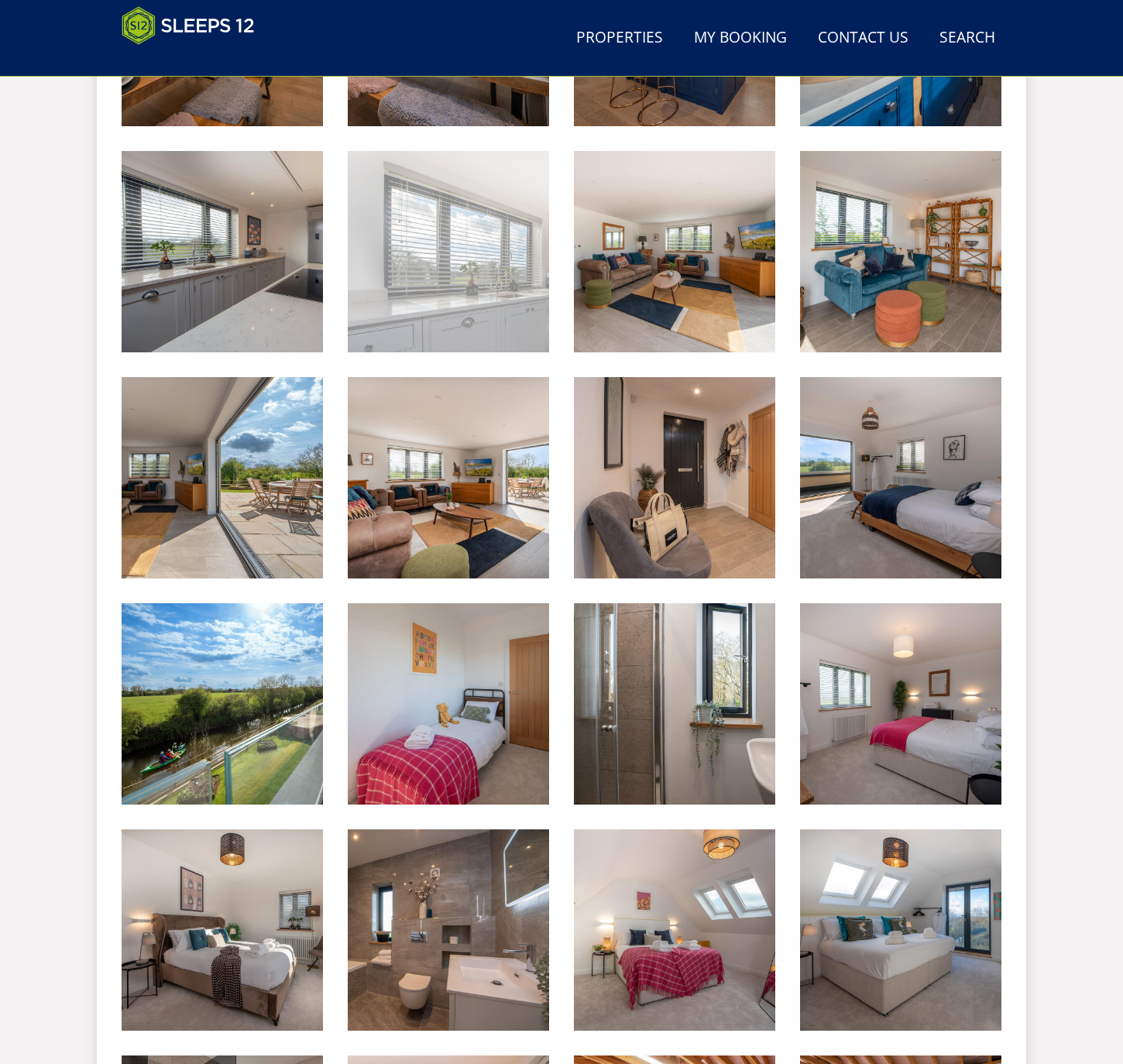
click at [442, 265] on img at bounding box center [448, 252] width 201 height 201
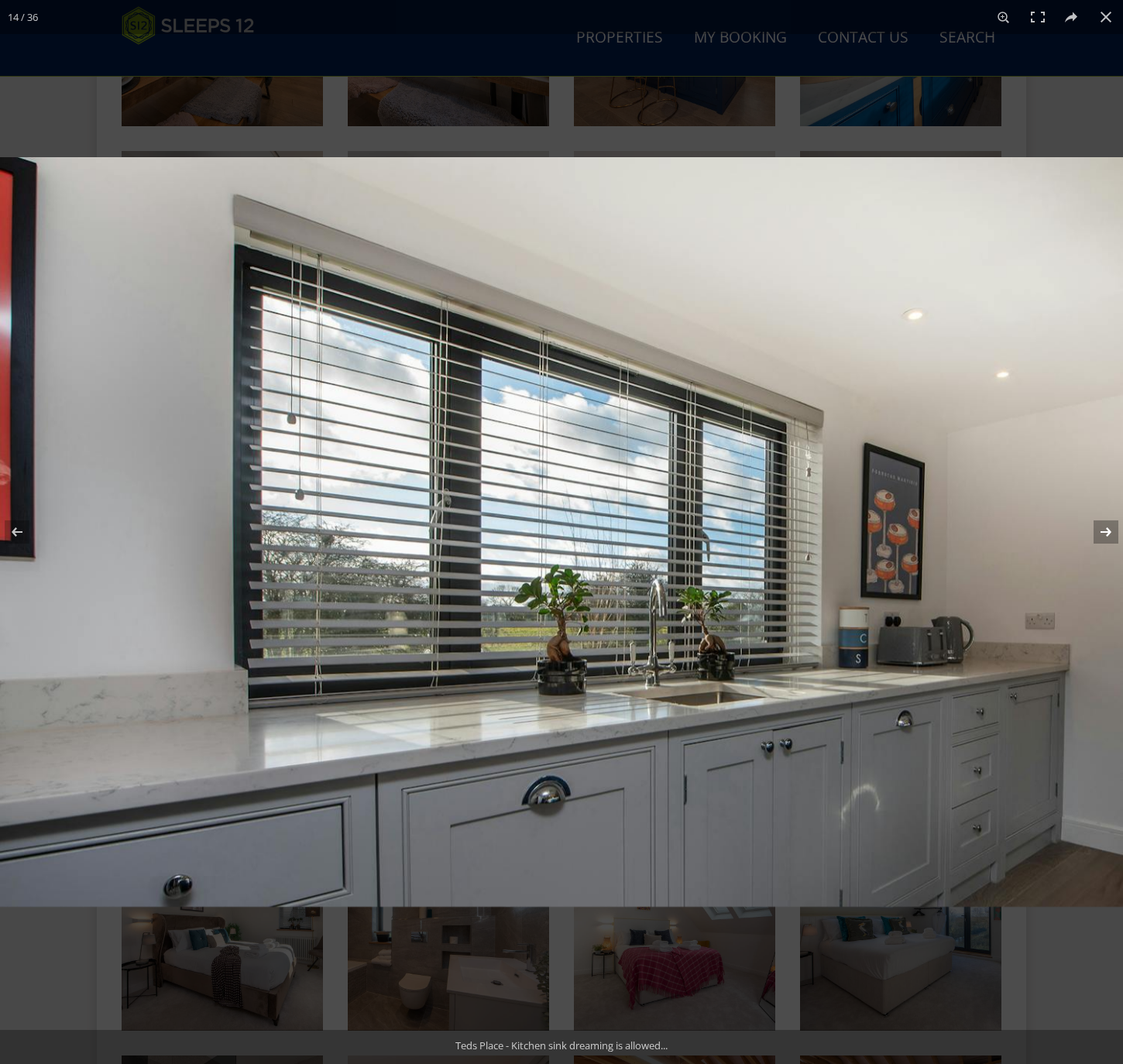
click at [1104, 529] on button at bounding box center [1096, 532] width 54 height 78
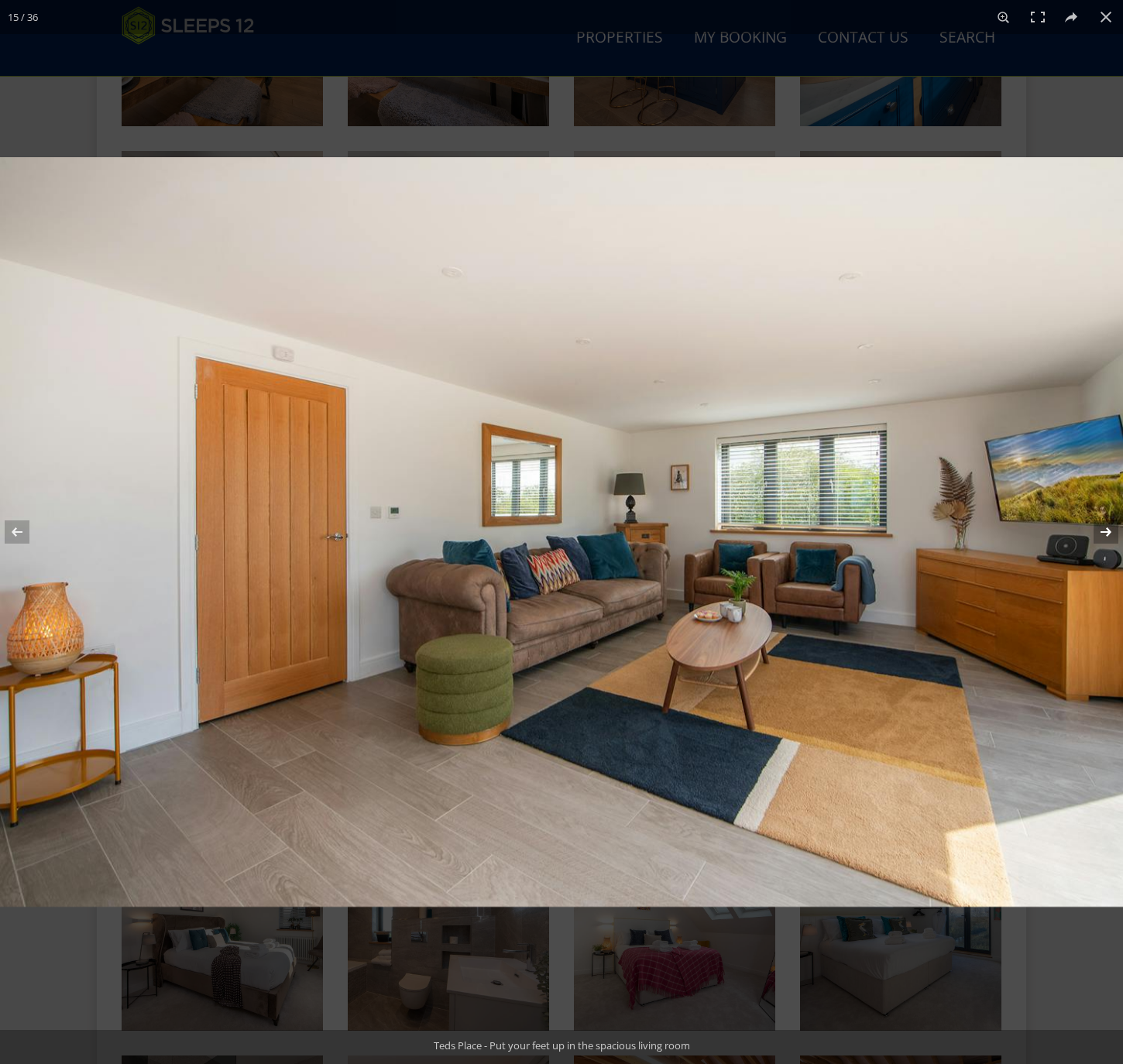
click at [1104, 529] on button at bounding box center [1096, 532] width 54 height 78
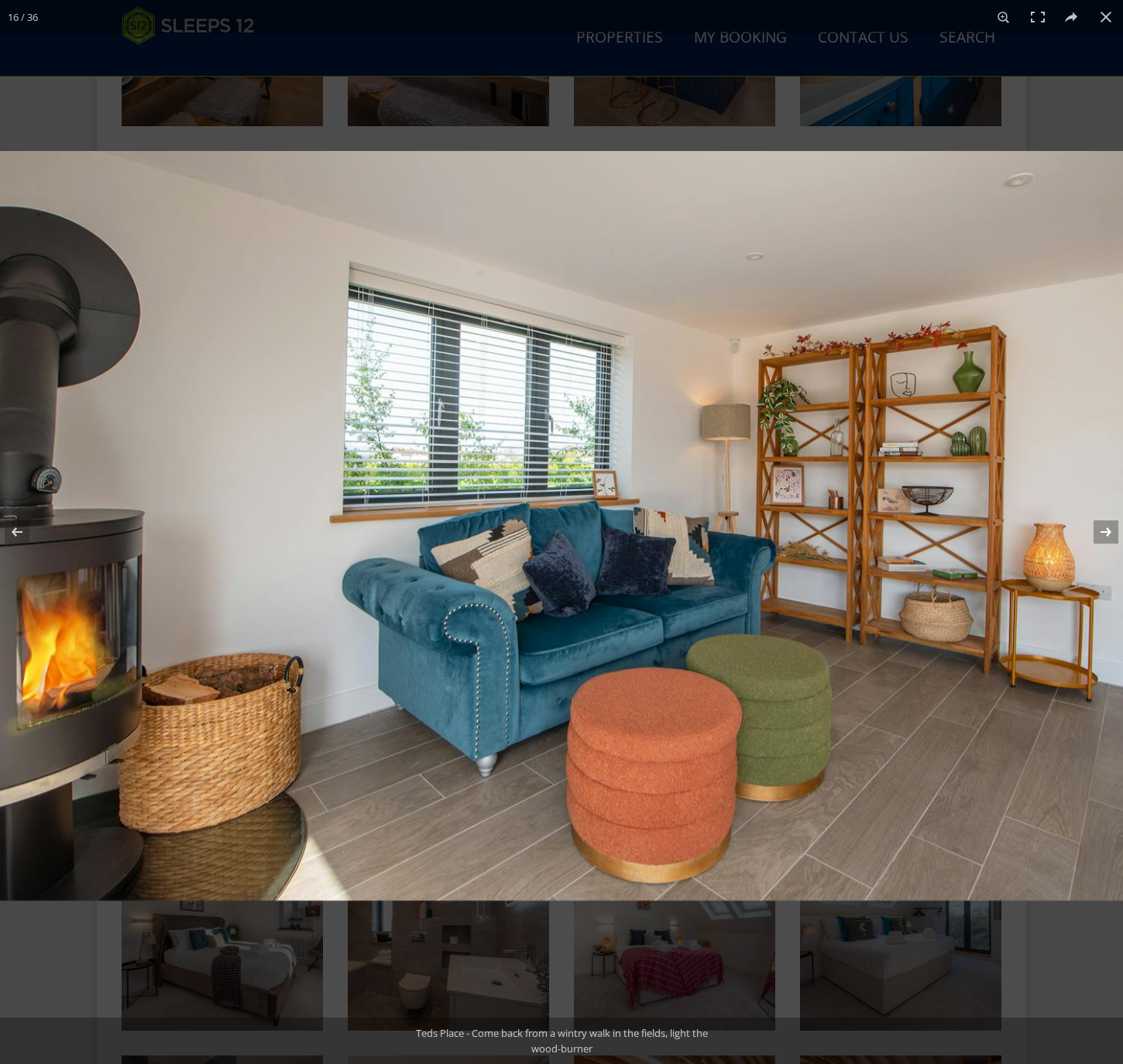
click at [1104, 529] on button at bounding box center [1096, 532] width 54 height 78
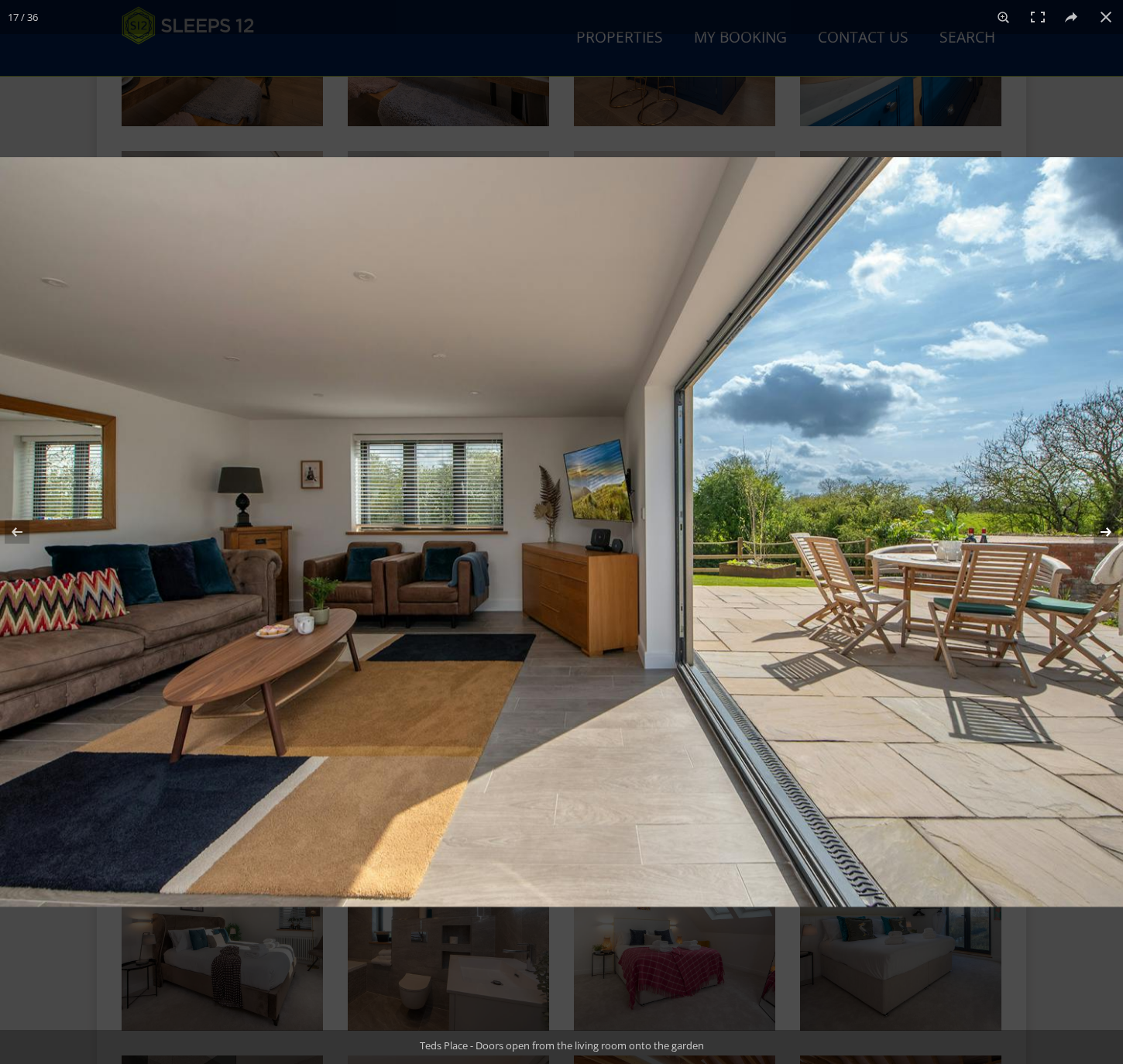
click at [1104, 529] on button at bounding box center [1096, 532] width 54 height 78
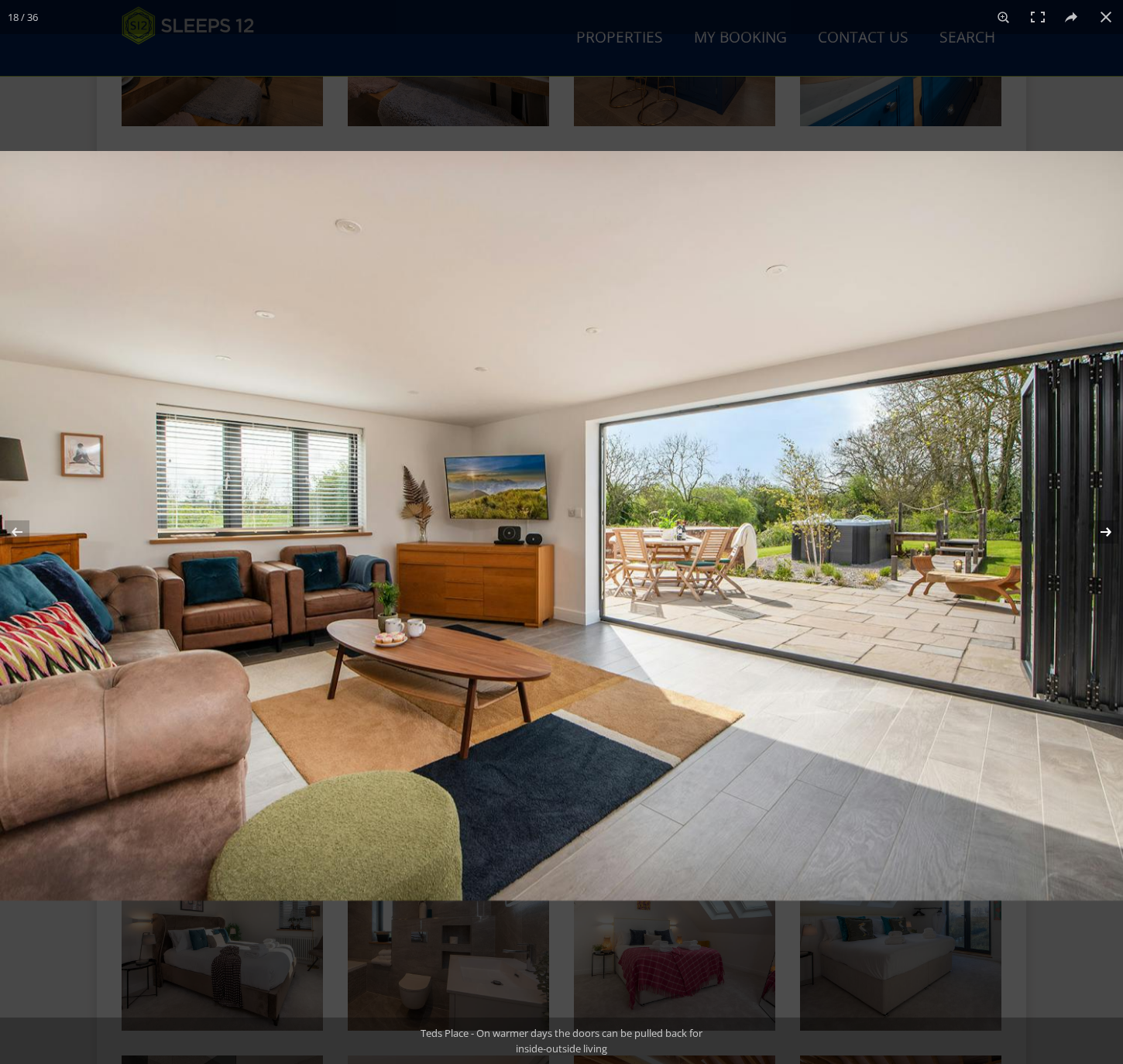
click at [1104, 529] on button at bounding box center [1096, 532] width 54 height 78
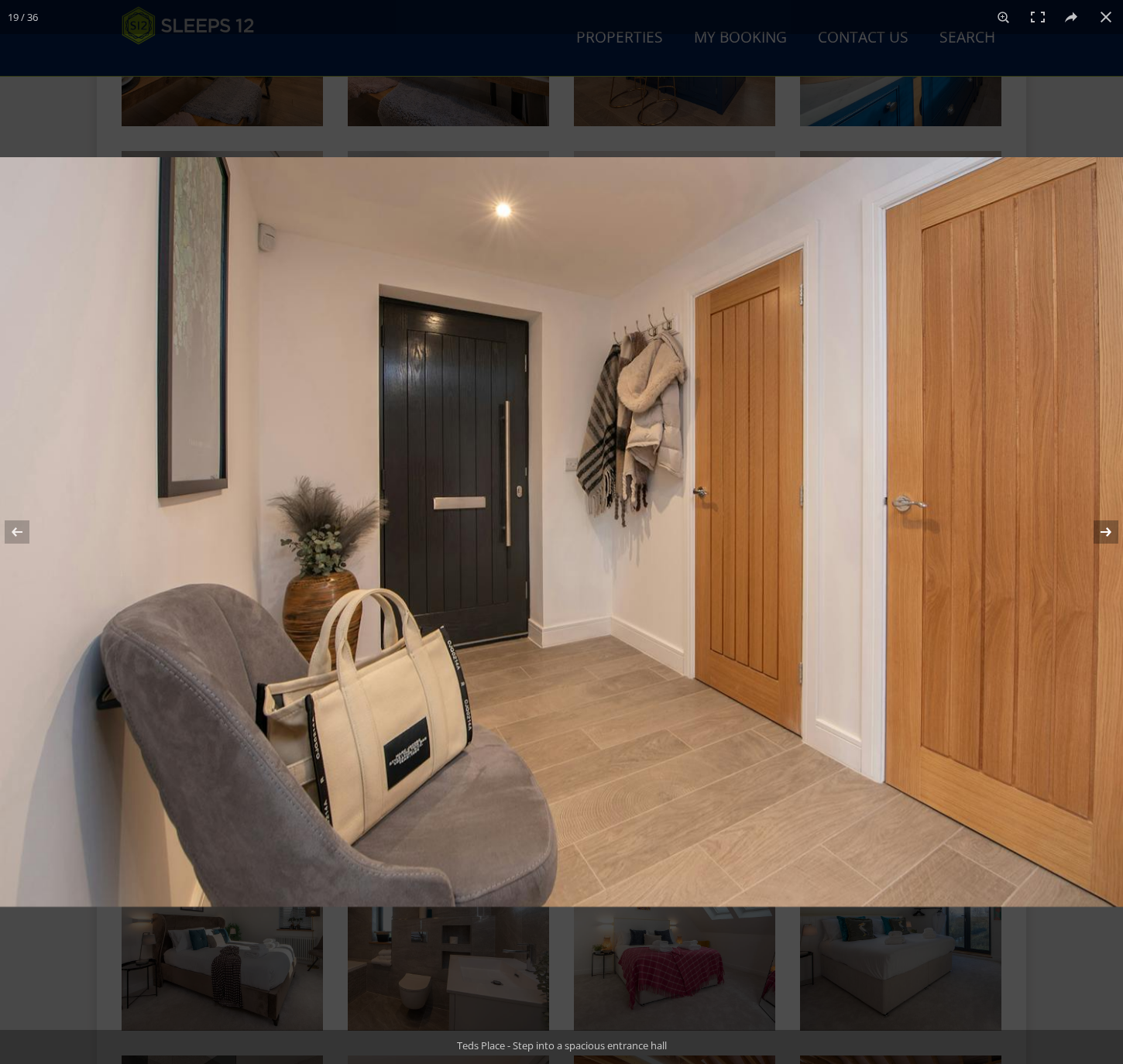
click at [1104, 529] on button at bounding box center [1096, 532] width 54 height 78
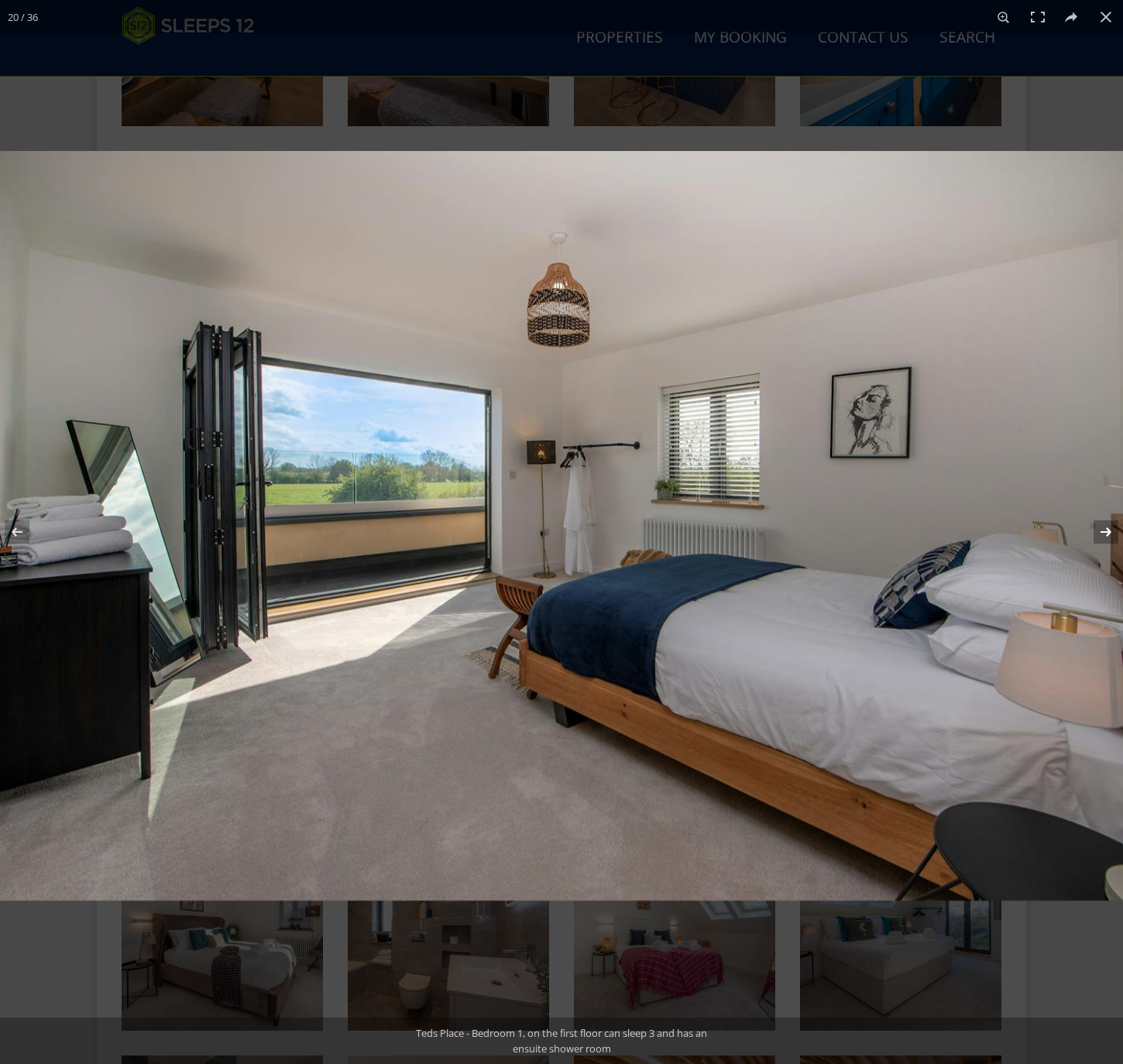
click at [1104, 529] on button at bounding box center [1096, 532] width 54 height 78
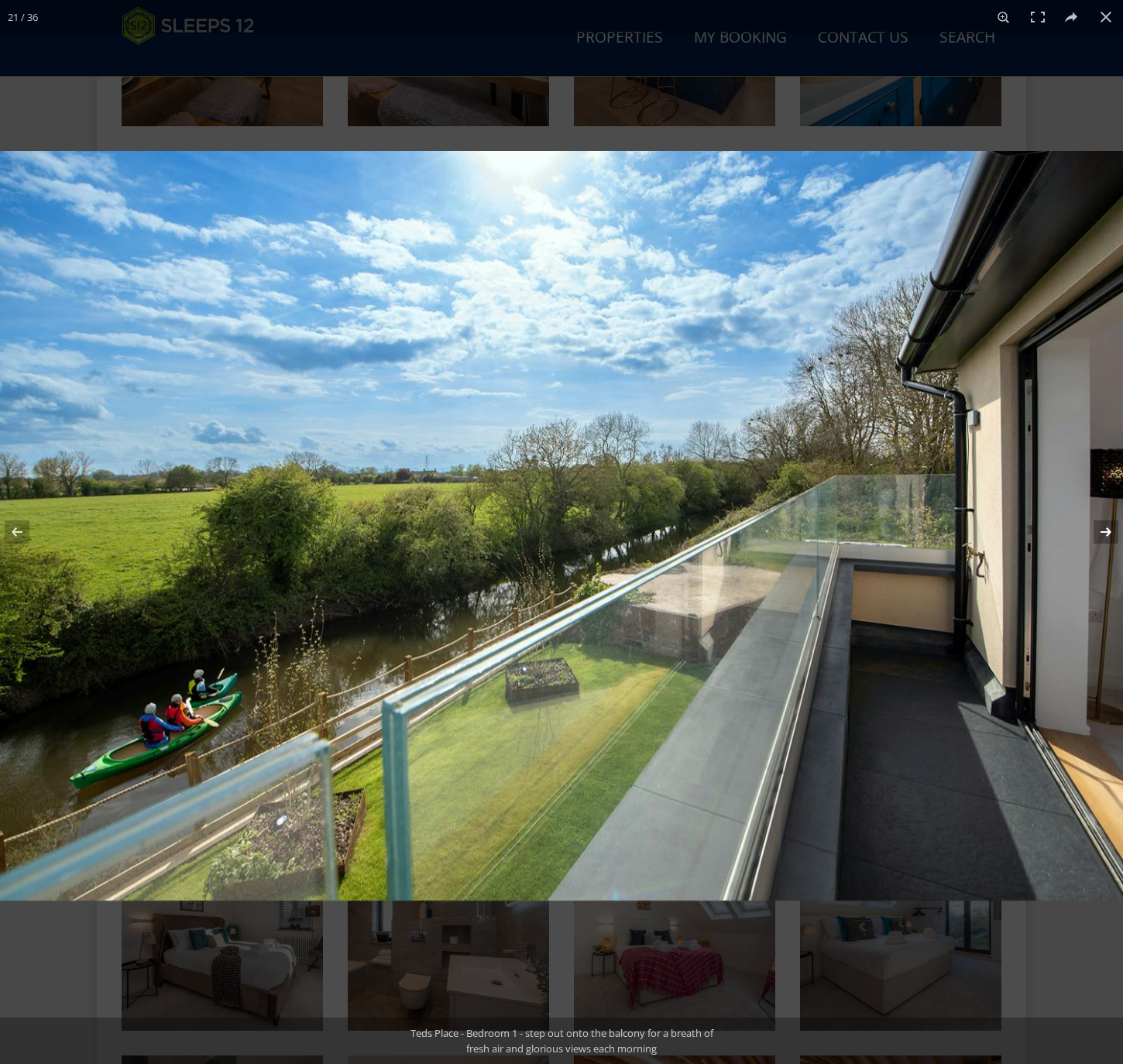
click at [1104, 529] on button at bounding box center [1096, 532] width 54 height 78
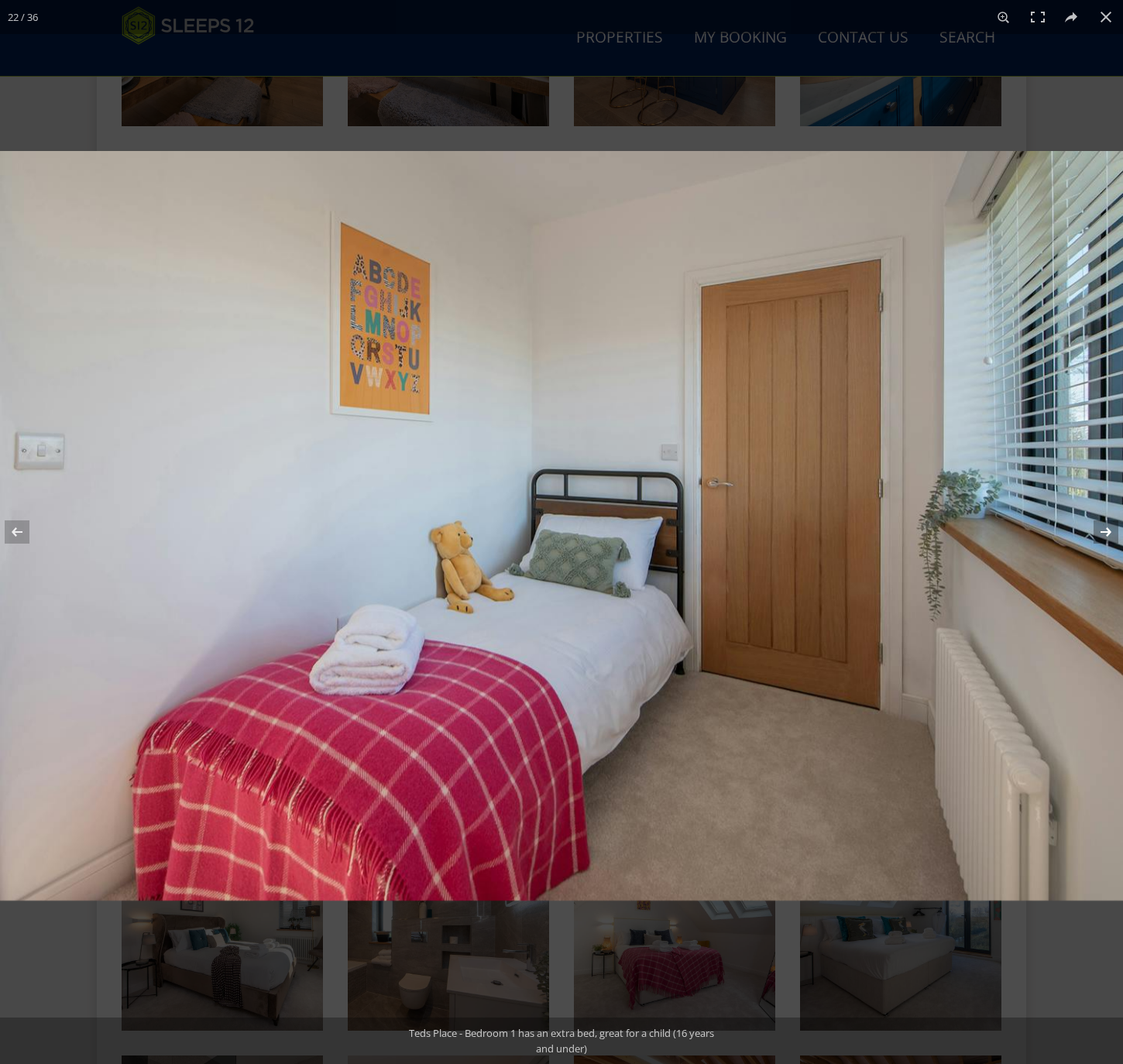
click at [1109, 534] on button at bounding box center [1096, 532] width 54 height 78
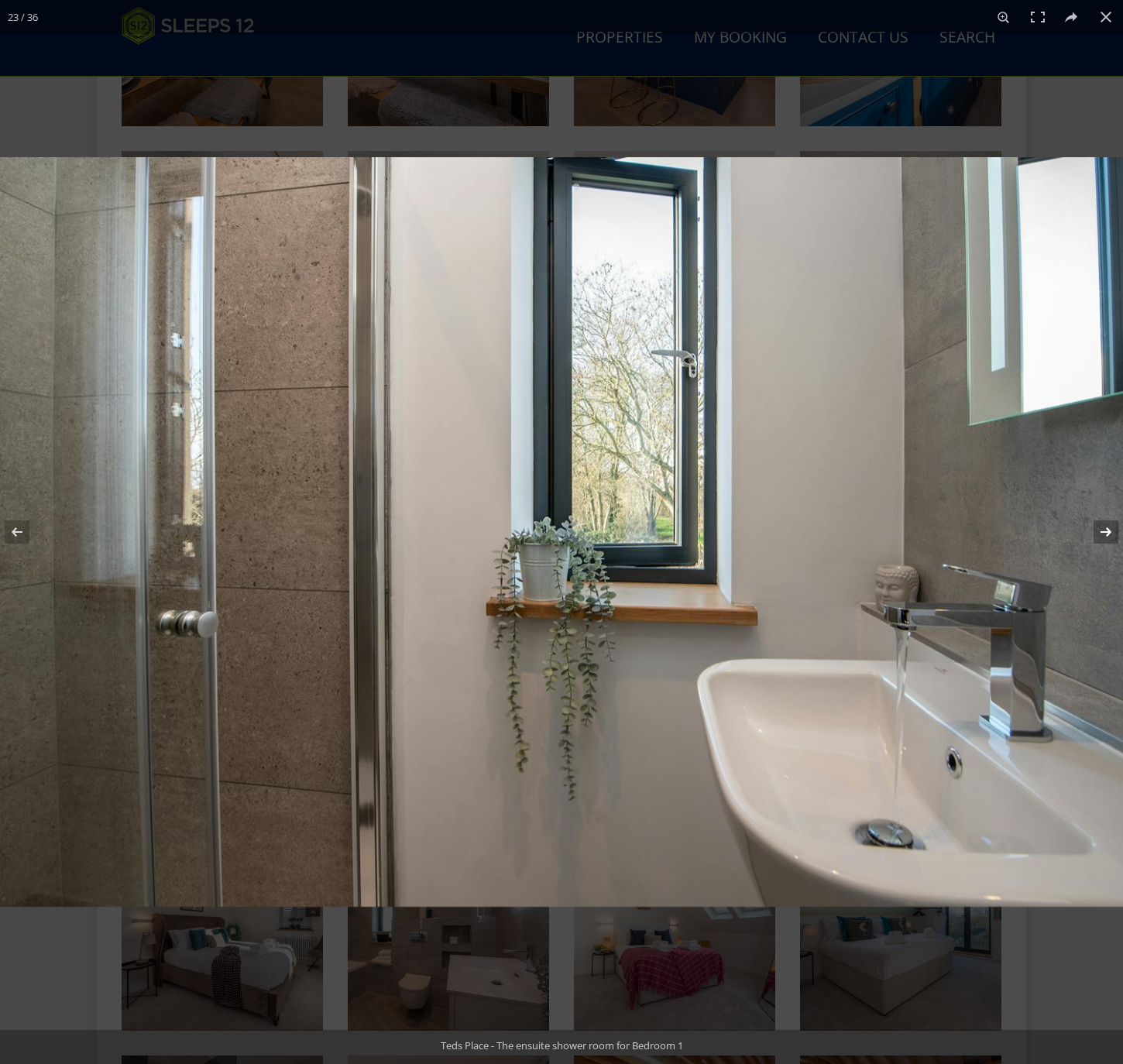
click at [1108, 534] on button at bounding box center [1096, 532] width 54 height 78
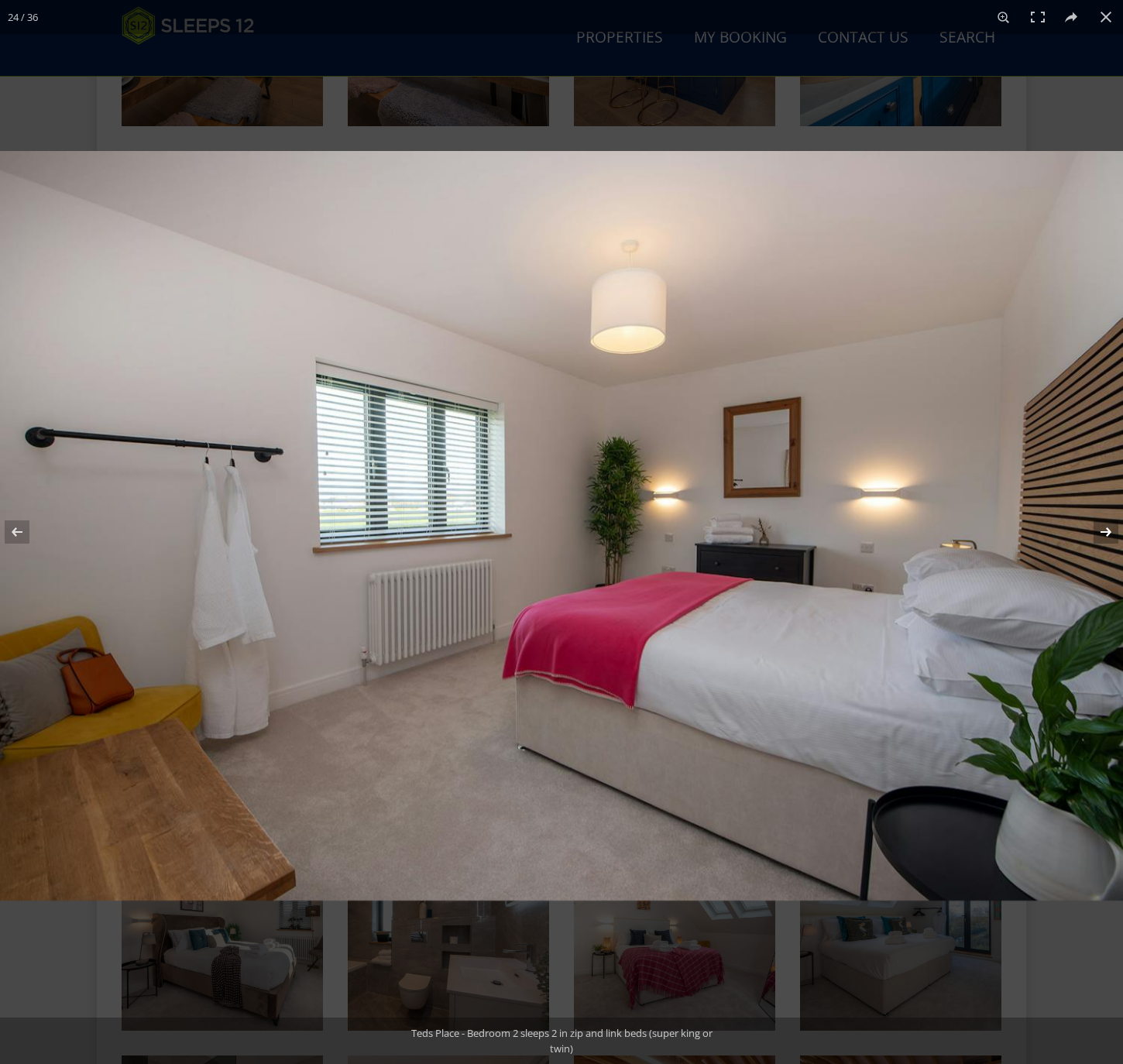
click at [1108, 534] on button at bounding box center [1096, 532] width 54 height 78
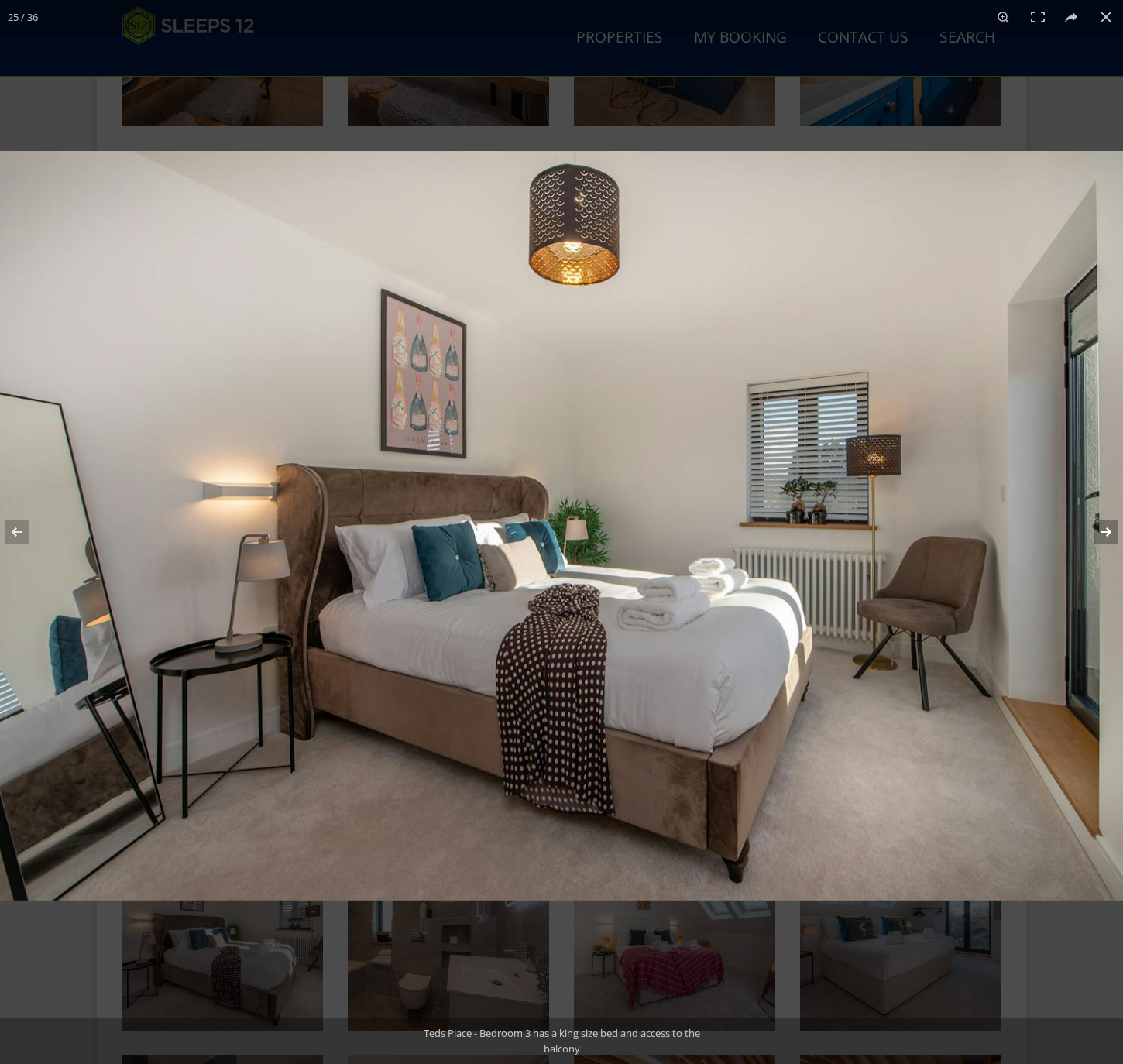
click at [1108, 534] on button at bounding box center [1096, 532] width 54 height 78
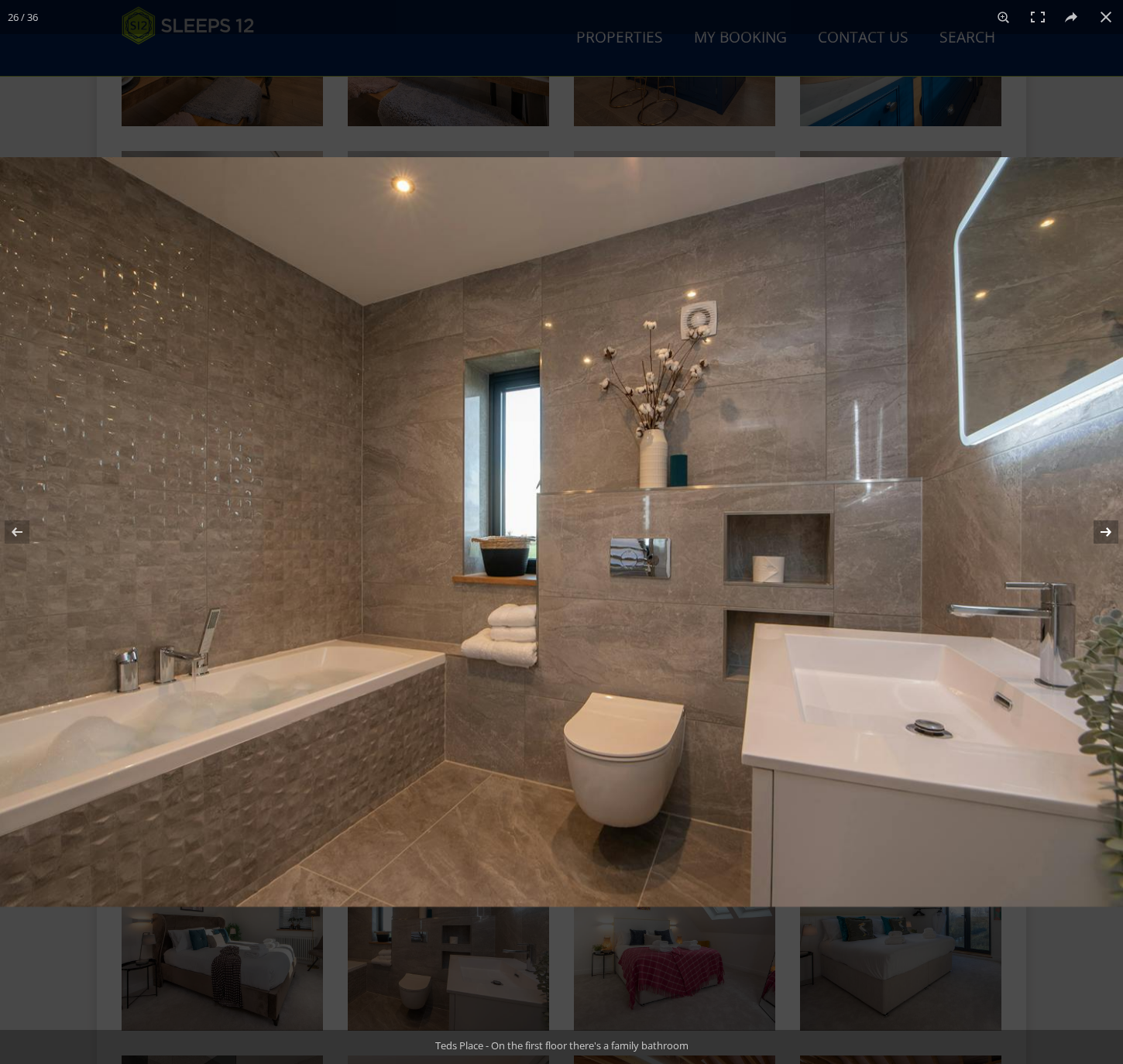
click at [1108, 534] on button at bounding box center [1096, 532] width 54 height 78
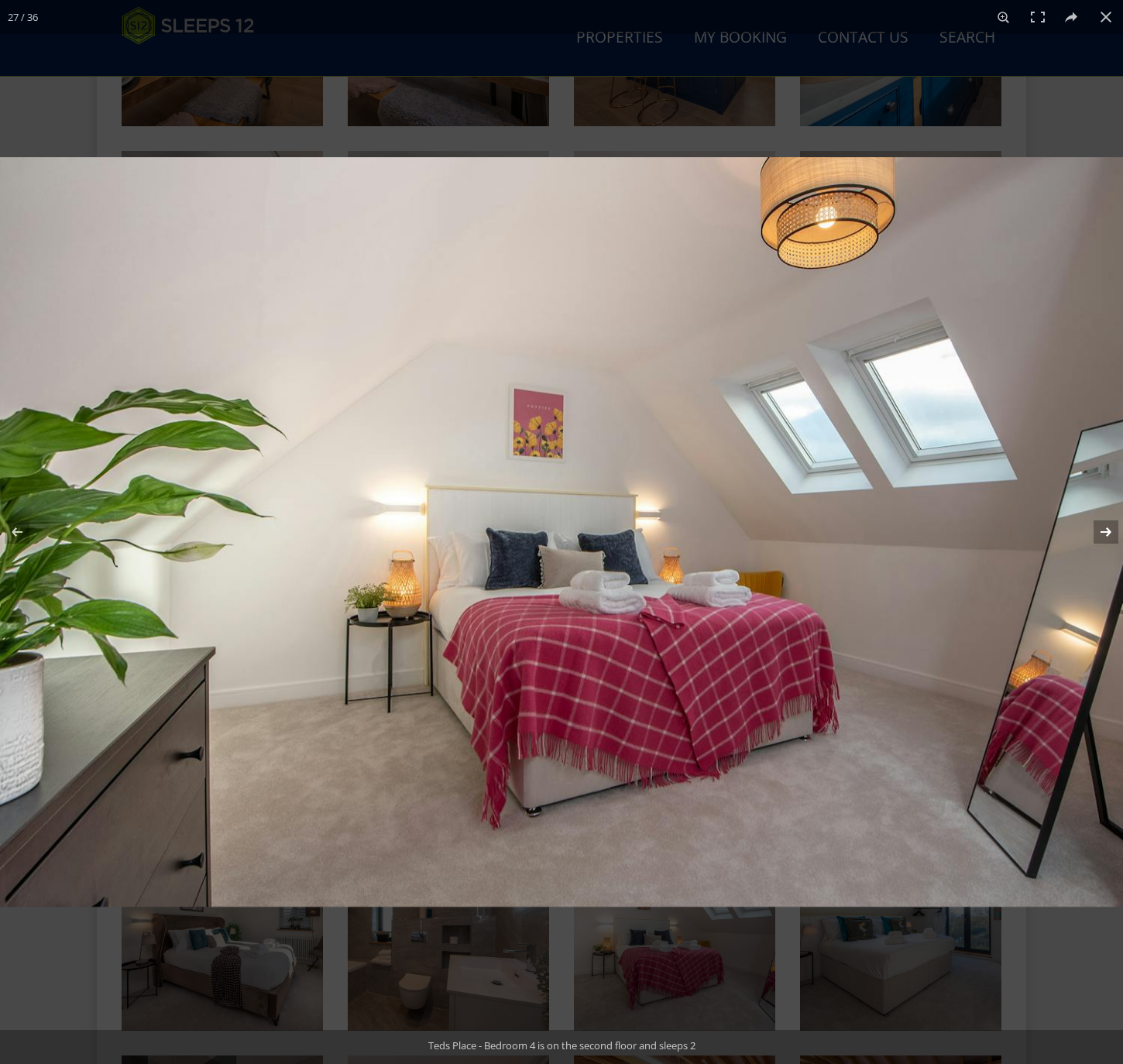
click at [1108, 534] on button at bounding box center [1096, 532] width 54 height 78
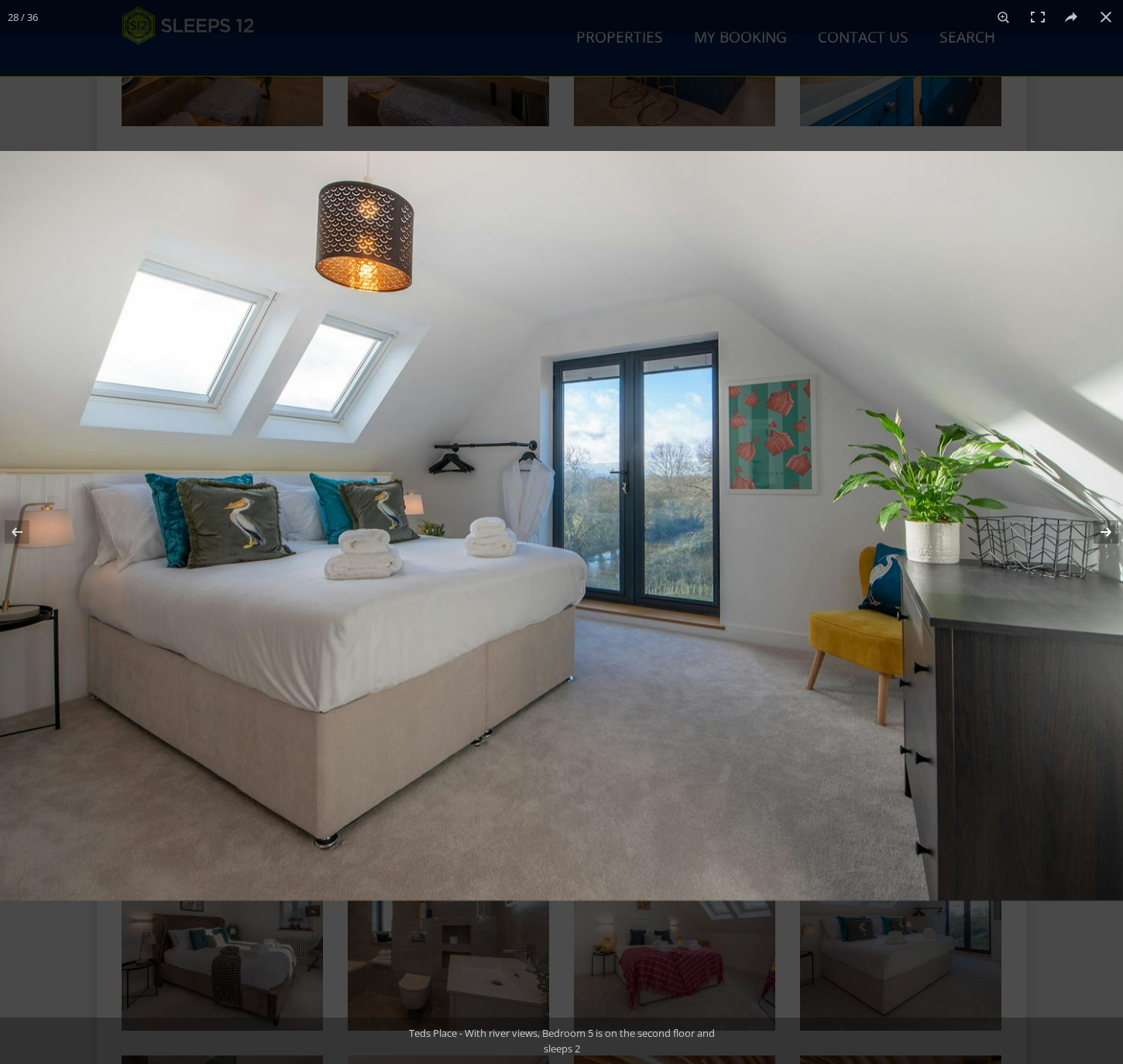
click at [1108, 534] on button at bounding box center [1096, 532] width 54 height 78
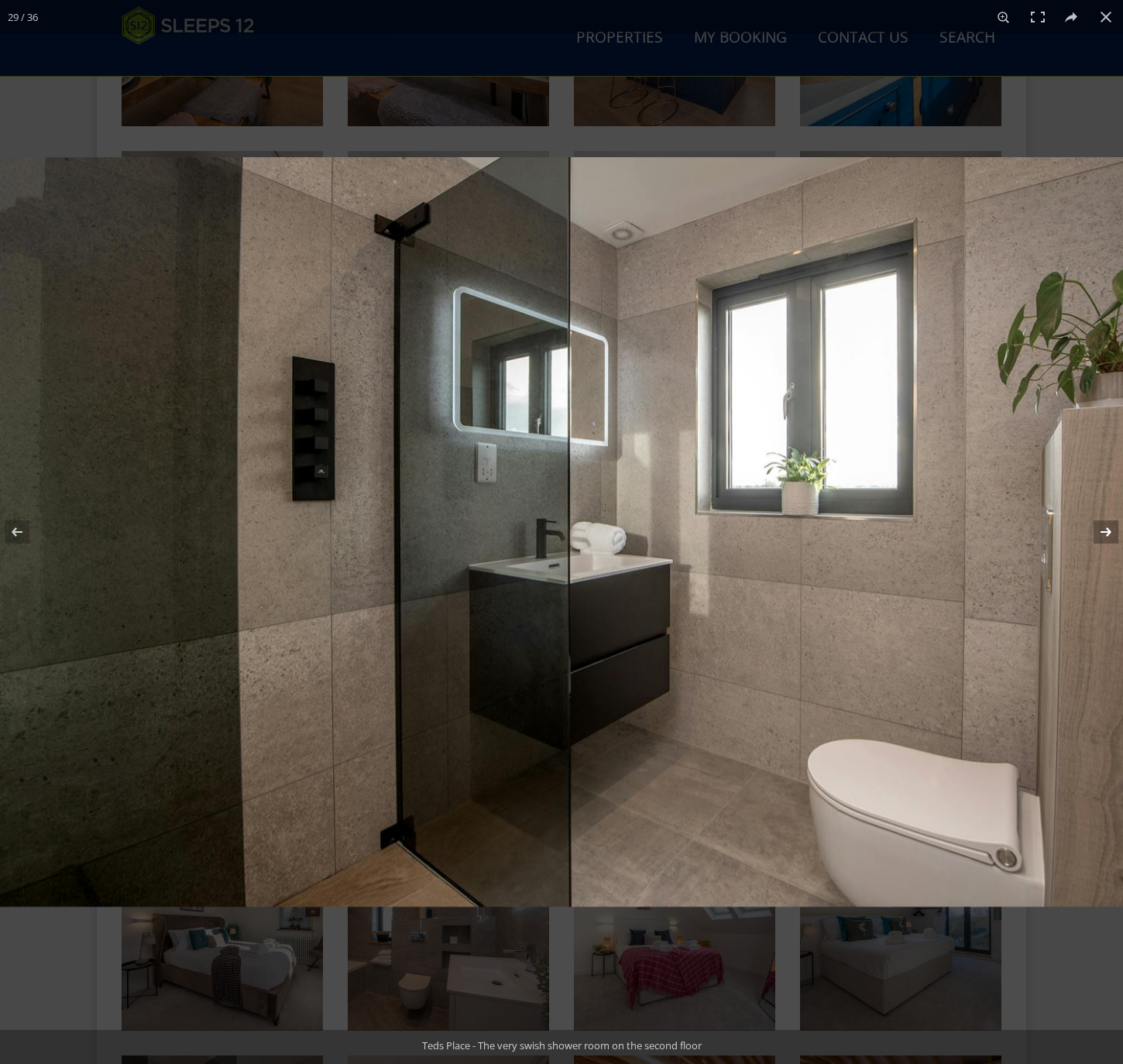
click at [1108, 534] on button at bounding box center [1096, 532] width 54 height 78
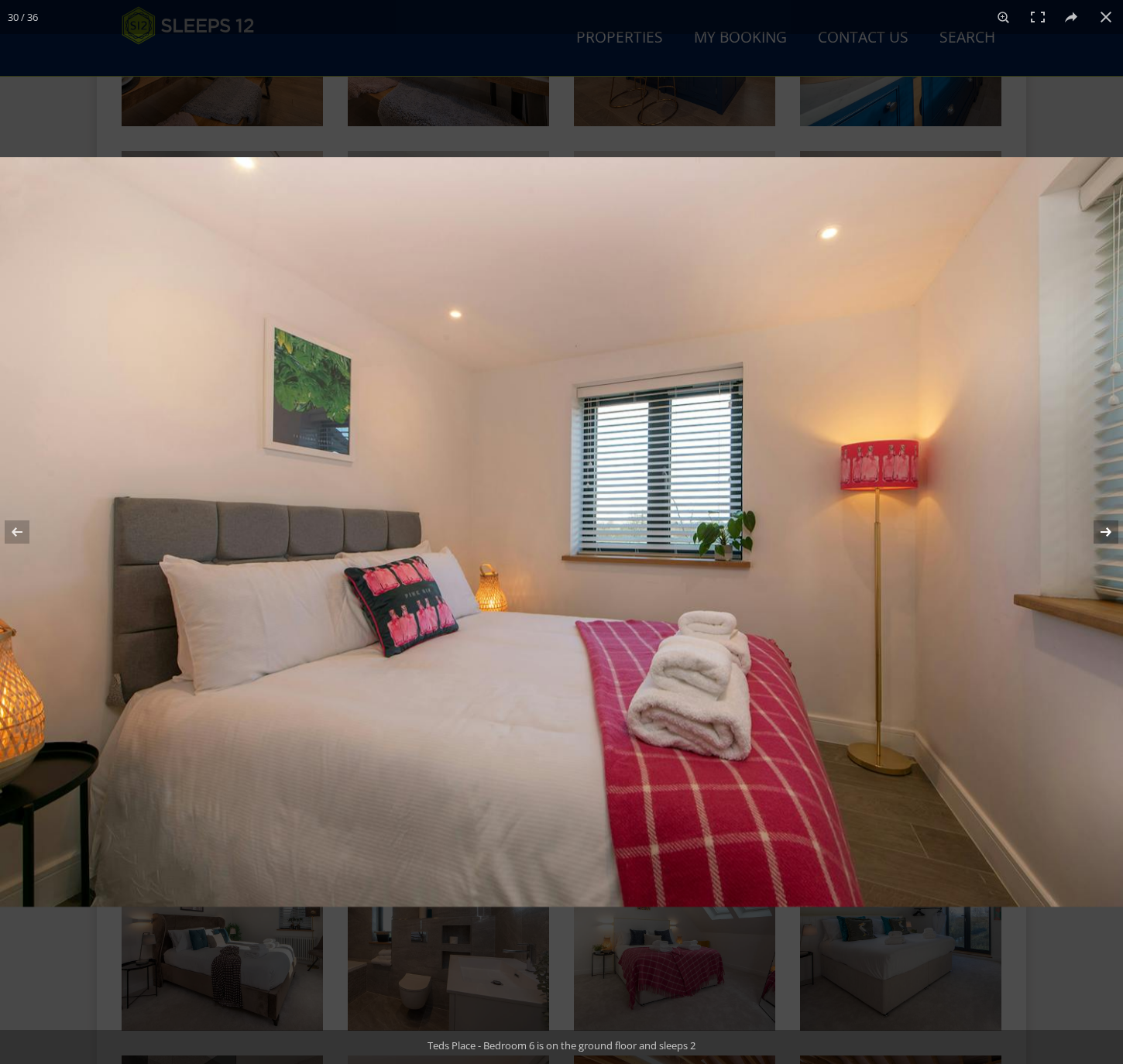
click at [1108, 534] on button at bounding box center [1096, 532] width 54 height 78
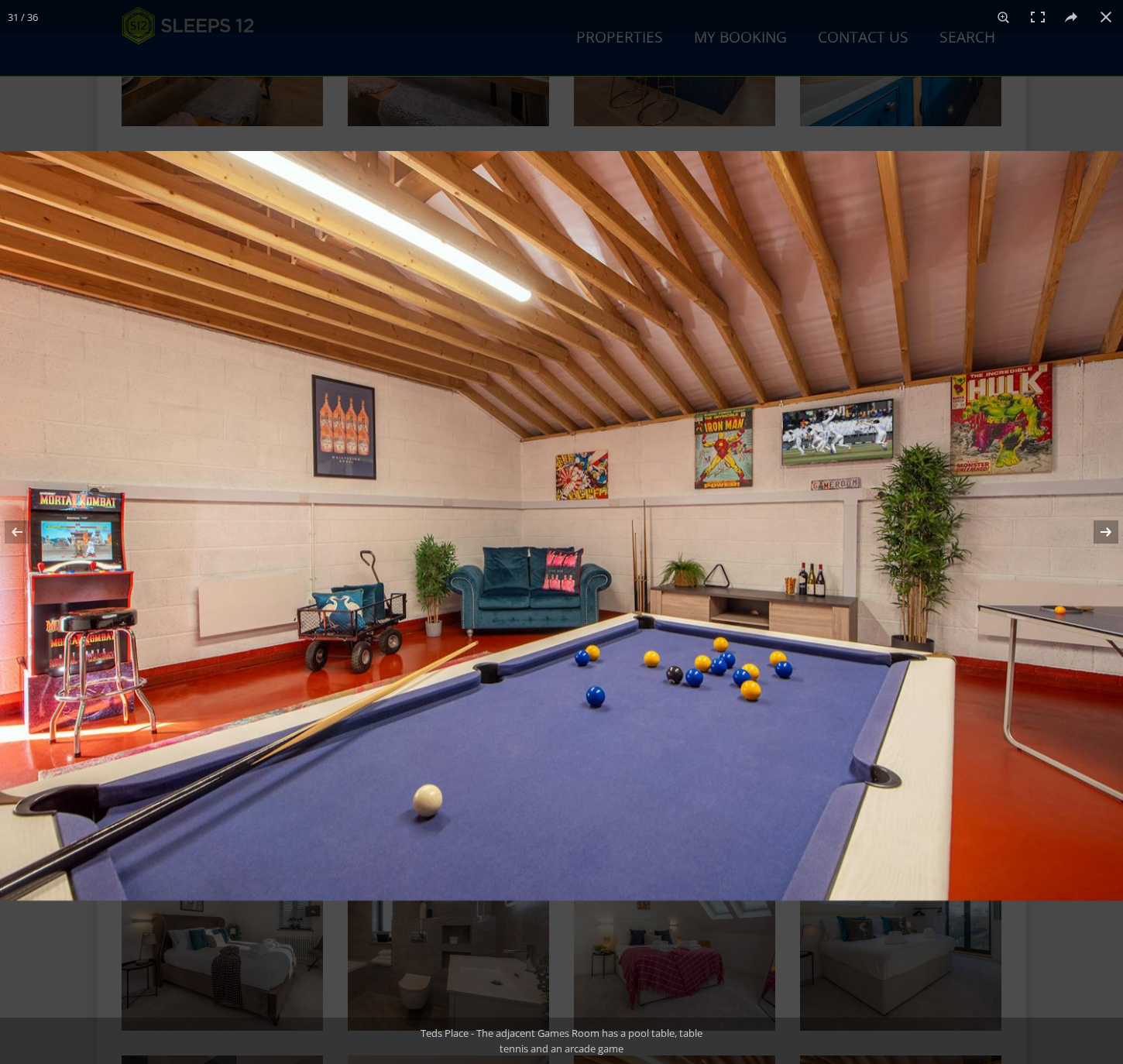
click at [1109, 530] on button at bounding box center [1096, 532] width 54 height 78
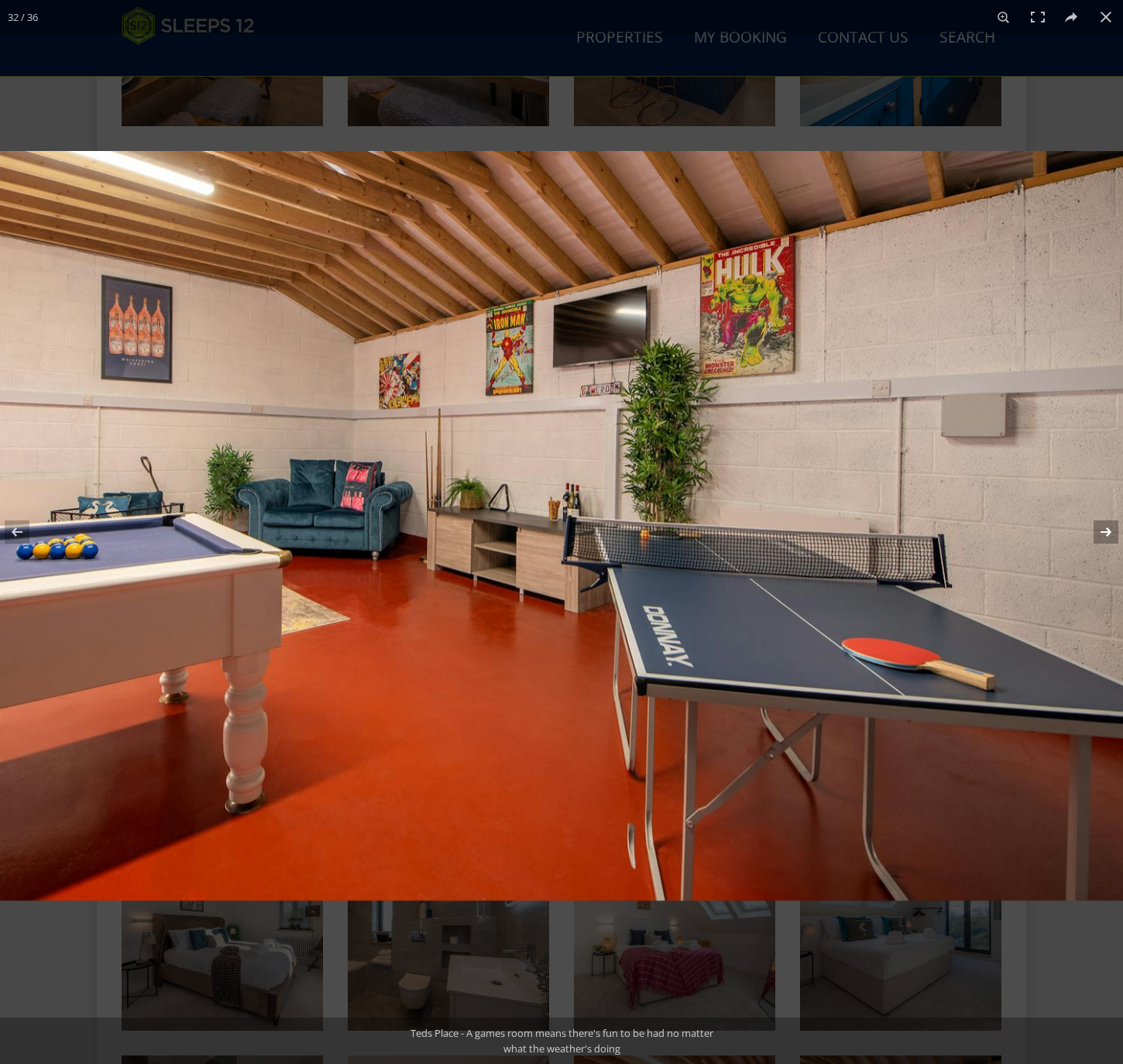
click at [1098, 532] on button at bounding box center [1096, 532] width 54 height 78
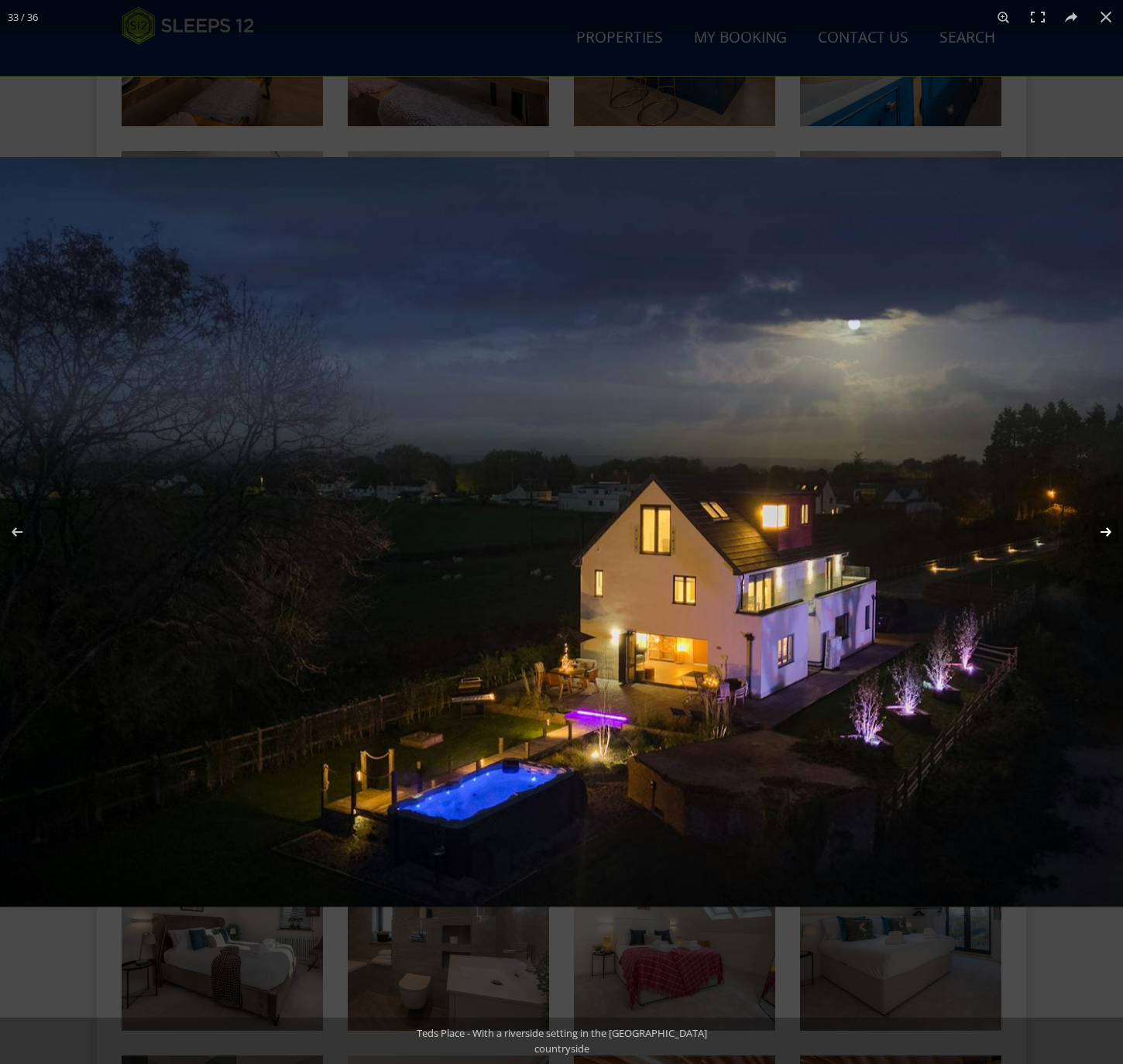
click at [1106, 537] on button at bounding box center [1096, 532] width 54 height 78
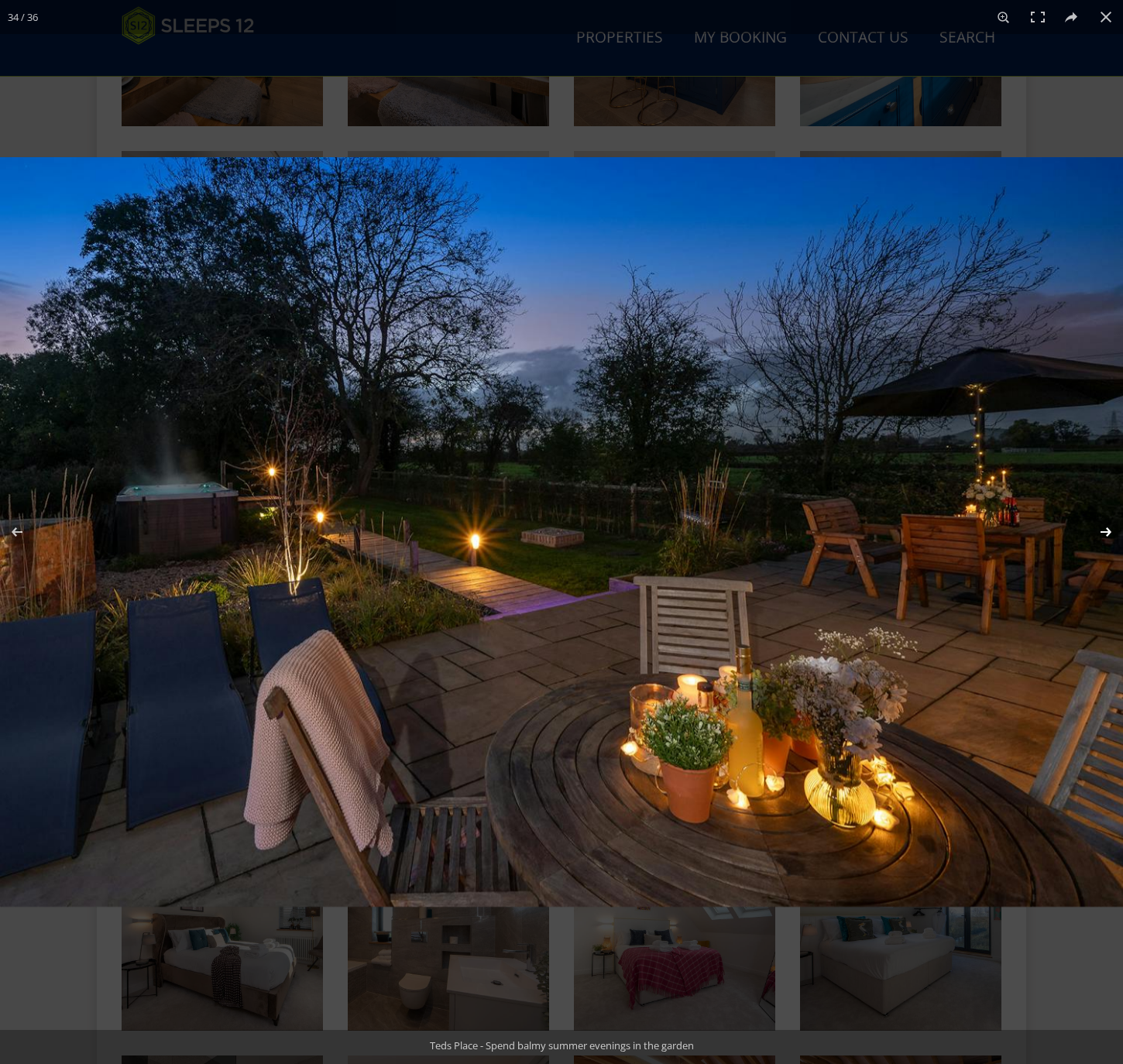
click at [1106, 537] on button at bounding box center [1096, 532] width 54 height 78
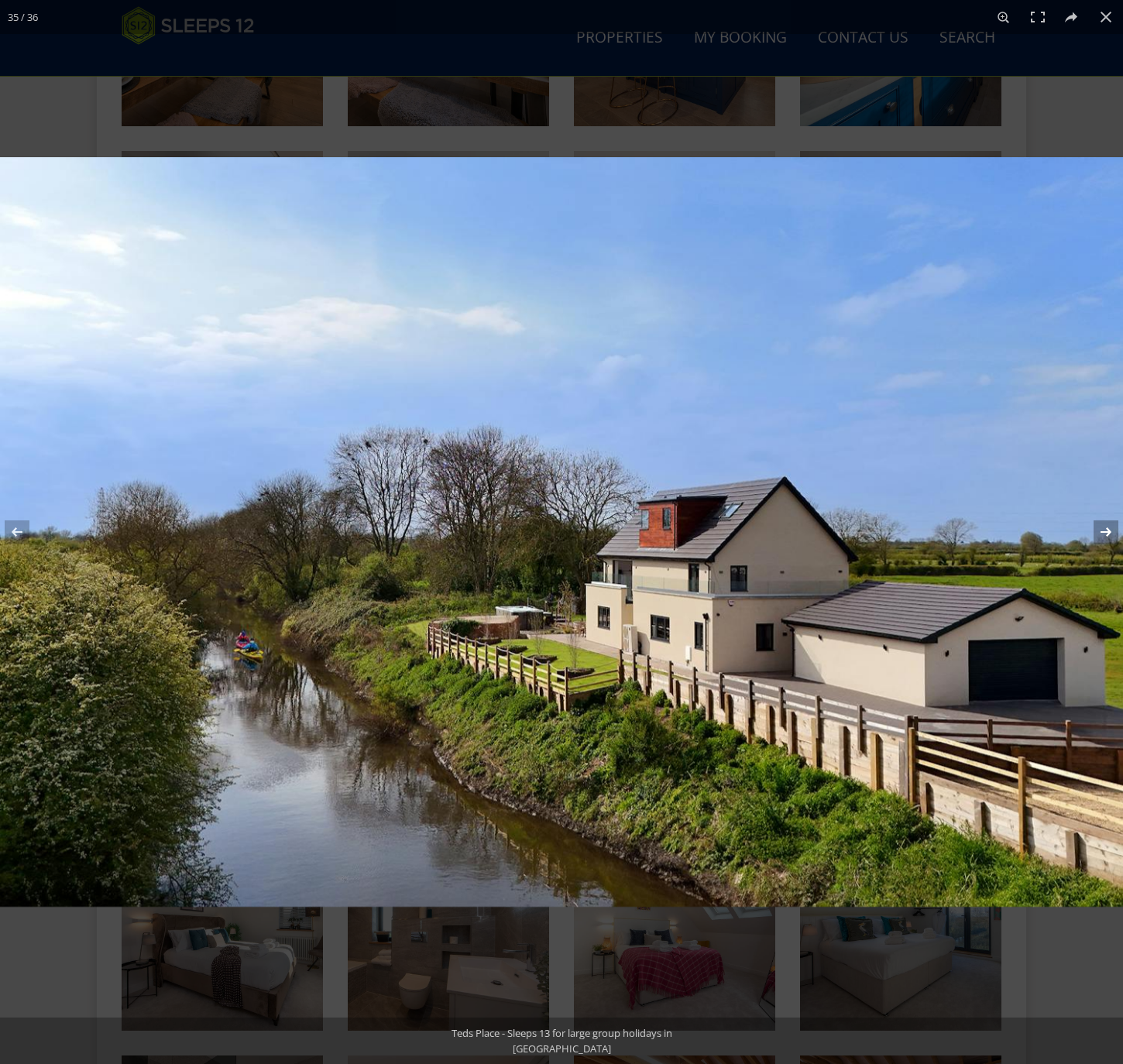
click at [1107, 538] on button at bounding box center [1096, 532] width 54 height 78
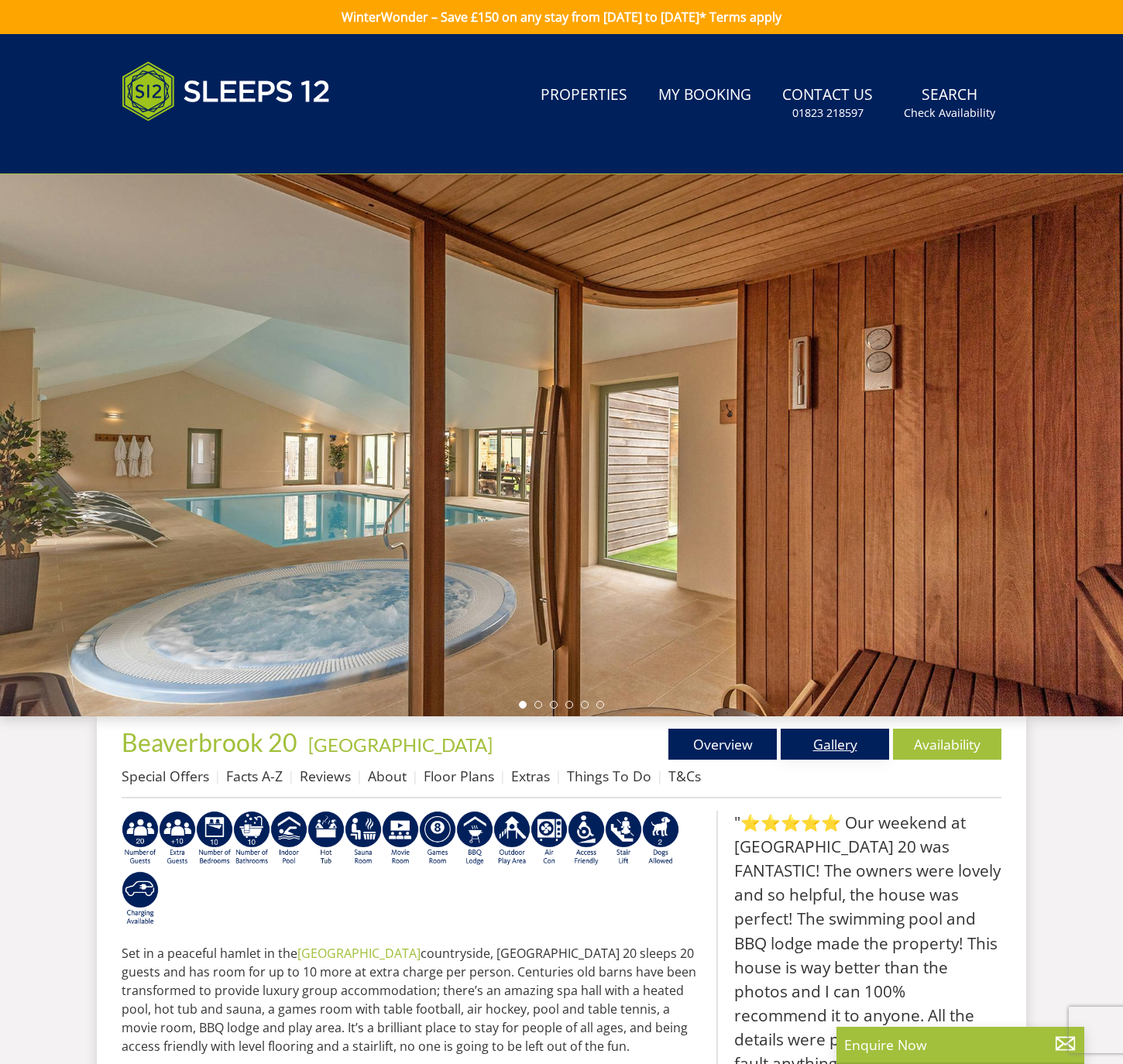
click at [851, 746] on link "Gallery" at bounding box center [835, 744] width 108 height 31
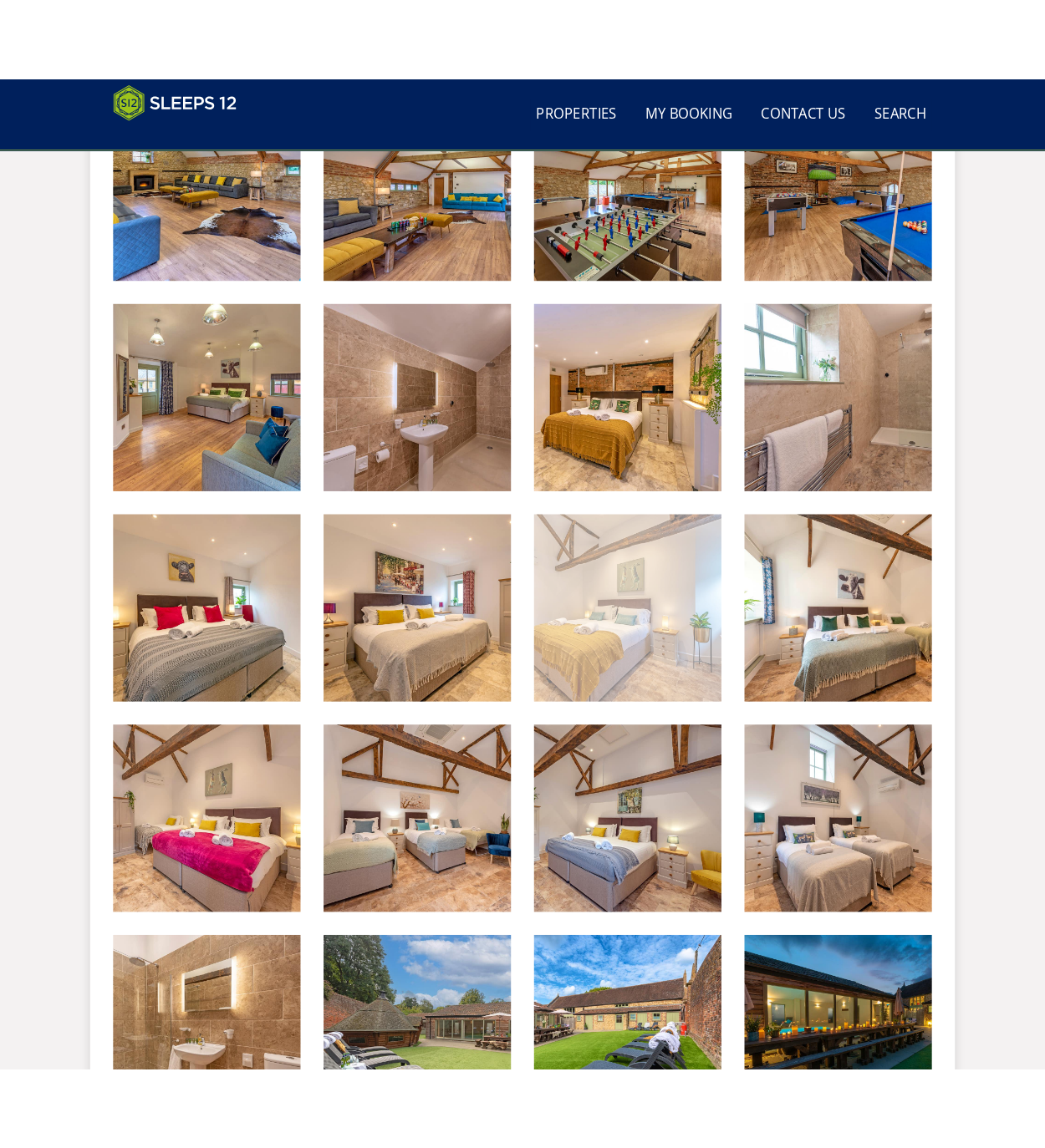
scroll to position [1526, 0]
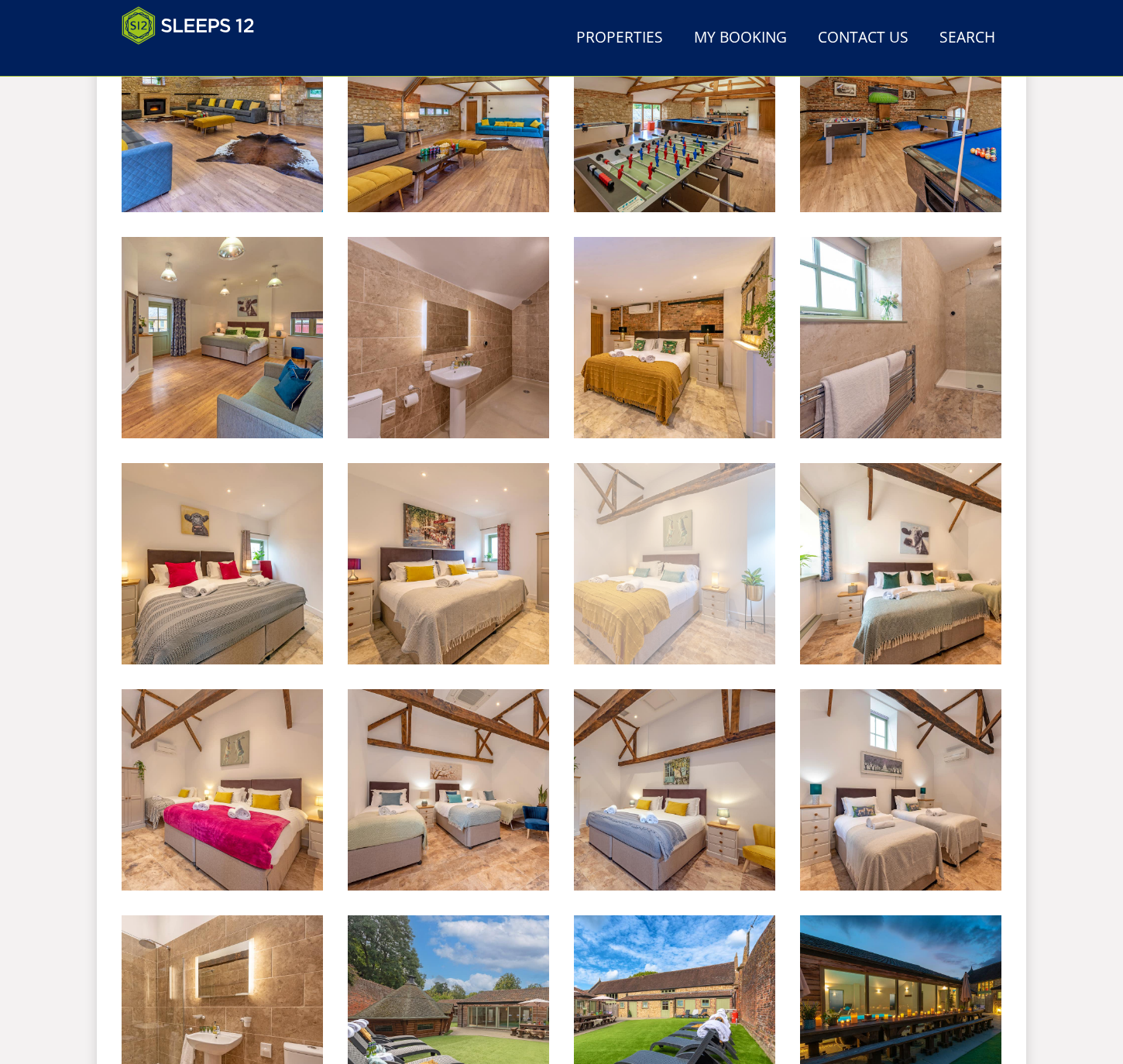
click at [651, 579] on img at bounding box center [674, 564] width 201 height 201
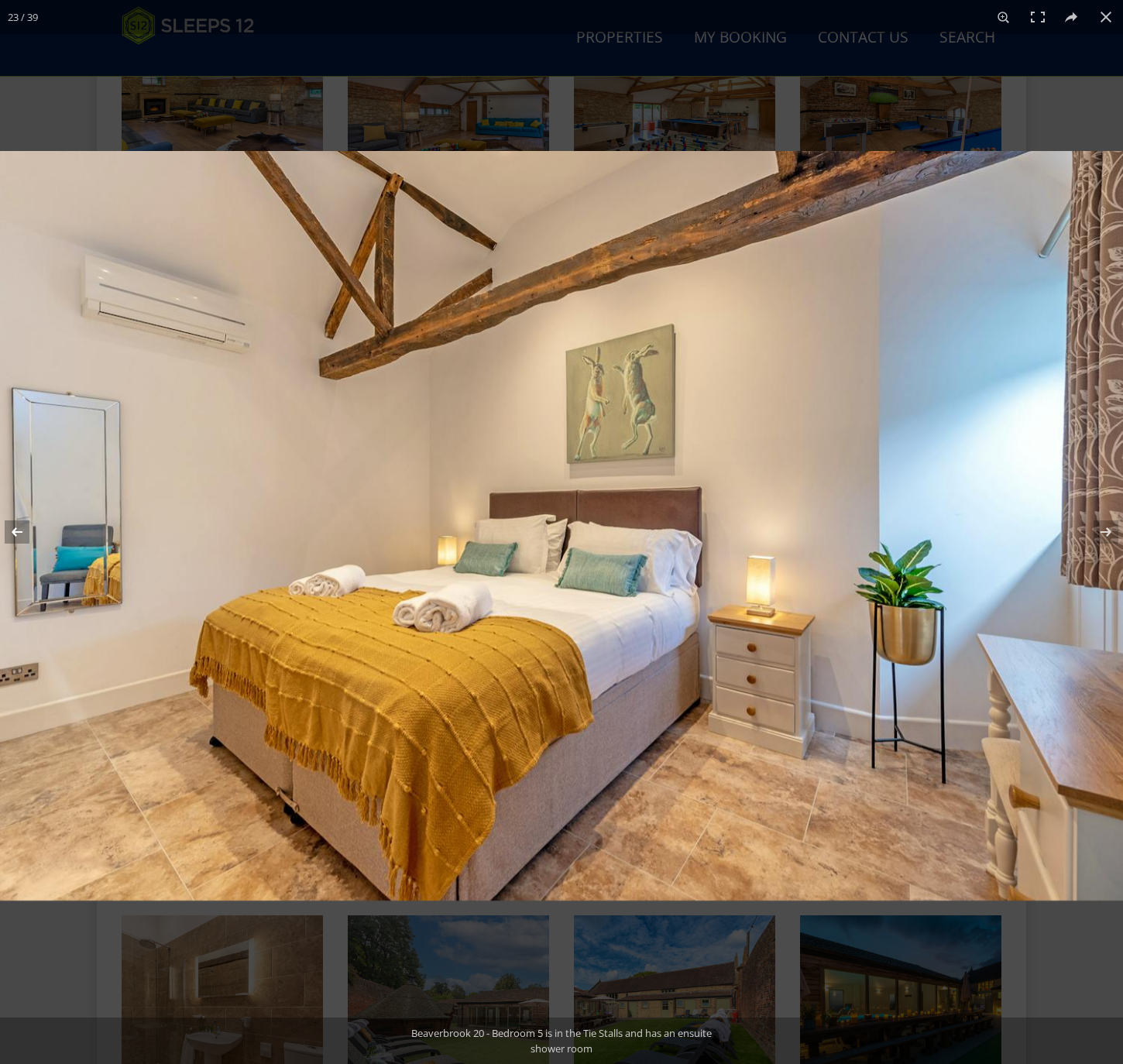
click at [23, 531] on button at bounding box center [27, 532] width 54 height 78
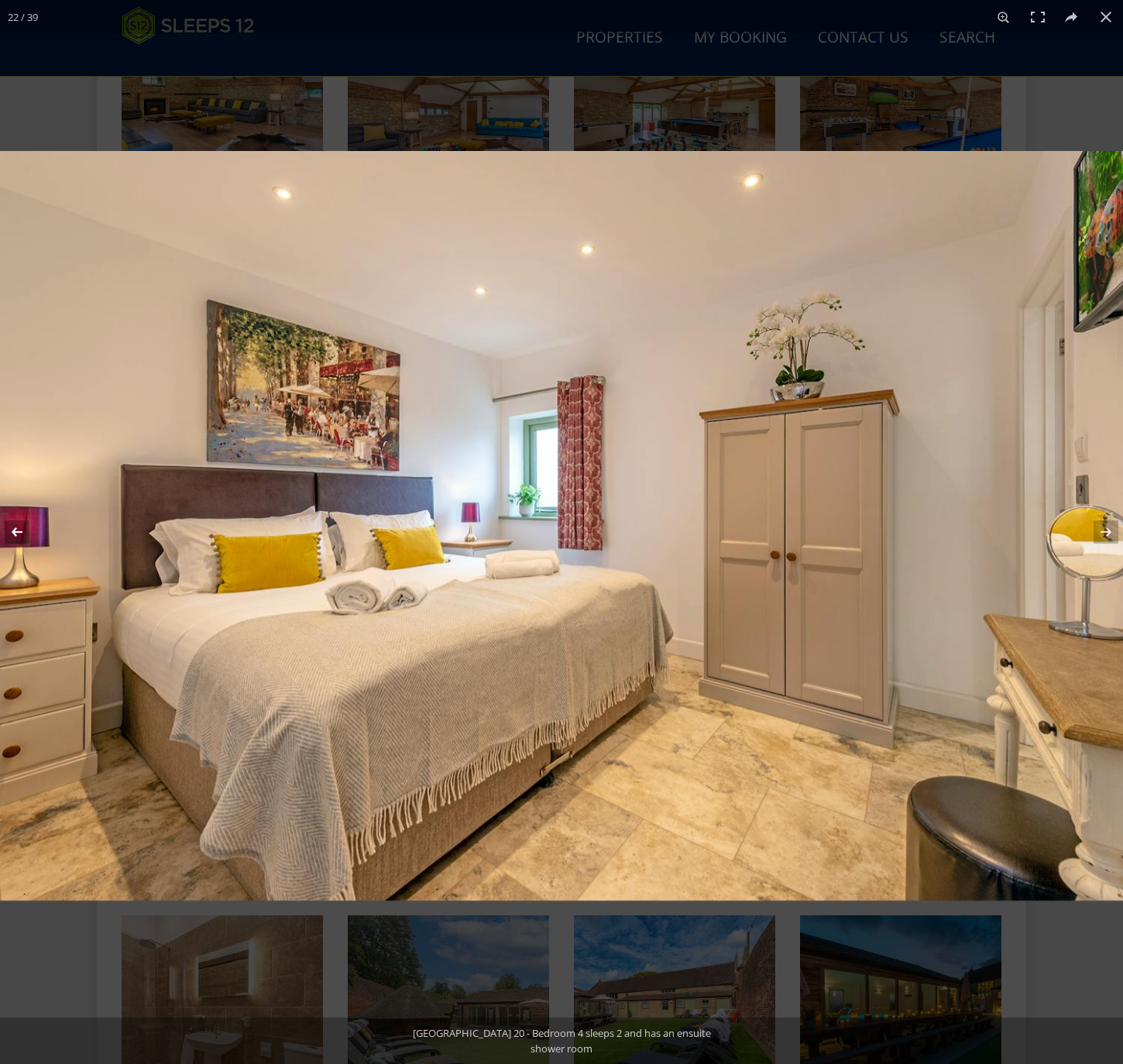
click at [23, 531] on button at bounding box center [27, 532] width 54 height 78
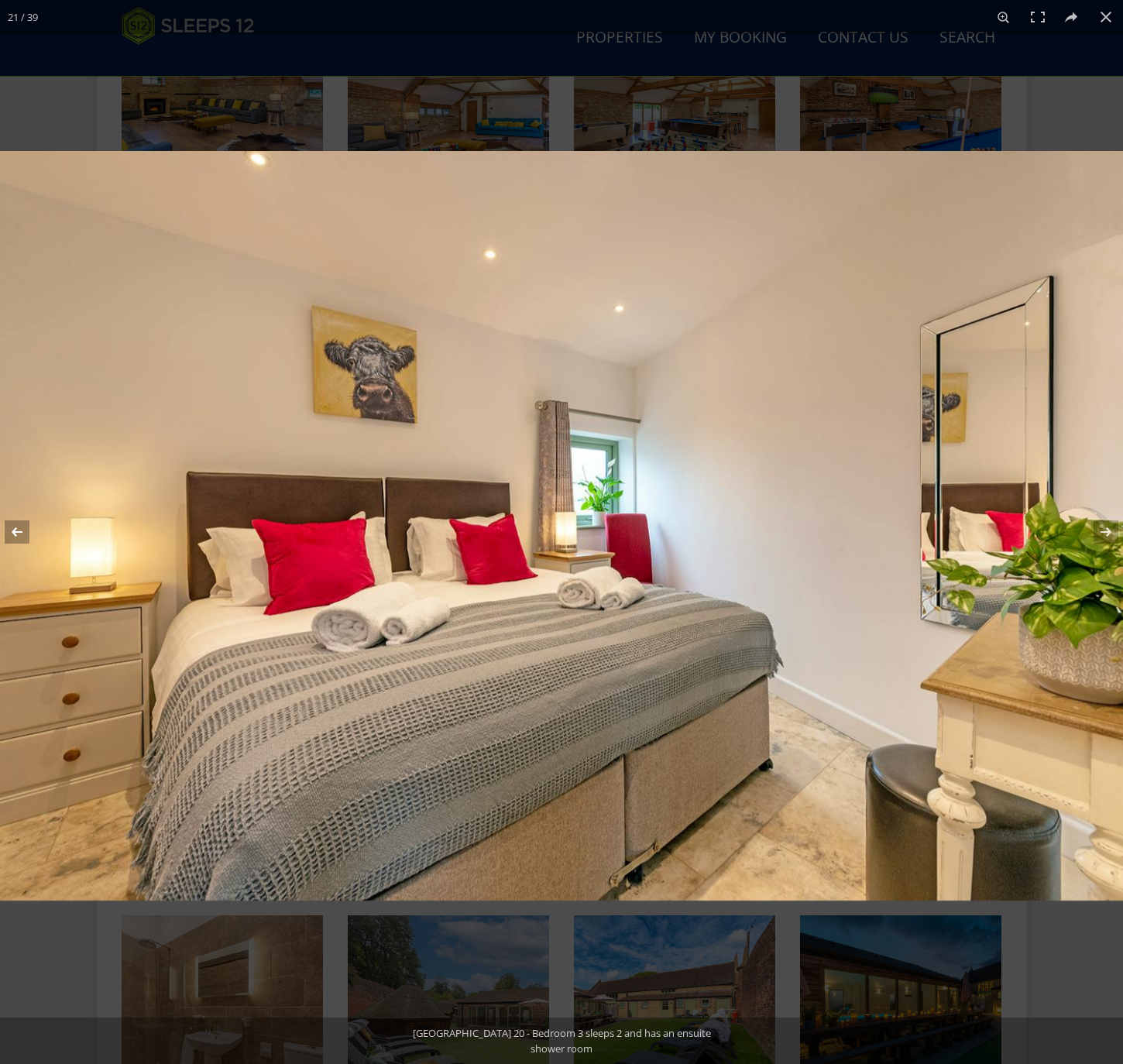
click at [23, 531] on button at bounding box center [27, 532] width 54 height 78
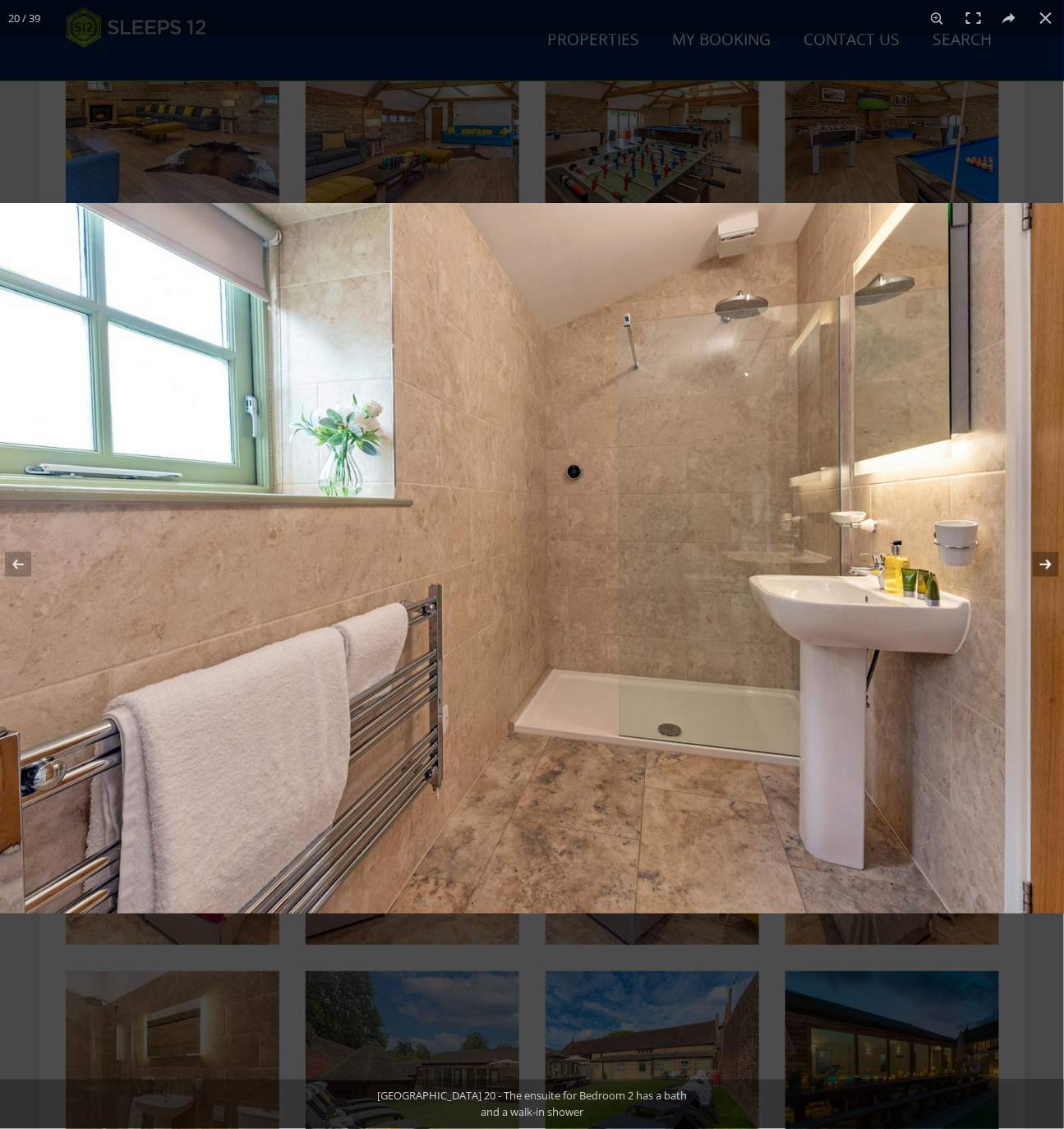
click at [1048, 564] on button at bounding box center [1035, 565] width 57 height 83
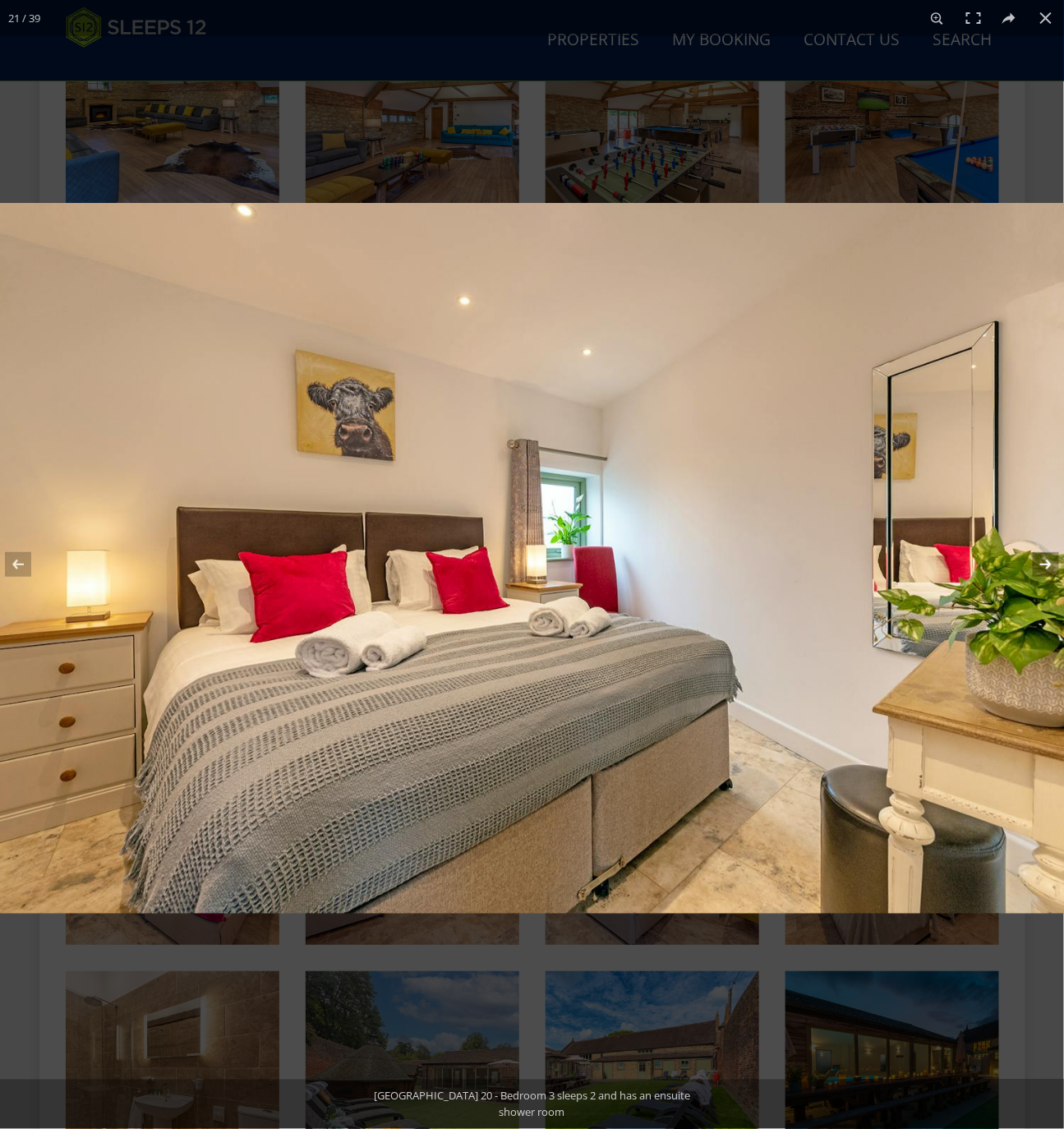
click at [1045, 566] on button at bounding box center [1035, 565] width 57 height 83
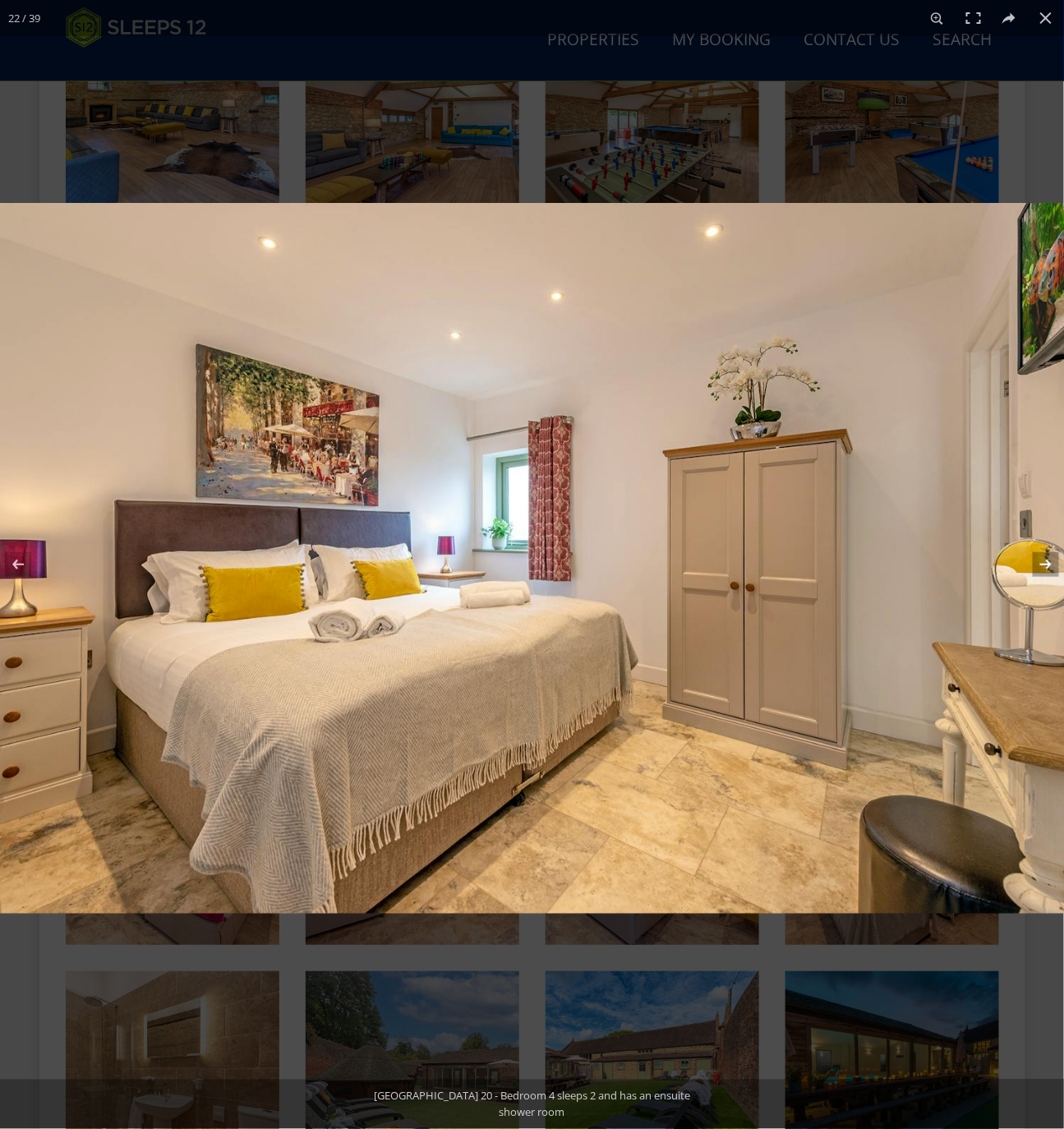
click at [1045, 566] on button at bounding box center [1035, 565] width 57 height 83
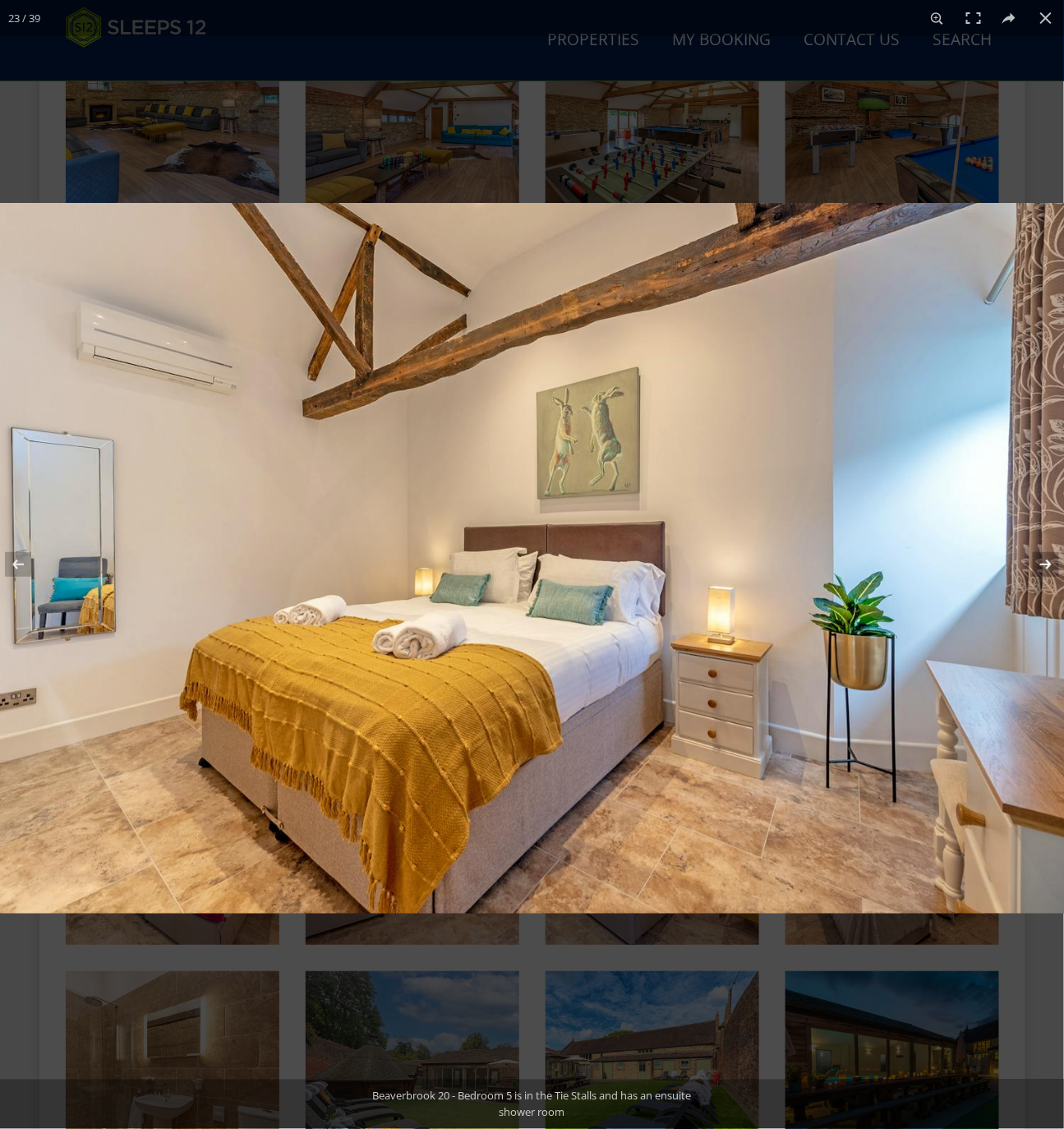
click at [1048, 561] on button at bounding box center [1035, 565] width 57 height 83
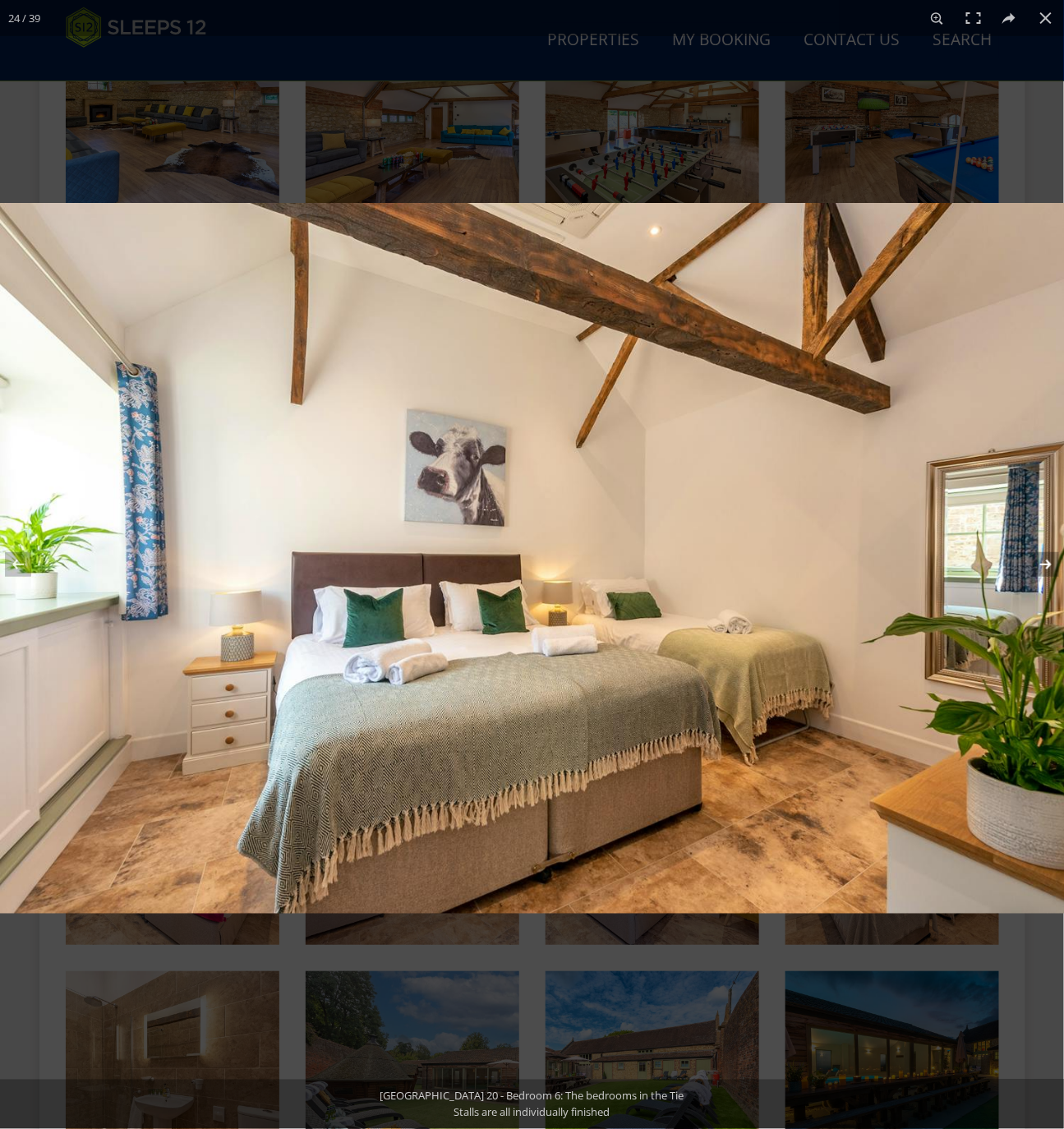
click at [1048, 561] on button at bounding box center [1035, 565] width 57 height 83
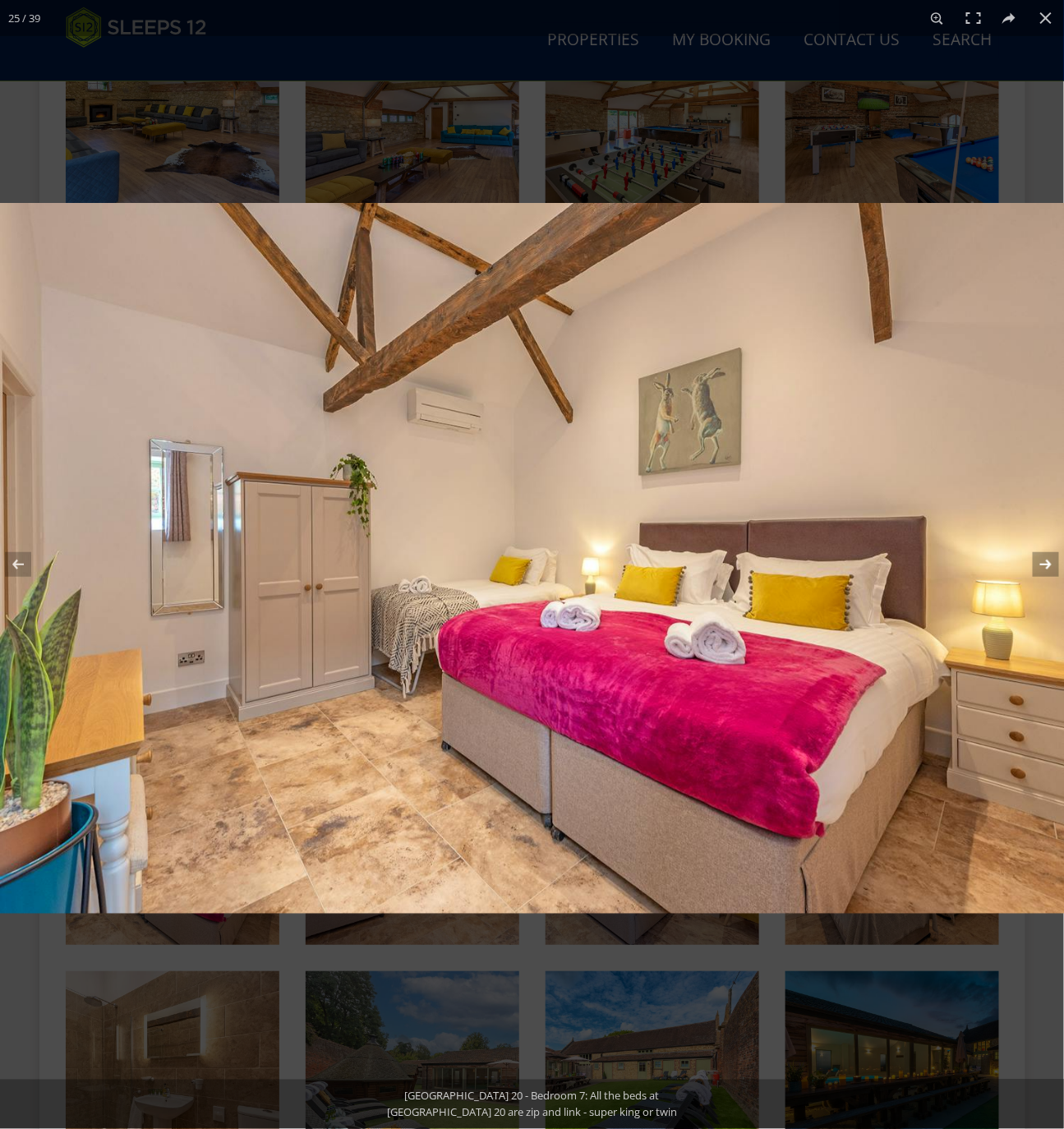
click at [1048, 561] on button at bounding box center [1035, 565] width 57 height 83
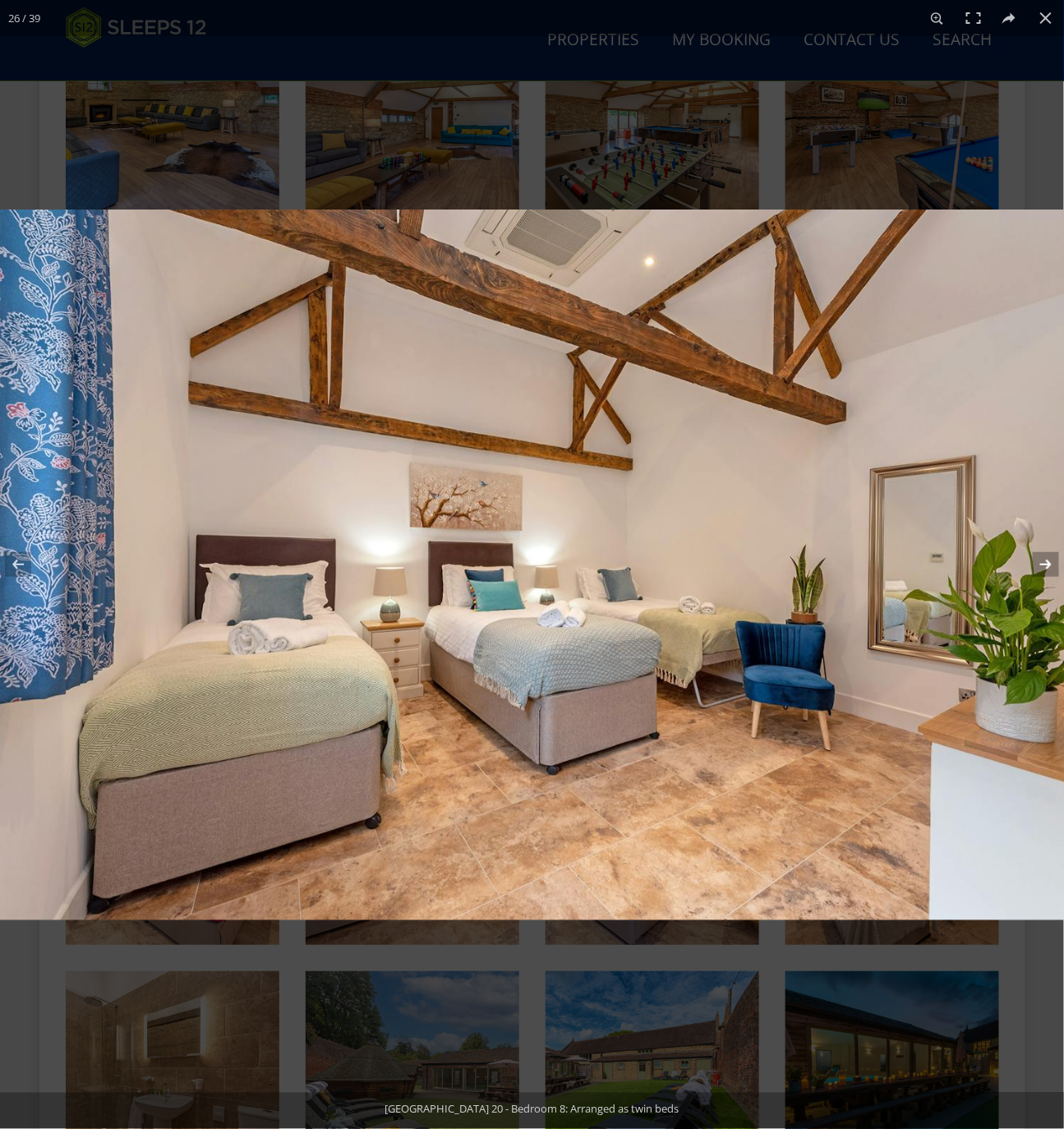
click at [1048, 561] on button at bounding box center [1035, 565] width 57 height 83
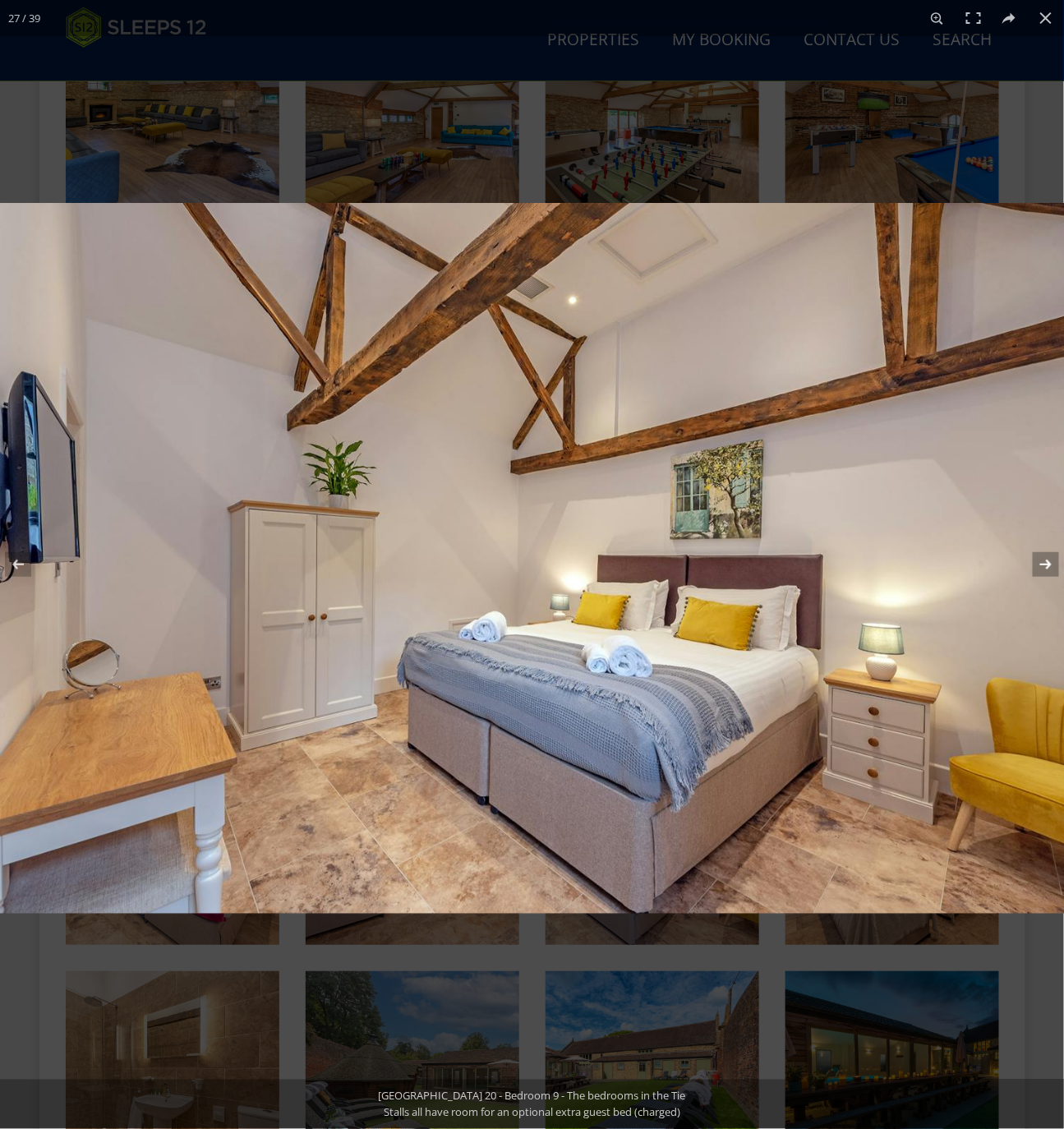
click at [1043, 559] on button at bounding box center [1035, 565] width 57 height 83
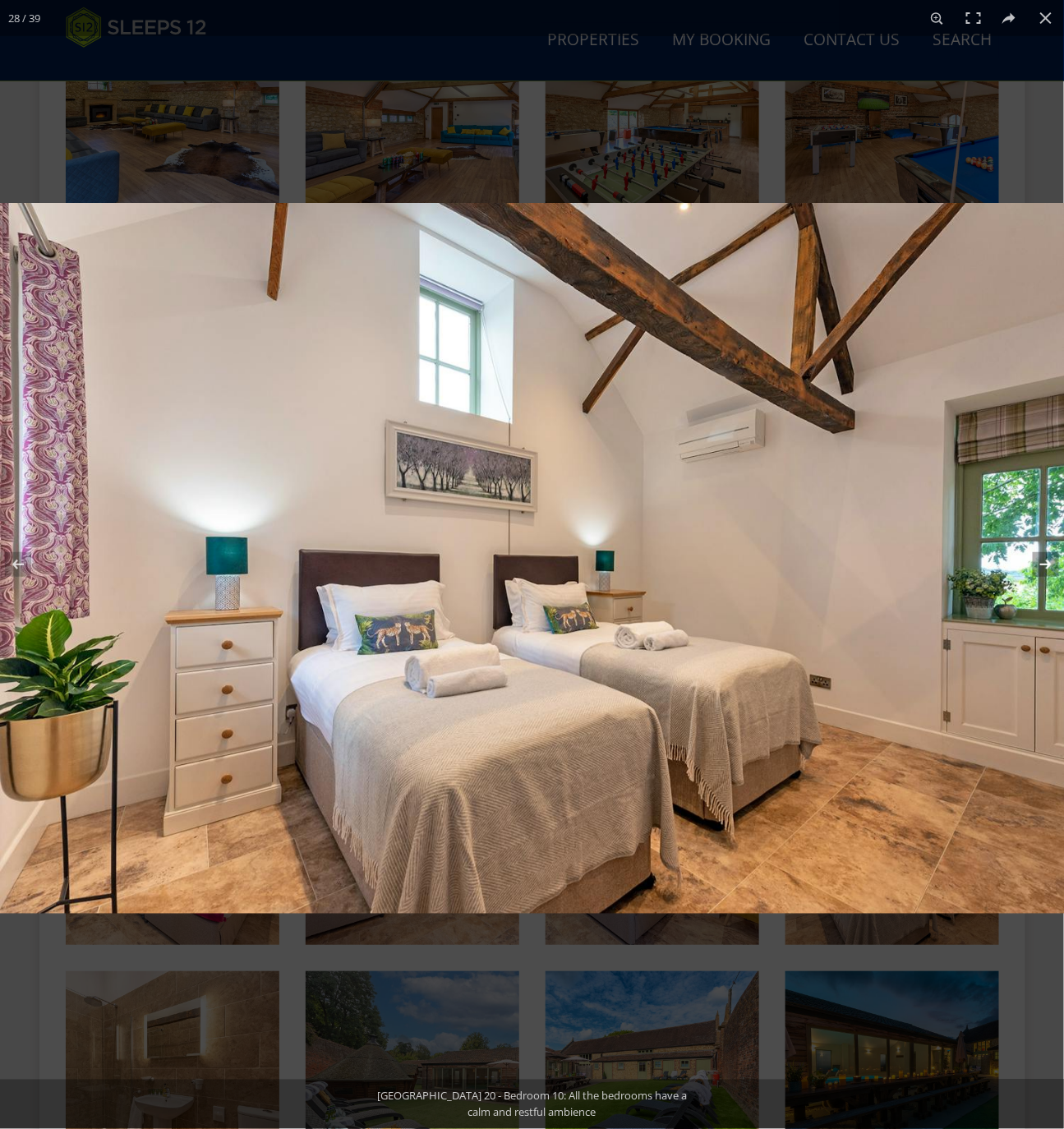
click at [1043, 559] on button at bounding box center [1035, 565] width 57 height 83
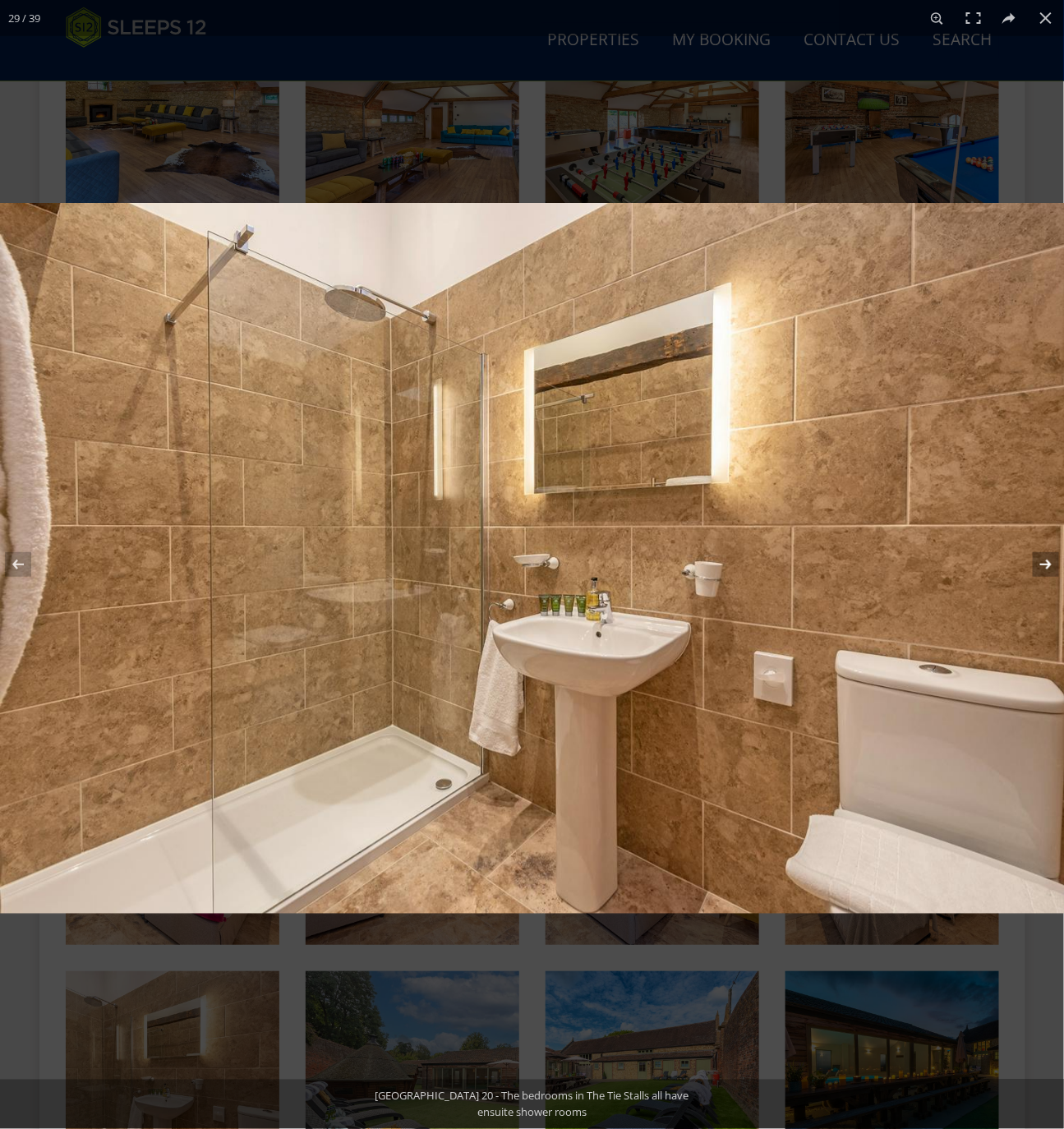
click at [1043, 559] on button at bounding box center [1035, 565] width 57 height 83
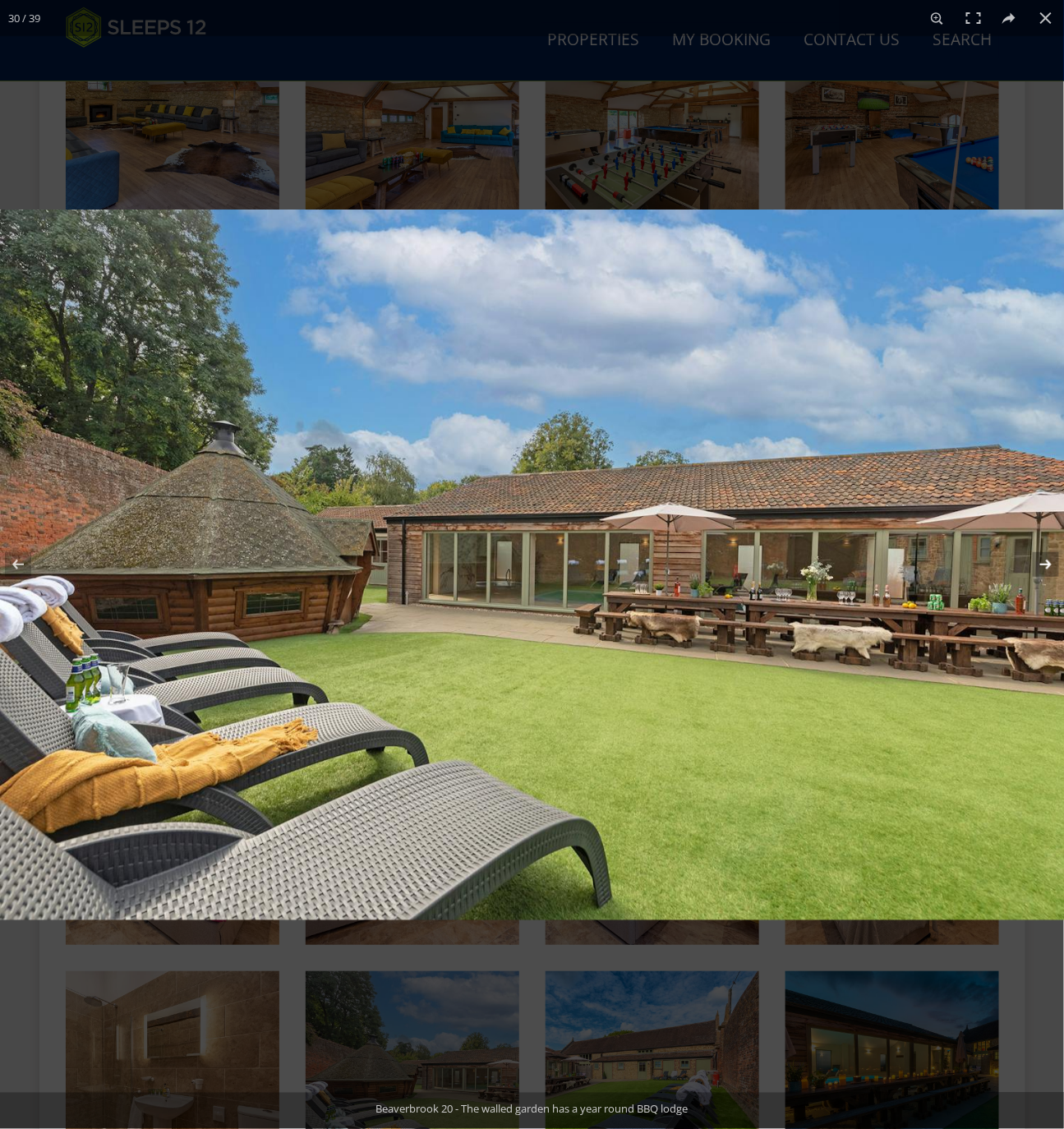
click at [1042, 566] on button at bounding box center [1035, 565] width 57 height 83
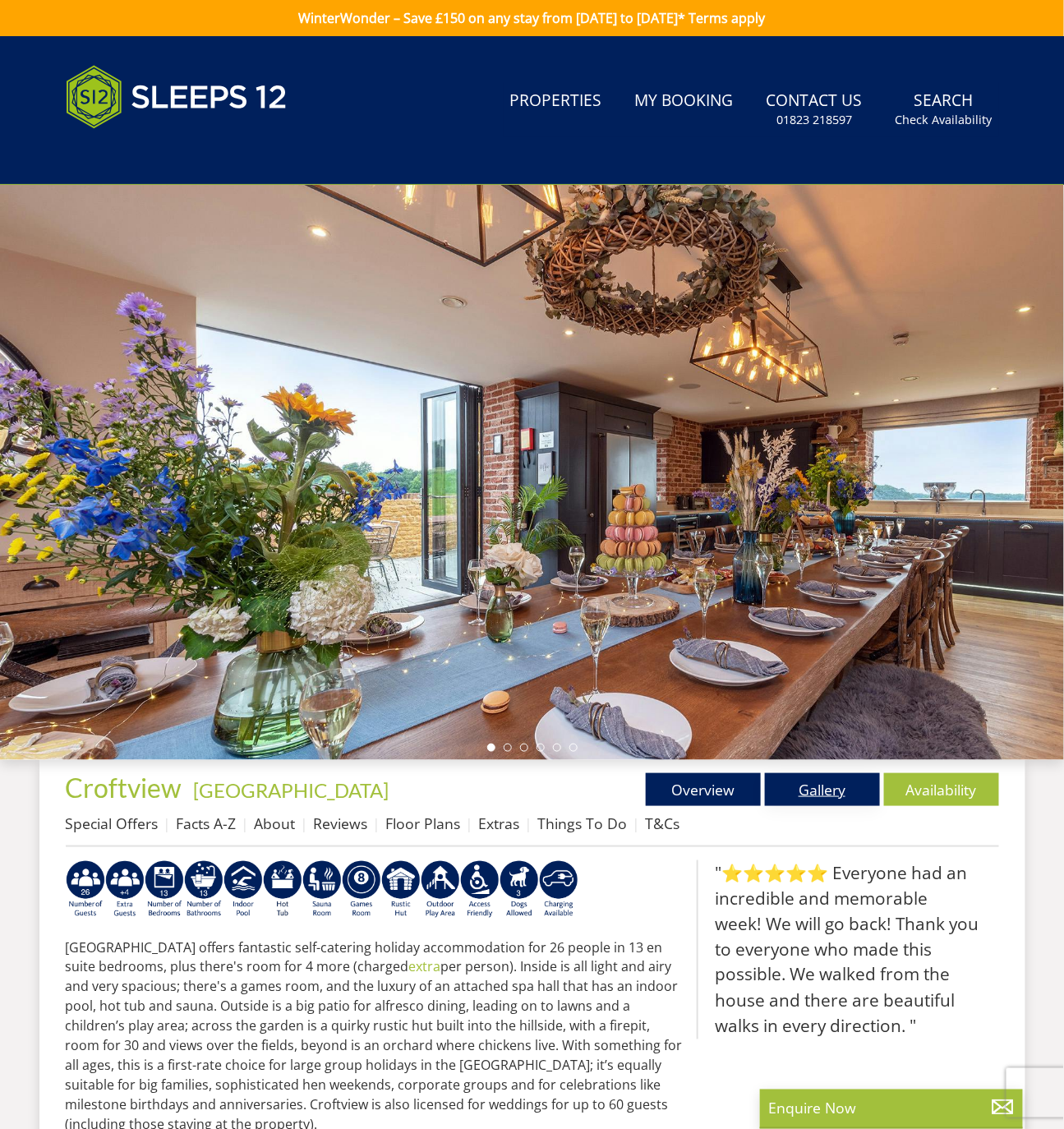
click at [821, 788] on link "Gallery" at bounding box center [822, 789] width 115 height 33
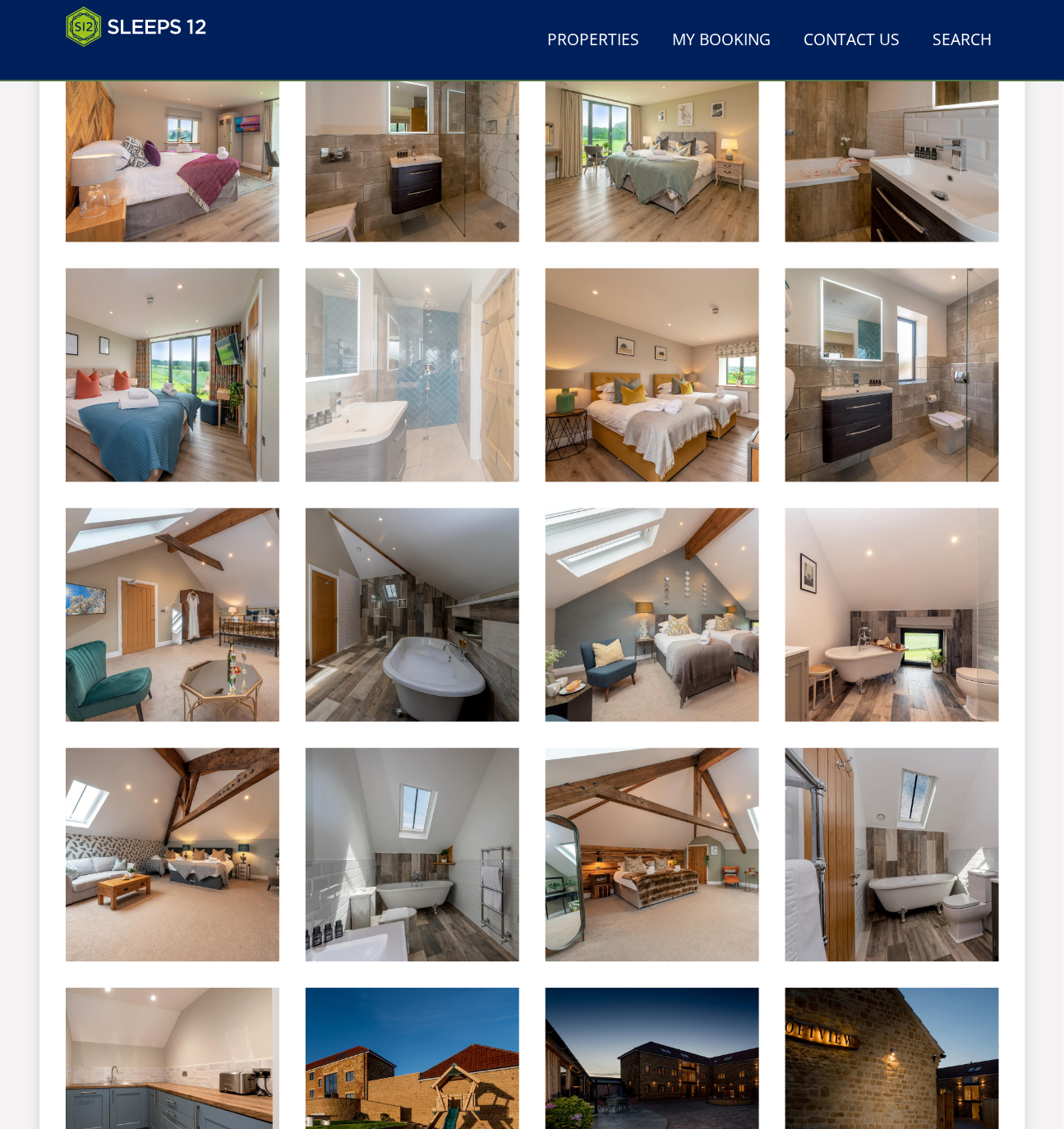
scroll to position [2686, 0]
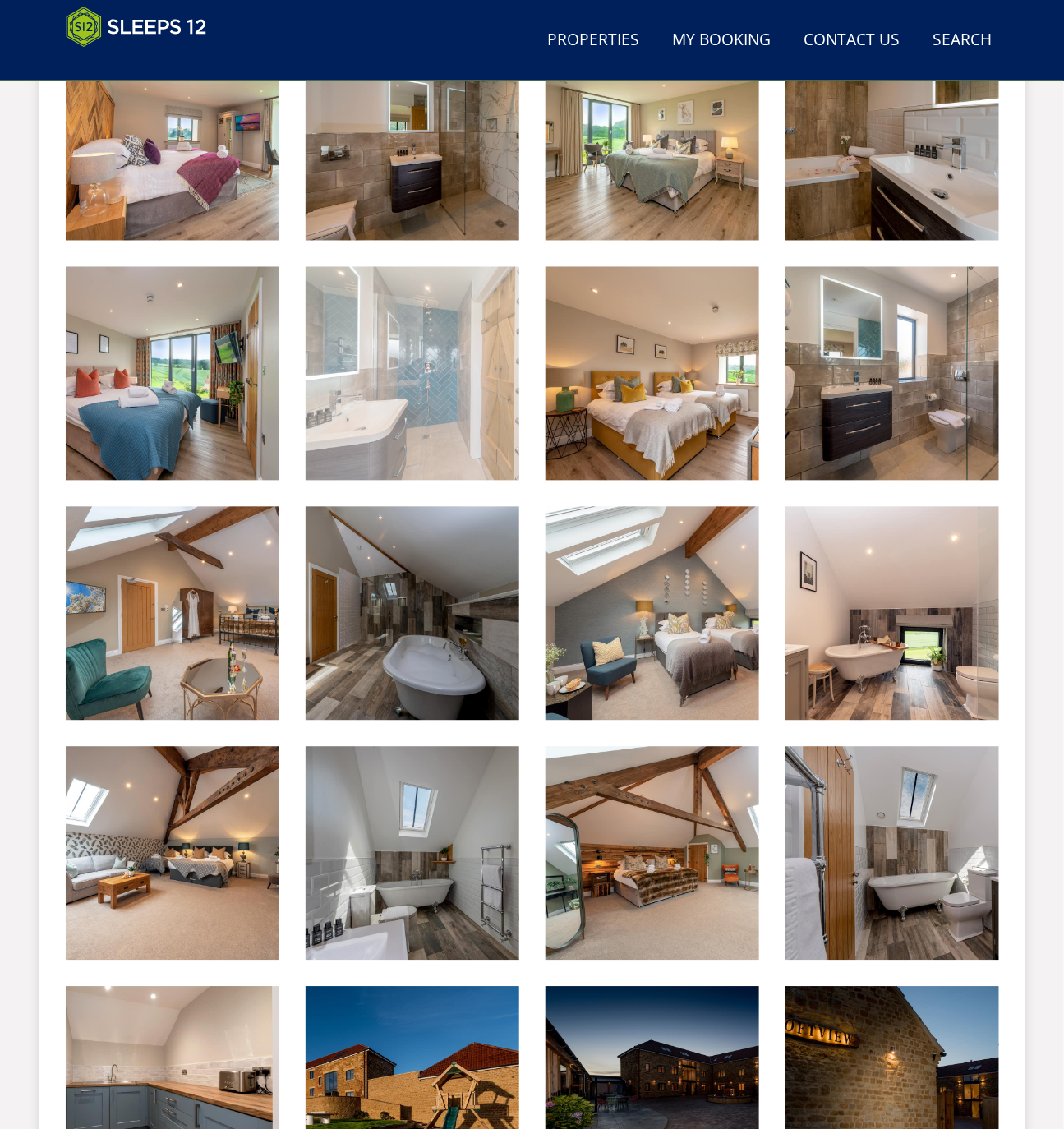
click at [428, 401] on img at bounding box center [412, 374] width 213 height 213
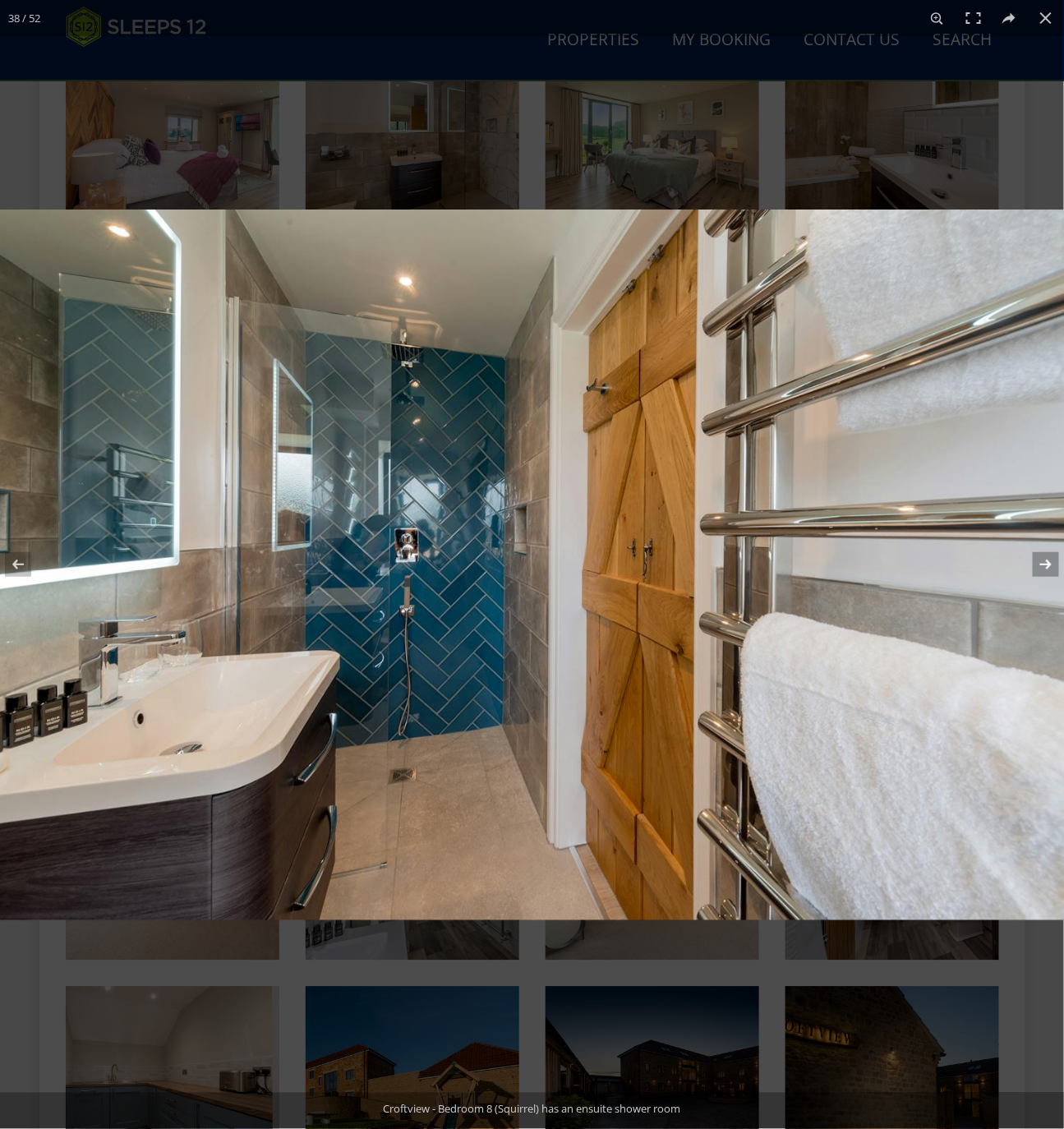
click at [1047, 568] on button at bounding box center [1035, 565] width 57 height 83
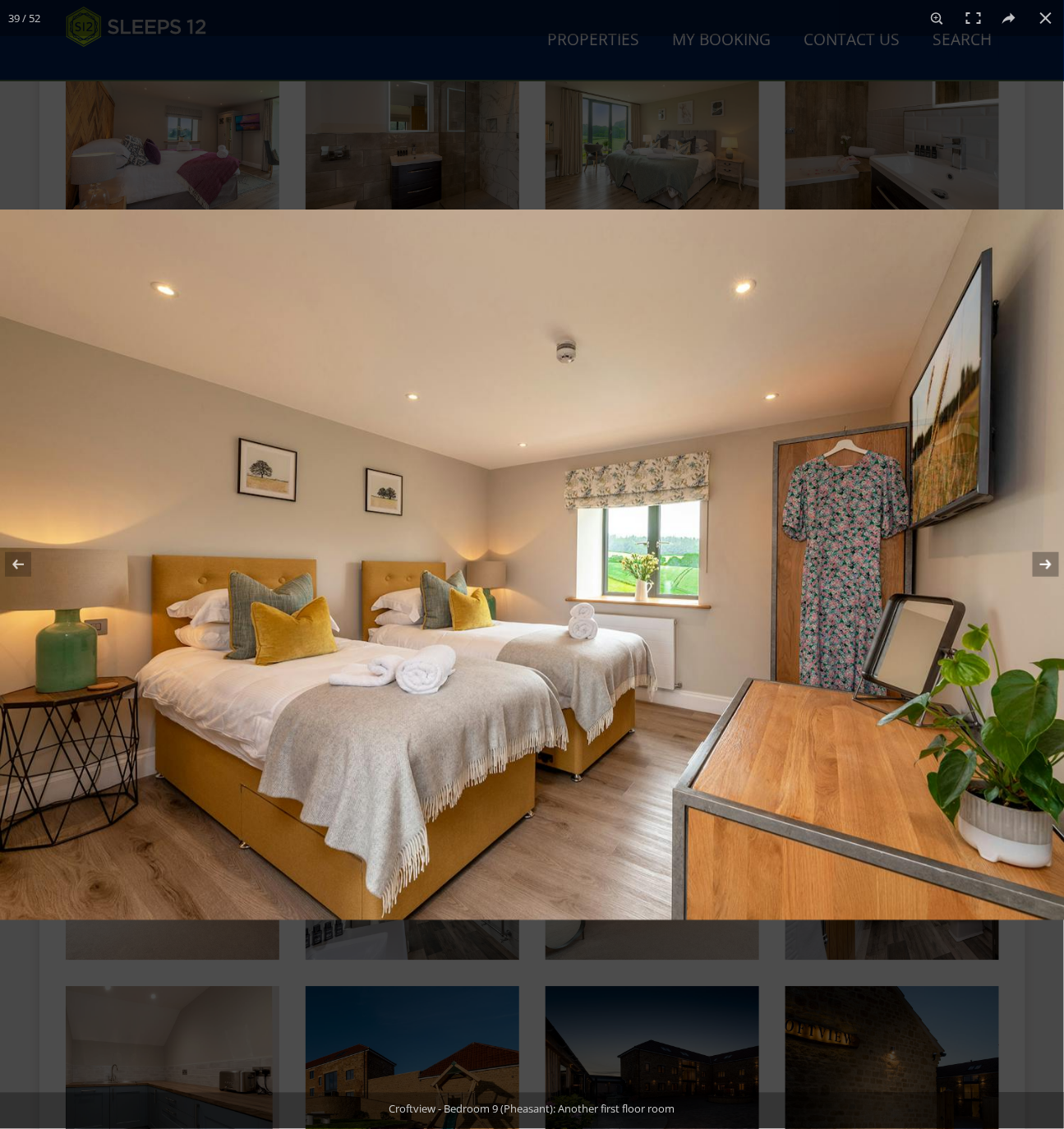
click at [1047, 568] on button at bounding box center [1035, 565] width 57 height 83
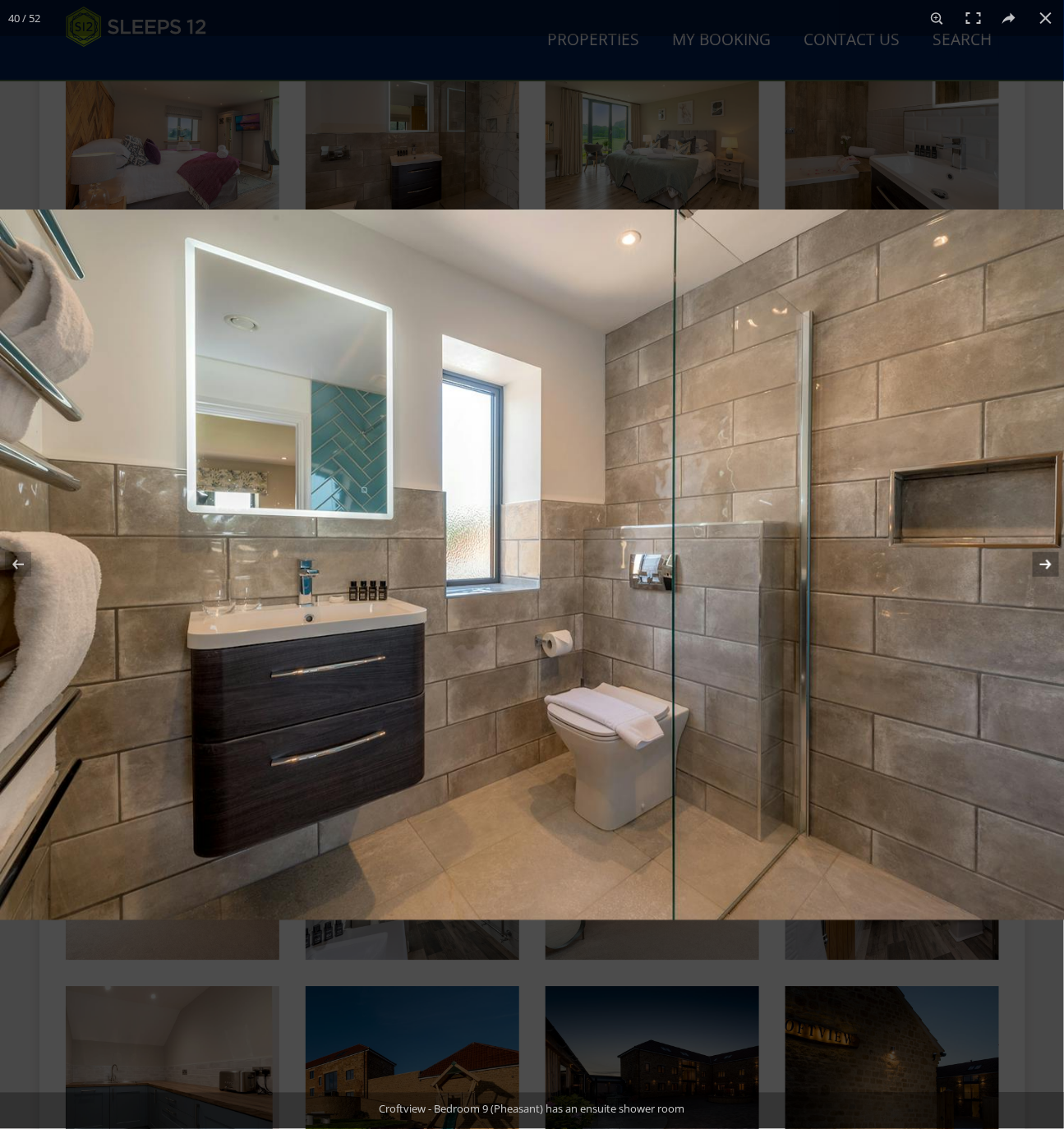
click at [1047, 568] on button at bounding box center [1035, 565] width 57 height 83
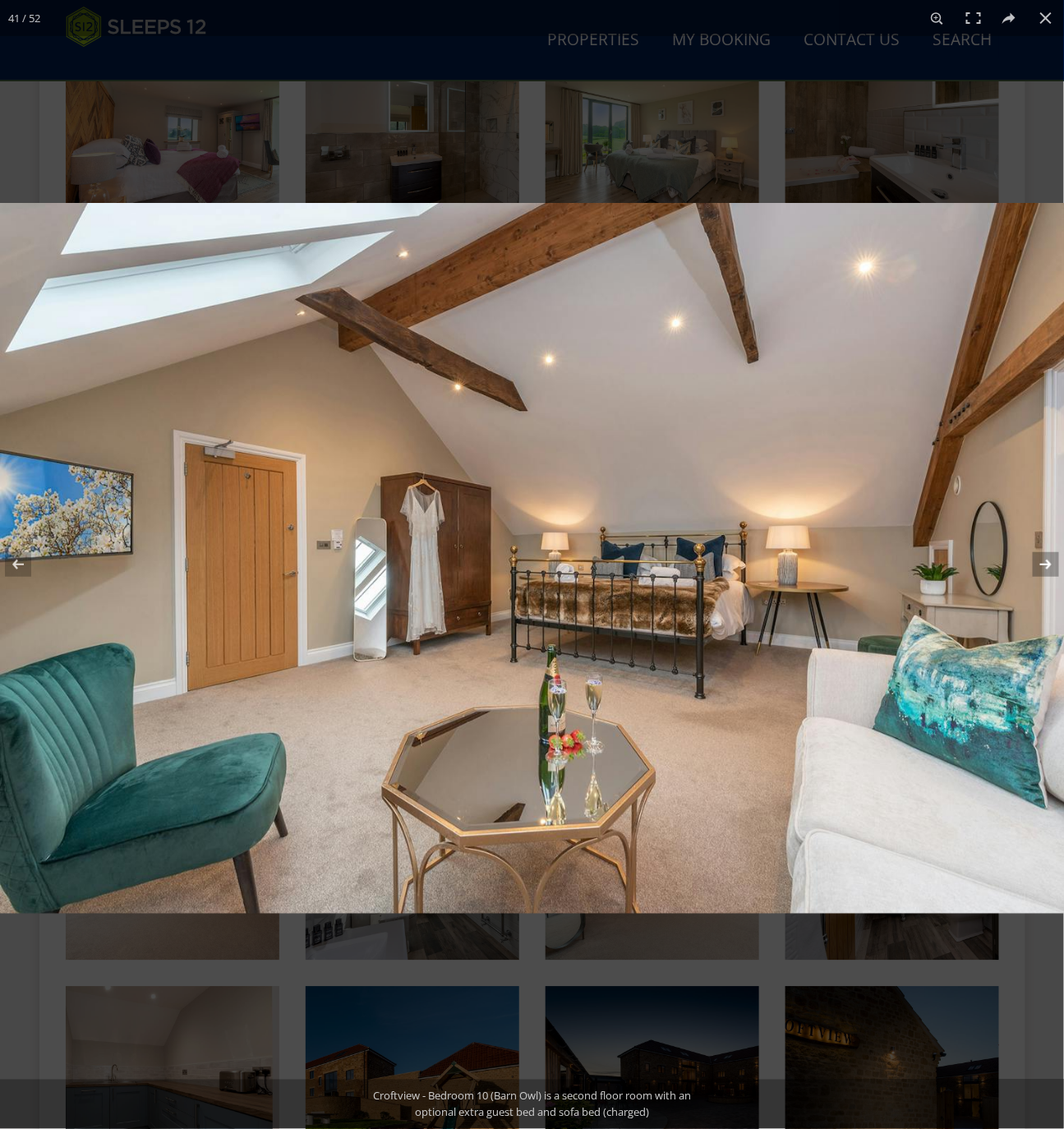
click at [1046, 565] on button at bounding box center [1035, 565] width 57 height 83
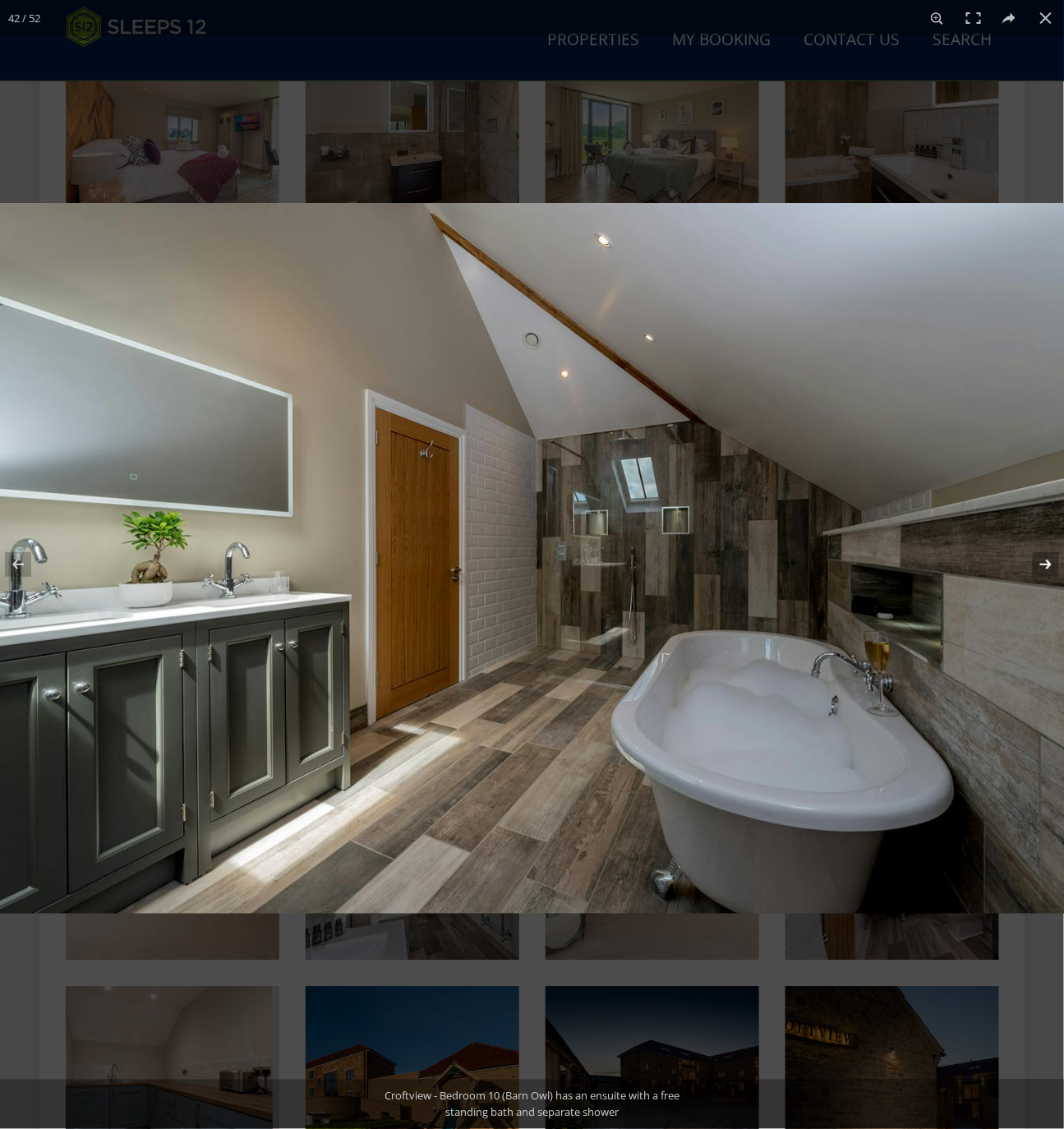
click at [1046, 565] on button at bounding box center [1035, 565] width 57 height 83
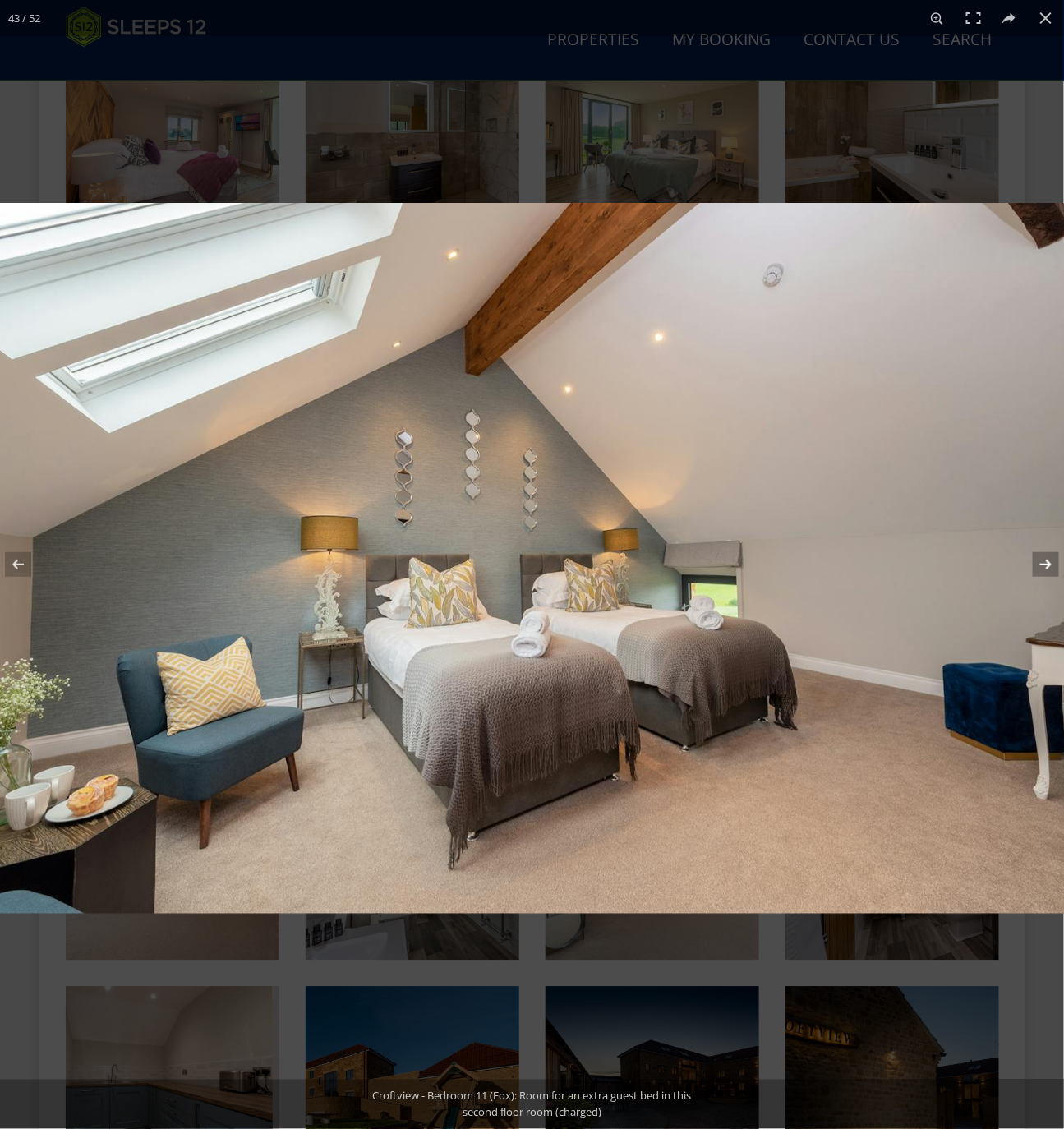
click at [1042, 560] on button at bounding box center [1035, 565] width 57 height 83
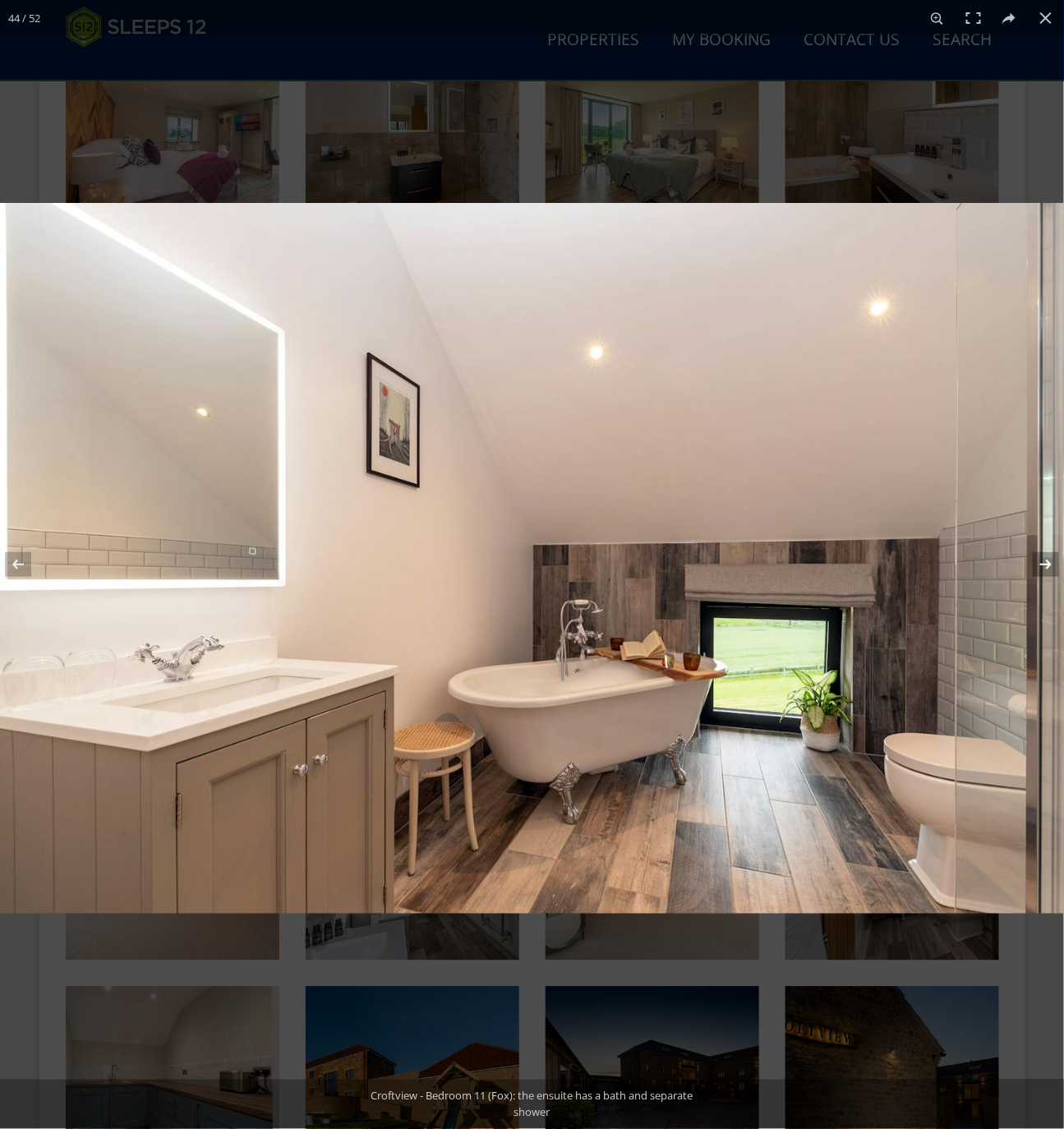
click at [1038, 566] on button at bounding box center [1035, 565] width 57 height 83
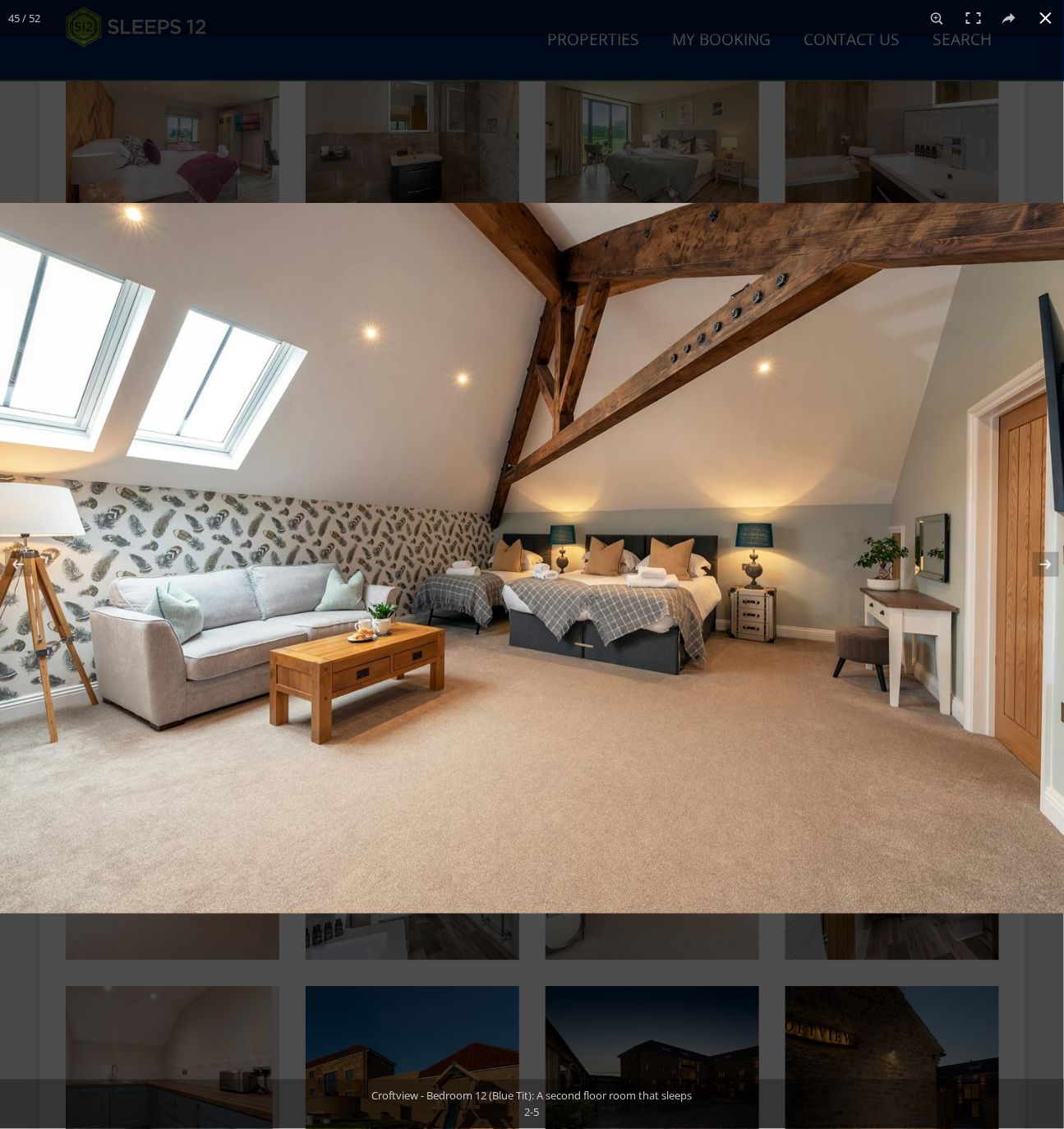
drag, startPoint x: 1050, startPoint y: 19, endPoint x: 829, endPoint y: 30, distance: 221.3
click at [1050, 19] on button at bounding box center [1045, 18] width 36 height 36
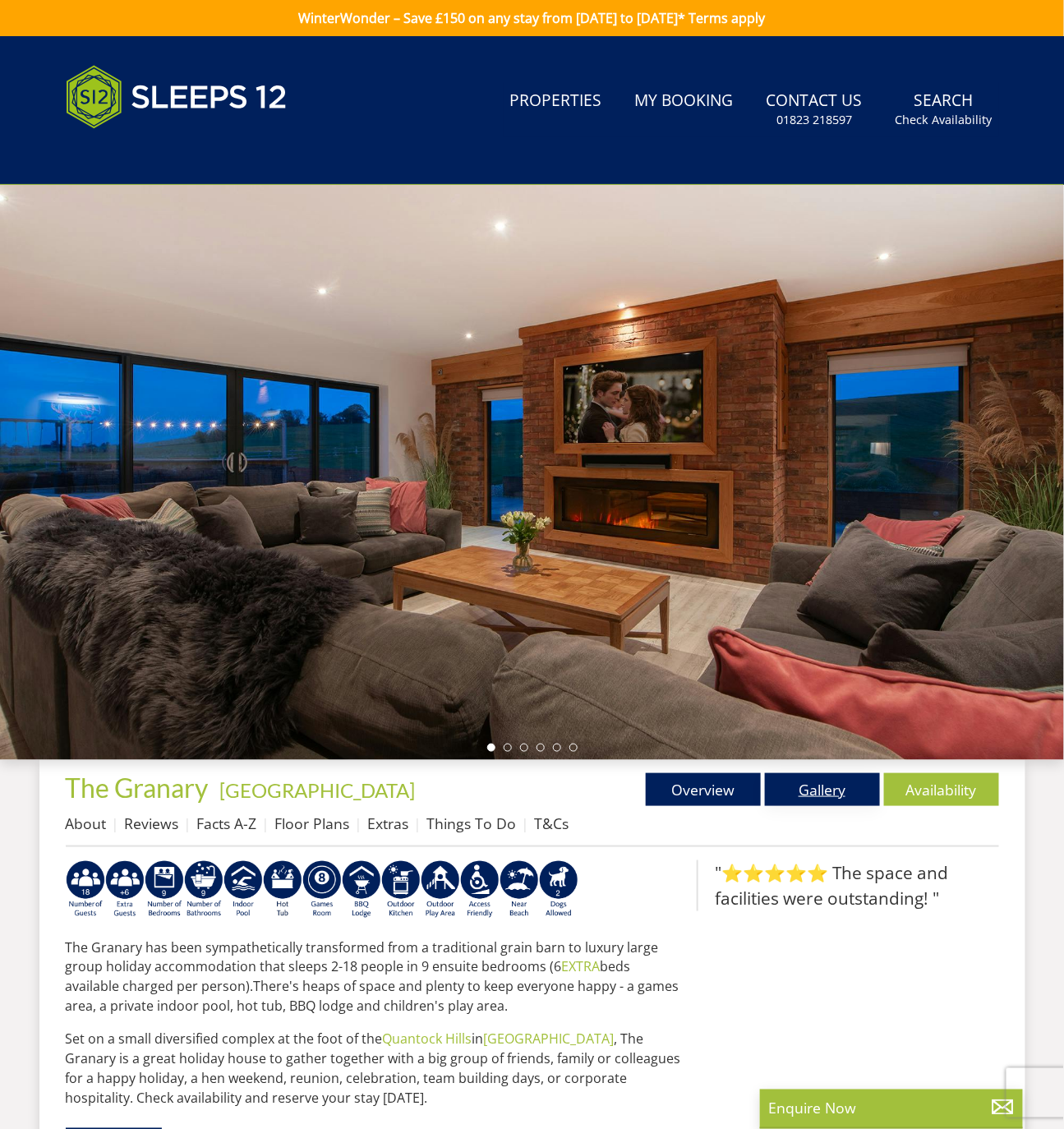
click at [820, 790] on link "Gallery" at bounding box center [822, 789] width 115 height 33
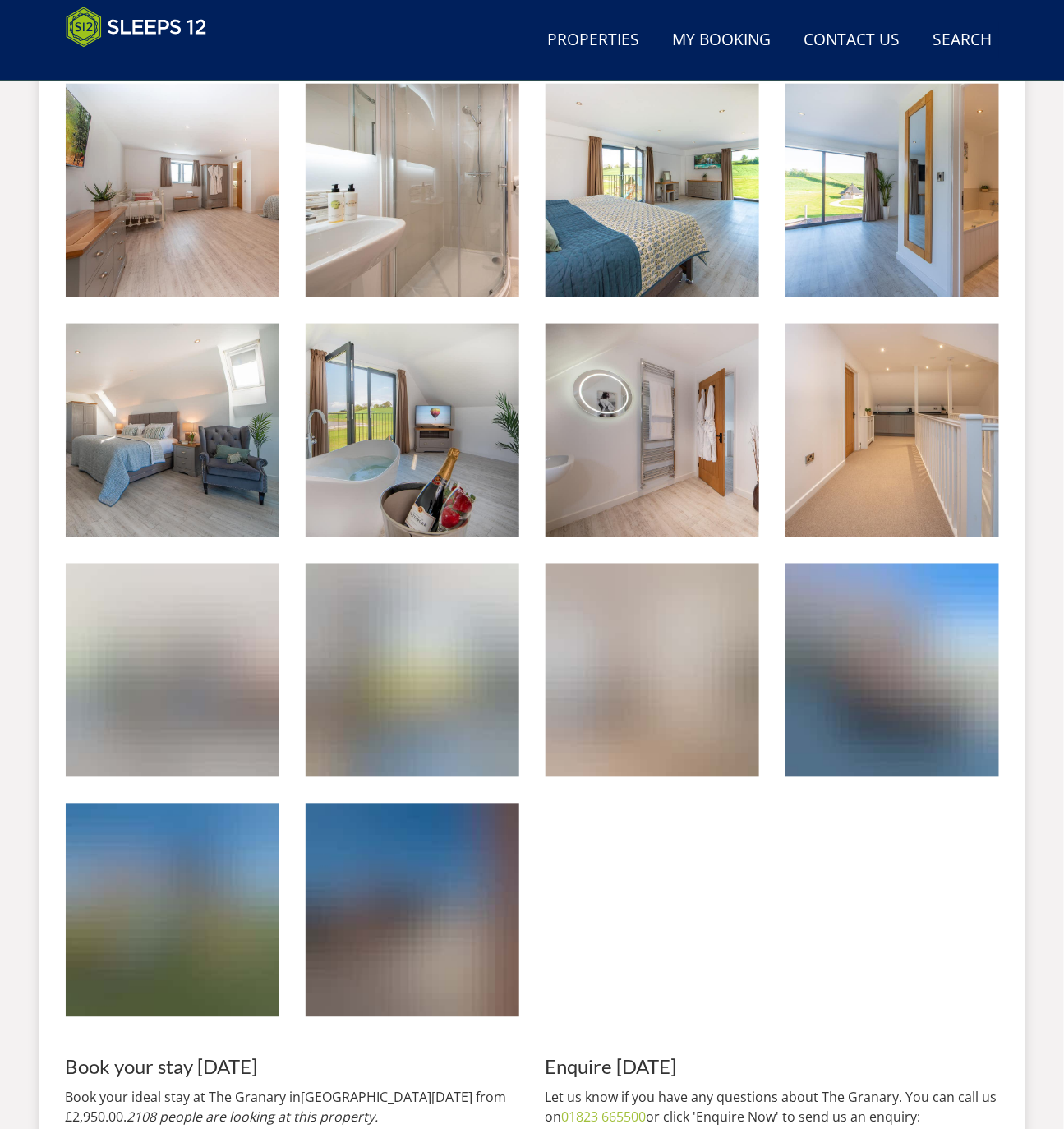
scroll to position [2488, 0]
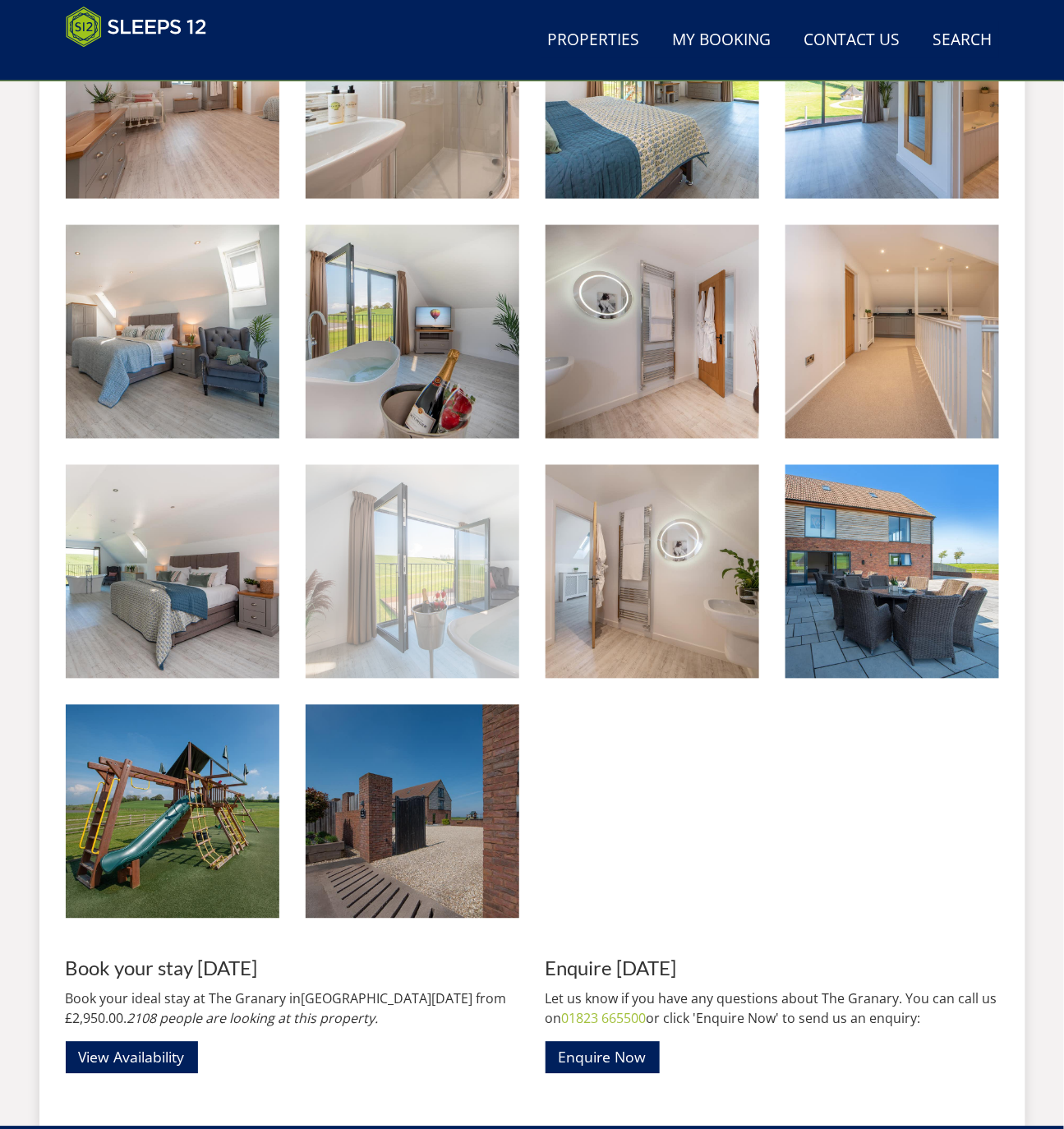
click at [434, 558] on img at bounding box center [412, 572] width 213 height 213
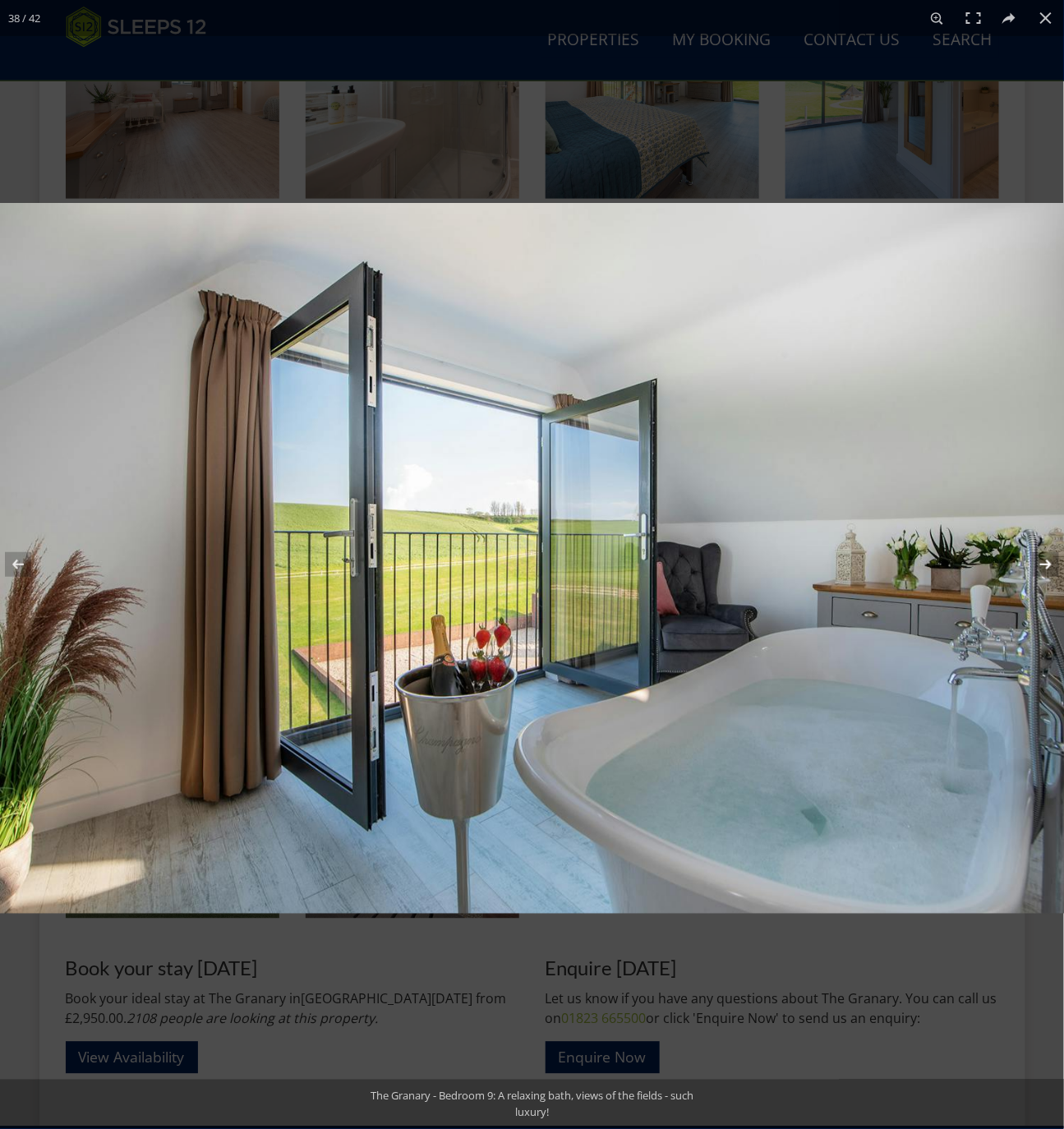
click at [1052, 562] on button at bounding box center [1035, 565] width 57 height 83
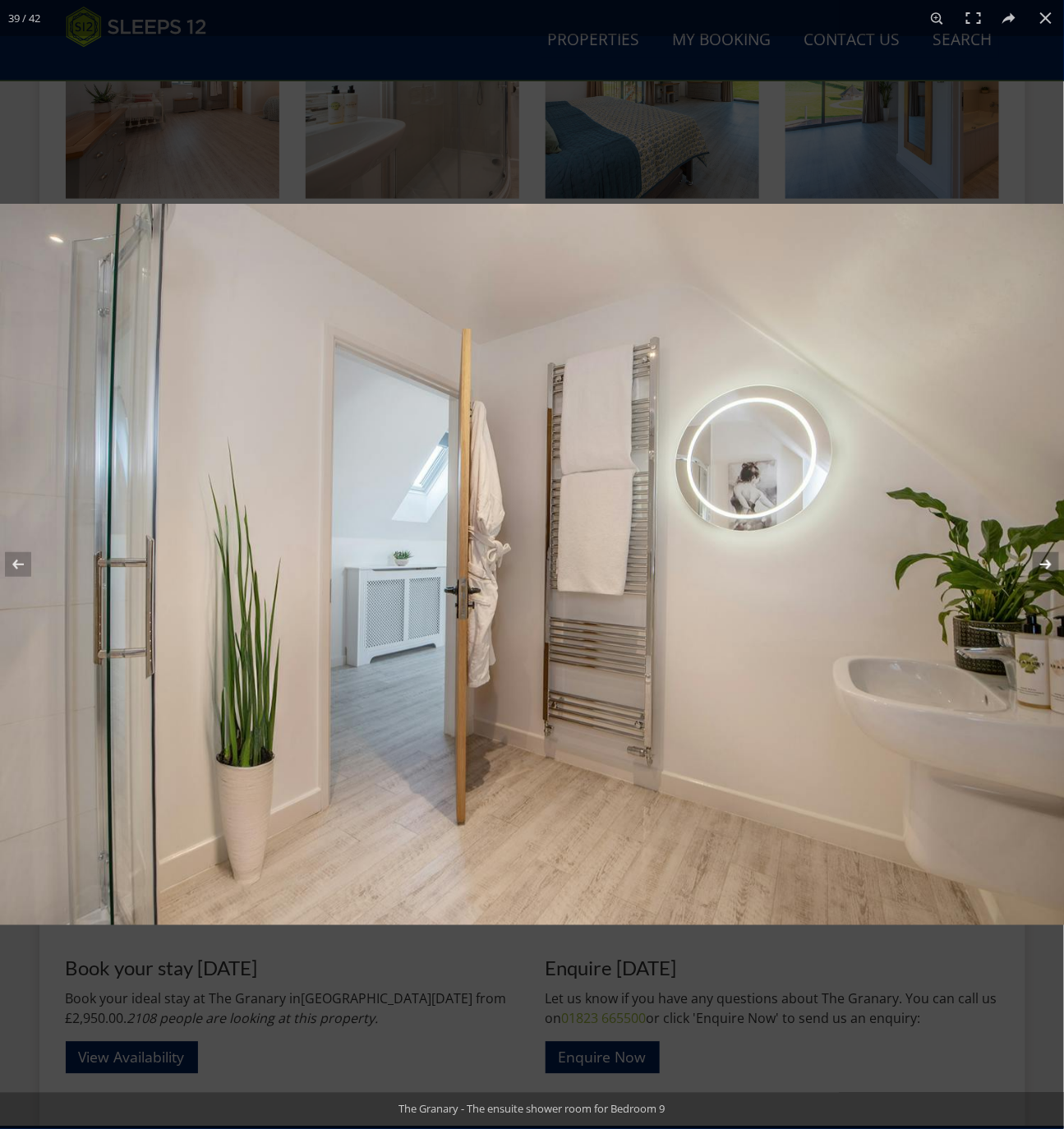
click at [1052, 562] on button at bounding box center [1035, 565] width 57 height 83
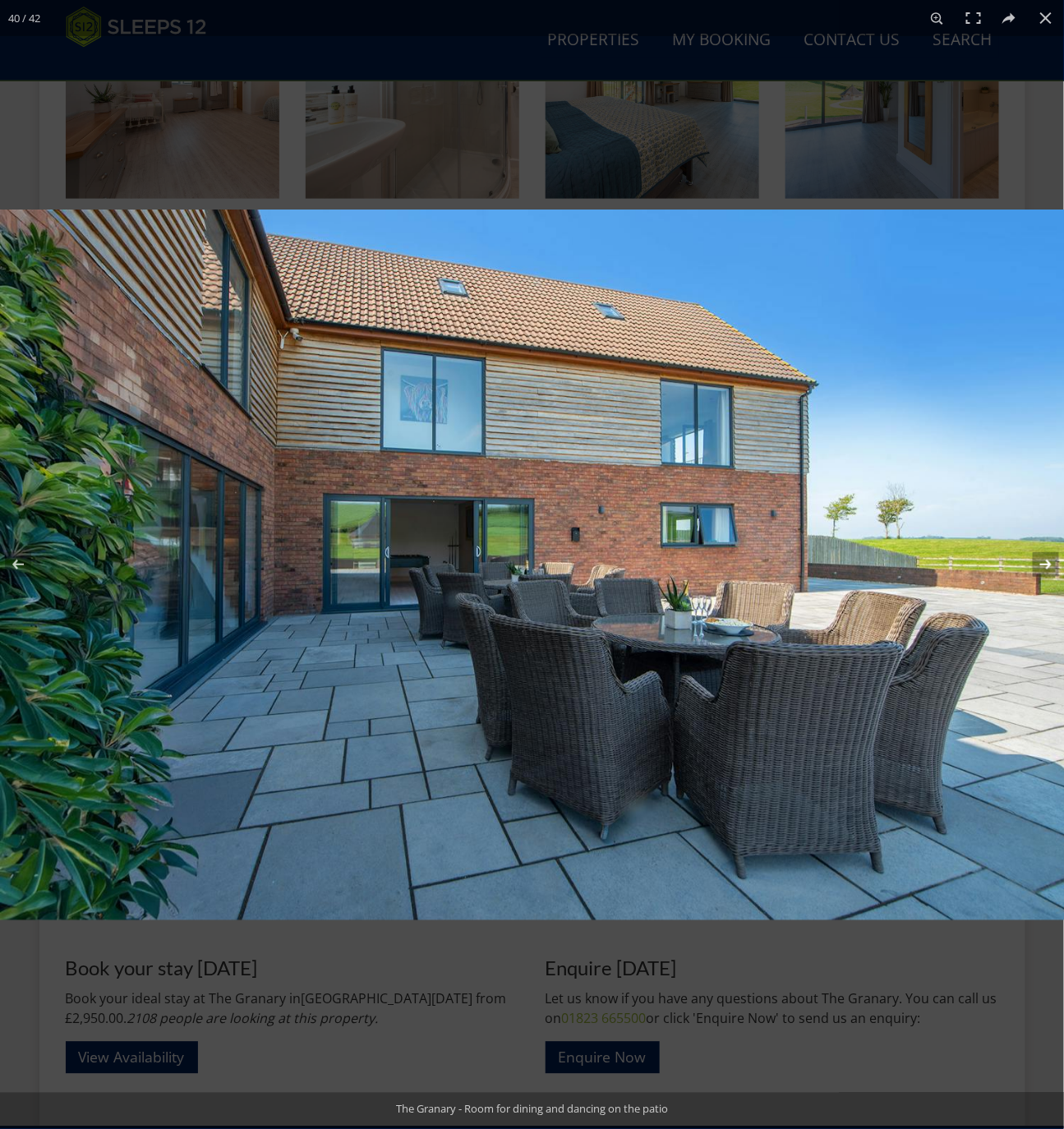
click at [1050, 560] on button at bounding box center [1035, 565] width 57 height 83
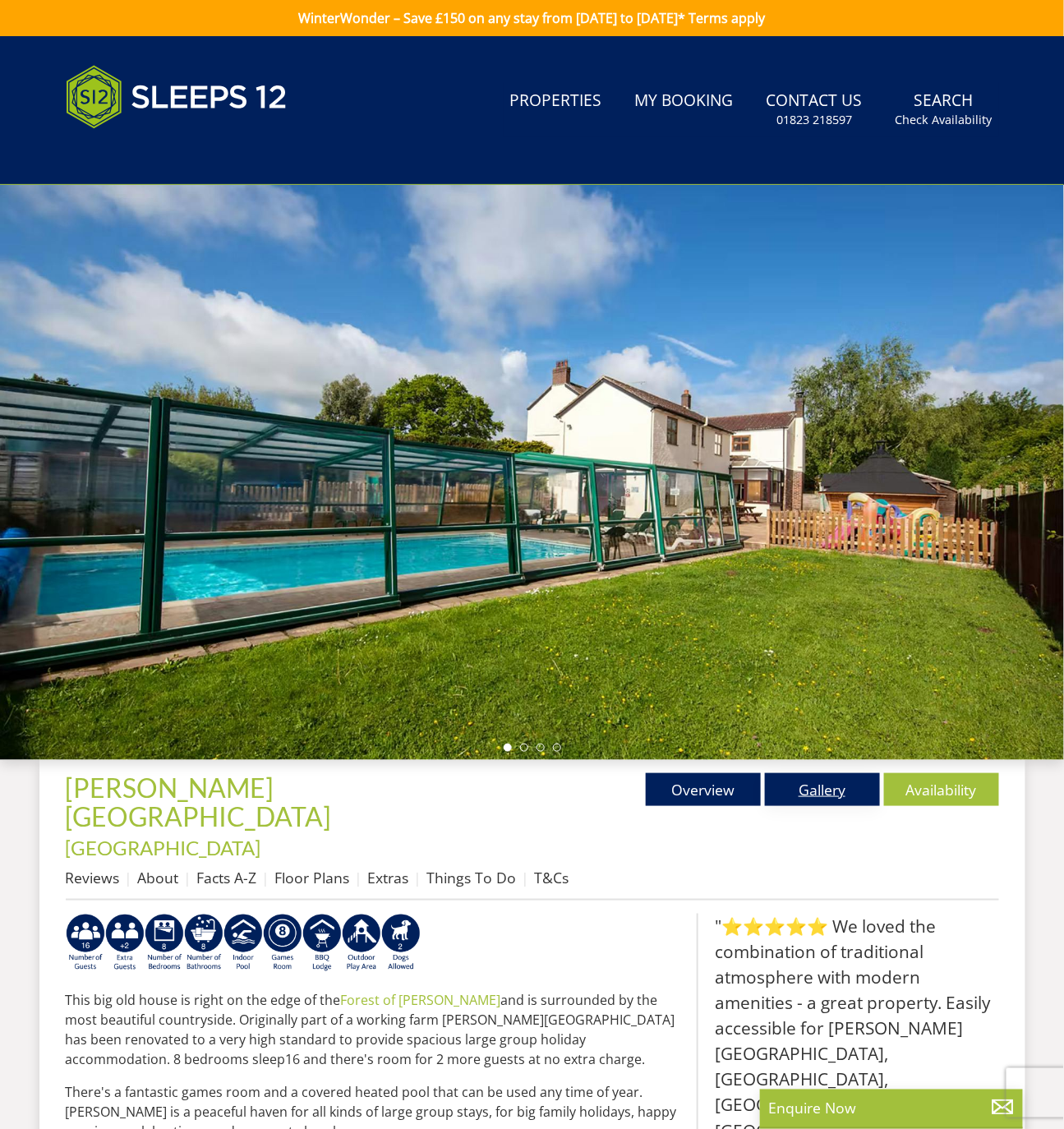
click at [833, 791] on link "Gallery" at bounding box center [822, 789] width 115 height 33
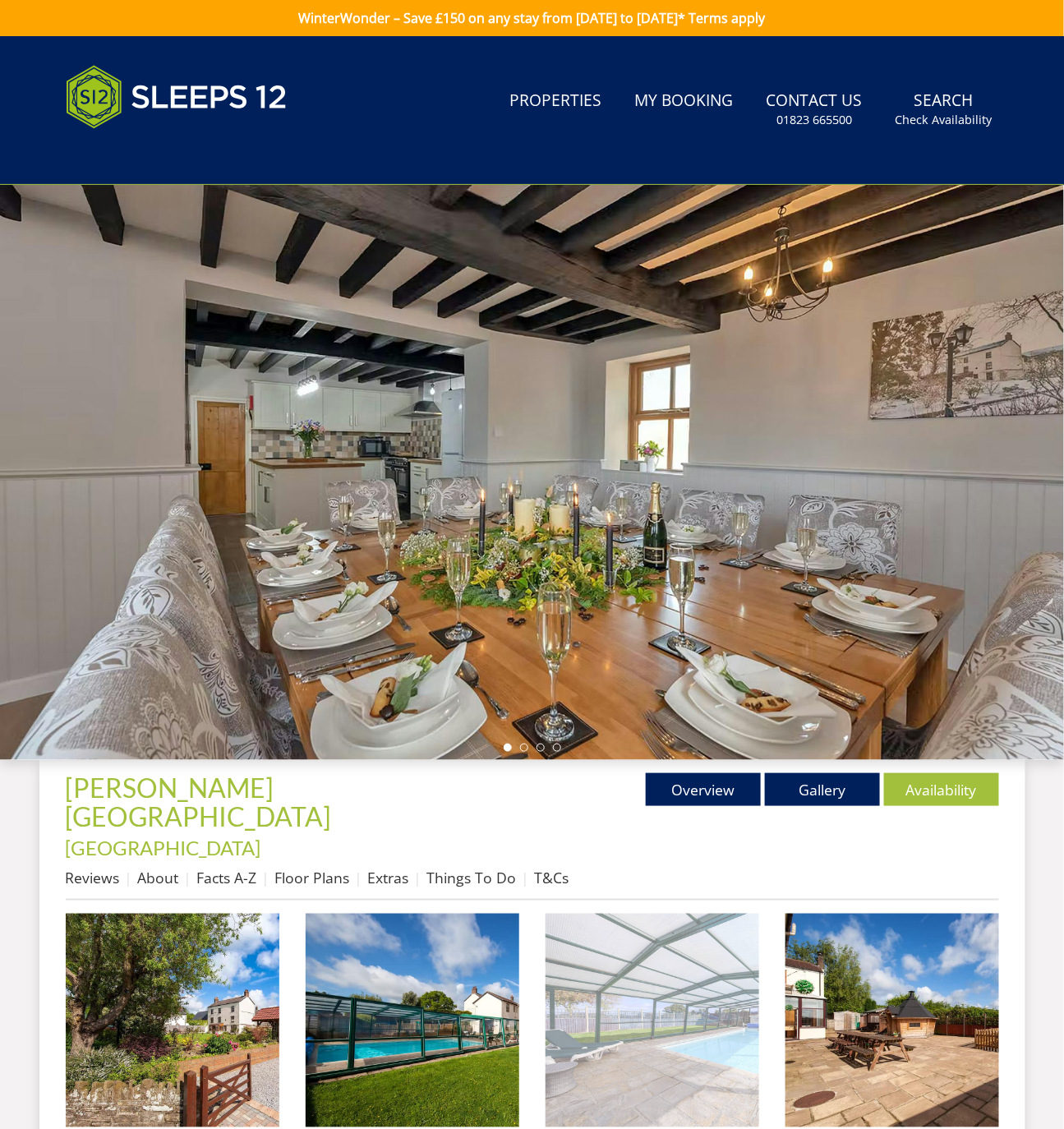
click at [612, 934] on img at bounding box center [653, 1020] width 213 height 213
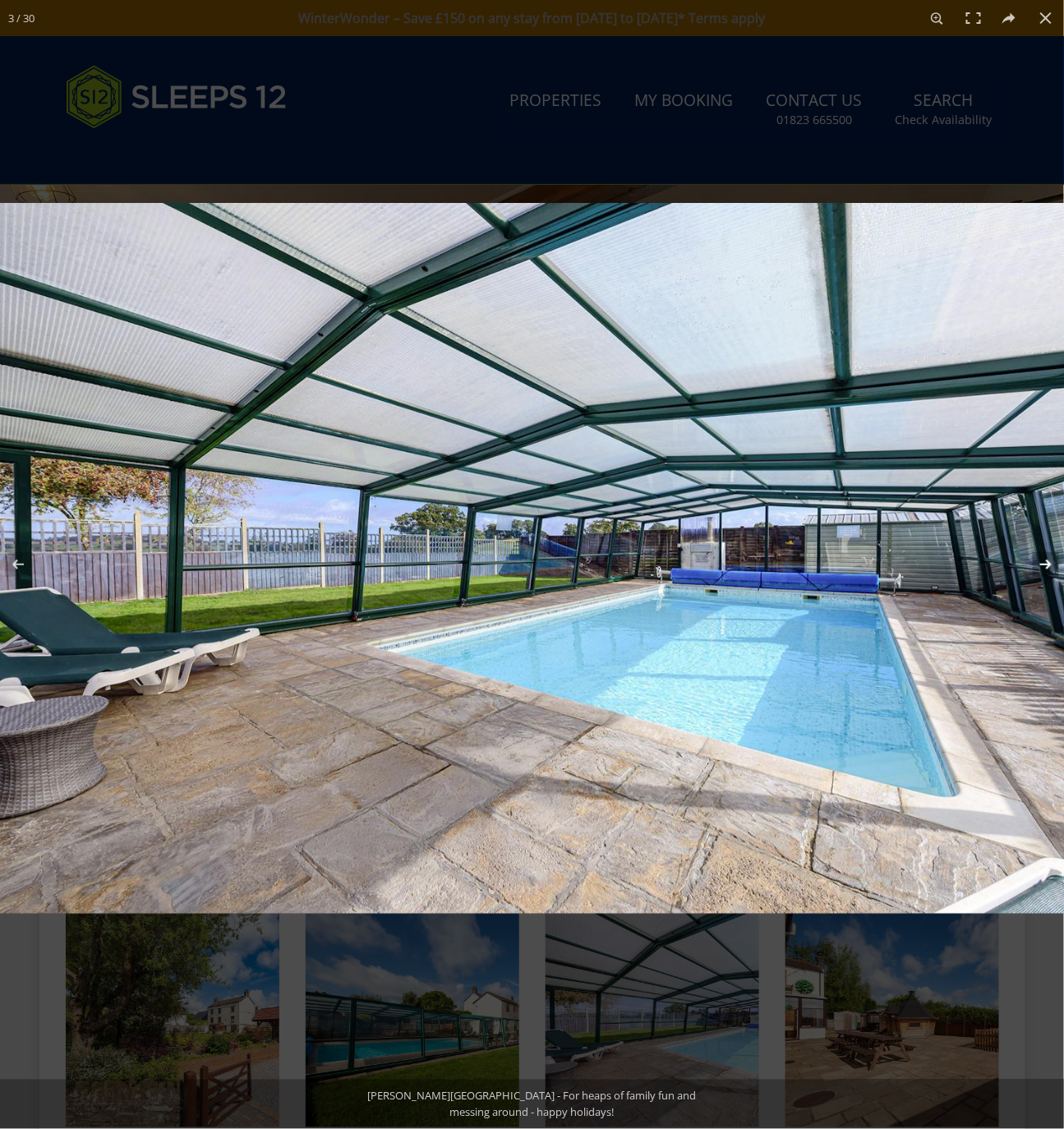
click at [1049, 568] on button at bounding box center [1035, 565] width 57 height 83
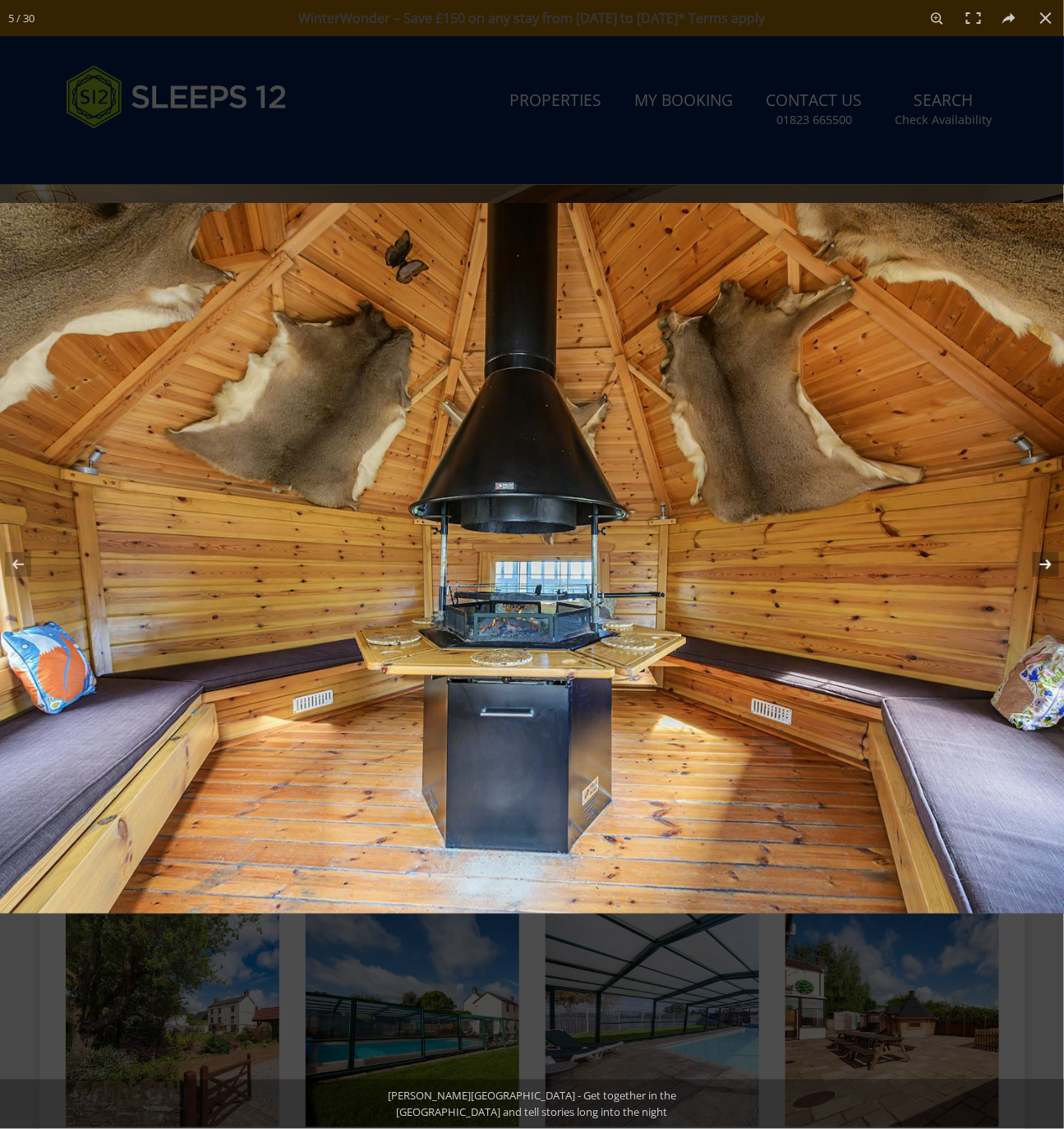
click at [1049, 568] on button at bounding box center [1035, 565] width 57 height 83
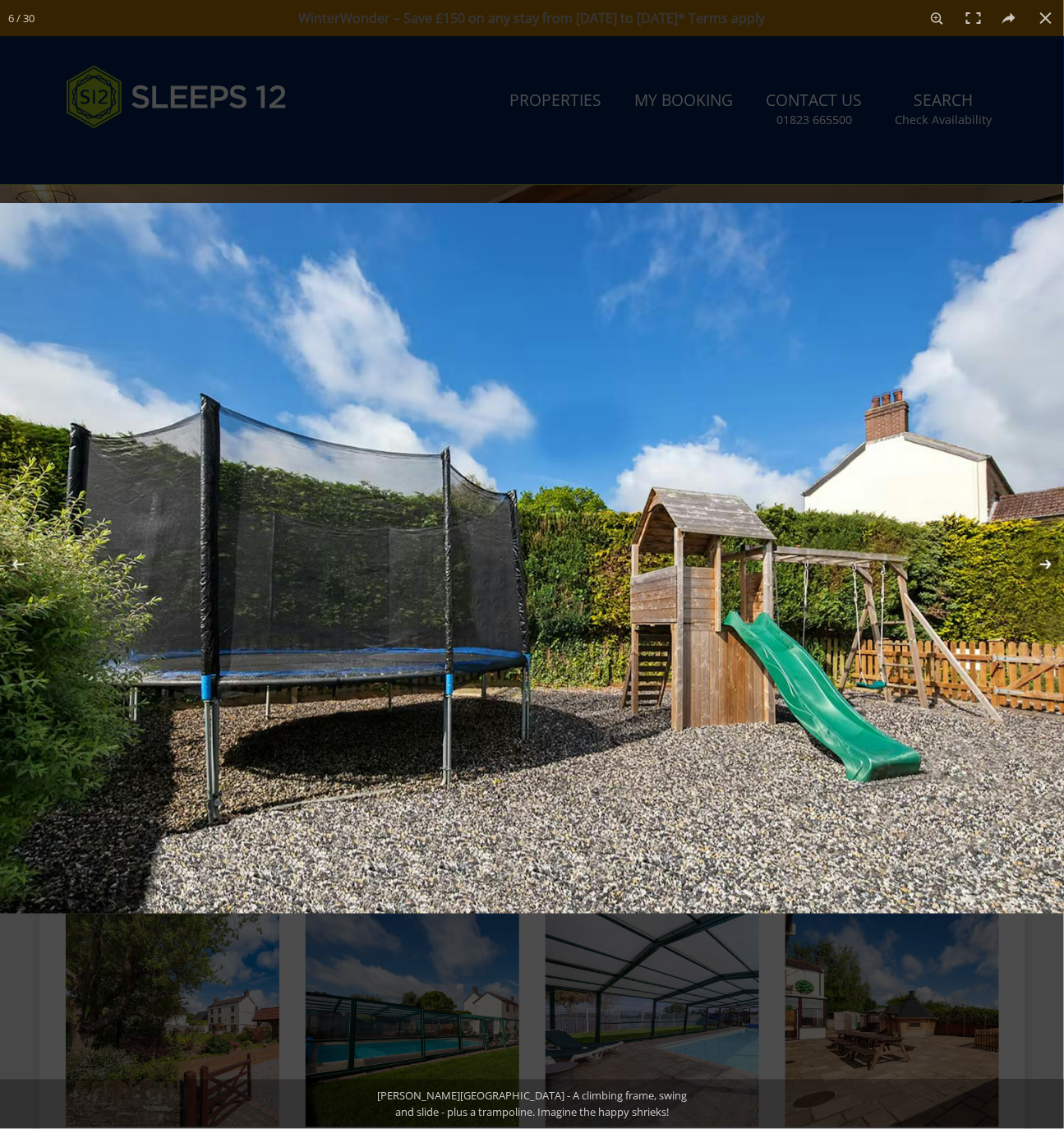
click at [1049, 568] on button at bounding box center [1035, 565] width 57 height 83
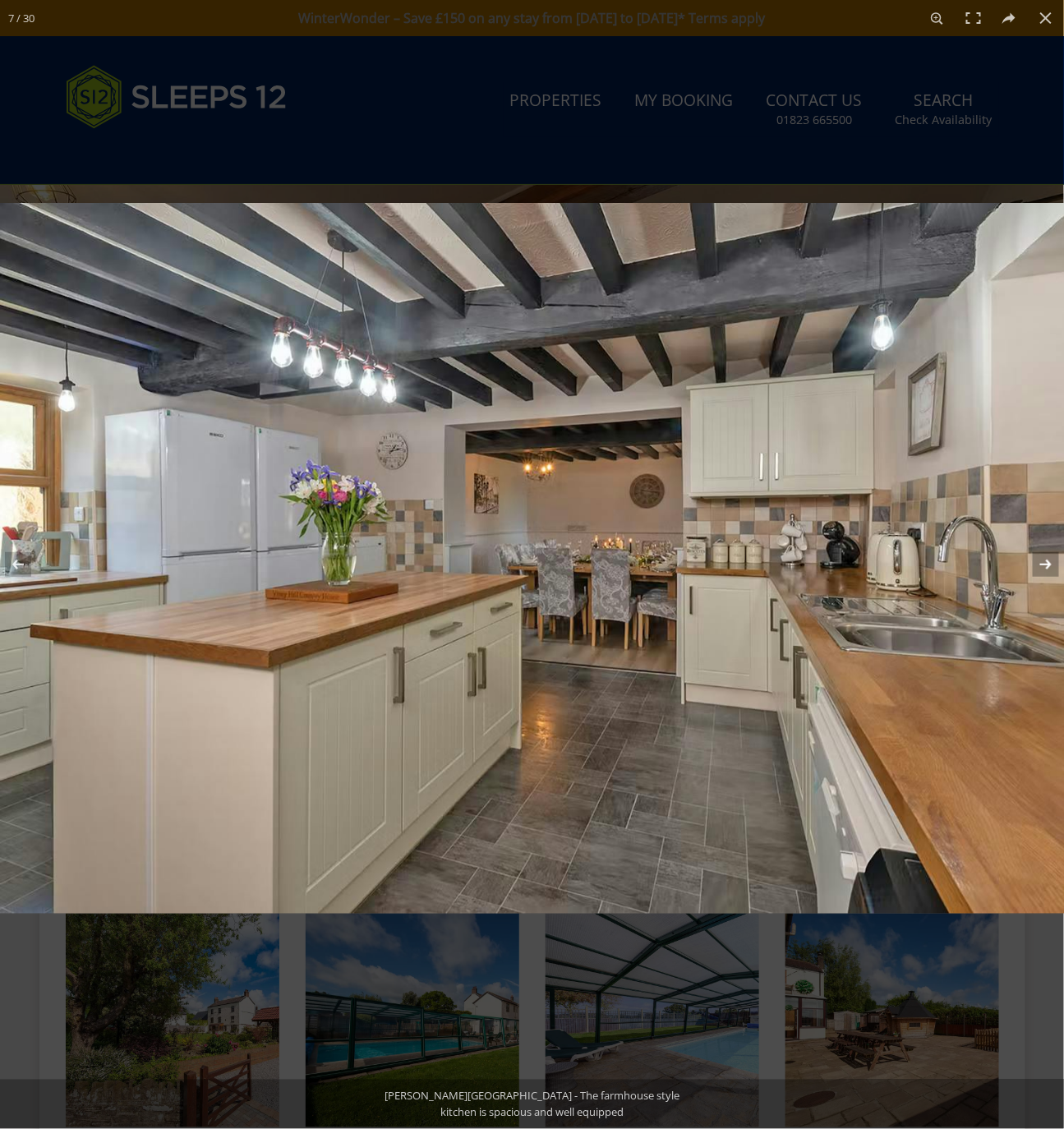
click at [1049, 568] on button at bounding box center [1035, 565] width 57 height 83
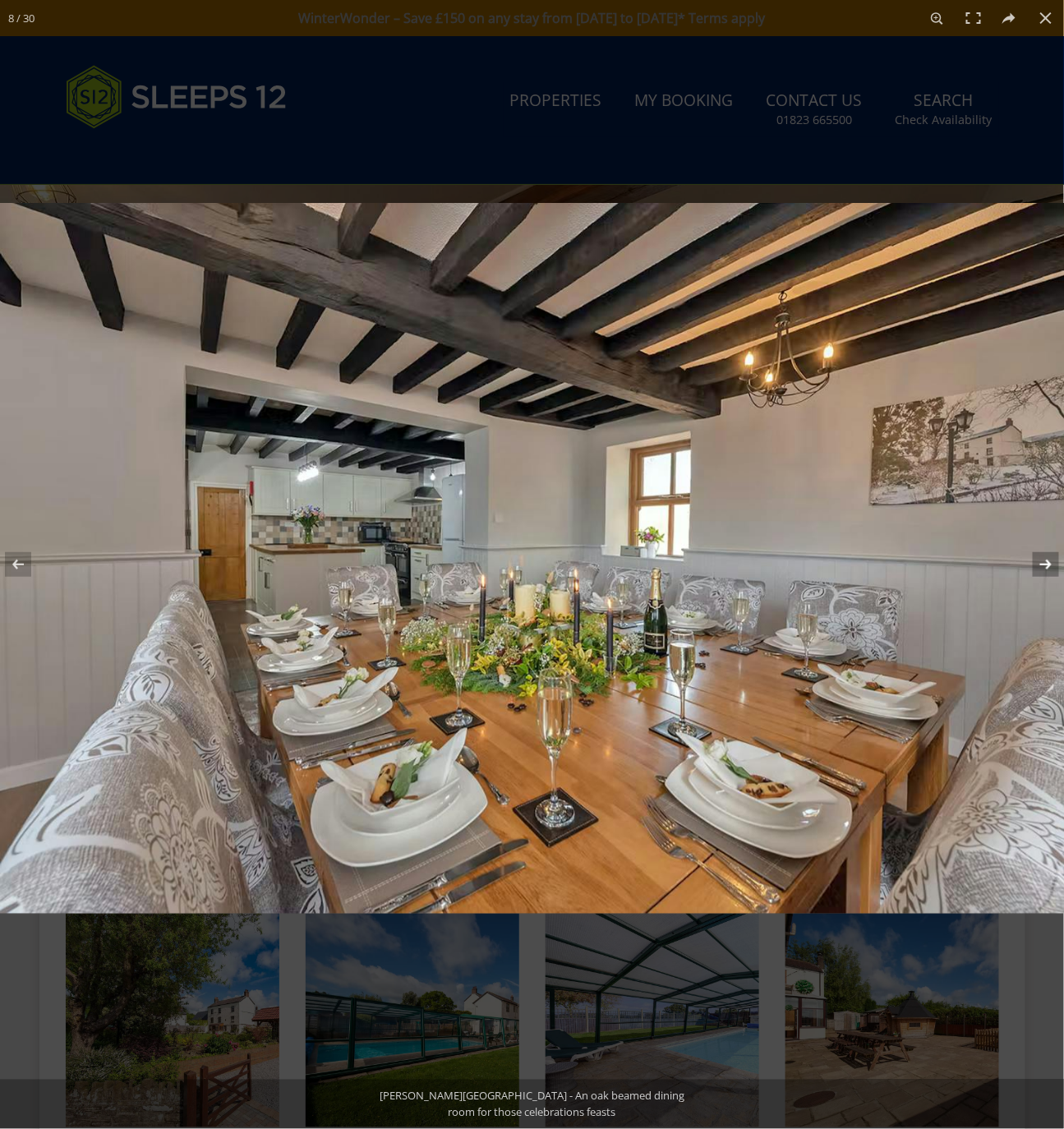
click at [1049, 568] on button at bounding box center [1035, 565] width 57 height 83
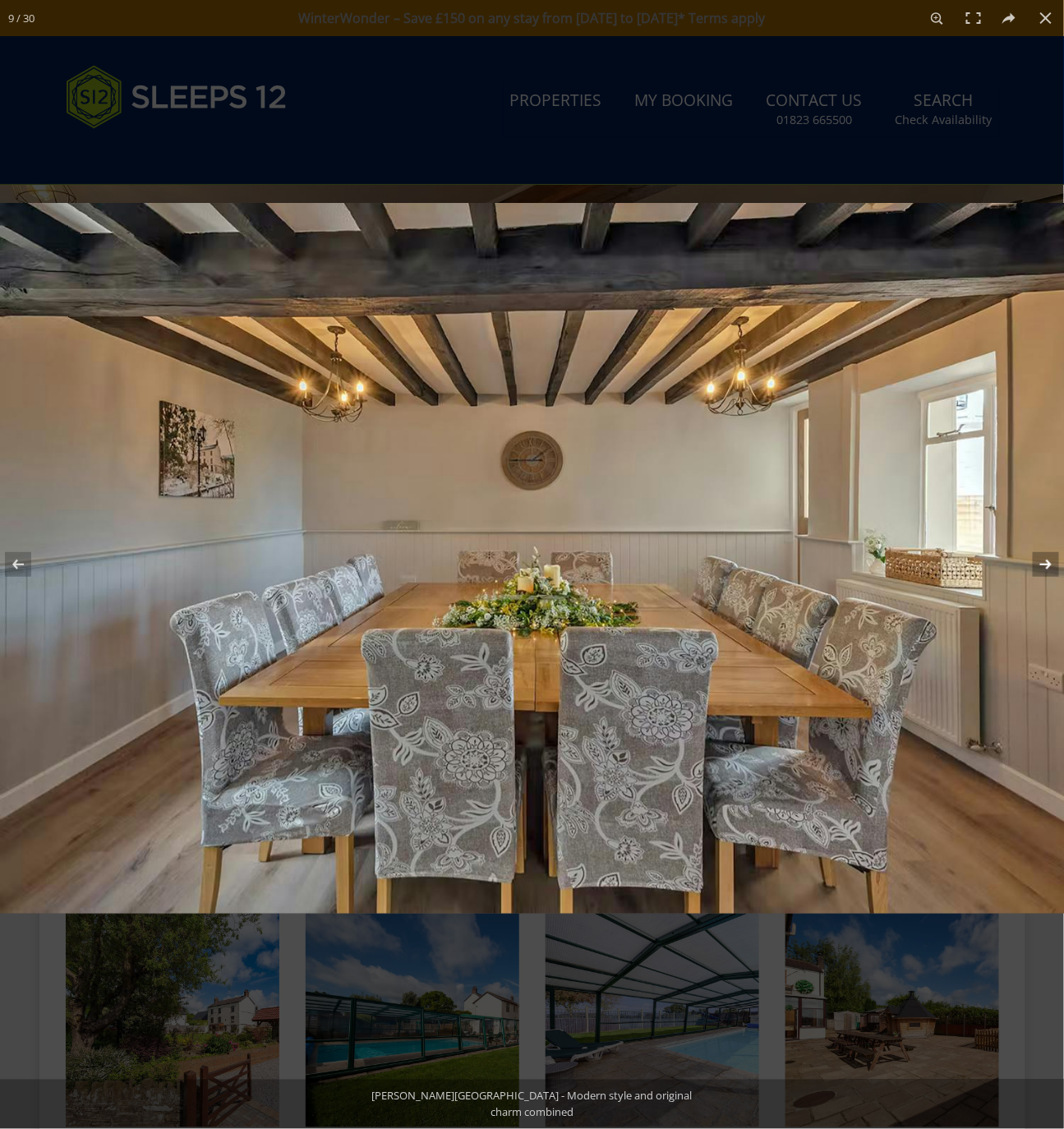
click at [1049, 568] on button at bounding box center [1035, 565] width 57 height 83
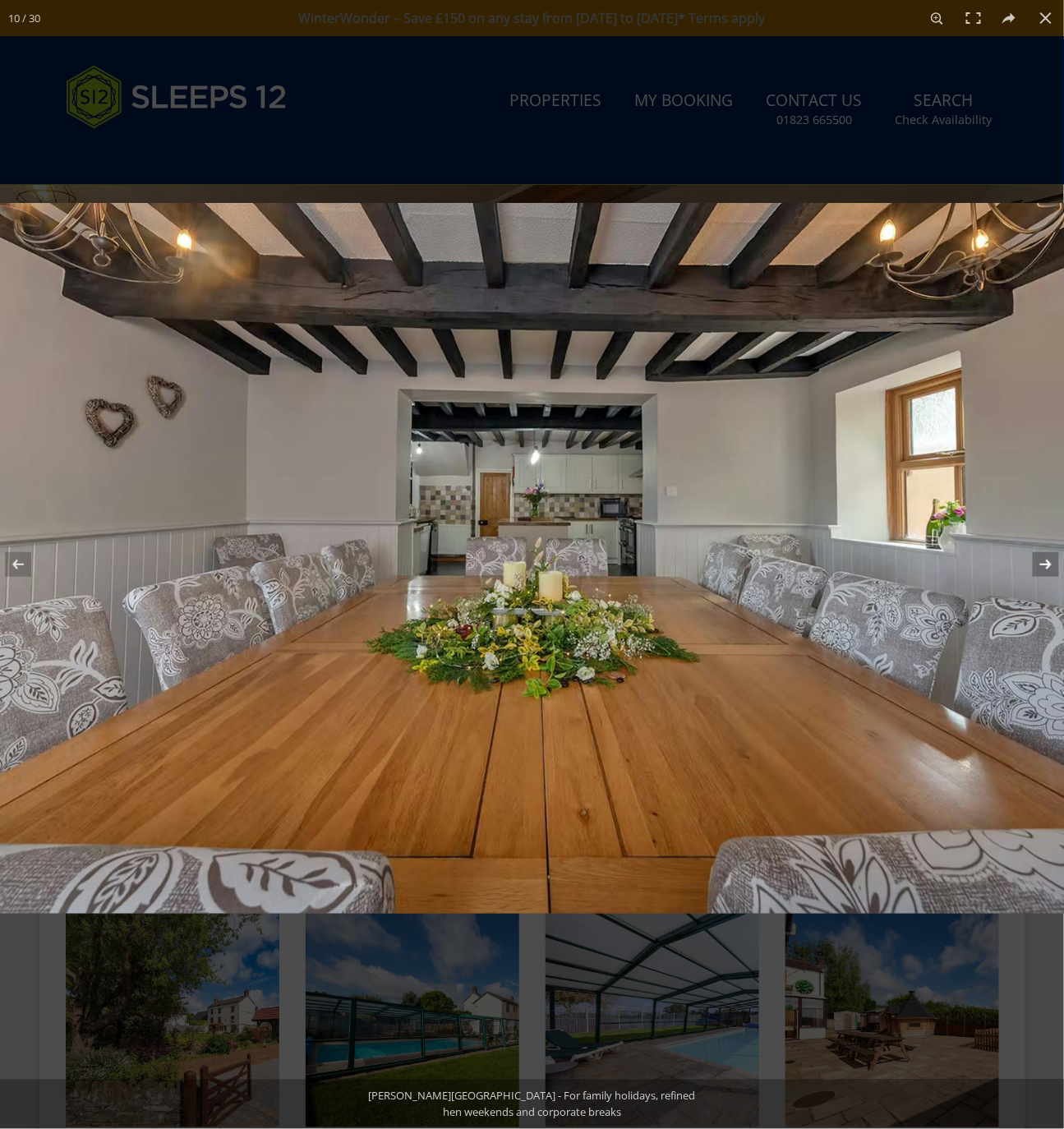
click at [1049, 568] on button at bounding box center [1035, 565] width 57 height 83
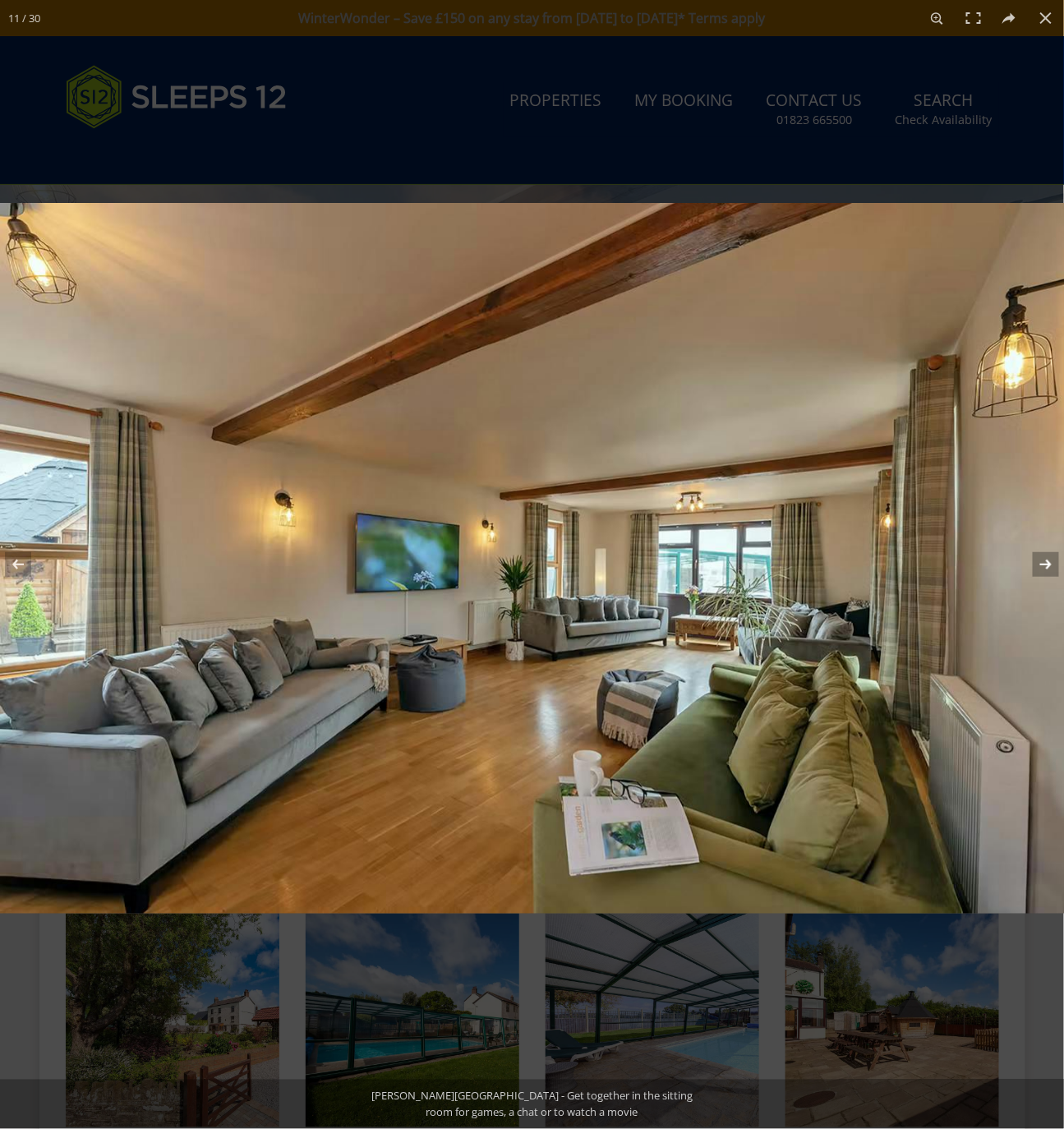
click at [1049, 568] on button at bounding box center [1035, 565] width 57 height 83
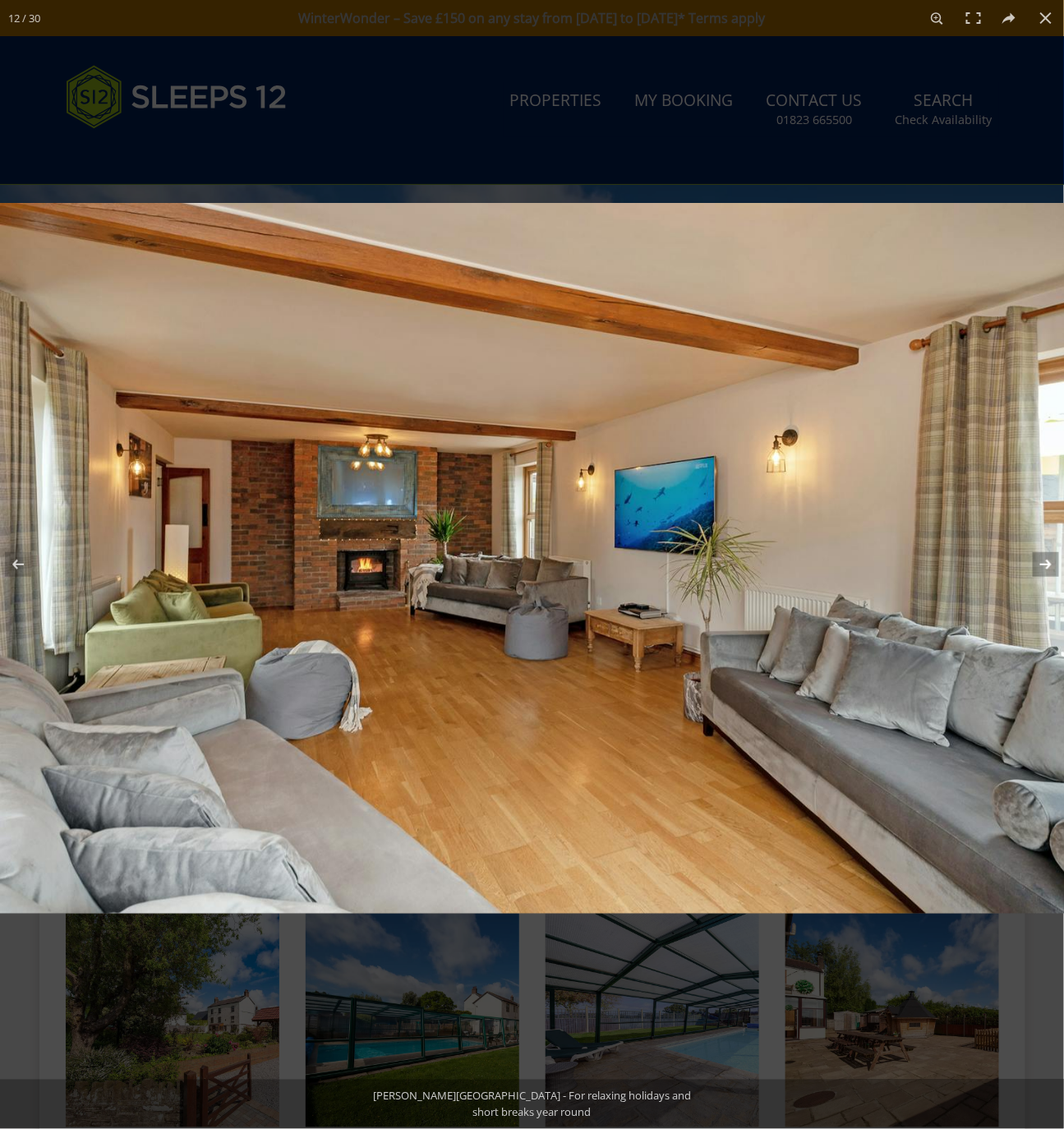
click at [1049, 568] on button at bounding box center [1035, 565] width 57 height 83
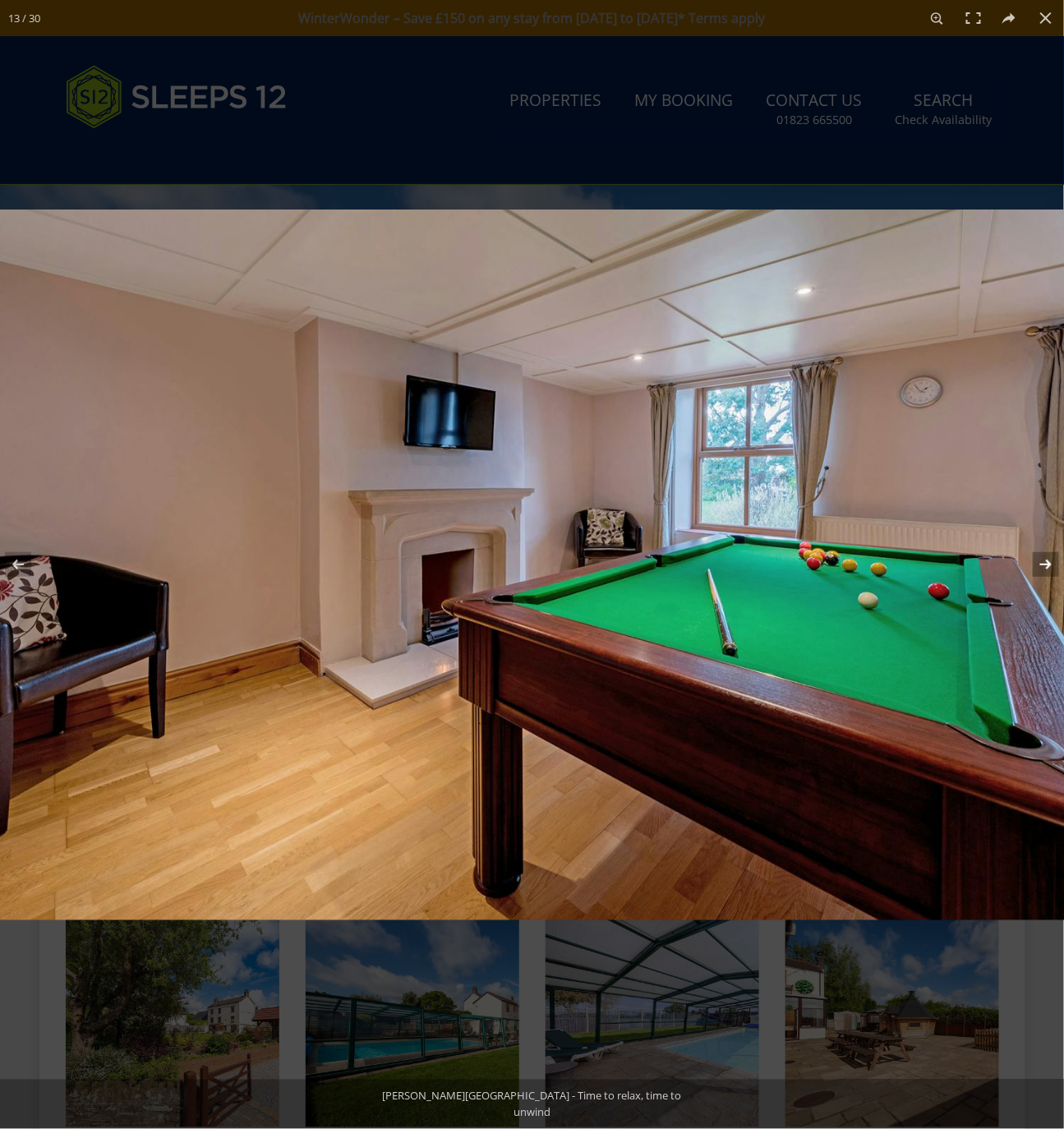
click at [1049, 568] on button at bounding box center [1035, 565] width 57 height 83
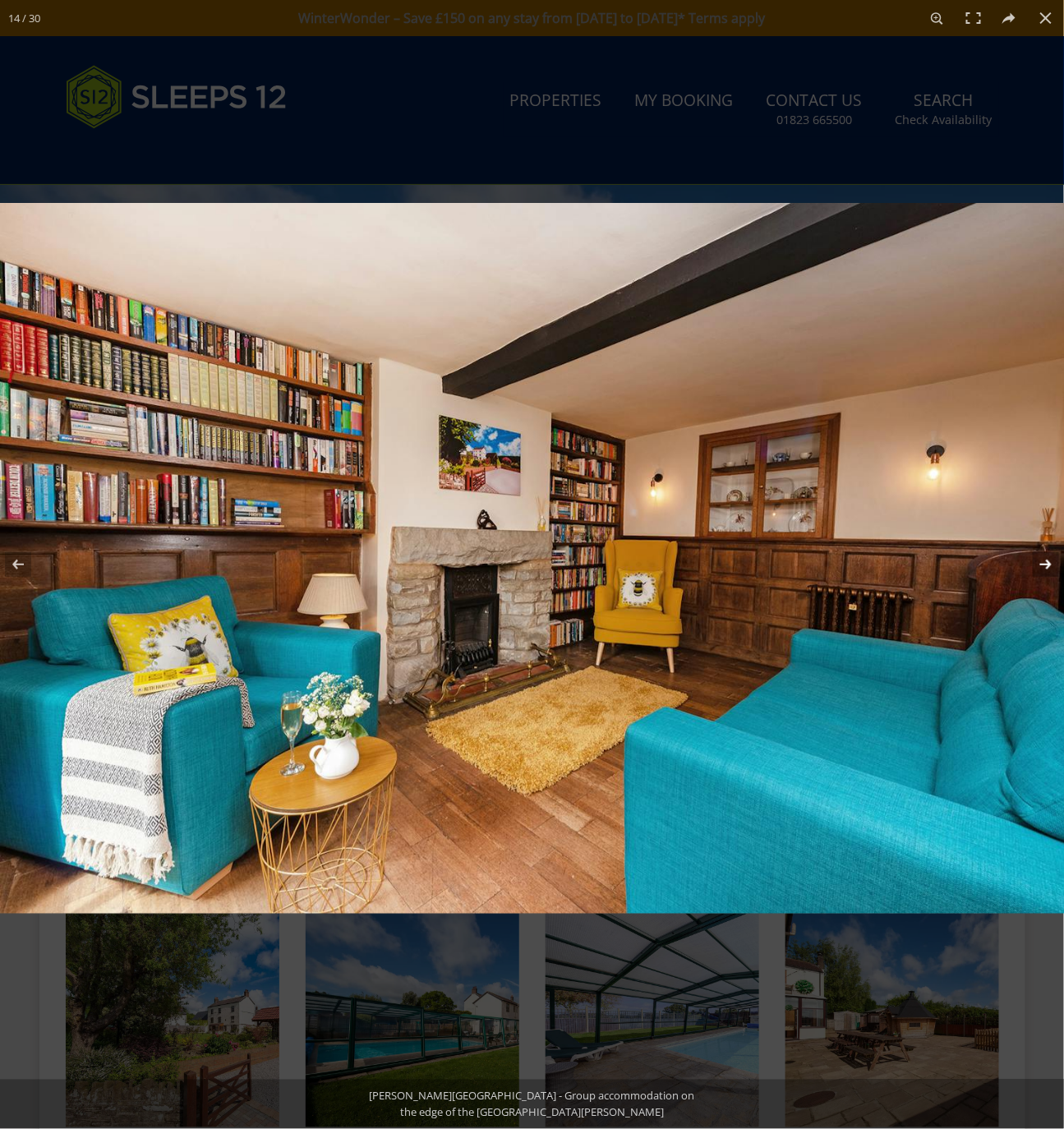
click at [1049, 568] on button at bounding box center [1035, 565] width 57 height 83
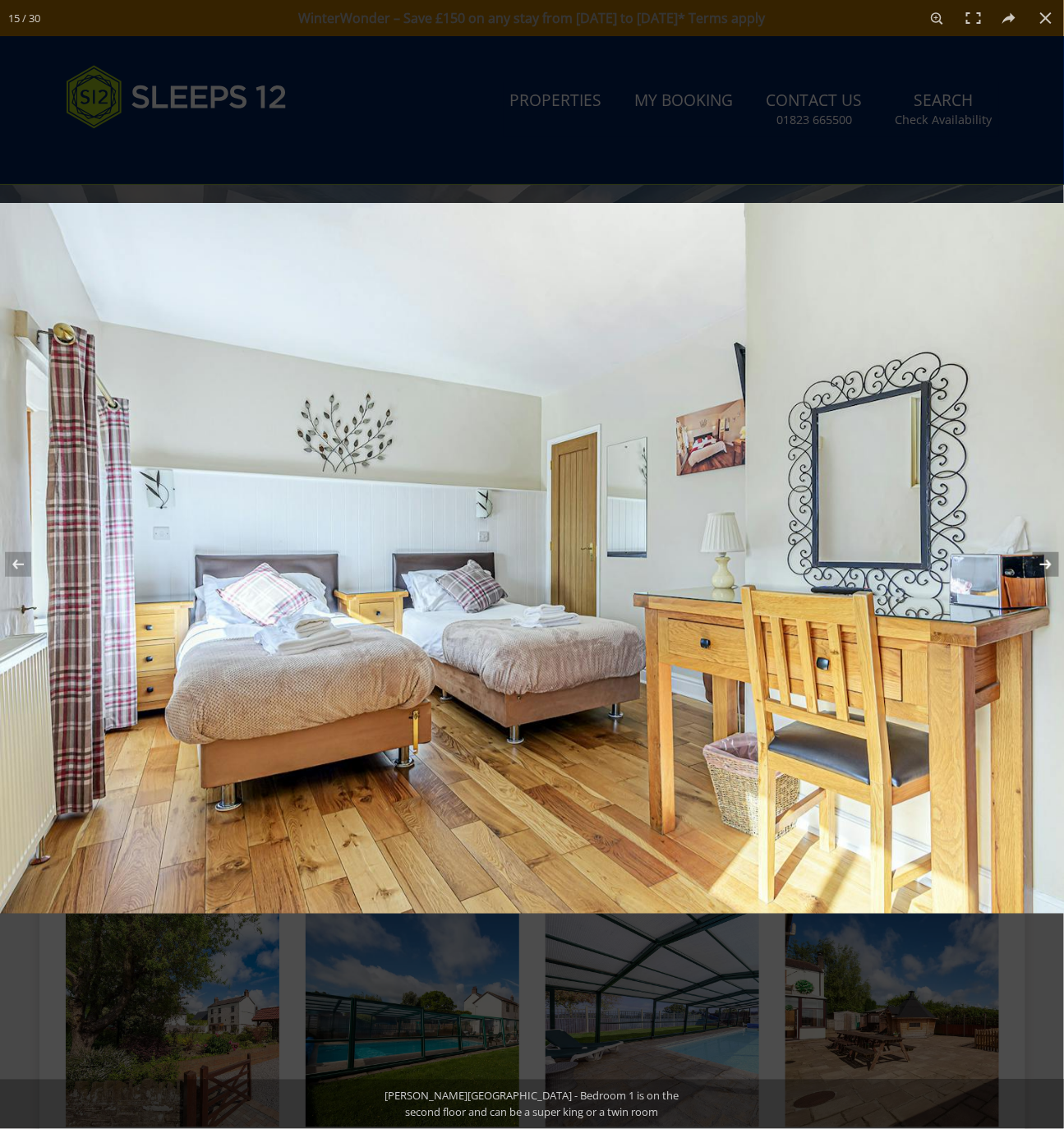
click at [1047, 564] on button at bounding box center [1035, 565] width 57 height 83
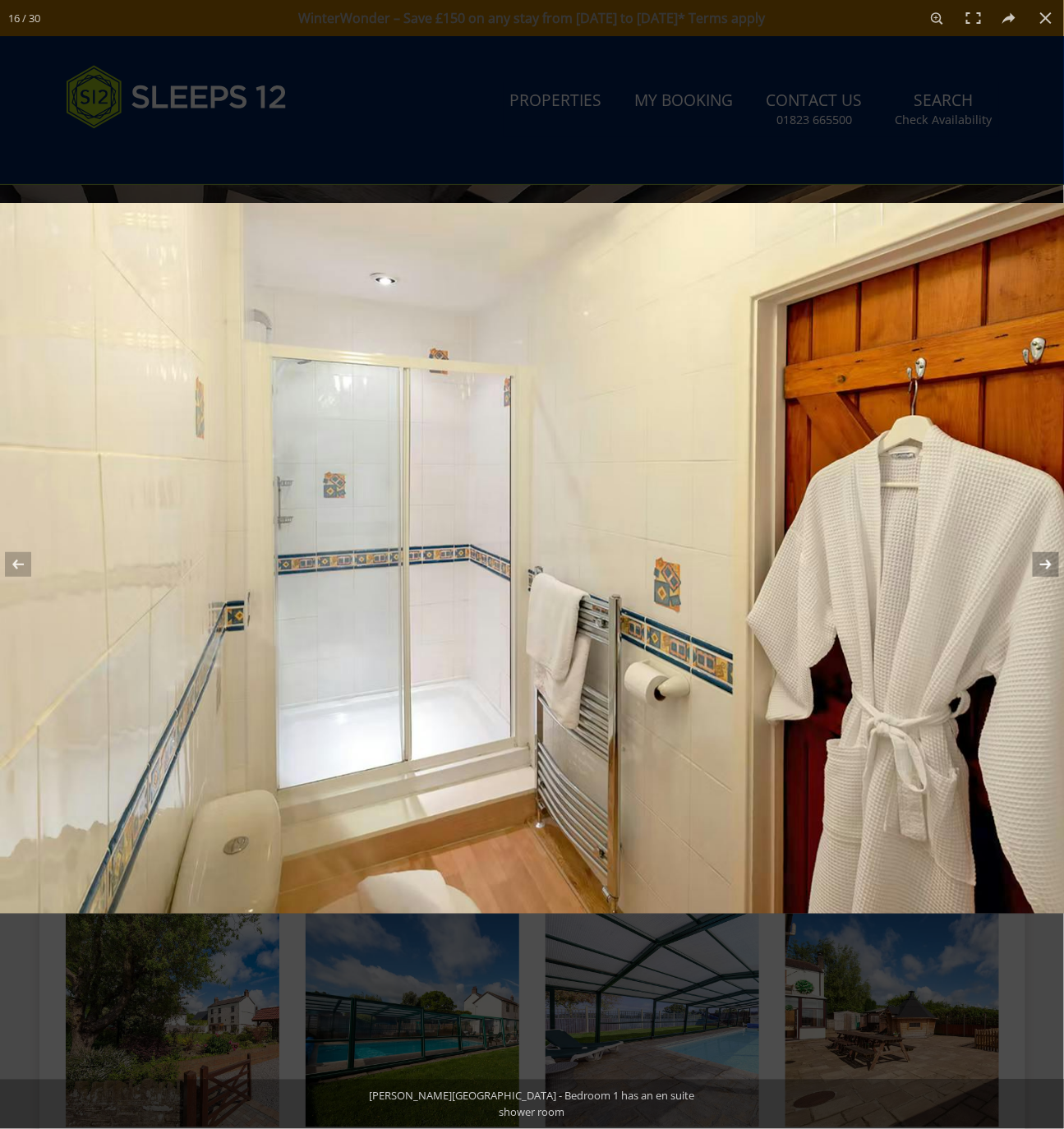
click at [1046, 564] on button at bounding box center [1035, 565] width 57 height 83
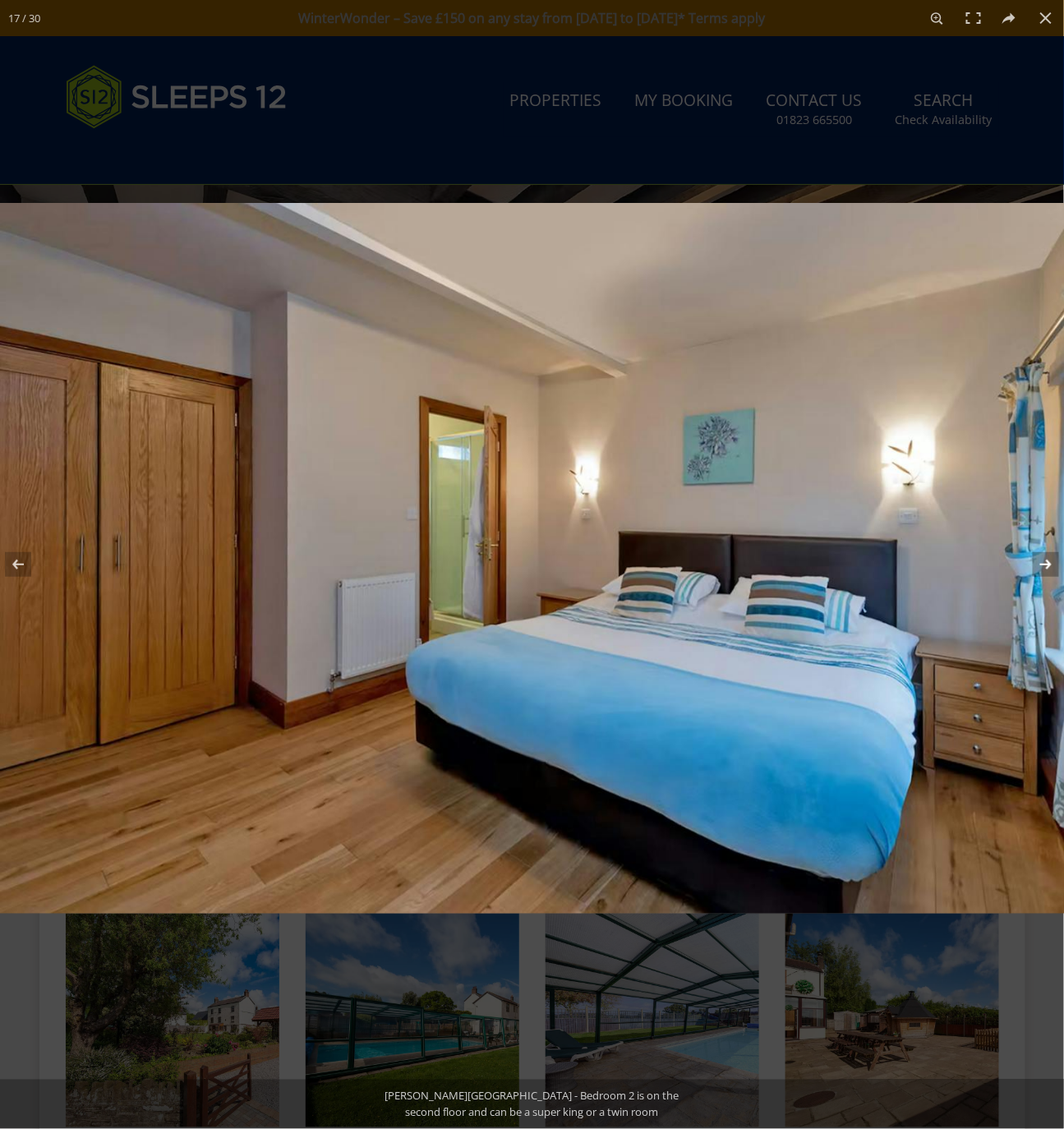
click at [1046, 564] on button at bounding box center [1035, 565] width 57 height 83
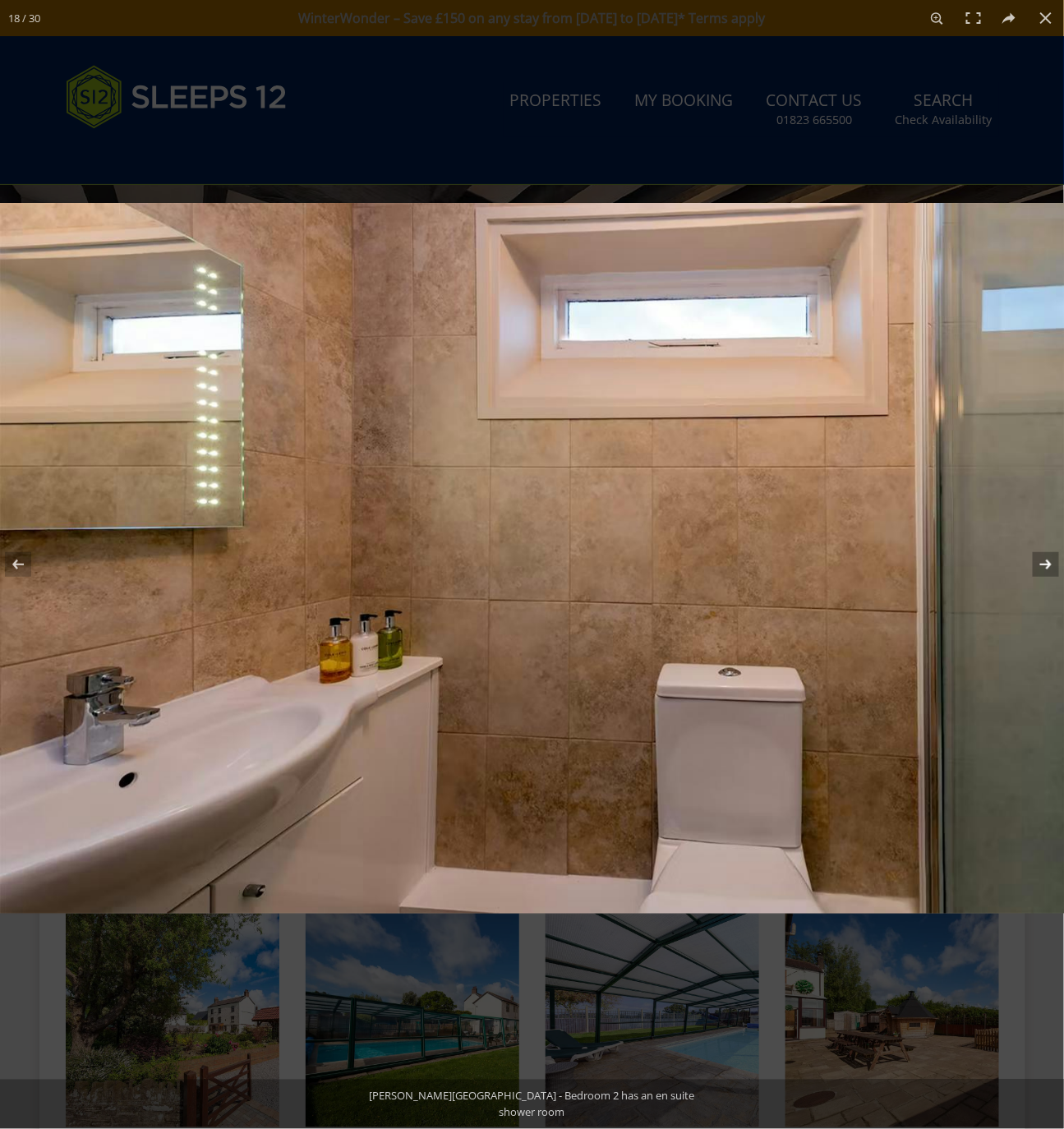
click at [1046, 564] on button at bounding box center [1035, 565] width 57 height 83
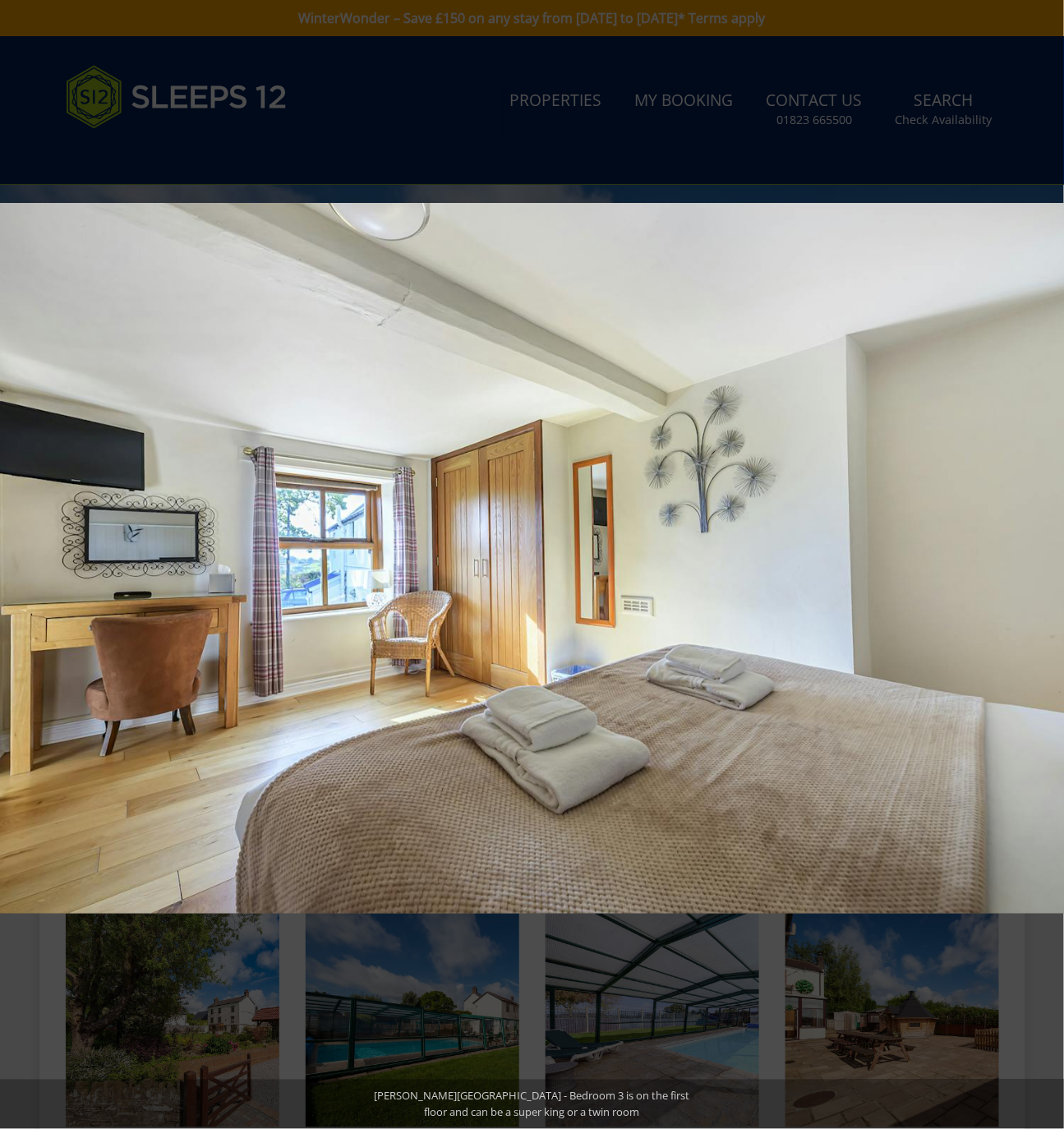
click at [1047, 560] on button at bounding box center [1035, 565] width 57 height 83
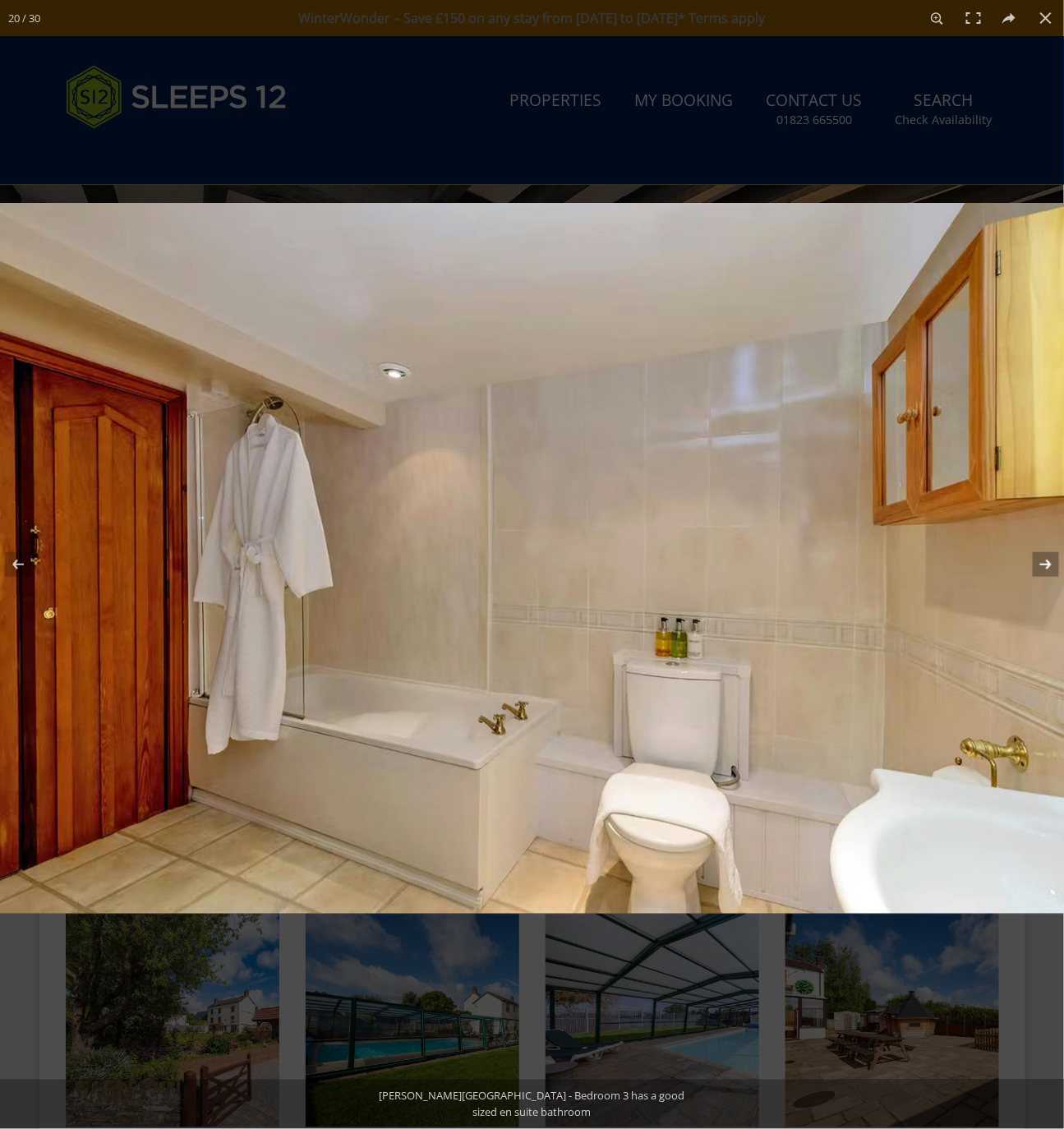
click at [1047, 560] on button at bounding box center [1035, 565] width 57 height 83
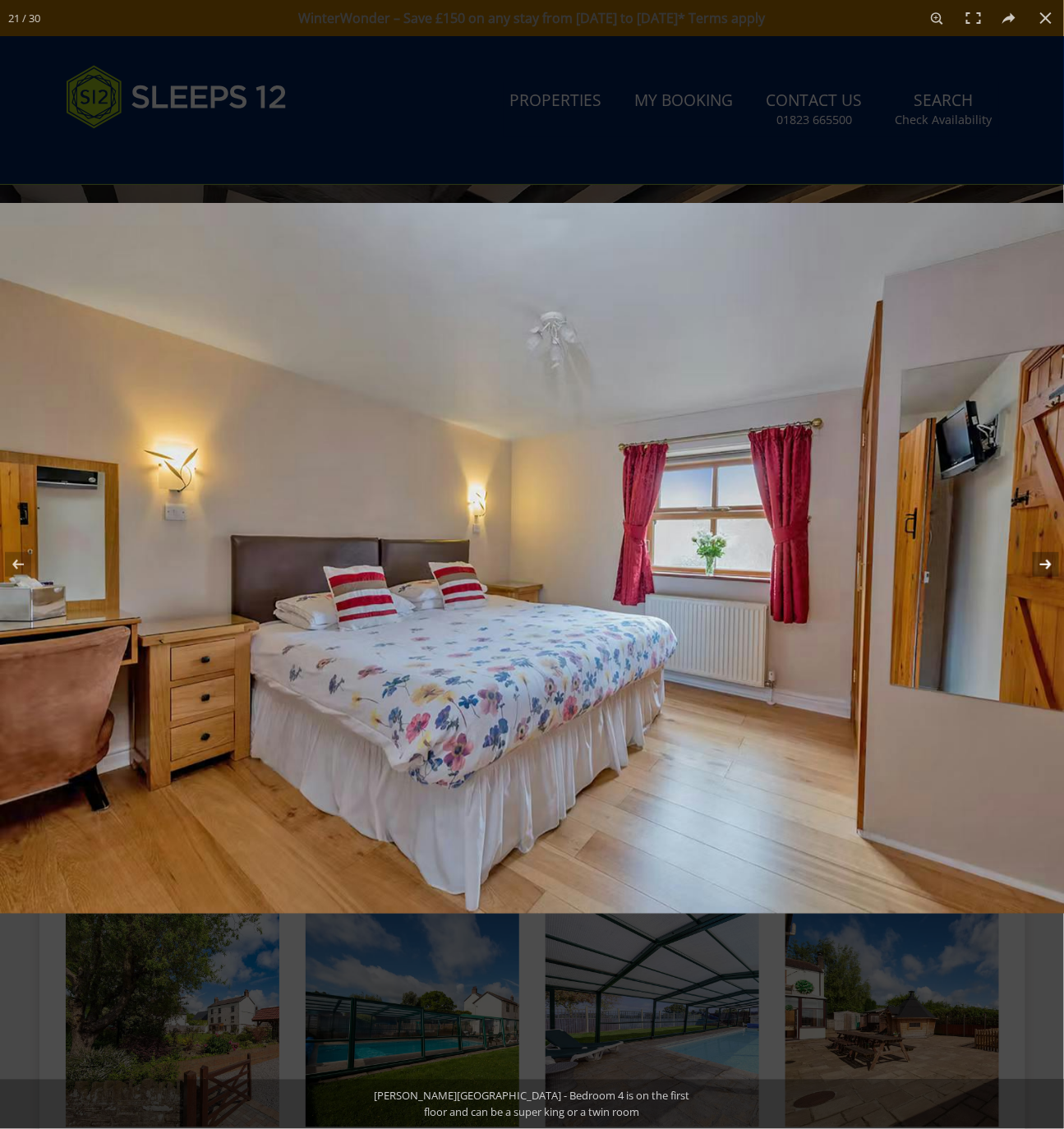
click at [1047, 560] on button at bounding box center [1035, 565] width 57 height 83
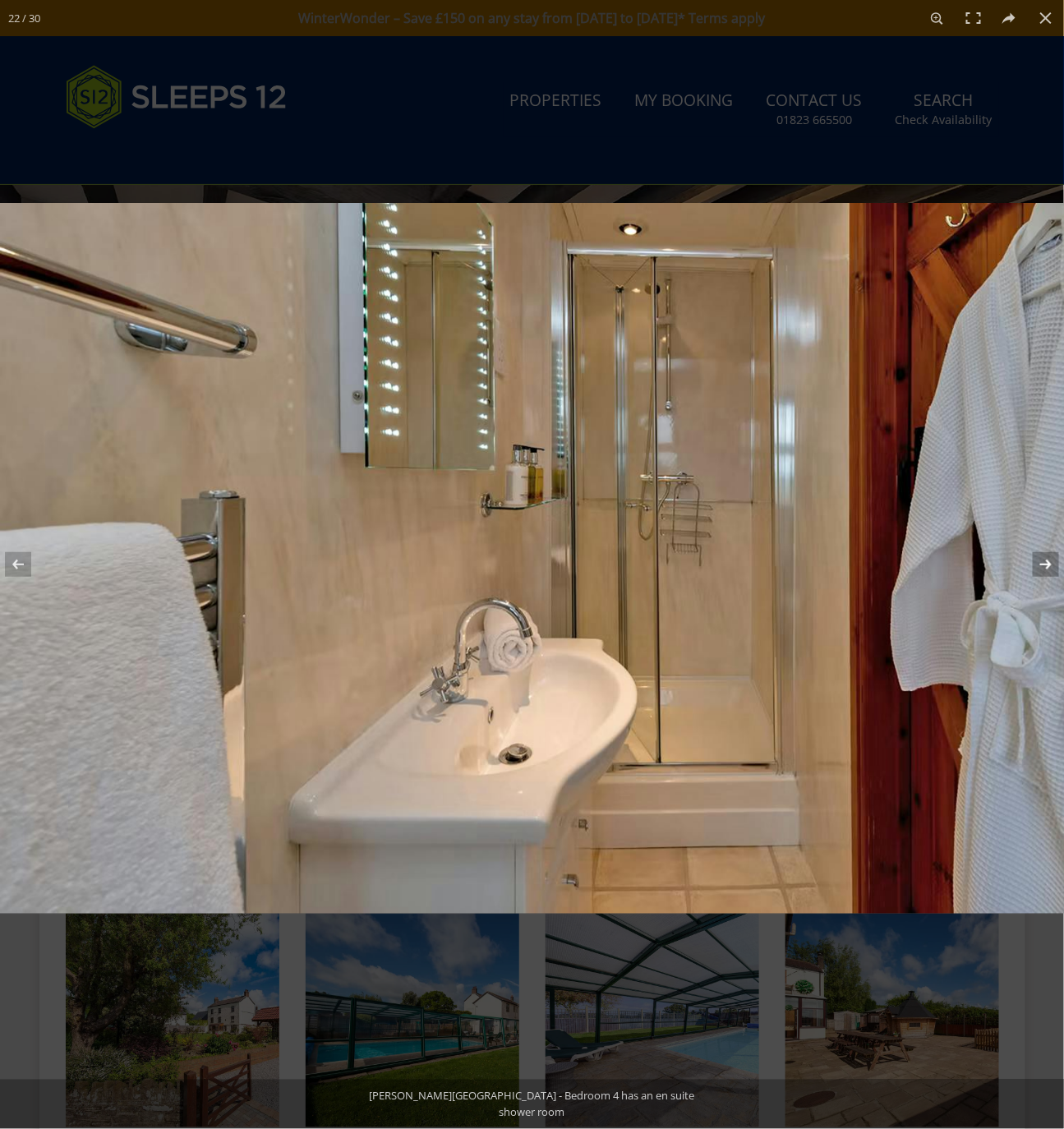
click at [1047, 560] on button at bounding box center [1035, 565] width 57 height 83
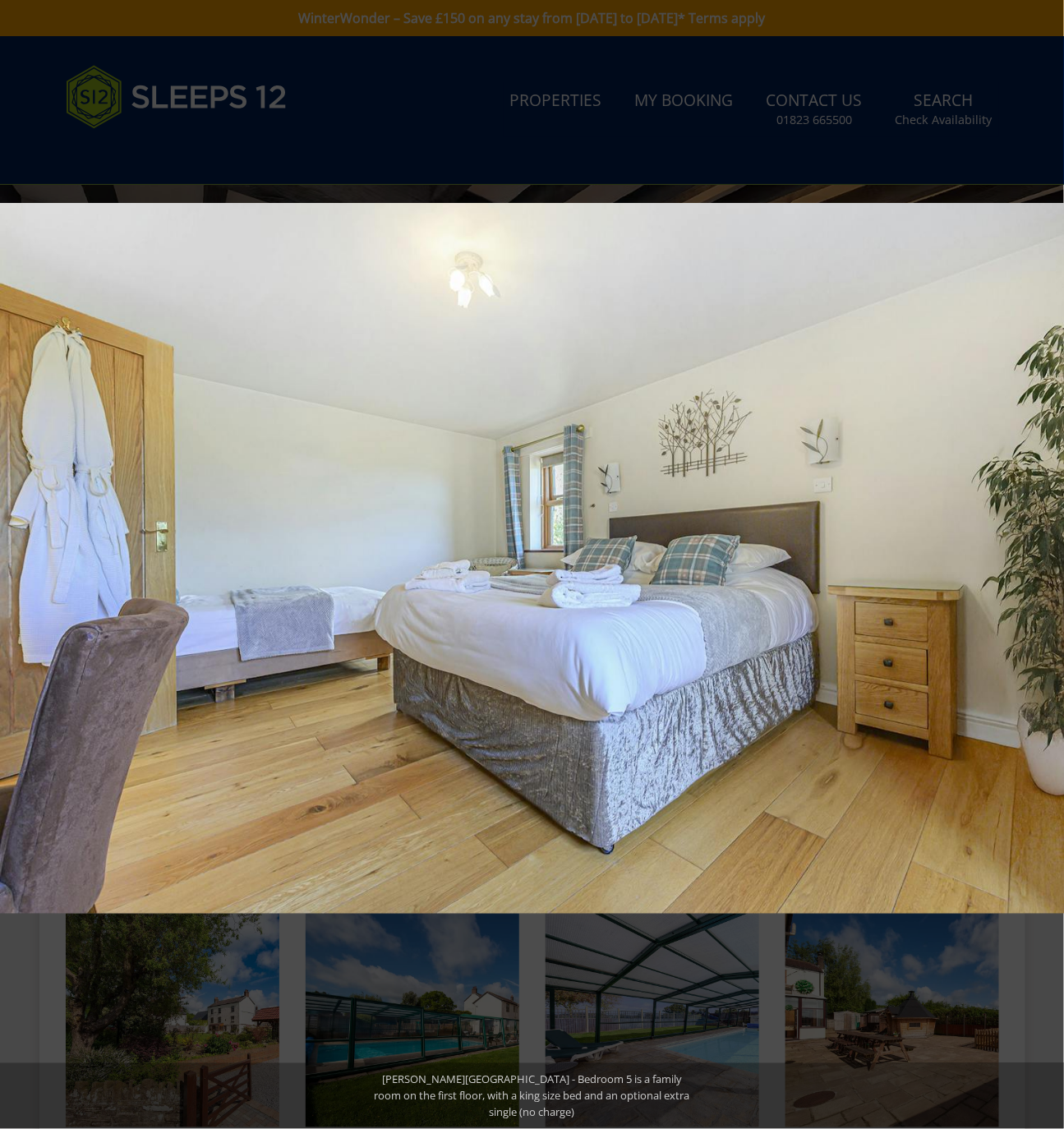
click at [1045, 568] on button at bounding box center [1035, 565] width 57 height 83
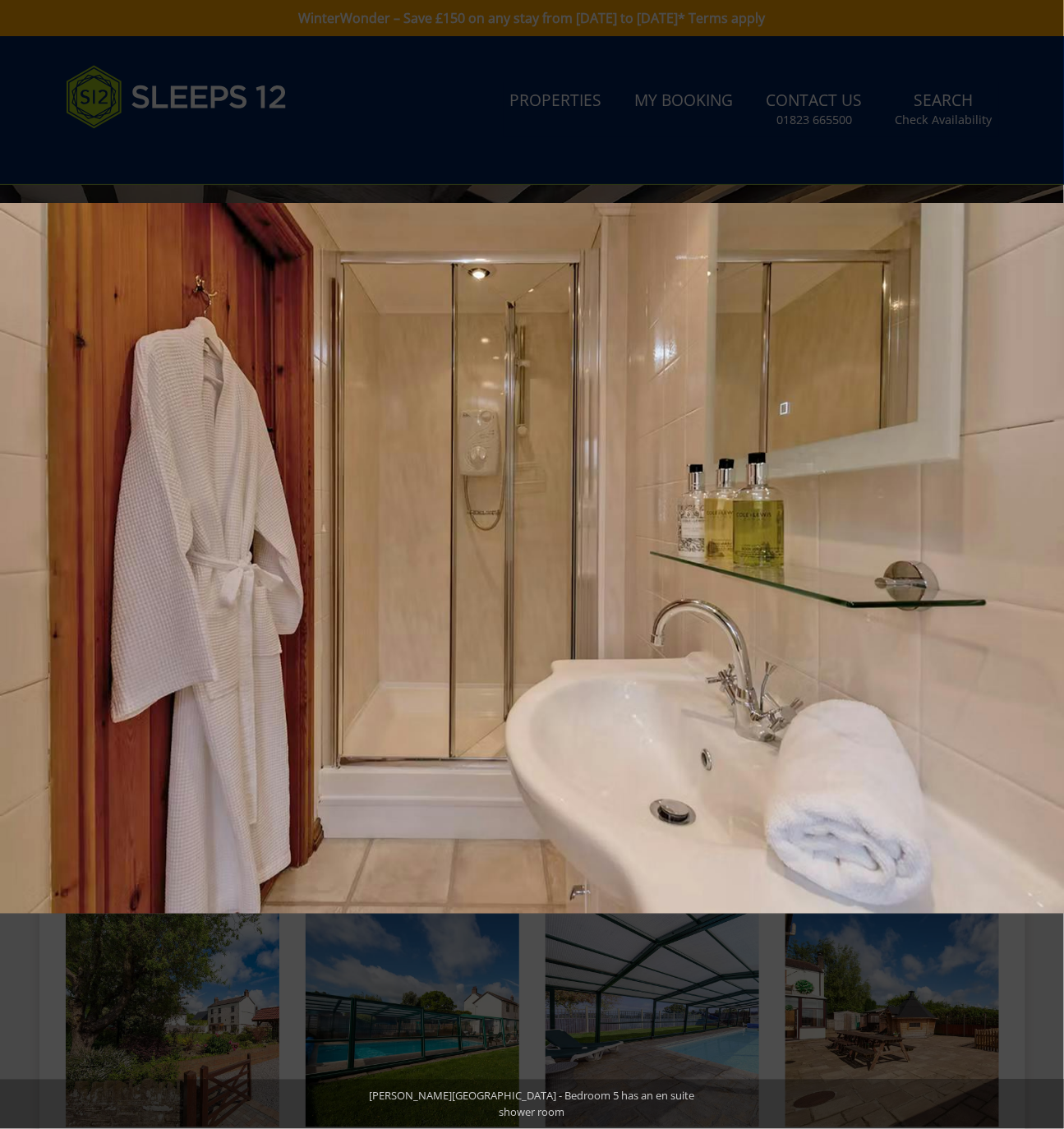
click at [1045, 568] on button at bounding box center [1035, 565] width 57 height 83
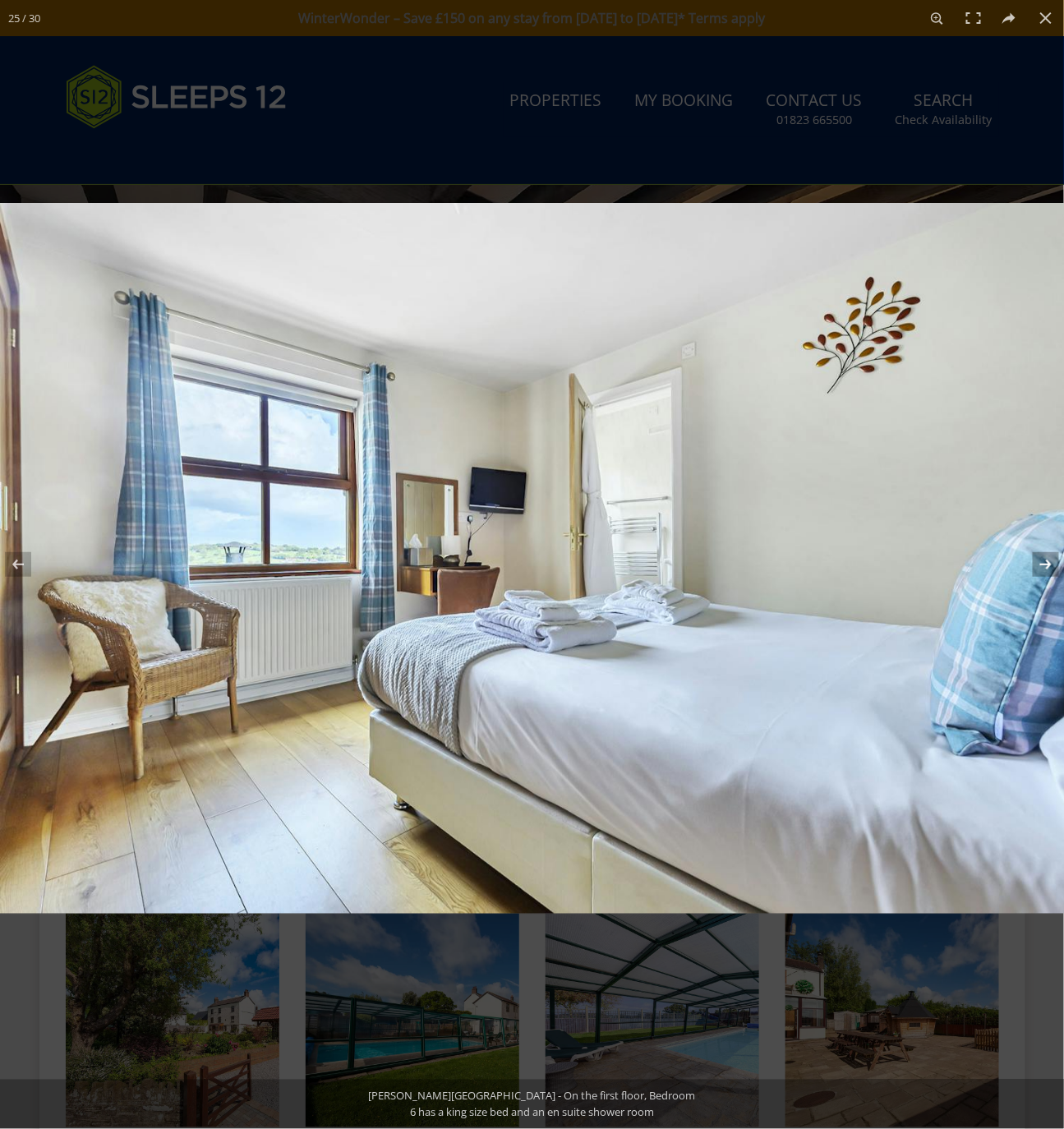
click at [1045, 567] on button at bounding box center [1035, 565] width 57 height 83
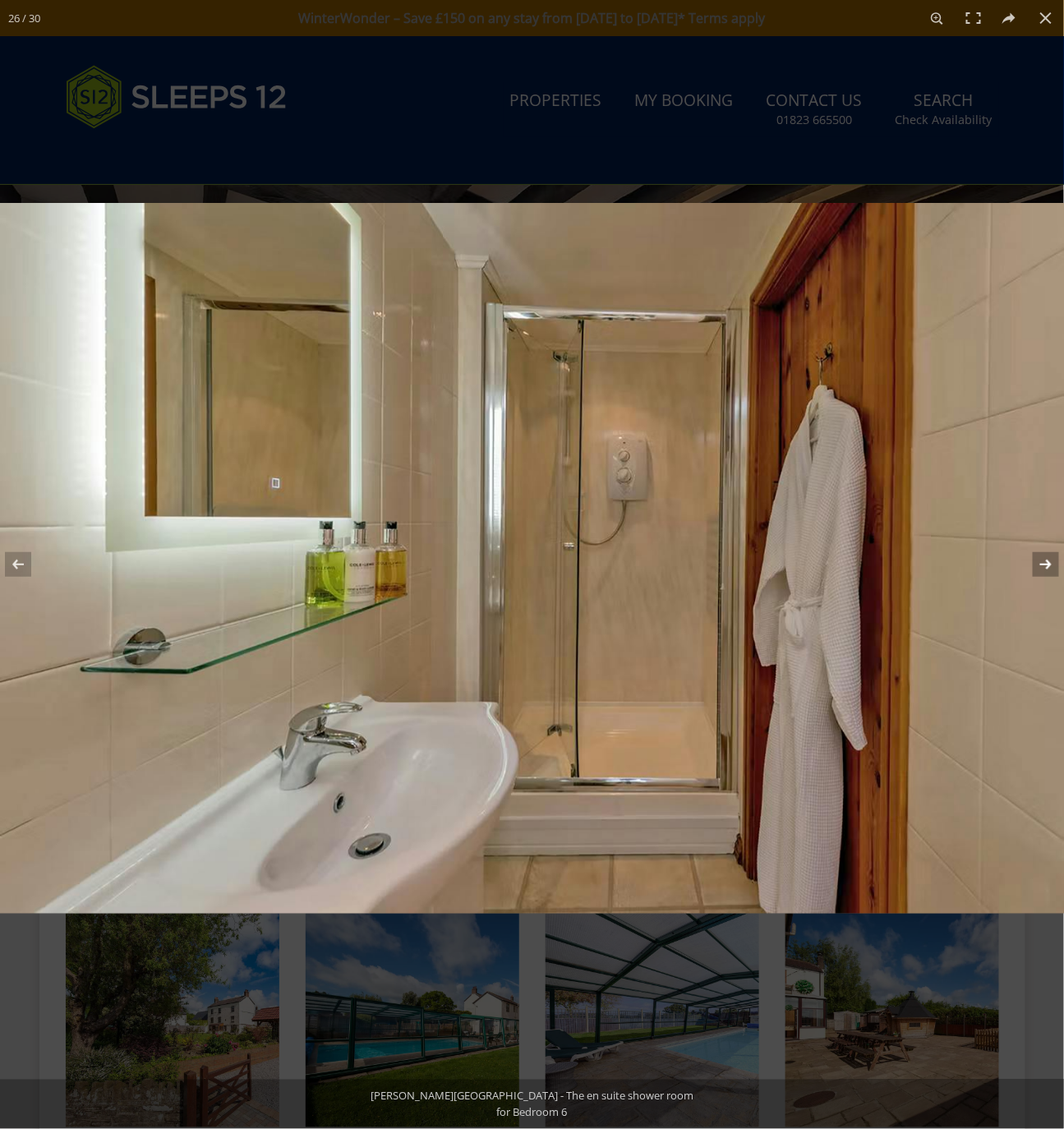
click at [1045, 567] on button at bounding box center [1035, 565] width 57 height 83
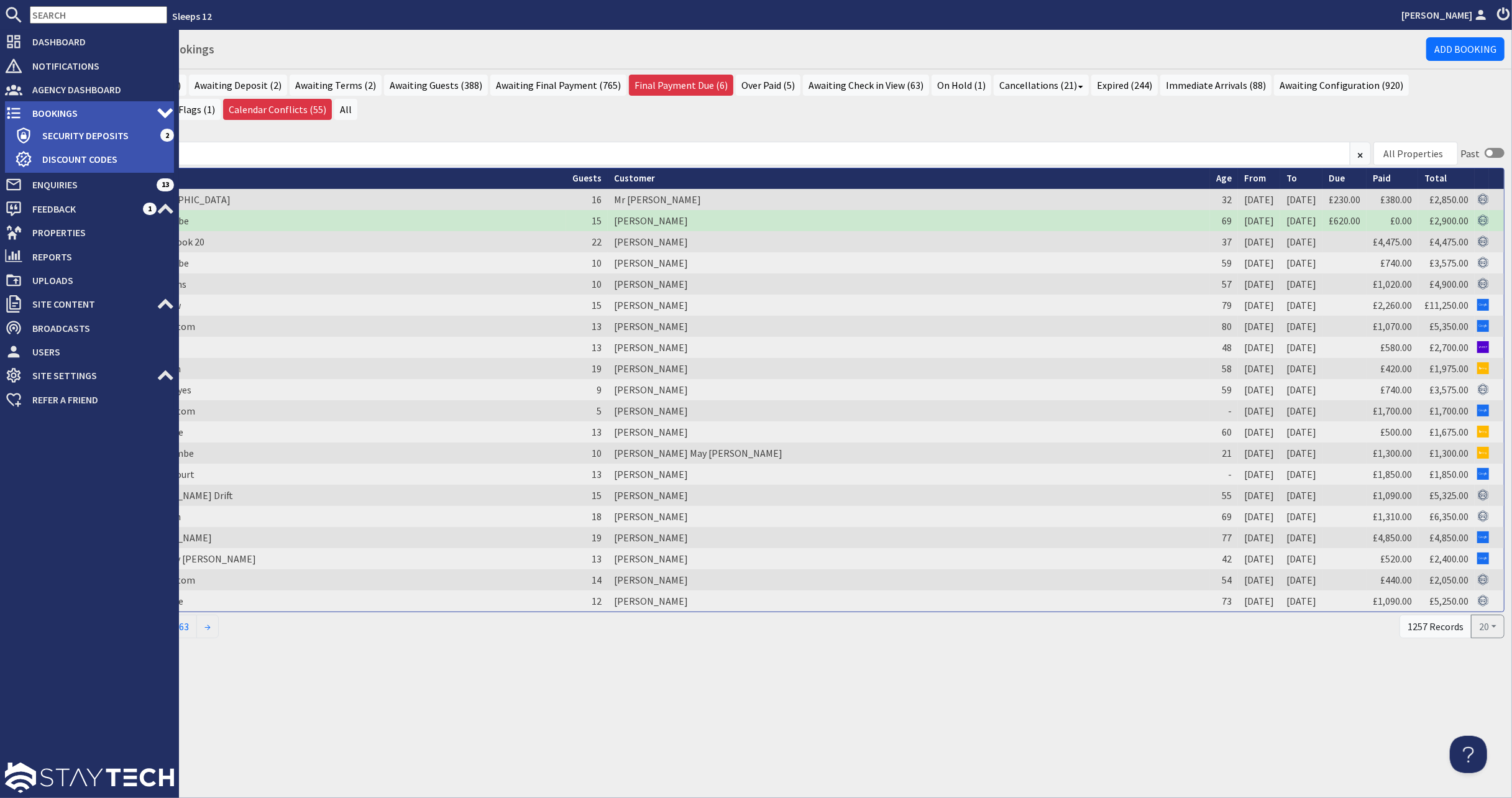
click at [41, 115] on span "Bookings" at bounding box center [89, 113] width 134 height 20
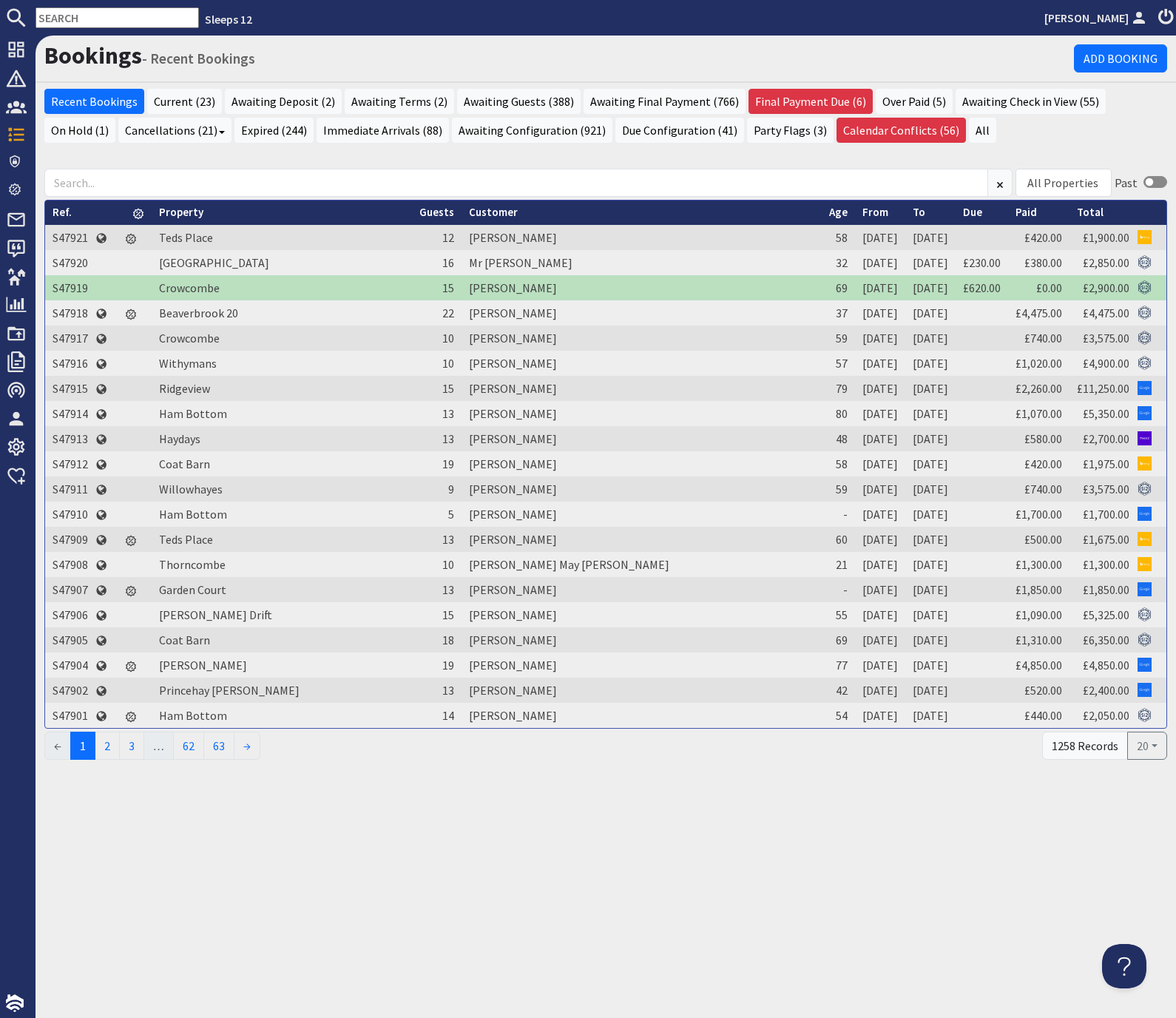
click at [93, 20] on input "text" at bounding box center [117, 18] width 164 height 21
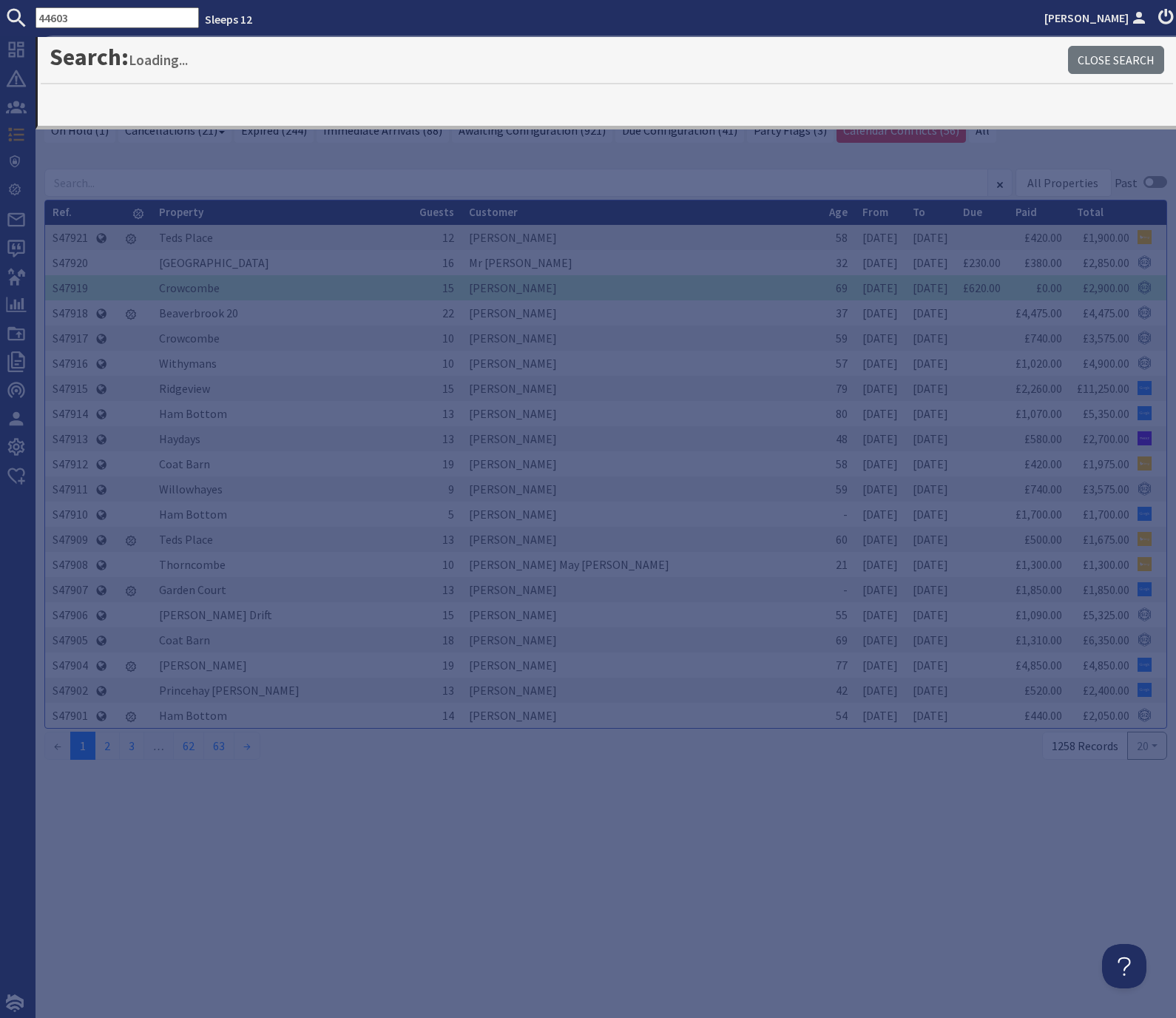
type input "44603"
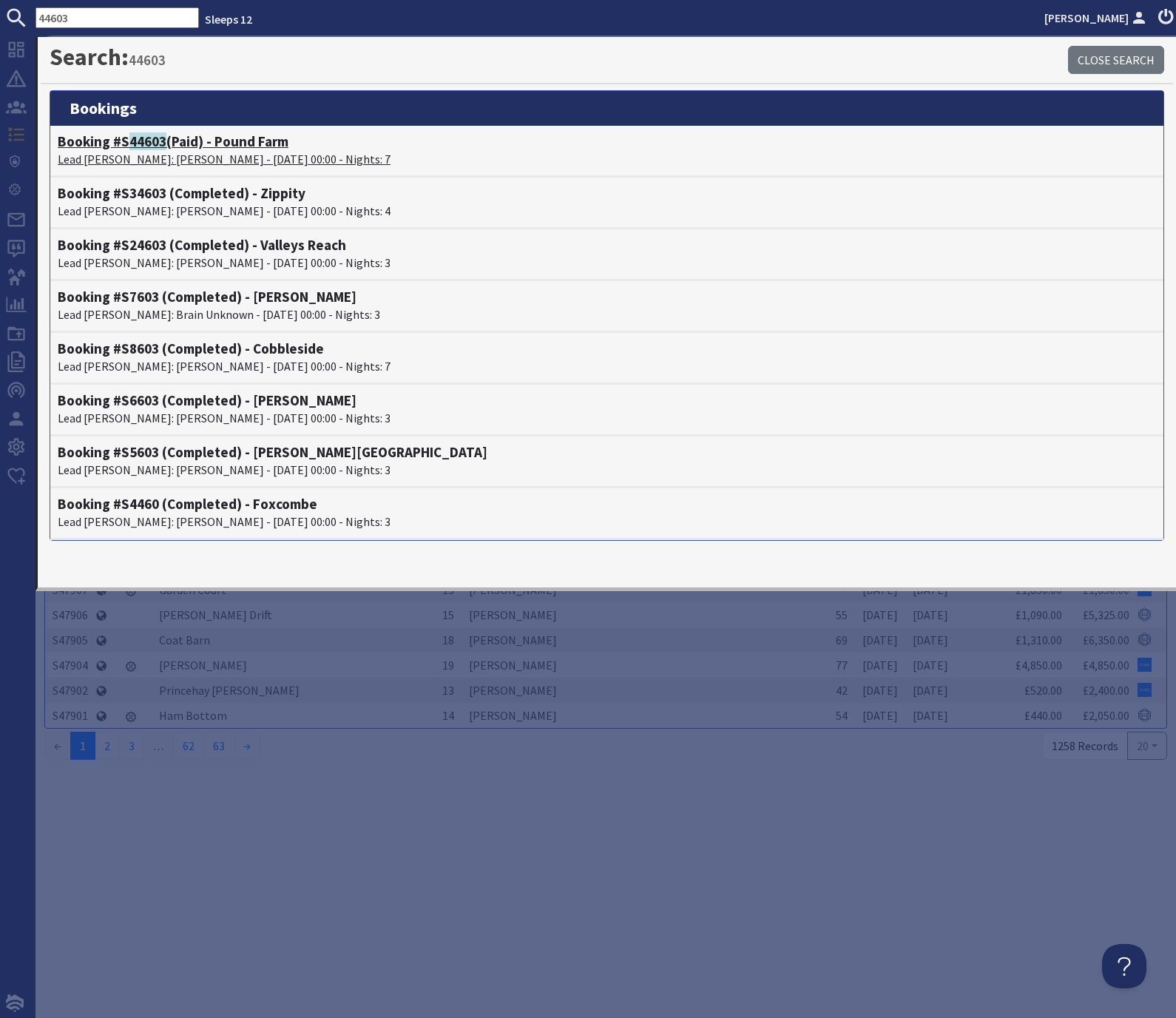
click at [137, 143] on span "44603" at bounding box center [148, 141] width 37 height 18
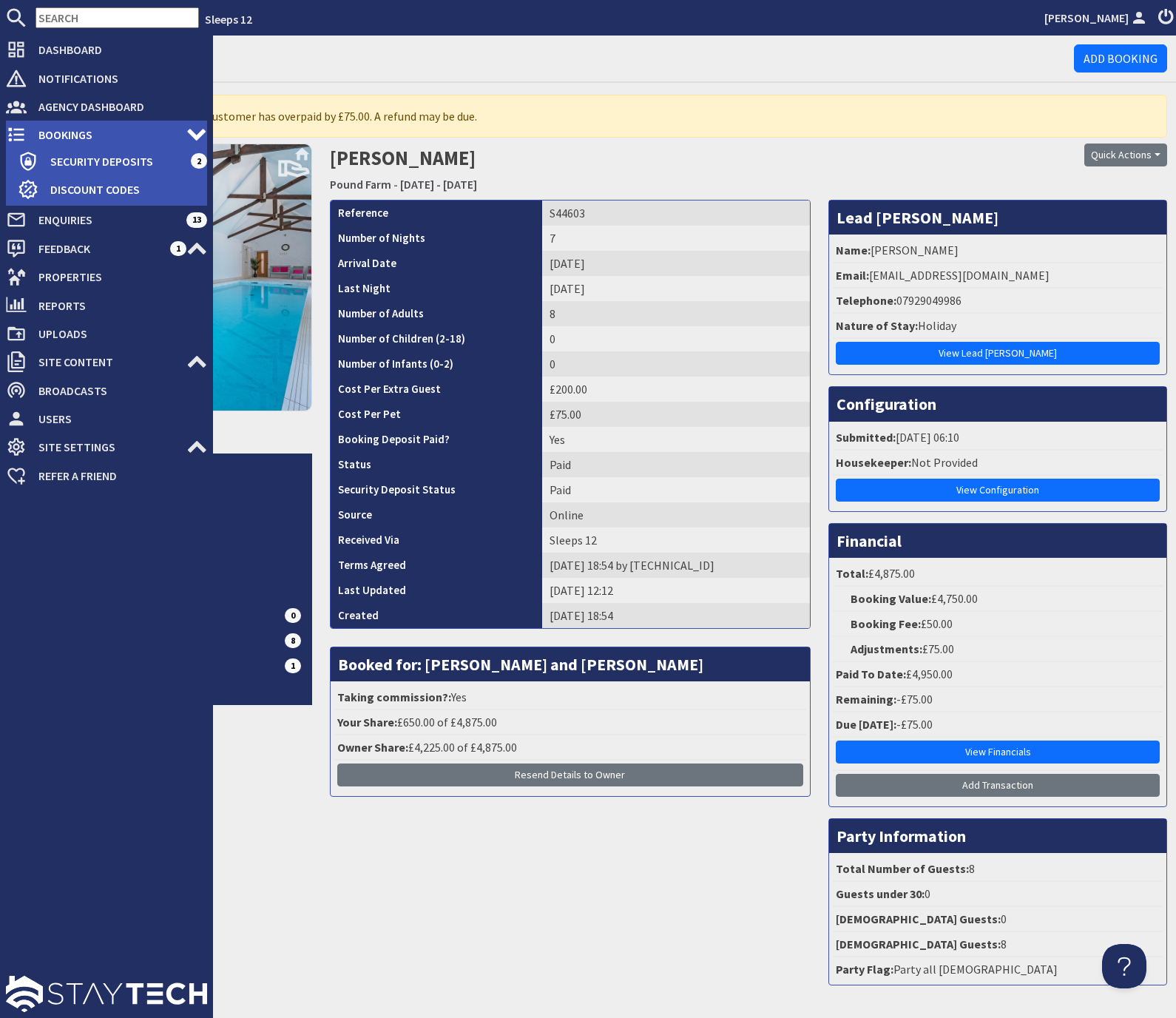
drag, startPoint x: 47, startPoint y: 132, endPoint x: 76, endPoint y: 137, distance: 29.4
click at [46, 132] on span "Bookings" at bounding box center [107, 134] width 160 height 23
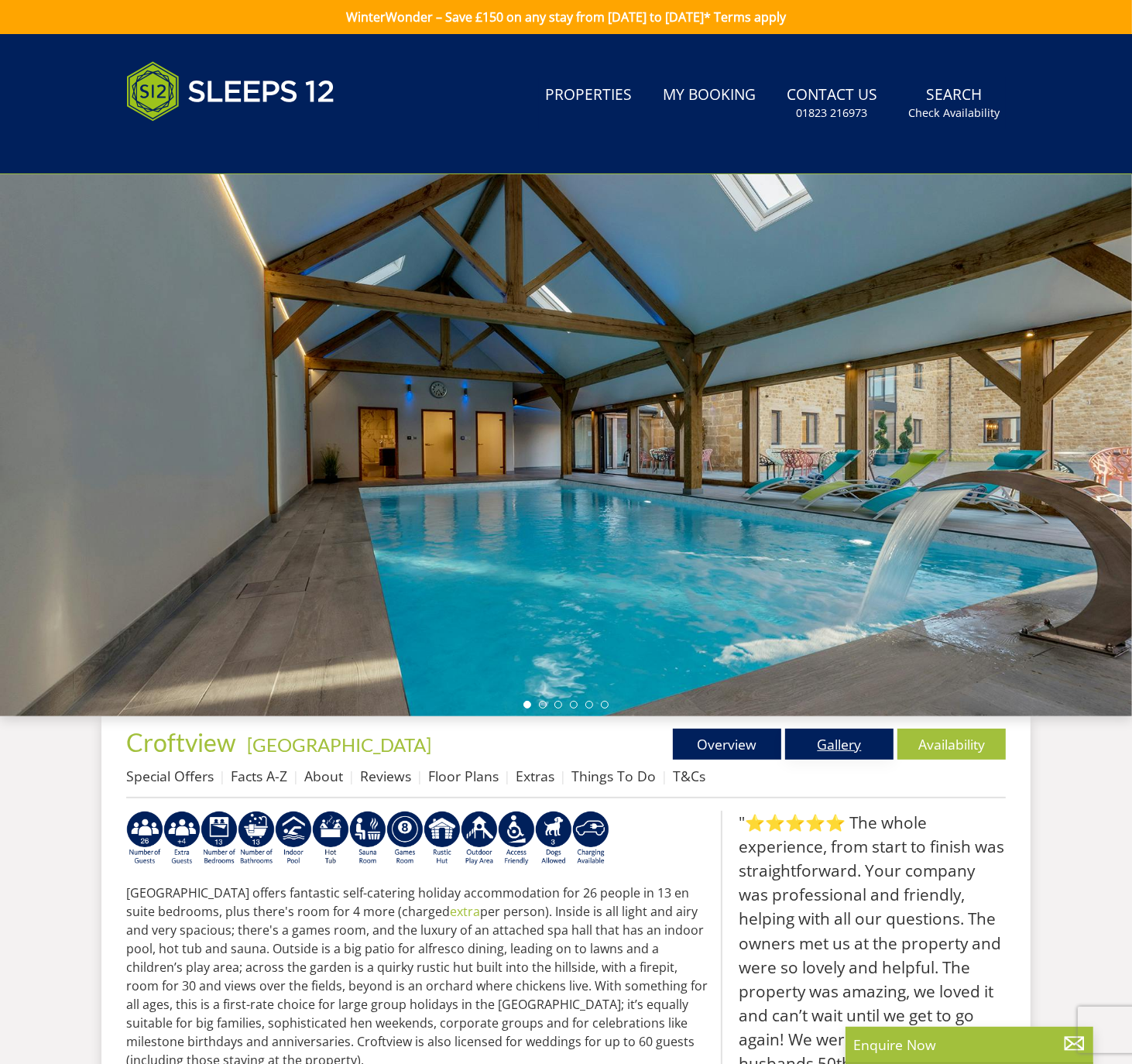
click at [843, 749] on link "Gallery" at bounding box center [839, 744] width 108 height 31
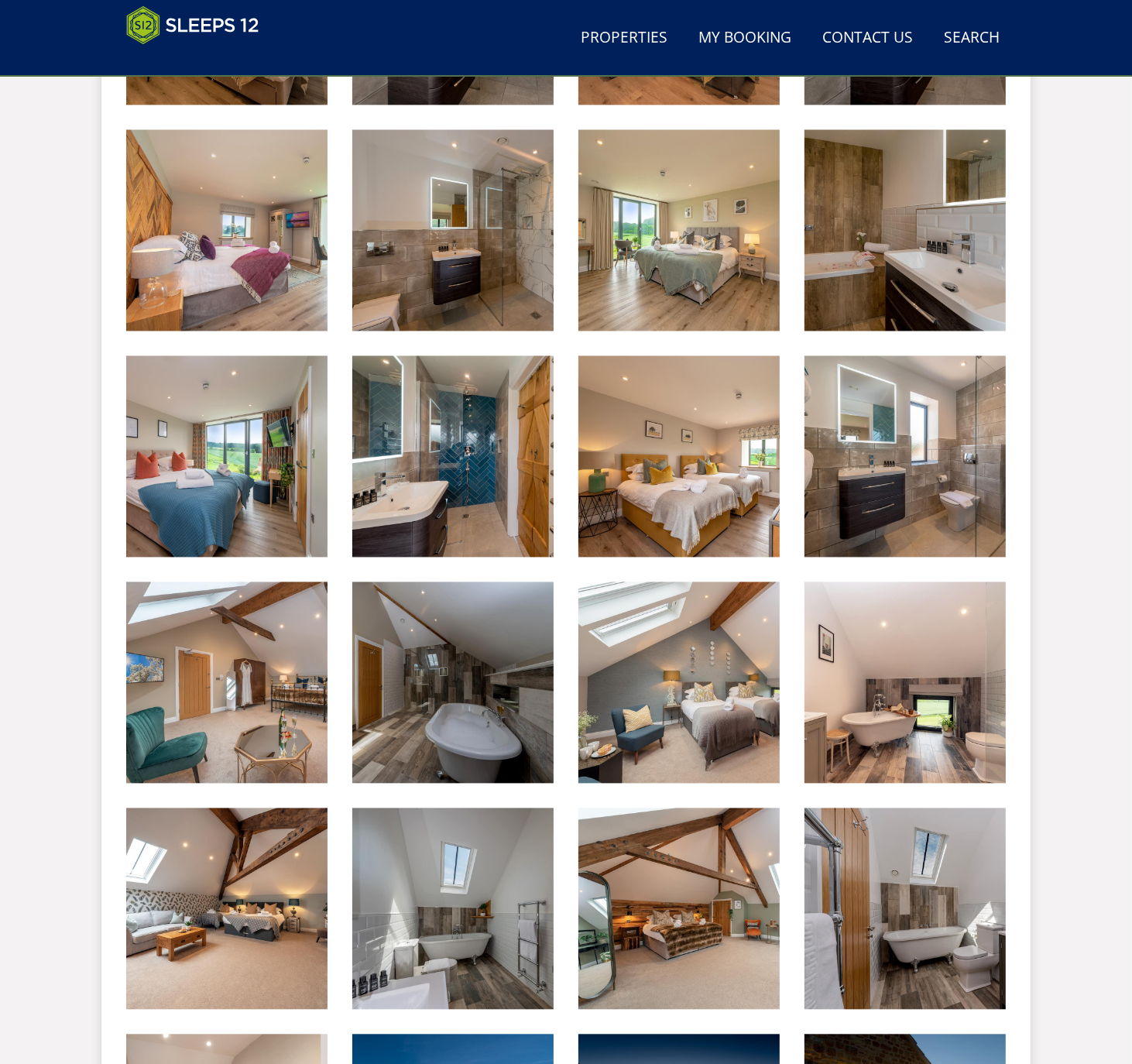
scroll to position [2482, 0]
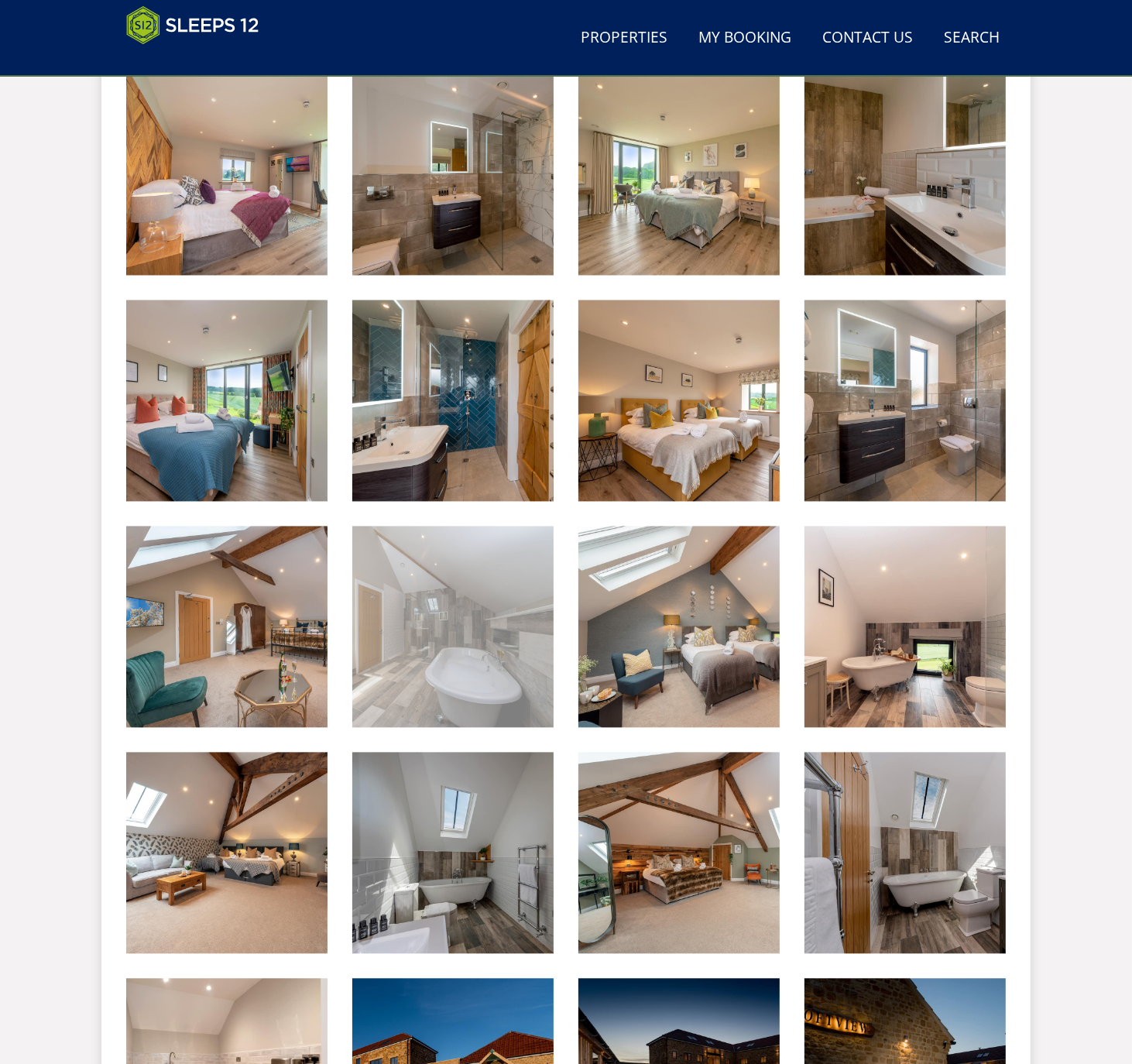
click at [509, 646] on img at bounding box center [453, 627] width 201 height 201
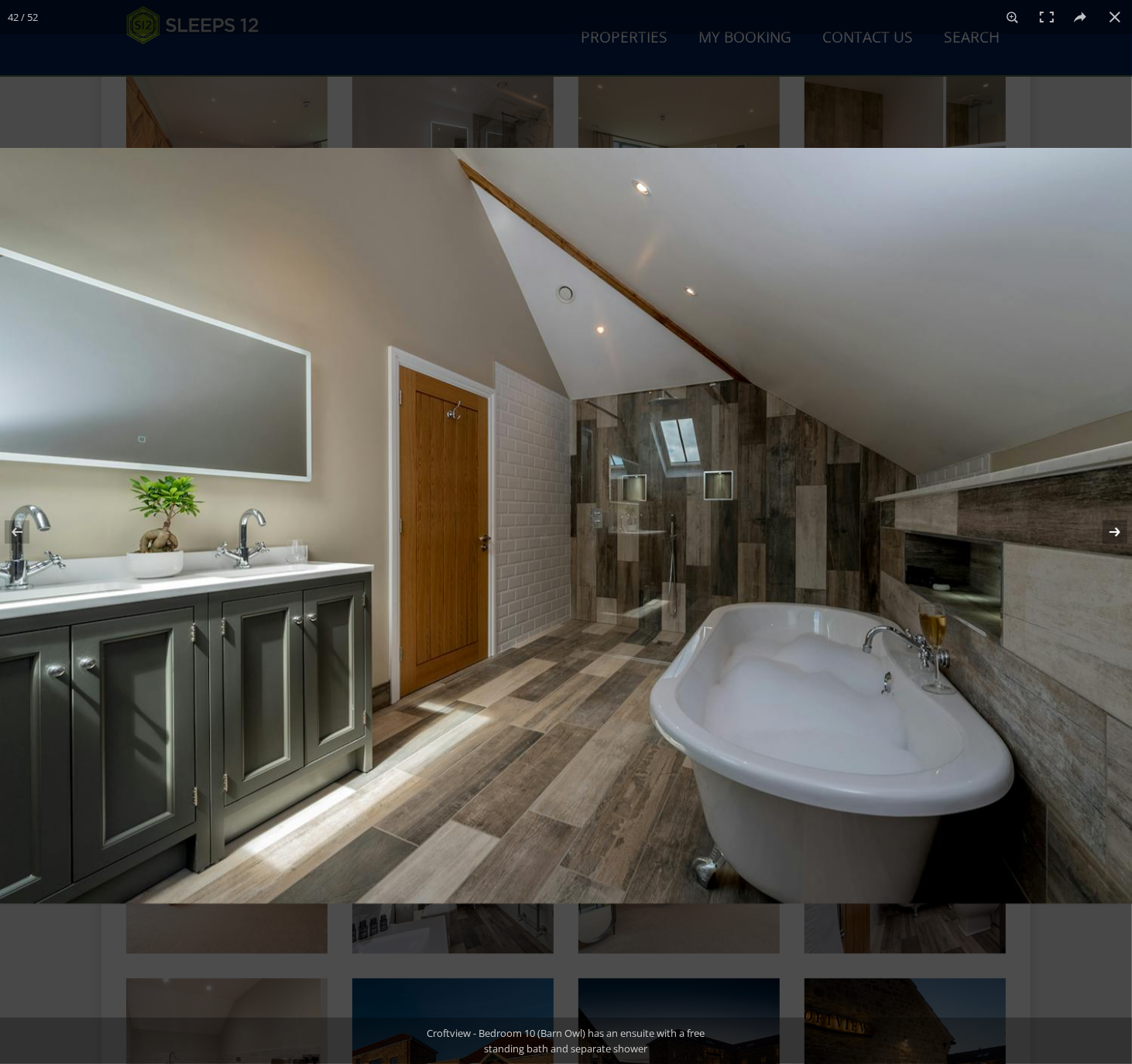
click at [1119, 533] on button at bounding box center [1105, 532] width 54 height 78
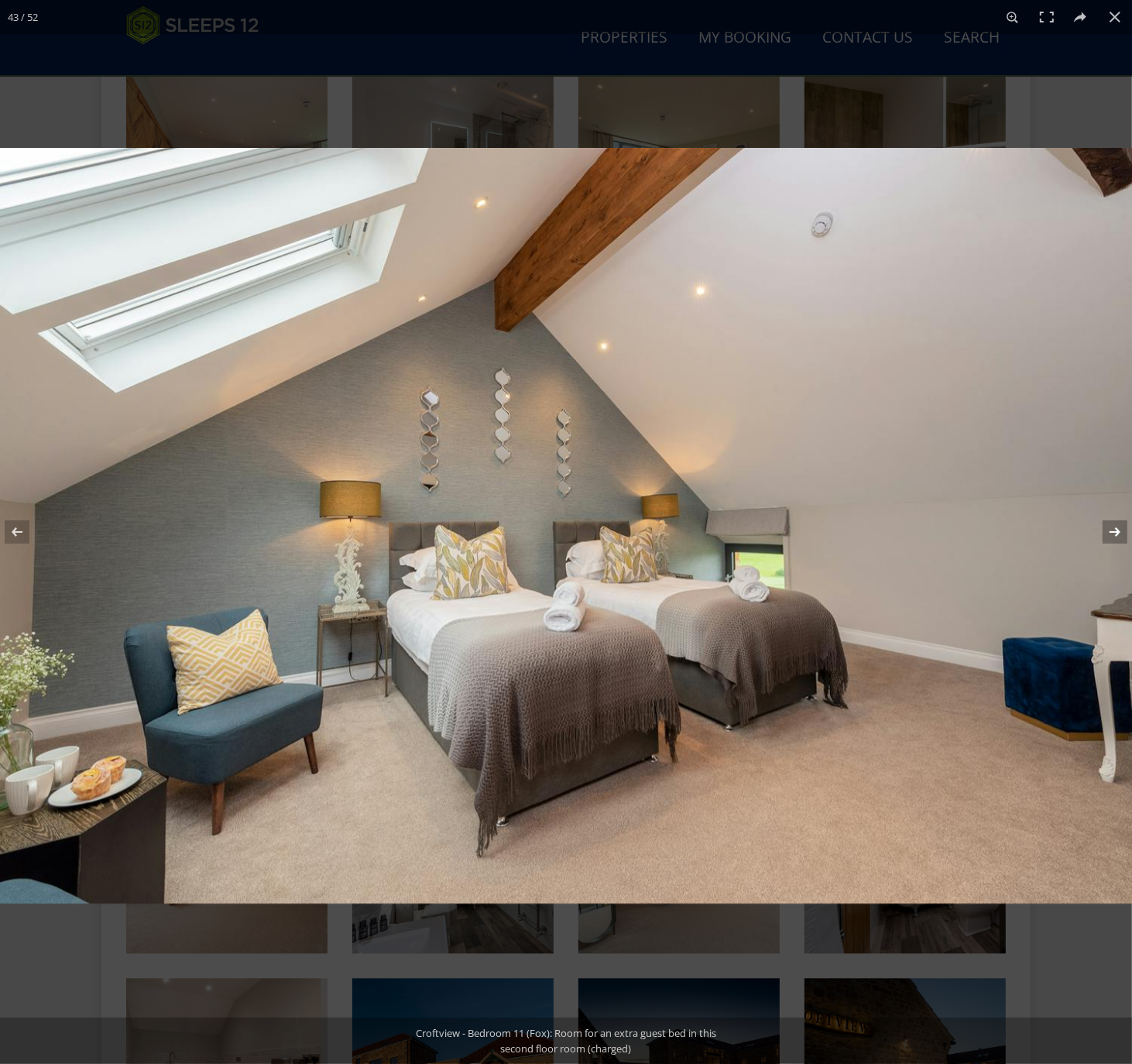
click at [1119, 533] on button at bounding box center [1105, 532] width 54 height 78
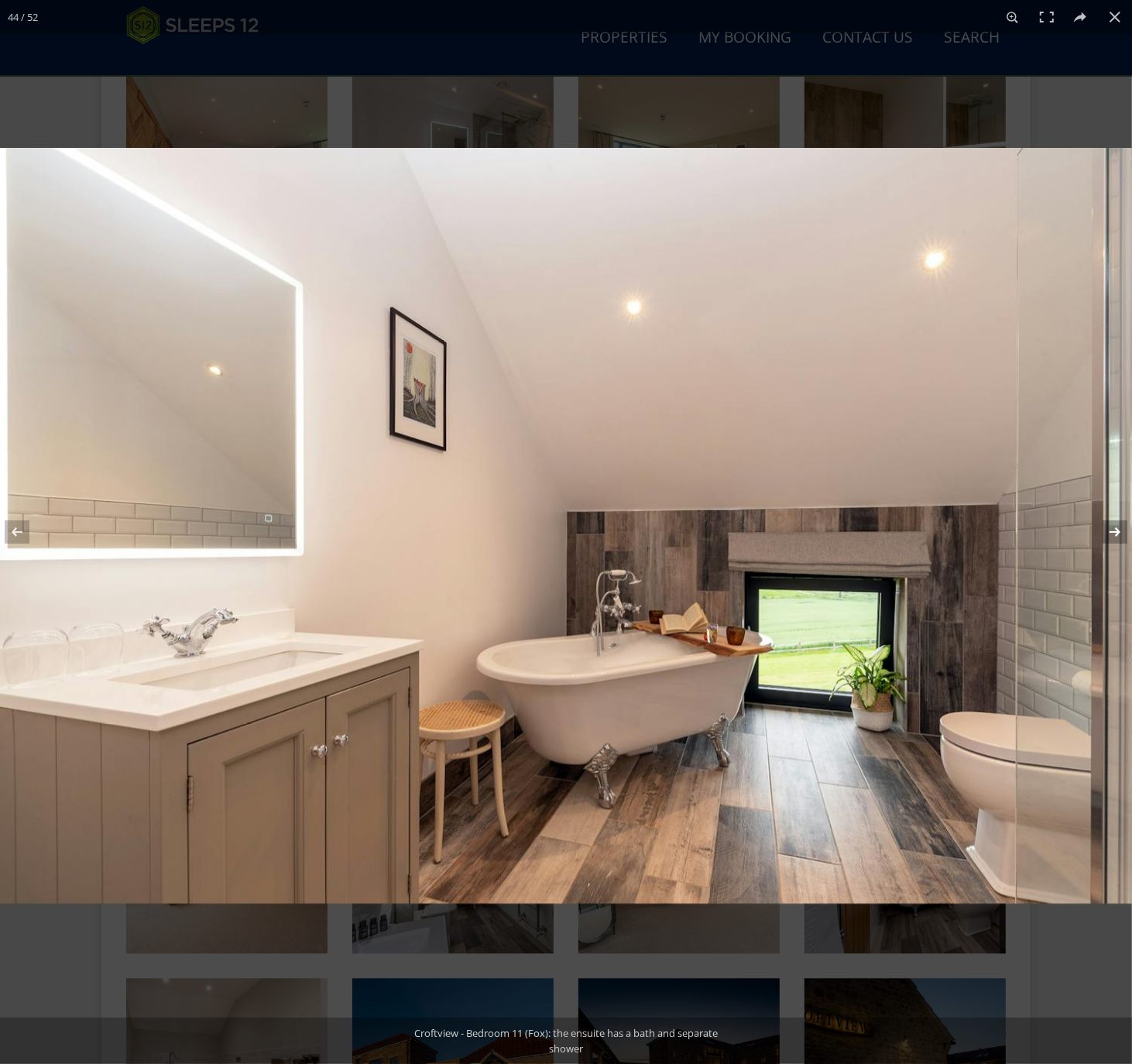
click at [1119, 533] on button at bounding box center [1105, 532] width 54 height 78
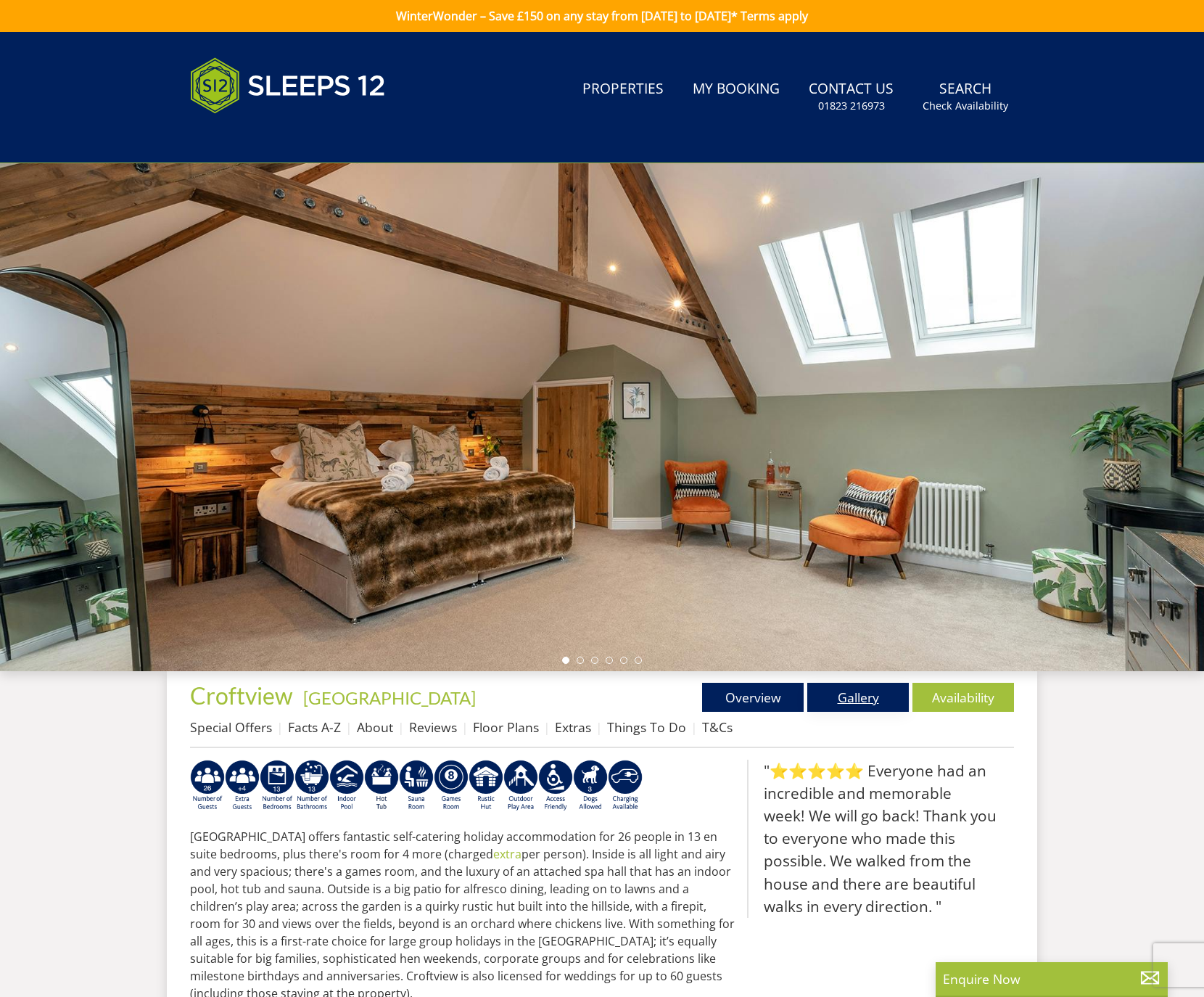
click at [861, 698] on link "Gallery" at bounding box center [858, 697] width 101 height 29
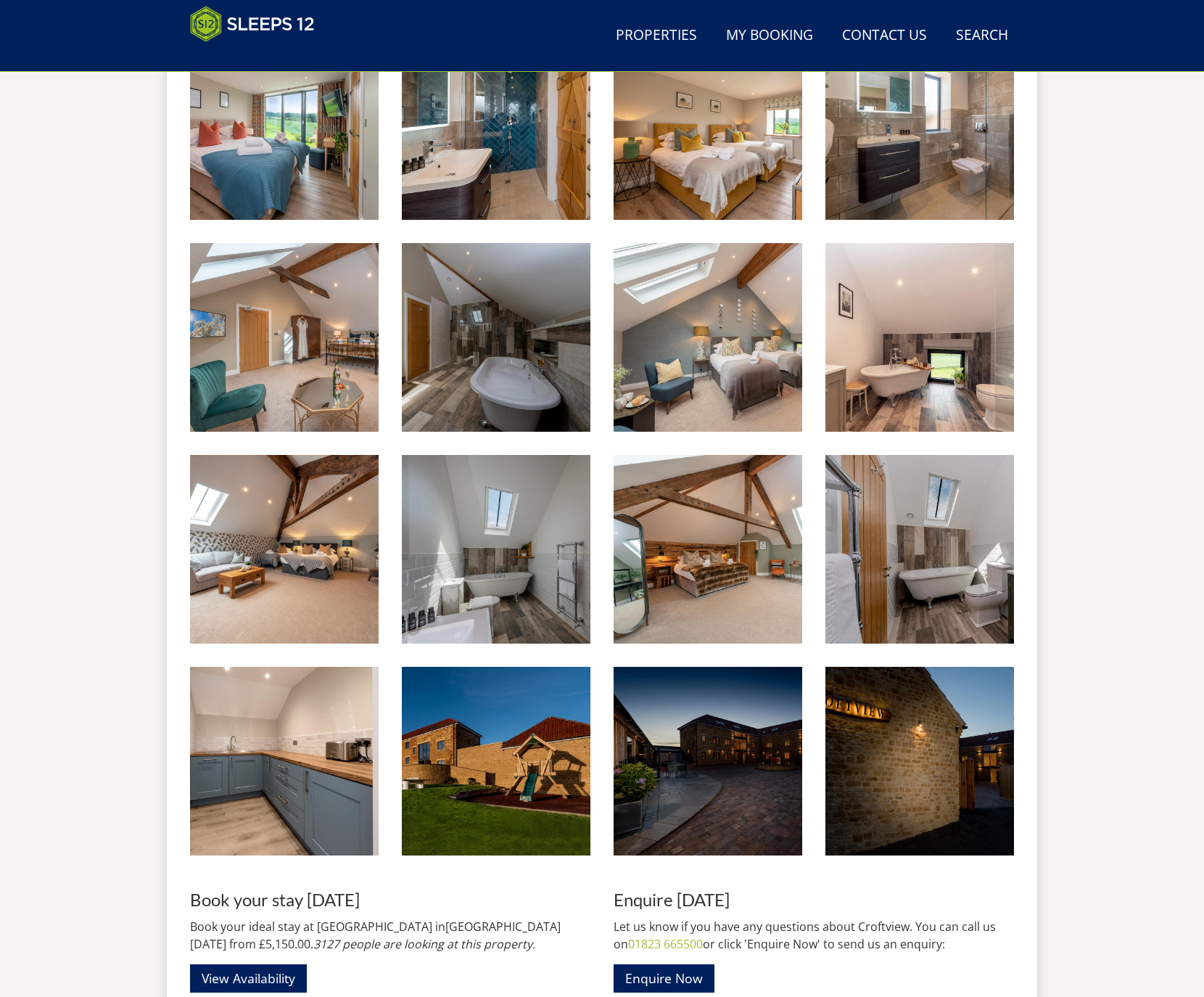
scroll to position [2431, 0]
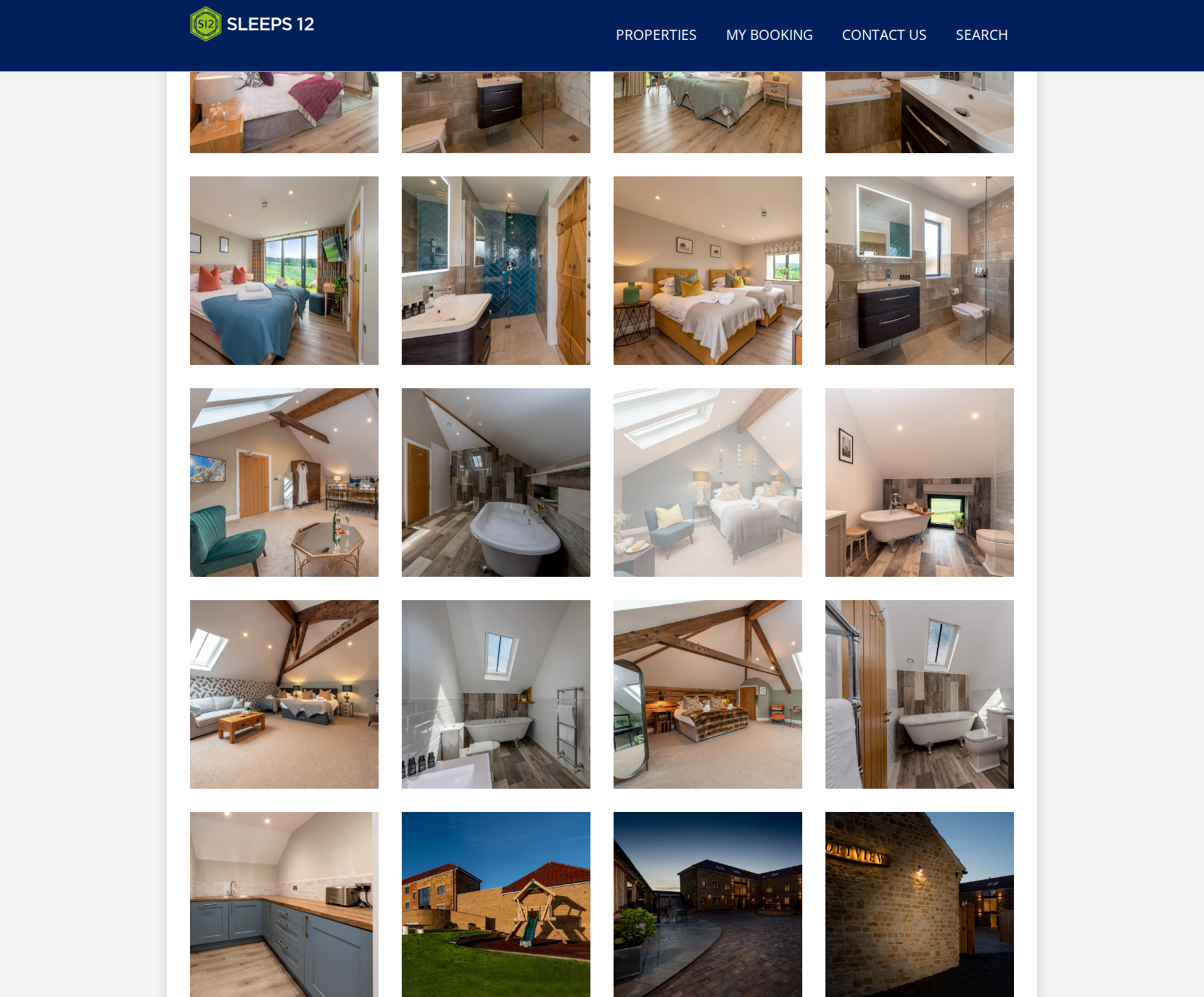
click at [743, 508] on img at bounding box center [708, 482] width 188 height 188
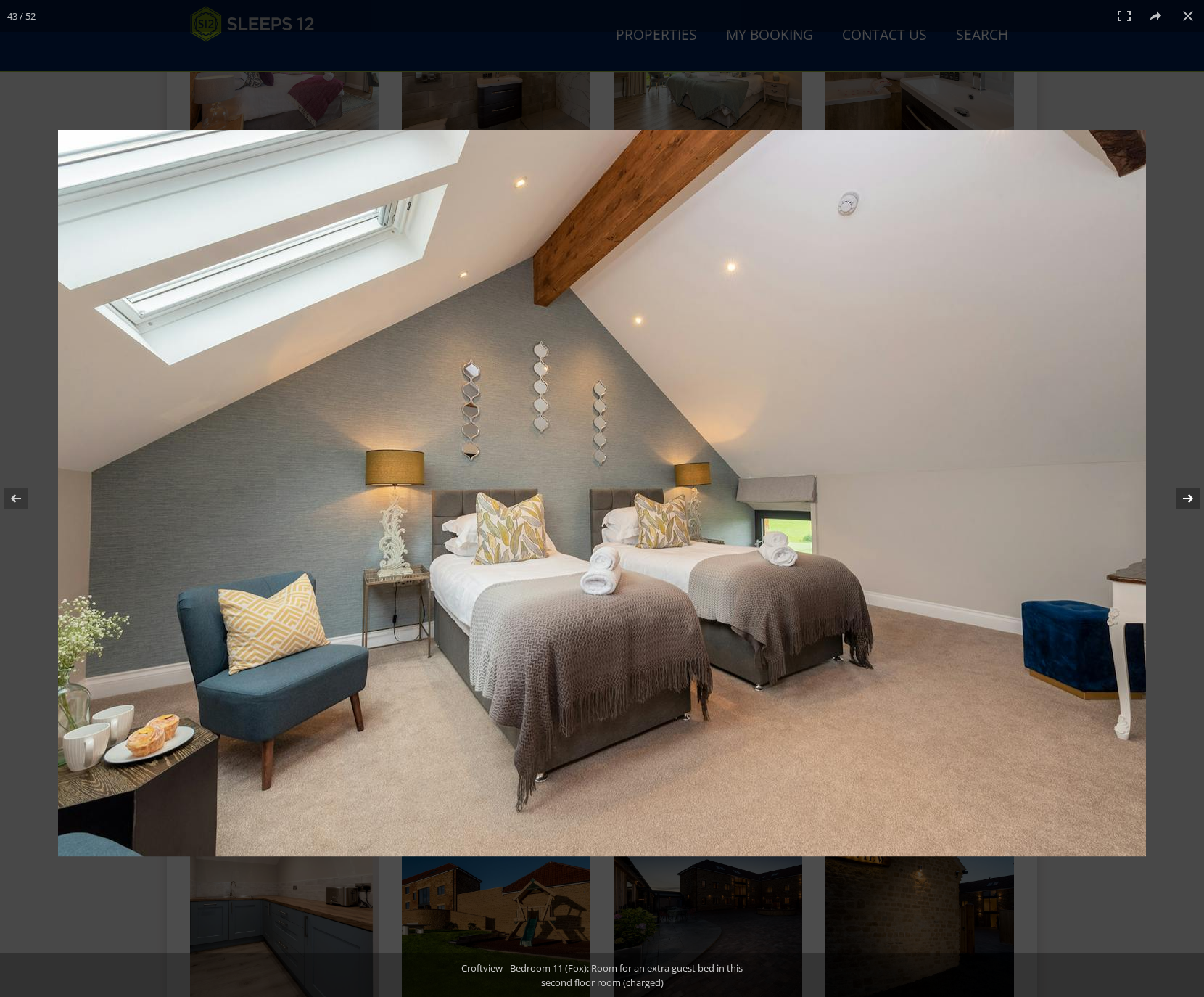
click at [1187, 500] on button at bounding box center [1179, 499] width 51 height 73
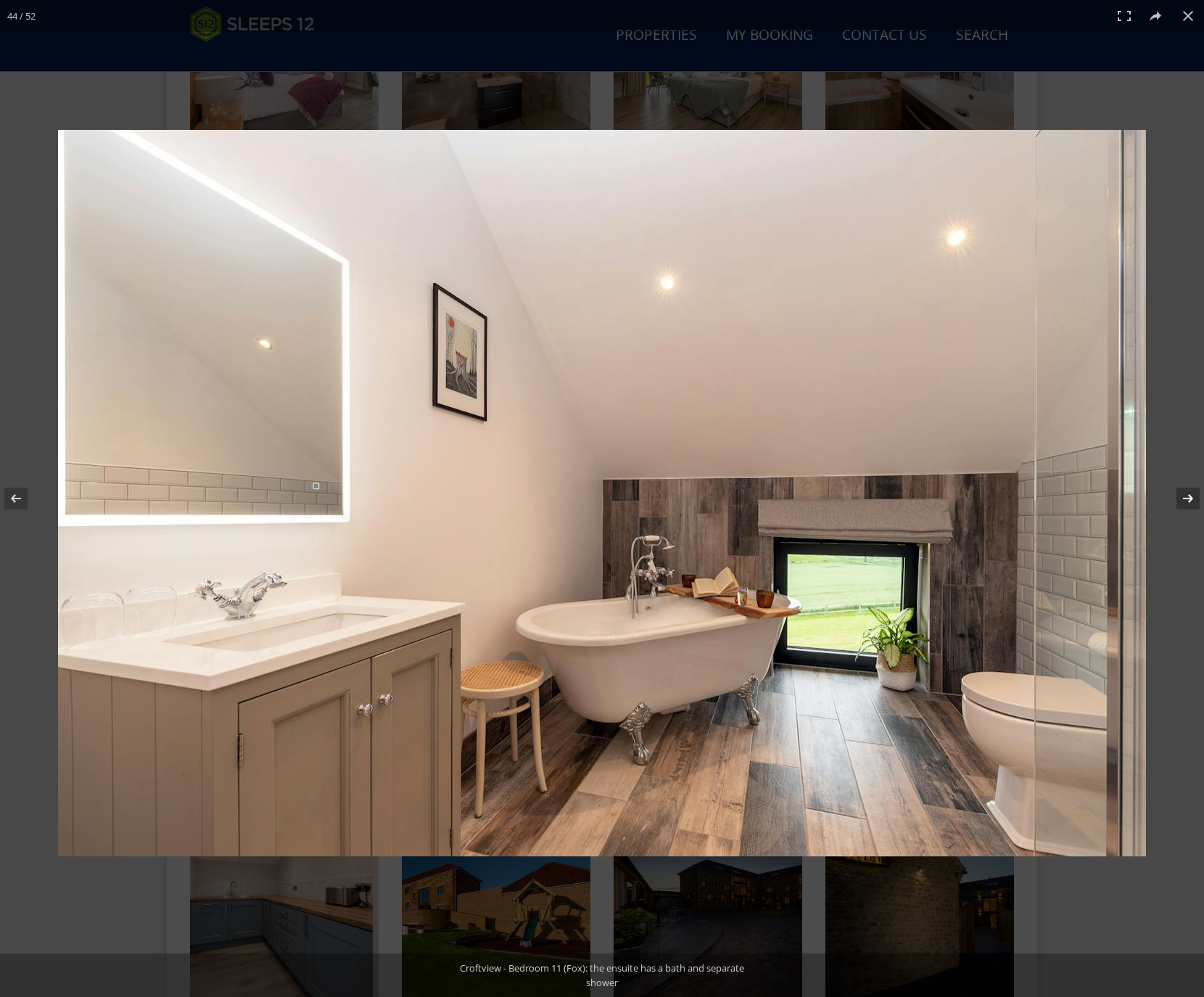
click at [1187, 500] on button at bounding box center [1179, 499] width 51 height 73
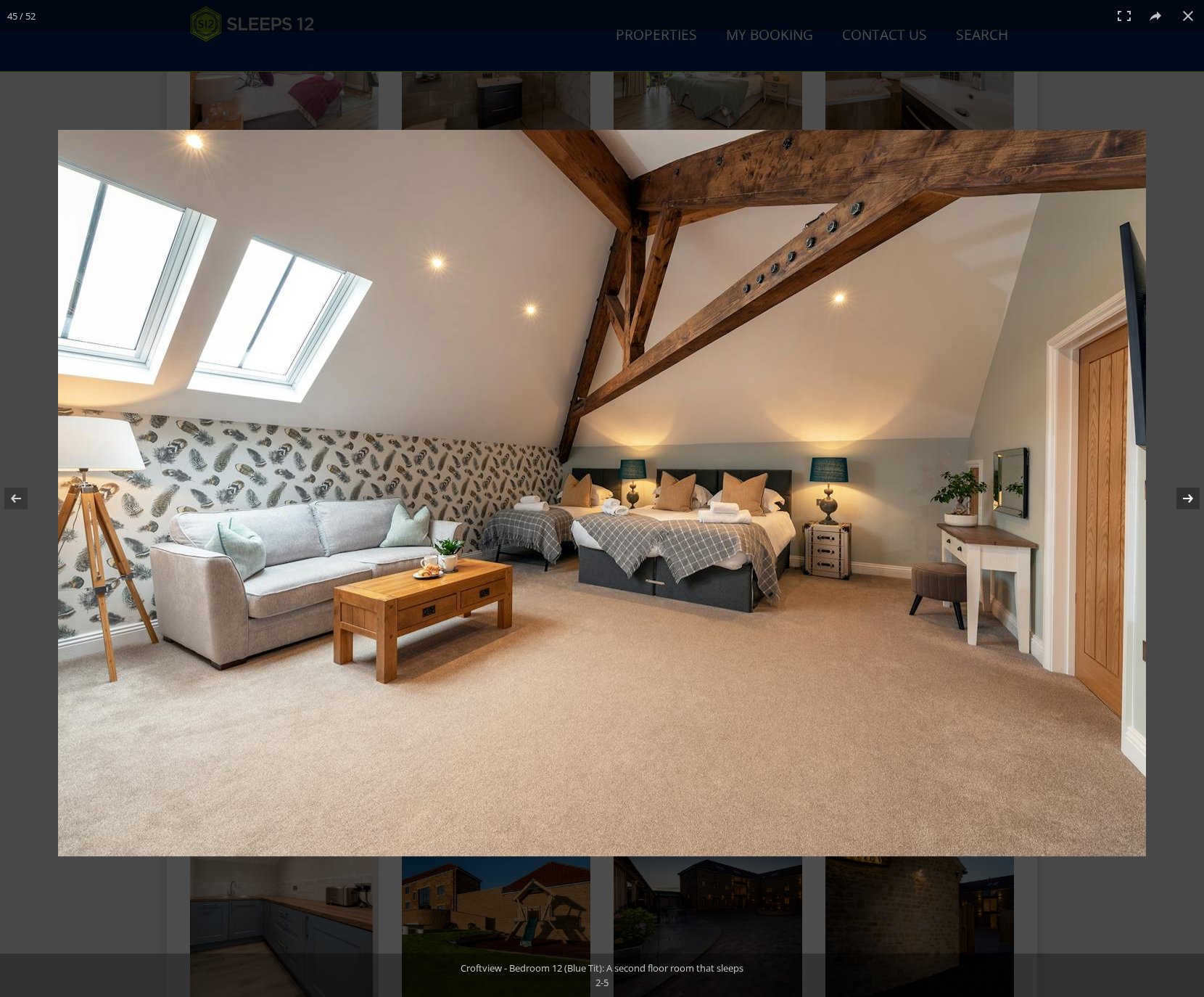
click at [1187, 500] on button at bounding box center [1179, 499] width 51 height 73
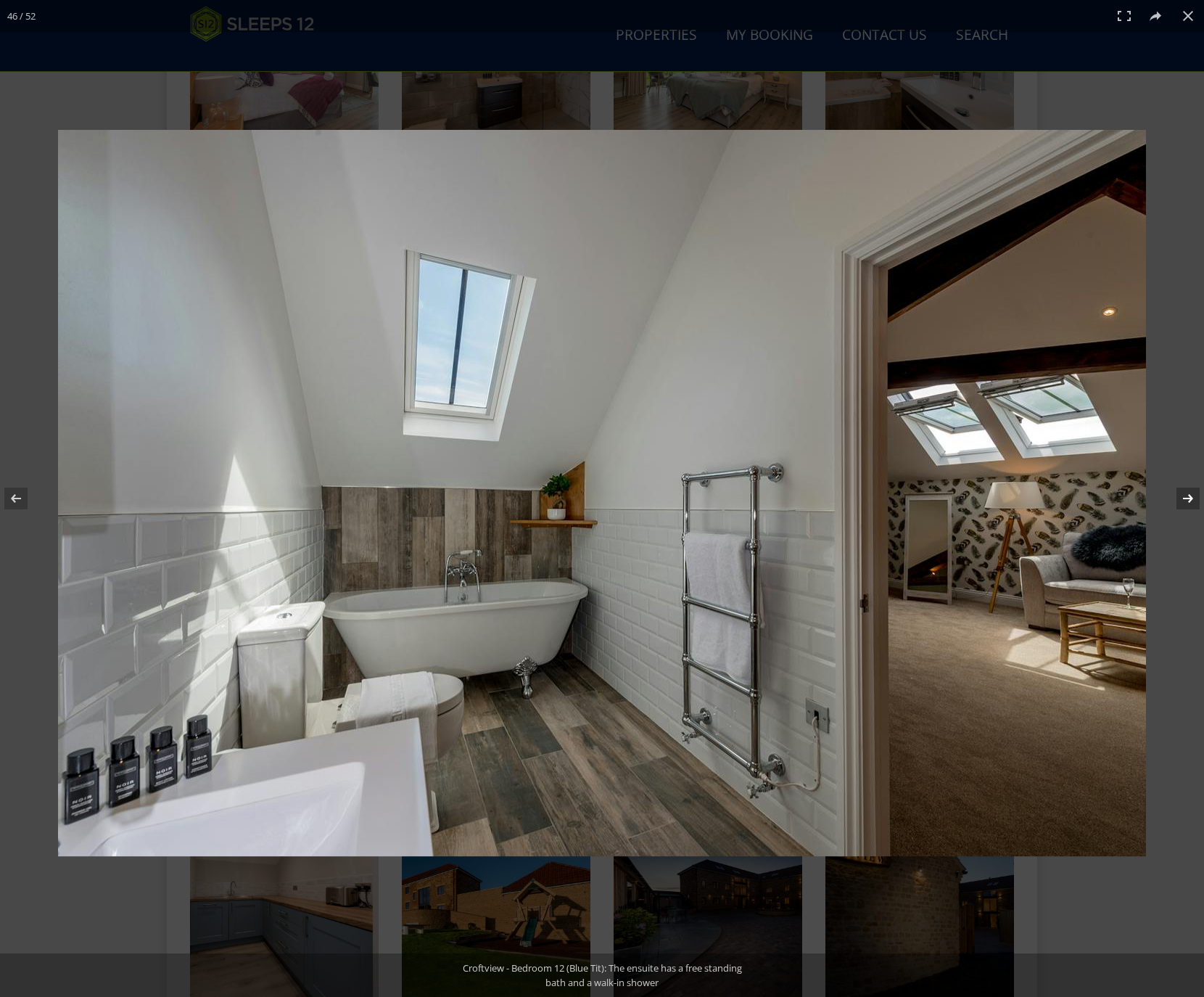
click at [1187, 500] on button at bounding box center [1179, 499] width 51 height 73
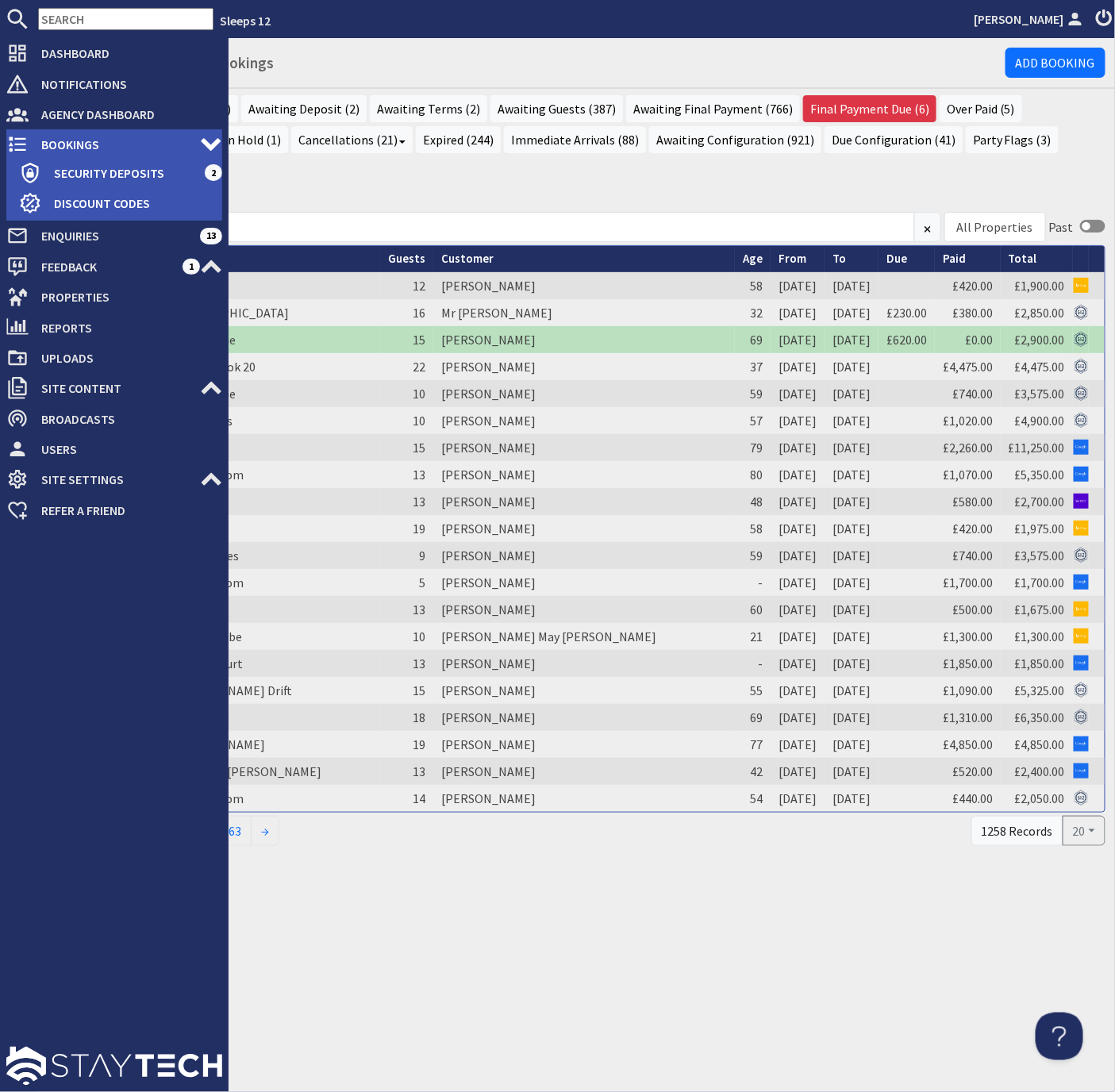
click at [59, 139] on span "Bookings" at bounding box center [114, 144] width 171 height 25
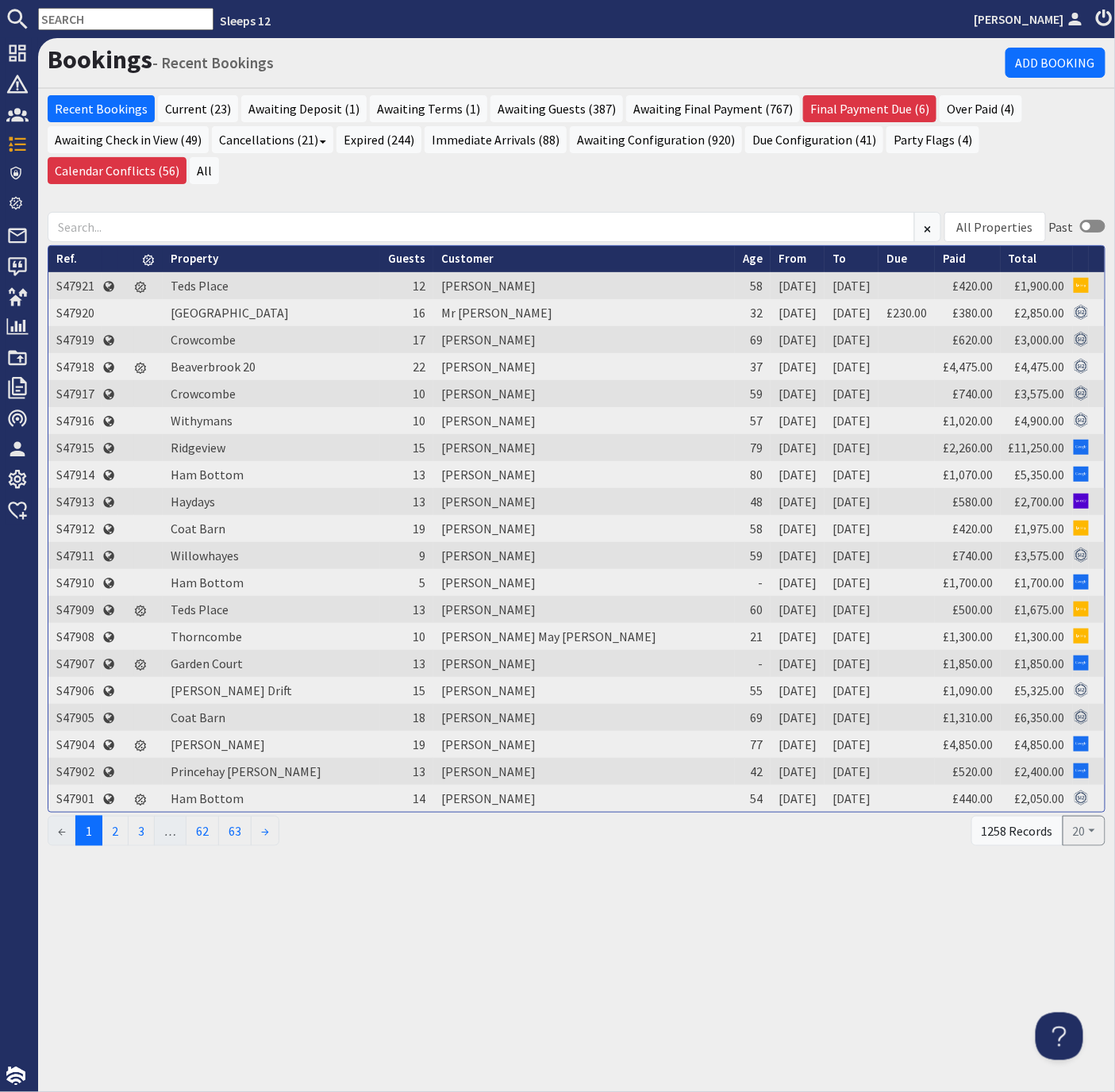
click at [351, 63] on h1 "Bookings - Recent Bookings" at bounding box center [526, 59] width 957 height 30
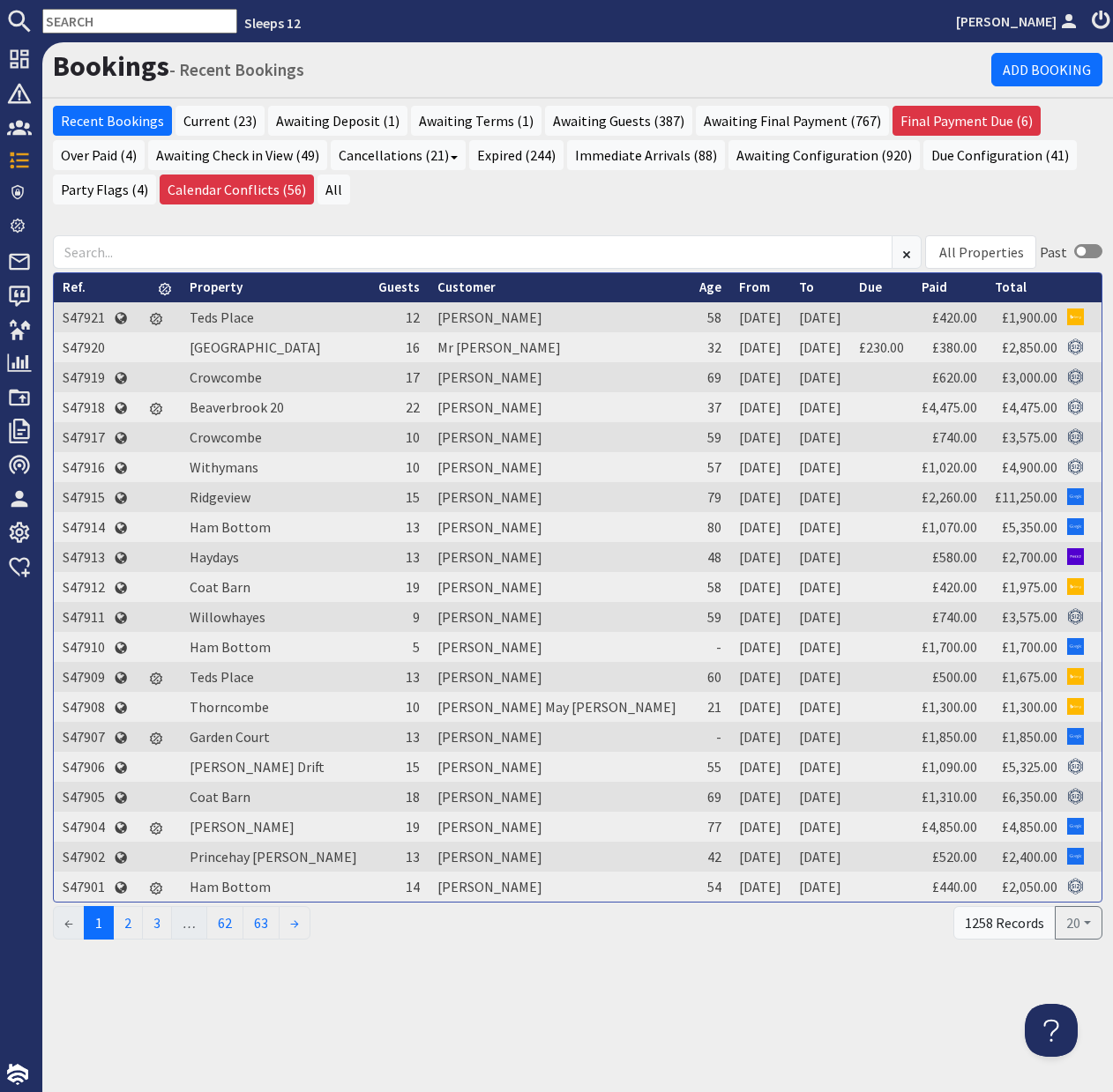
click at [435, 203] on ul "Recent Bookings Current (23) Awaiting Deposit (1) Awaiting Terms (1) Awaiting G…" at bounding box center [577, 157] width 1050 height 103
